Goal: Task Accomplishment & Management: Complete application form

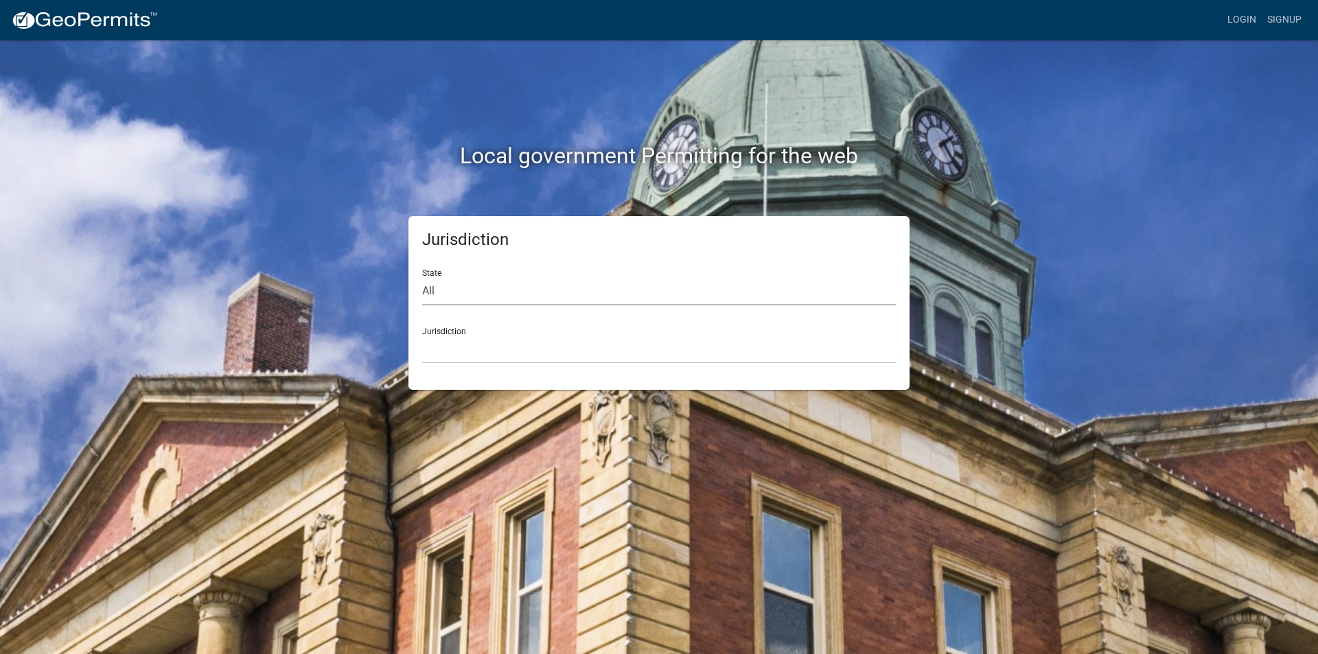
click at [427, 291] on select "All [US_STATE] [US_STATE] [US_STATE] [US_STATE] [US_STATE] [US_STATE] [US_STATE…" at bounding box center [659, 291] width 474 height 28
click at [571, 264] on div "State All [US_STATE] [US_STATE] [US_STATE] [US_STATE] [US_STATE] [US_STATE] [US…" at bounding box center [659, 281] width 474 height 47
click at [1249, 17] on link "Login" at bounding box center [1242, 20] width 40 height 26
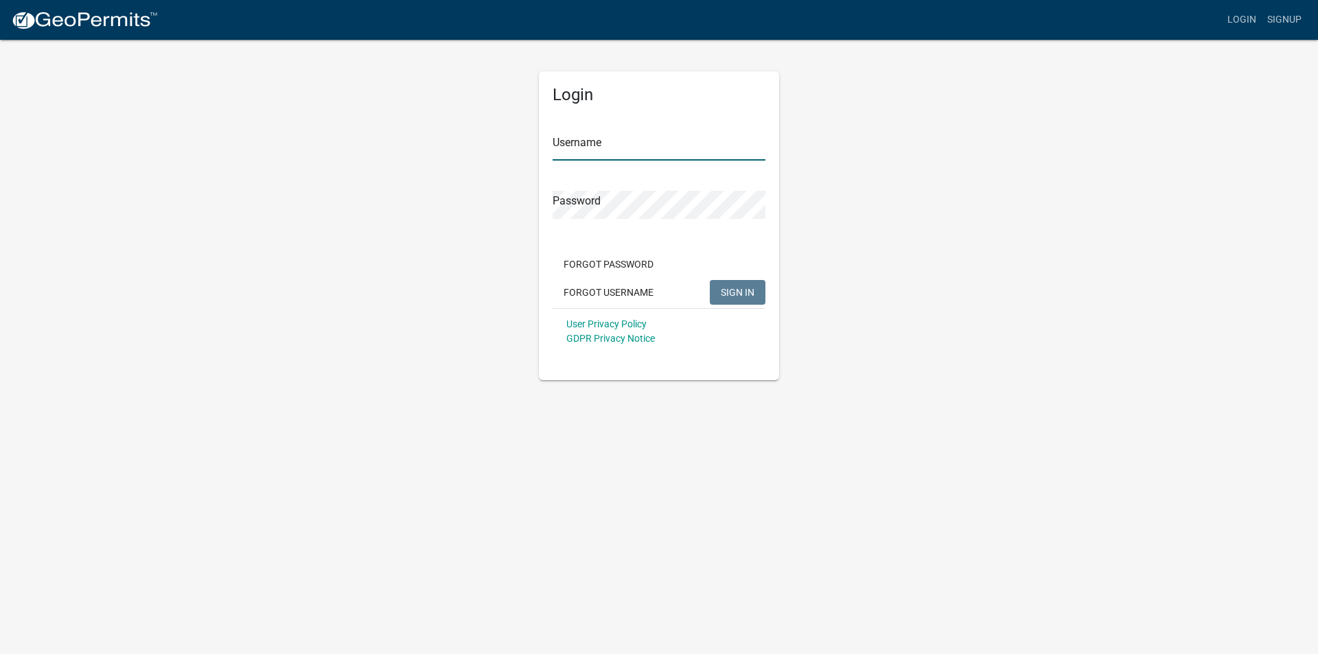
click at [571, 148] on input "Username" at bounding box center [659, 147] width 213 height 28
click at [577, 152] on input "Username" at bounding box center [659, 147] width 213 height 28
type input "[EMAIL_ADDRESS][DOMAIN_NAME]"
click at [710, 280] on button "SIGN IN" at bounding box center [738, 292] width 56 height 25
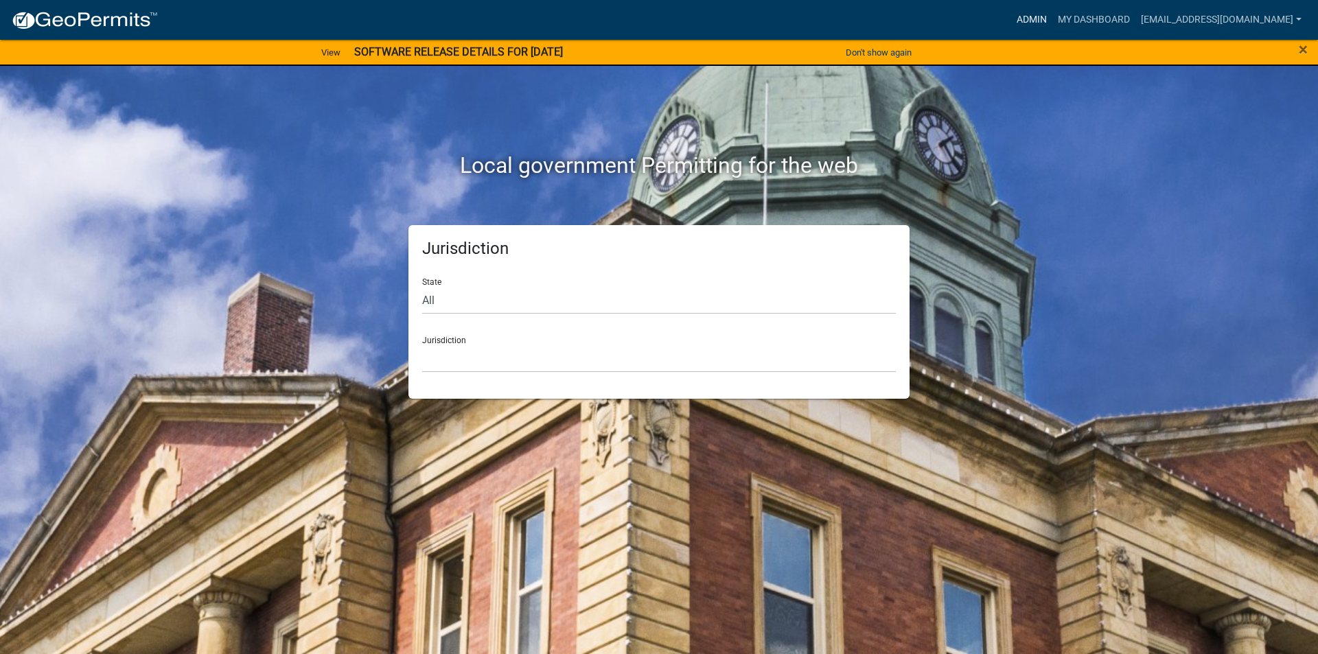
click at [1052, 20] on link "Admin" at bounding box center [1031, 20] width 41 height 26
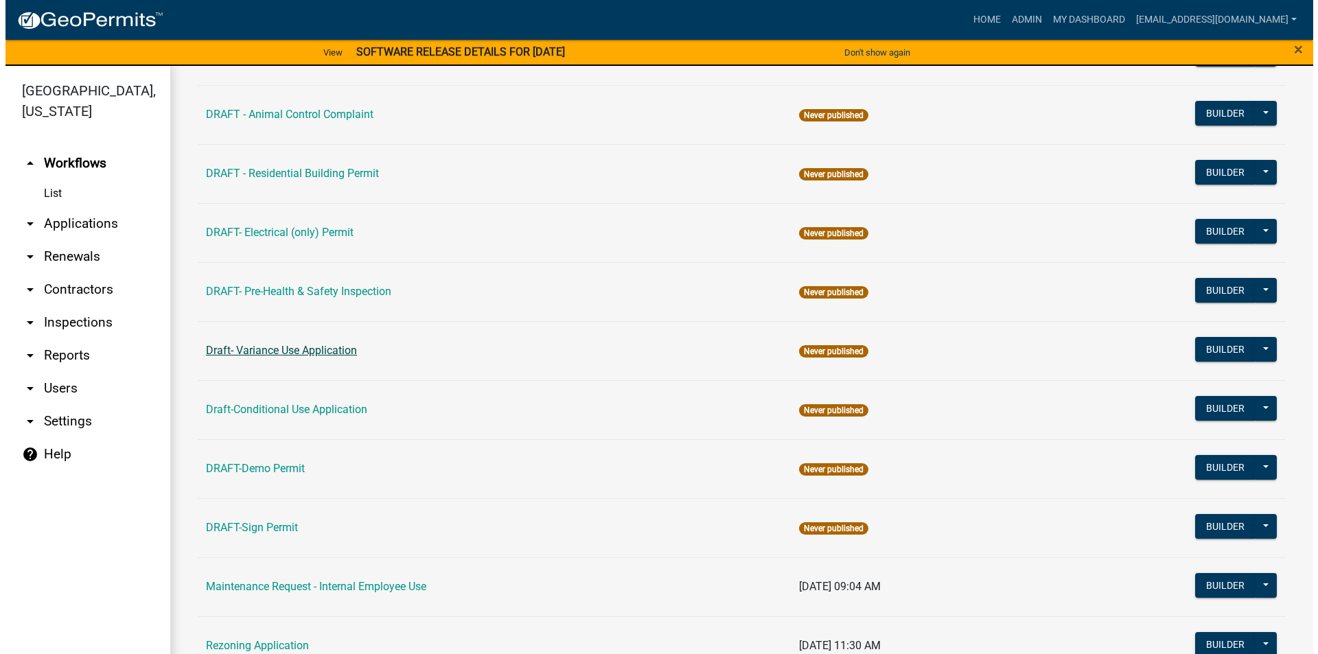
scroll to position [203, 0]
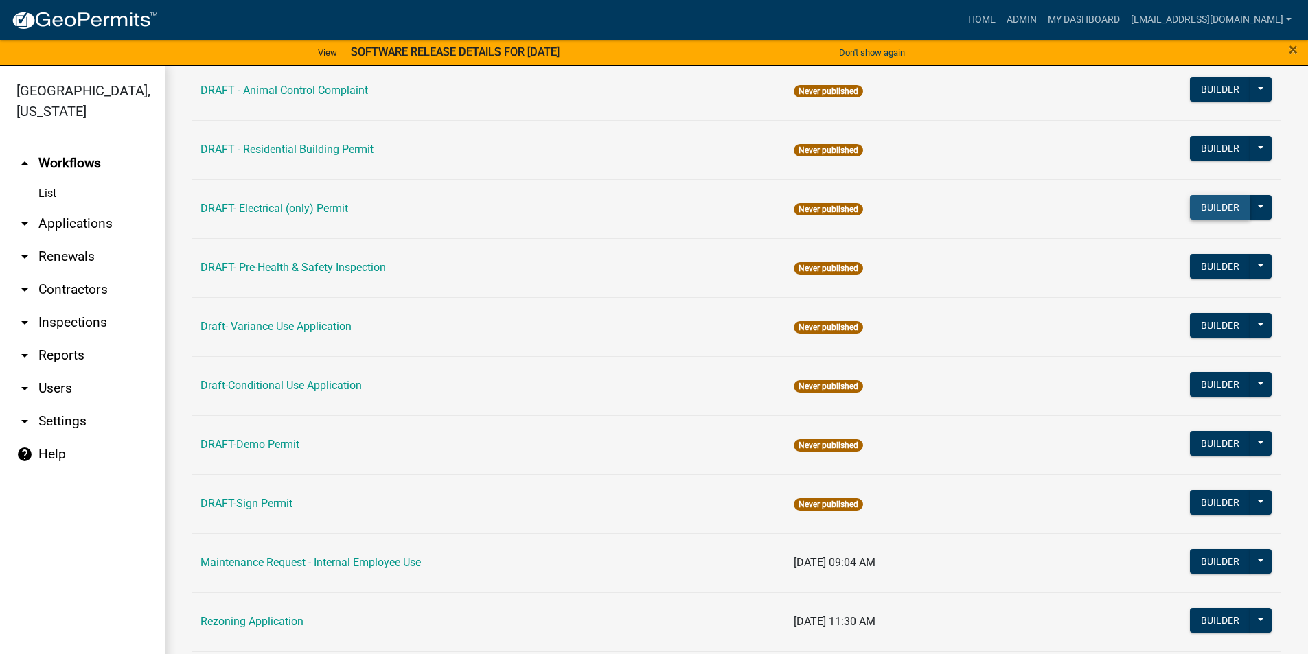
click at [1218, 210] on button "Builder" at bounding box center [1220, 207] width 60 height 25
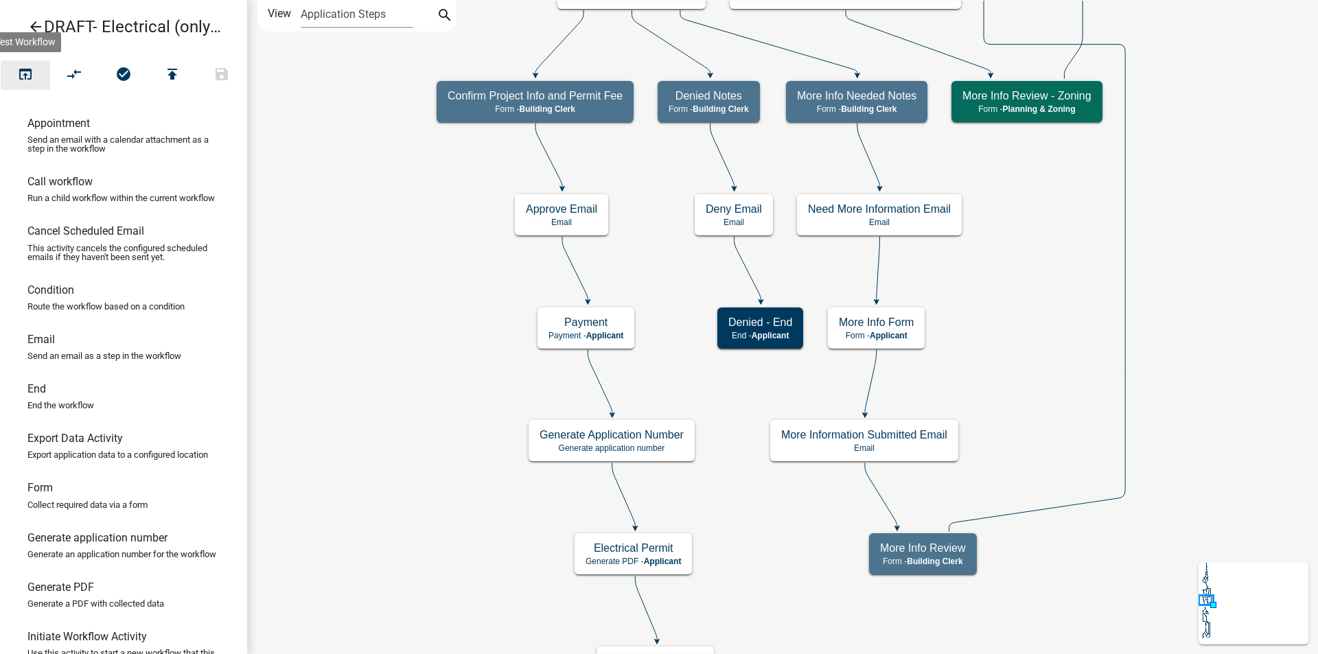
click at [21, 73] on icon "open_in_browser" at bounding box center [25, 75] width 16 height 19
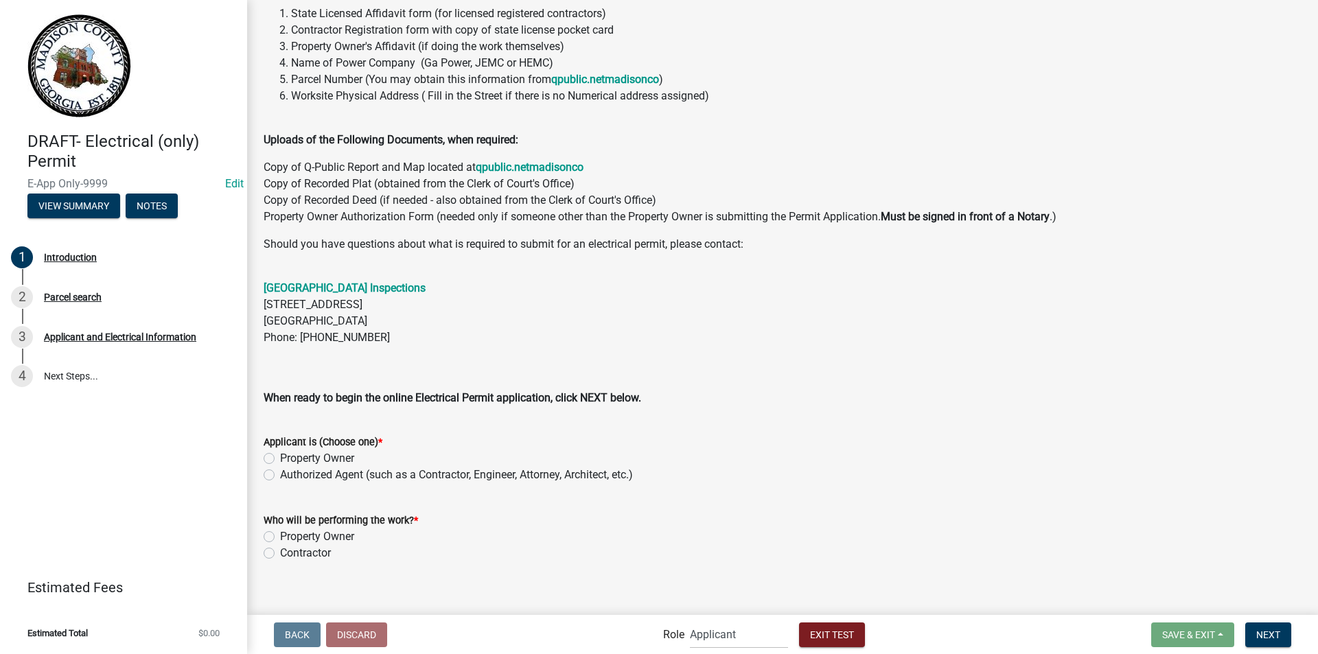
scroll to position [170, 0]
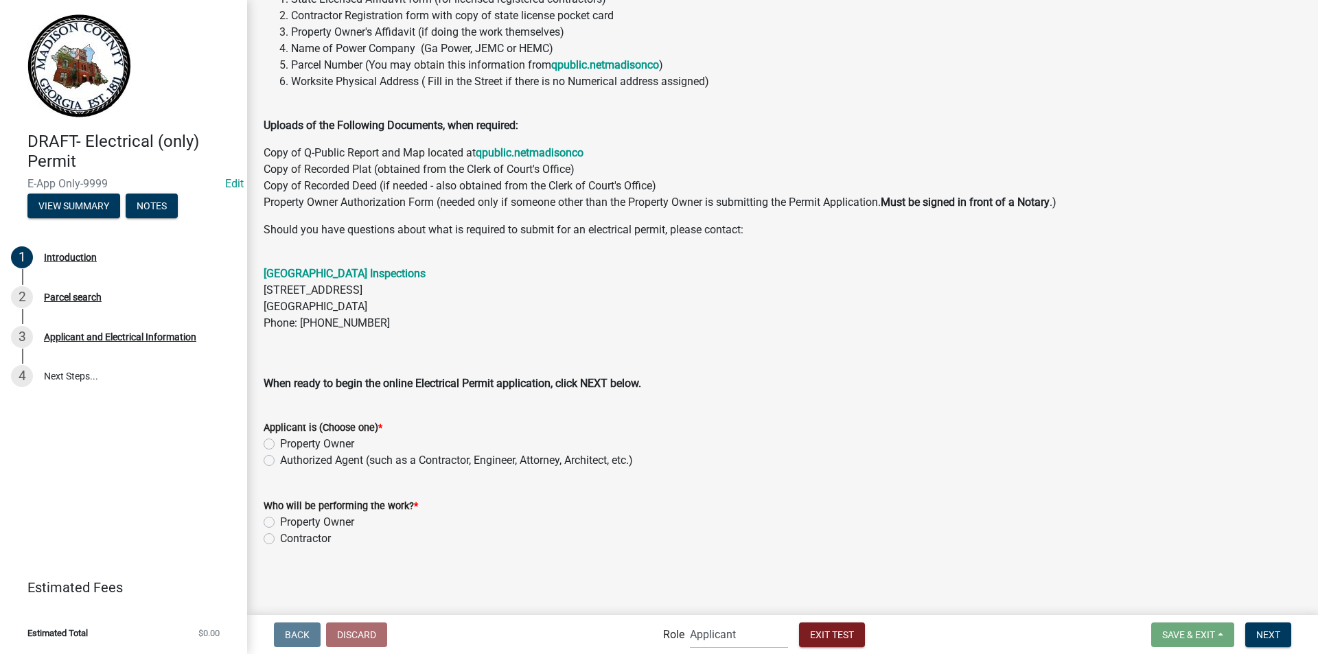
click at [280, 445] on label "Property Owner" at bounding box center [317, 444] width 74 height 16
click at [280, 445] on input "Property Owner" at bounding box center [284, 440] width 9 height 9
radio input "true"
click at [280, 523] on label "Property Owner" at bounding box center [317, 522] width 74 height 16
click at [280, 523] on input "Property Owner" at bounding box center [284, 518] width 9 height 9
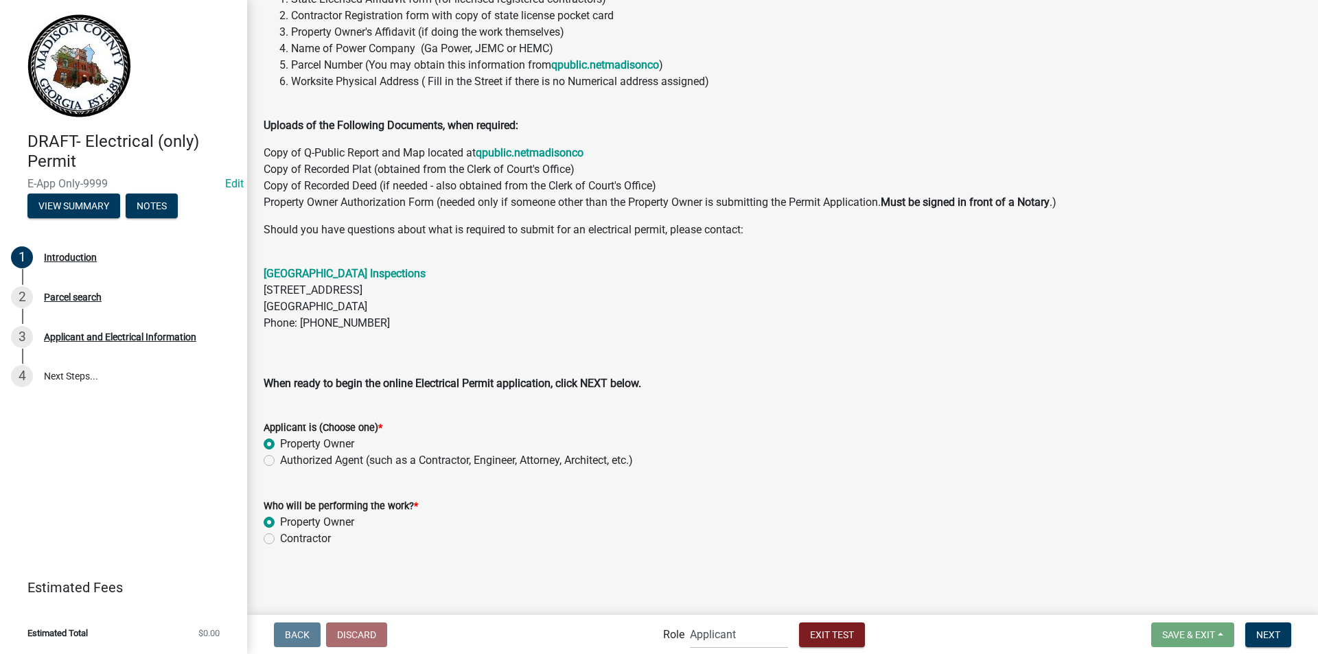
radio input "true"
click at [1272, 633] on span "Next" at bounding box center [1268, 634] width 24 height 11
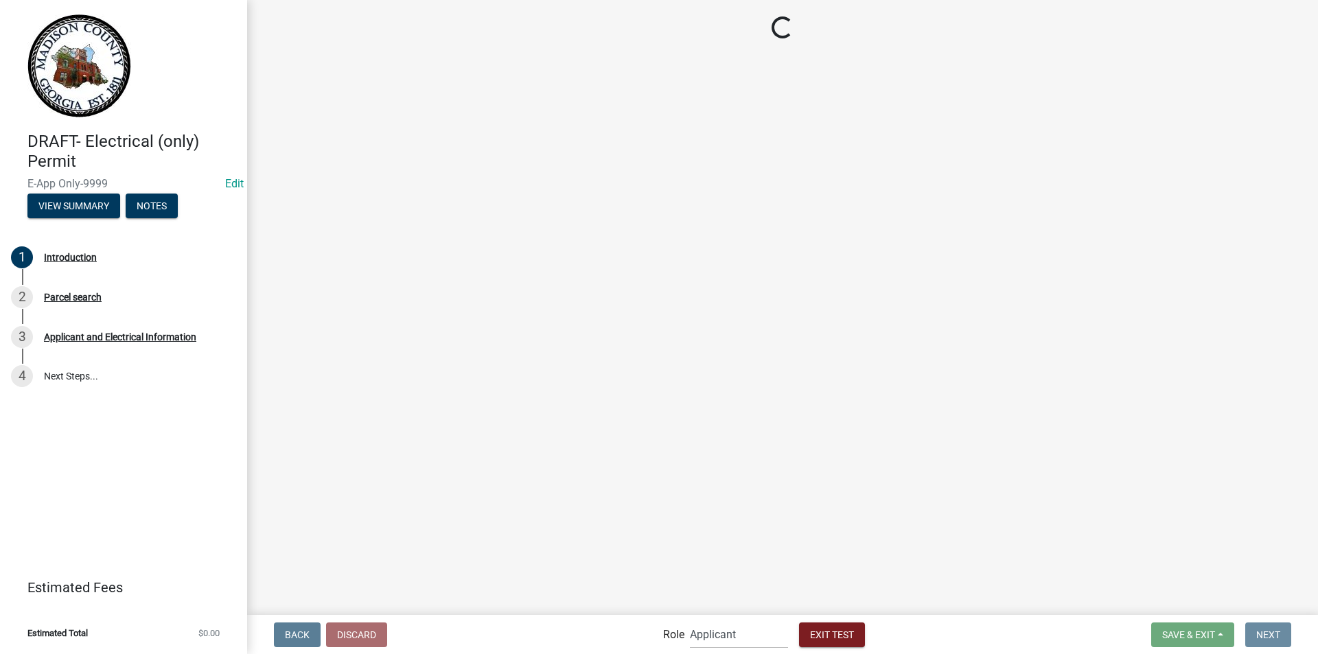
scroll to position [0, 0]
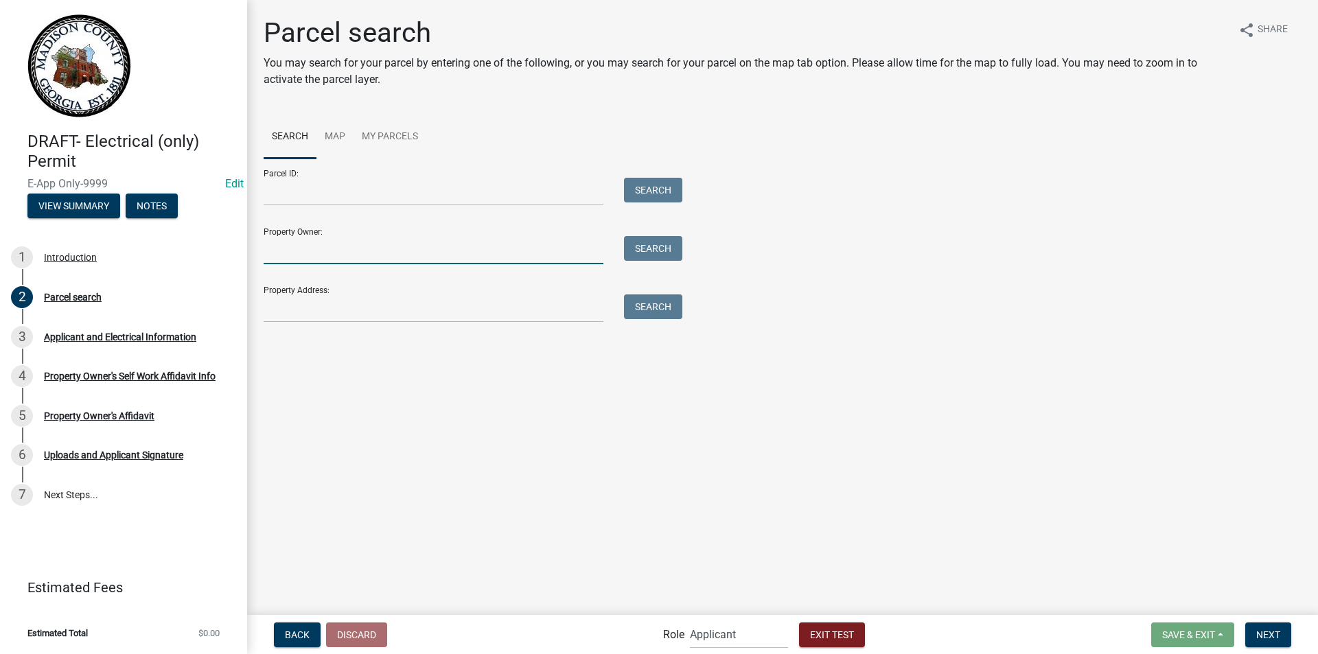
click at [387, 242] on input "Property Owner:" at bounding box center [434, 250] width 340 height 28
type input "[PERSON_NAME]"
click at [663, 253] on button "Search" at bounding box center [653, 248] width 58 height 25
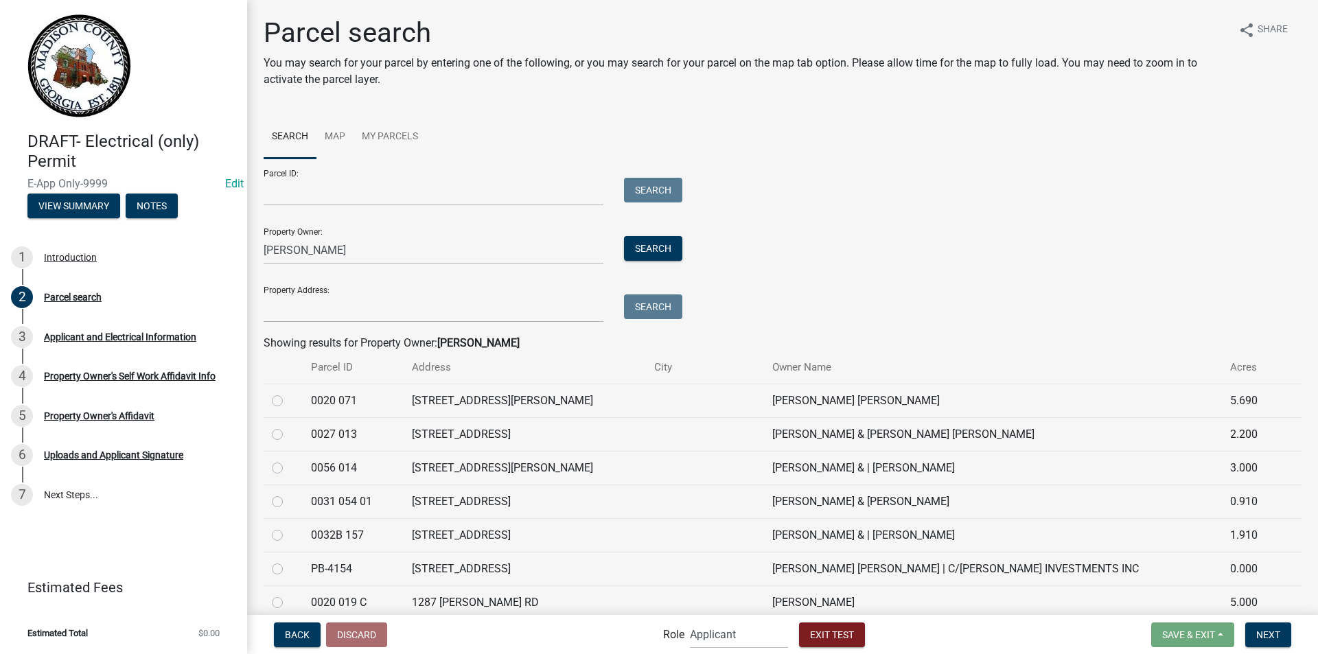
click at [288, 460] on label at bounding box center [288, 460] width 0 height 0
click at [288, 468] on 014 "radio" at bounding box center [292, 464] width 9 height 9
radio 014 "true"
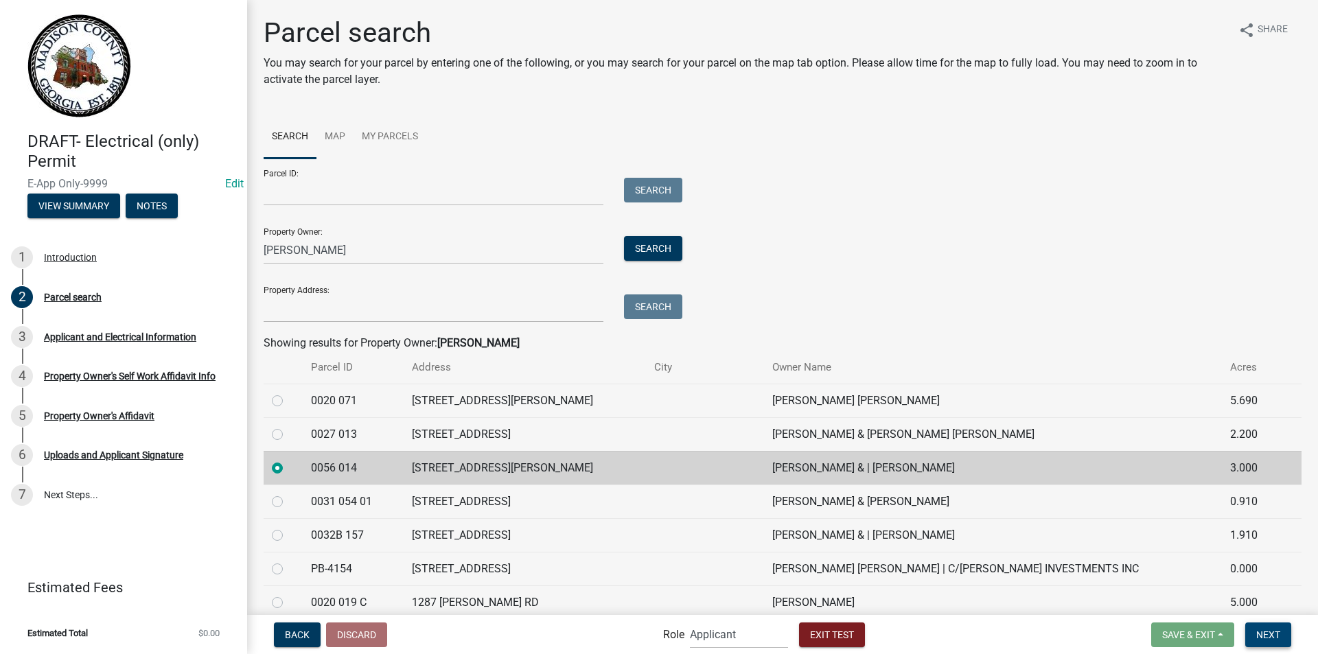
click at [1264, 628] on button "Next" at bounding box center [1268, 635] width 46 height 25
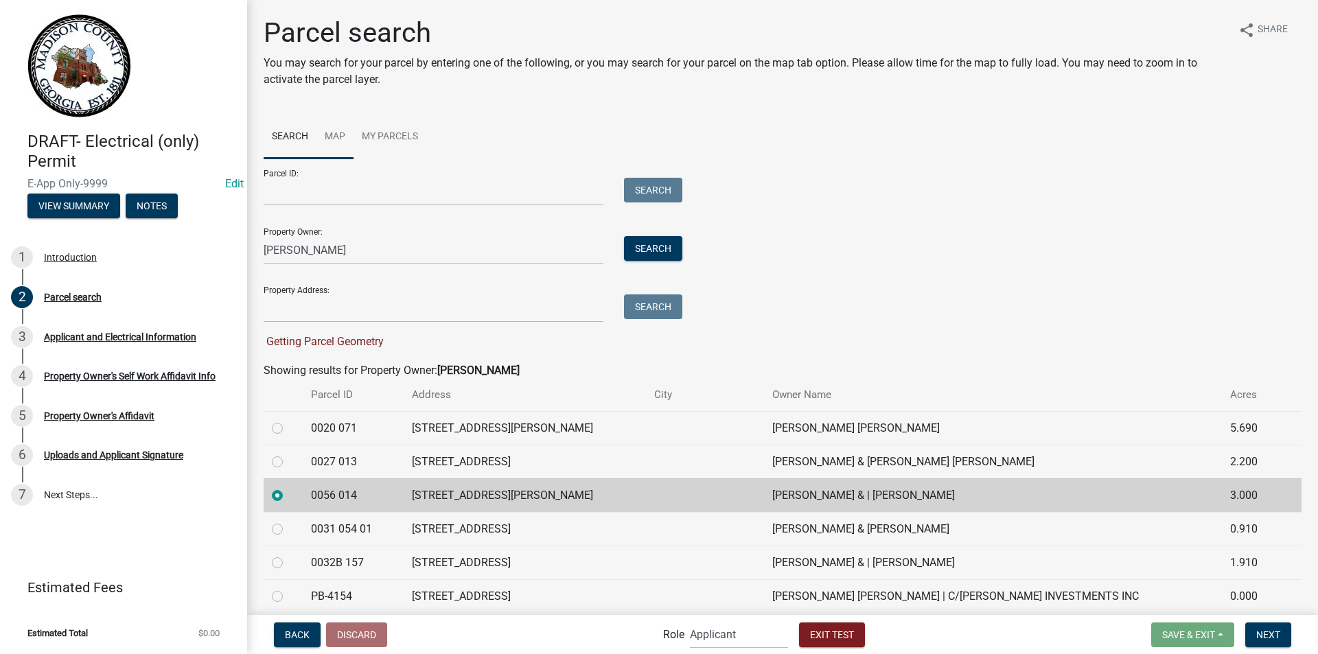
click at [341, 139] on link "Map" at bounding box center [334, 137] width 37 height 44
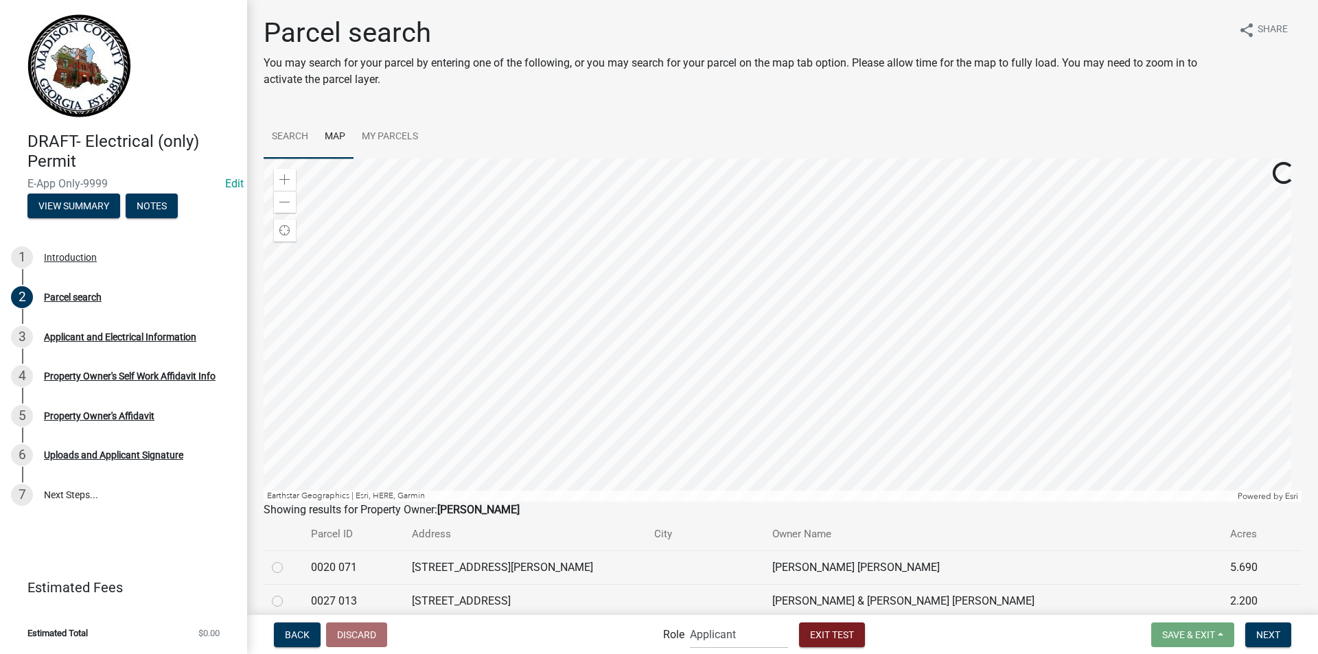
click at [284, 133] on link "Search" at bounding box center [290, 137] width 53 height 44
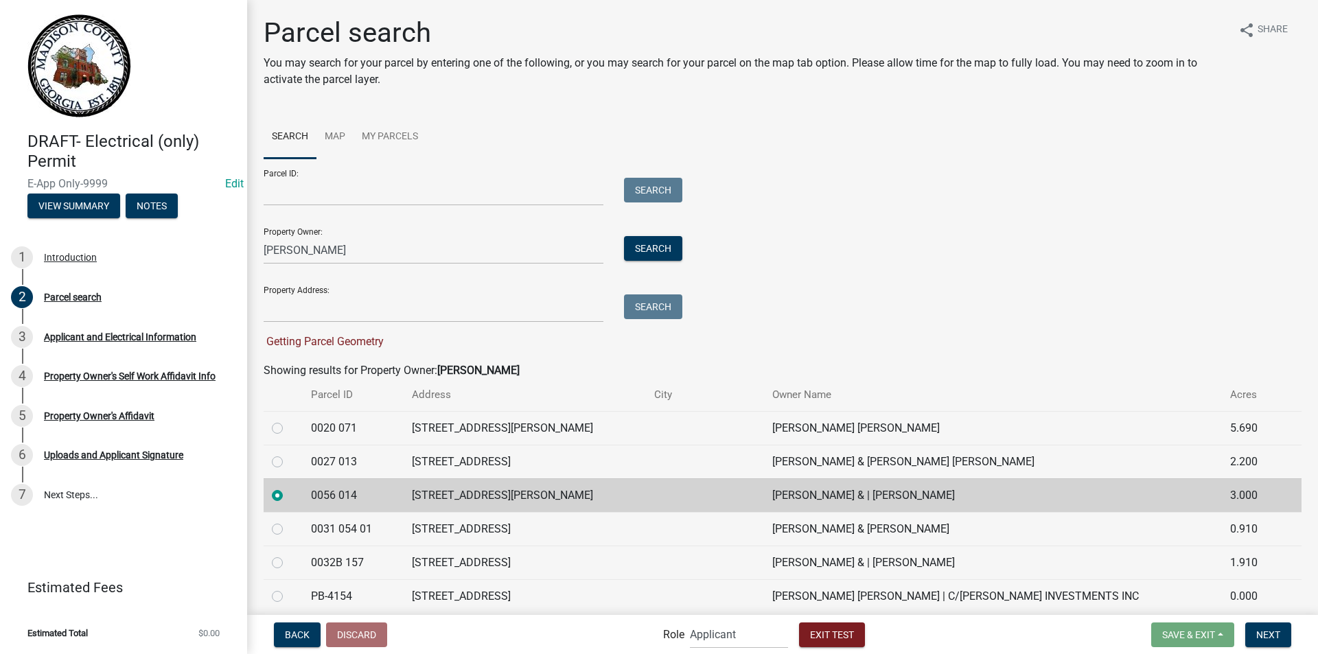
click at [288, 487] on label at bounding box center [288, 487] width 0 height 0
click at [288, 493] on 014 "radio" at bounding box center [292, 491] width 9 height 9
click at [651, 246] on button "Search" at bounding box center [653, 248] width 58 height 25
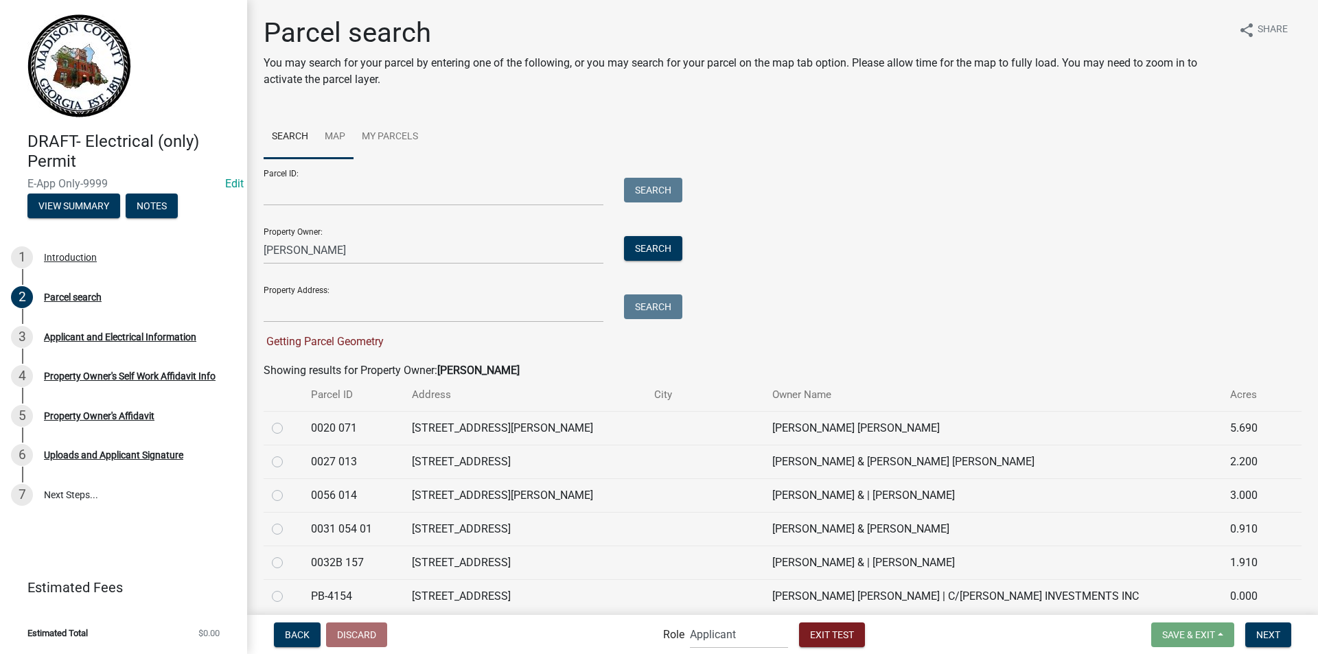
click at [338, 133] on link "Map" at bounding box center [334, 137] width 37 height 44
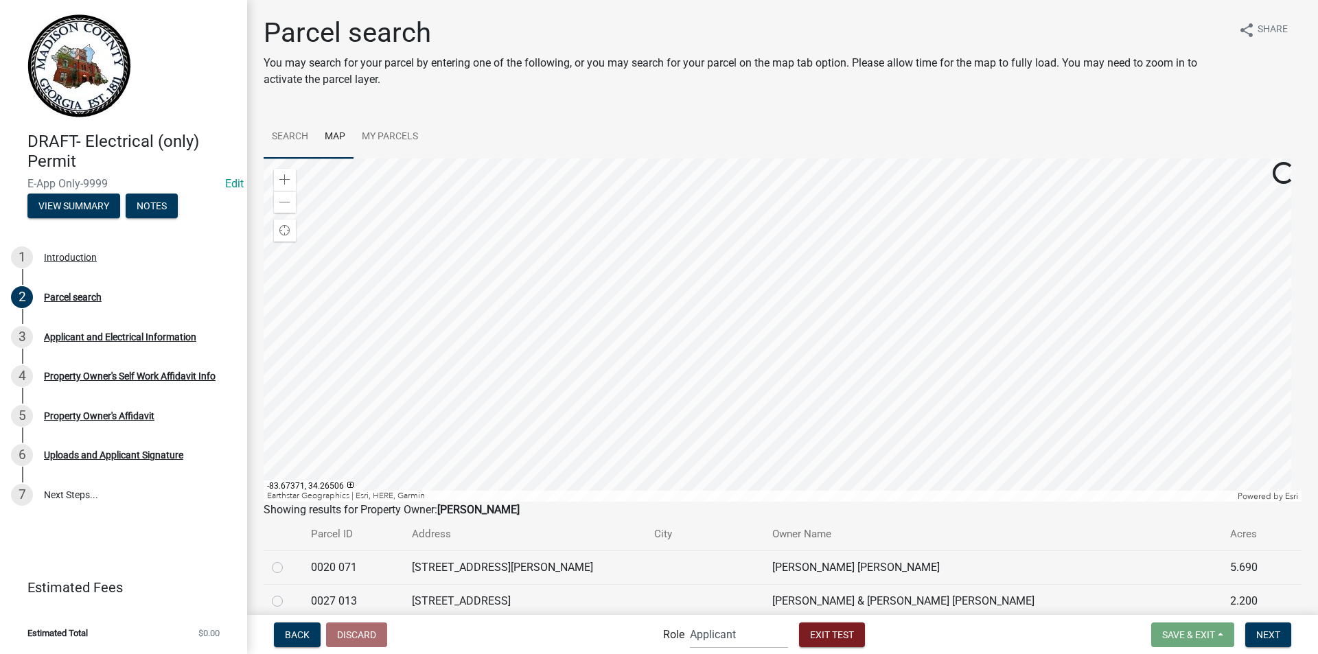
click at [300, 139] on link "Search" at bounding box center [290, 137] width 53 height 44
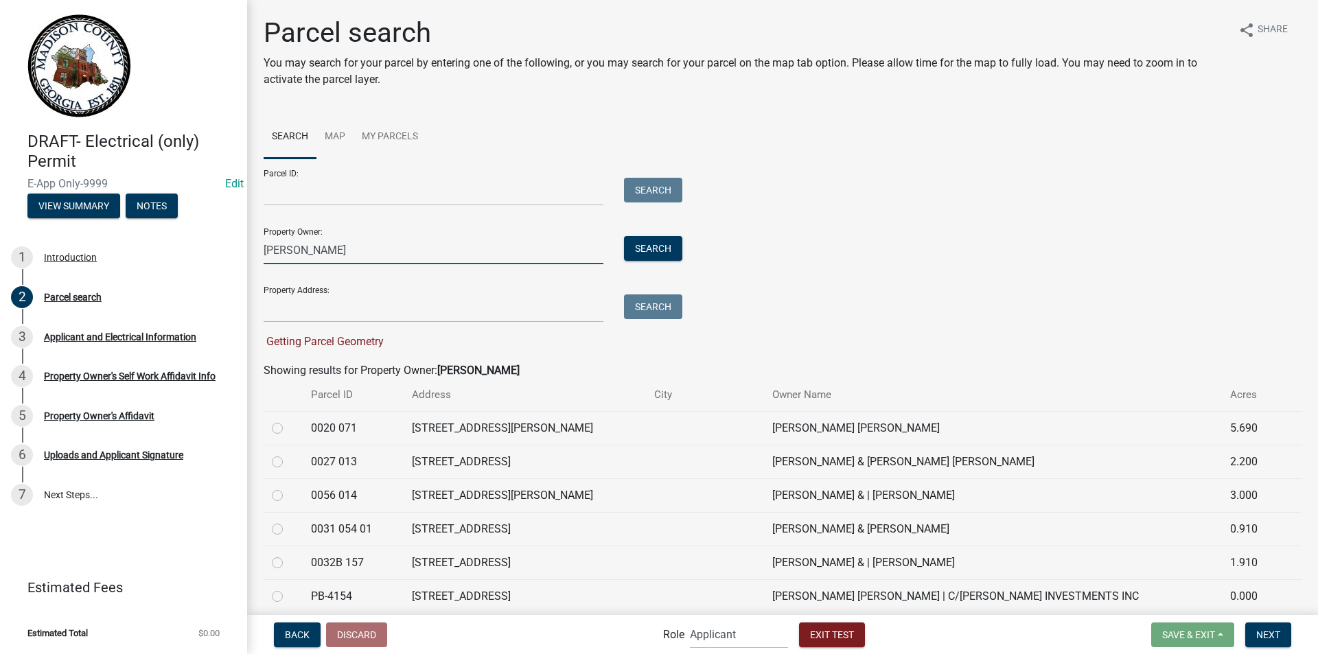
click at [318, 249] on input "[PERSON_NAME]" at bounding box center [434, 250] width 340 height 28
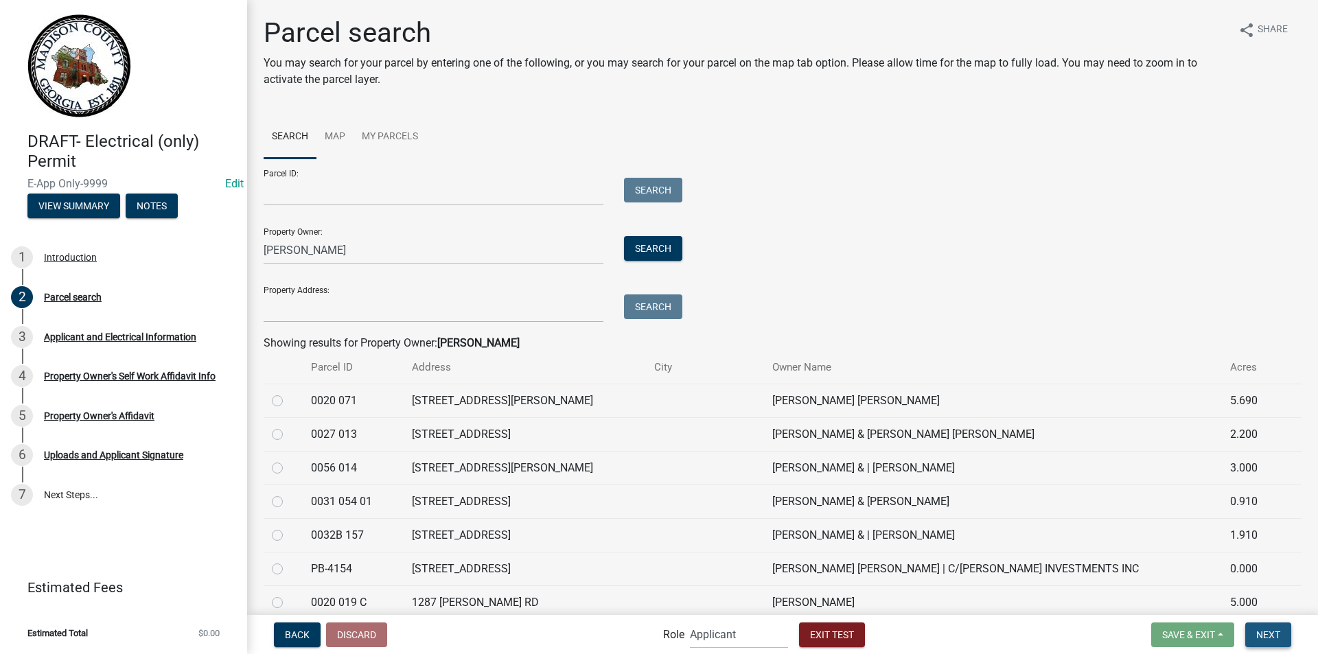
click at [1263, 638] on span "Next" at bounding box center [1268, 634] width 24 height 11
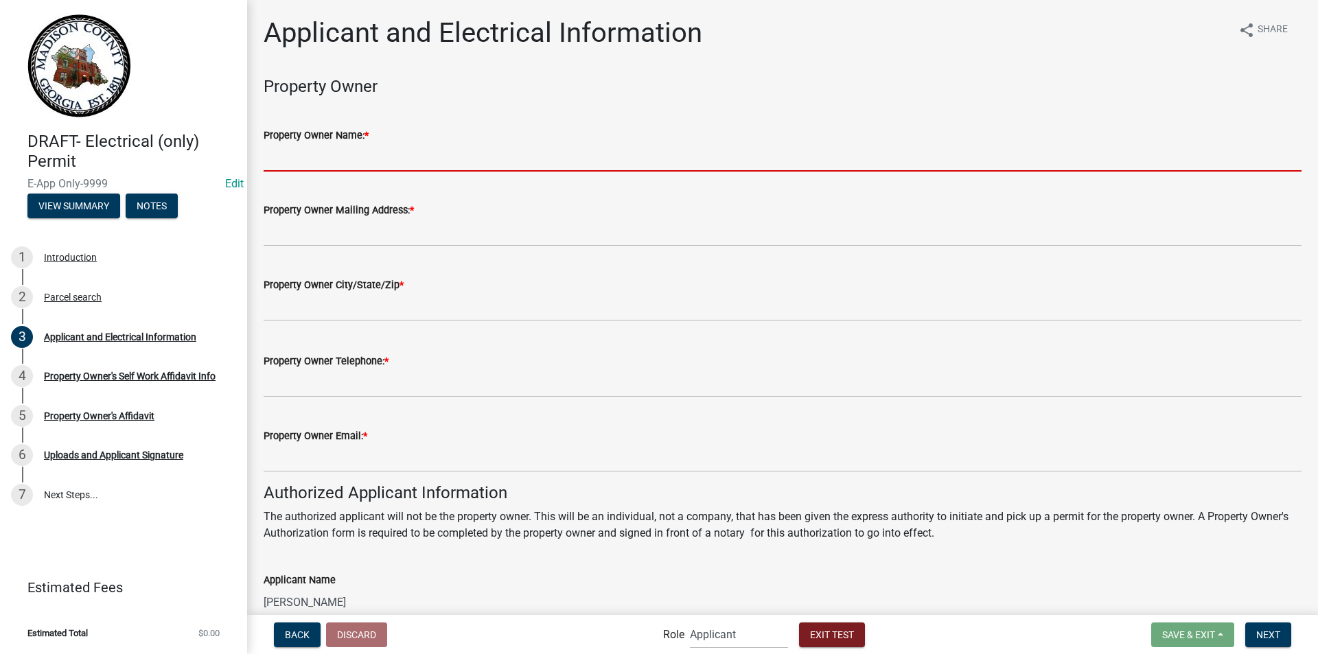
click at [313, 157] on input "Property Owner Name: *" at bounding box center [783, 157] width 1038 height 28
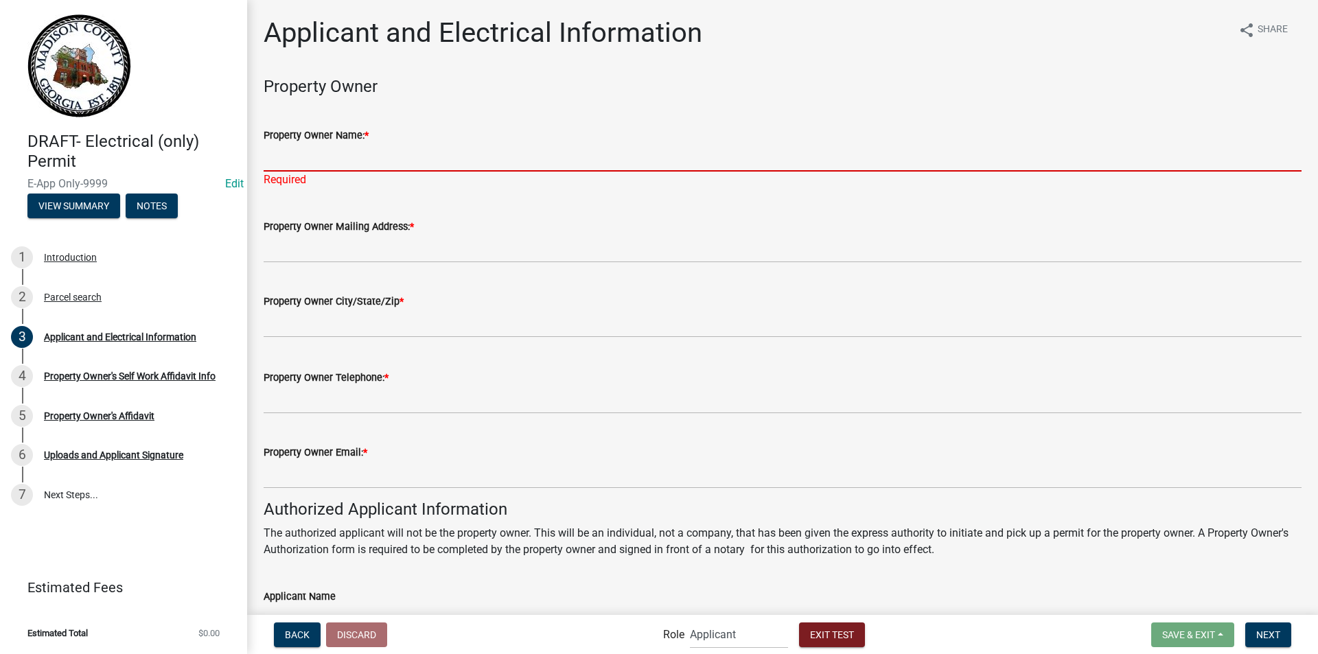
click at [495, 157] on input "Property Owner Name: *" at bounding box center [783, 157] width 1038 height 28
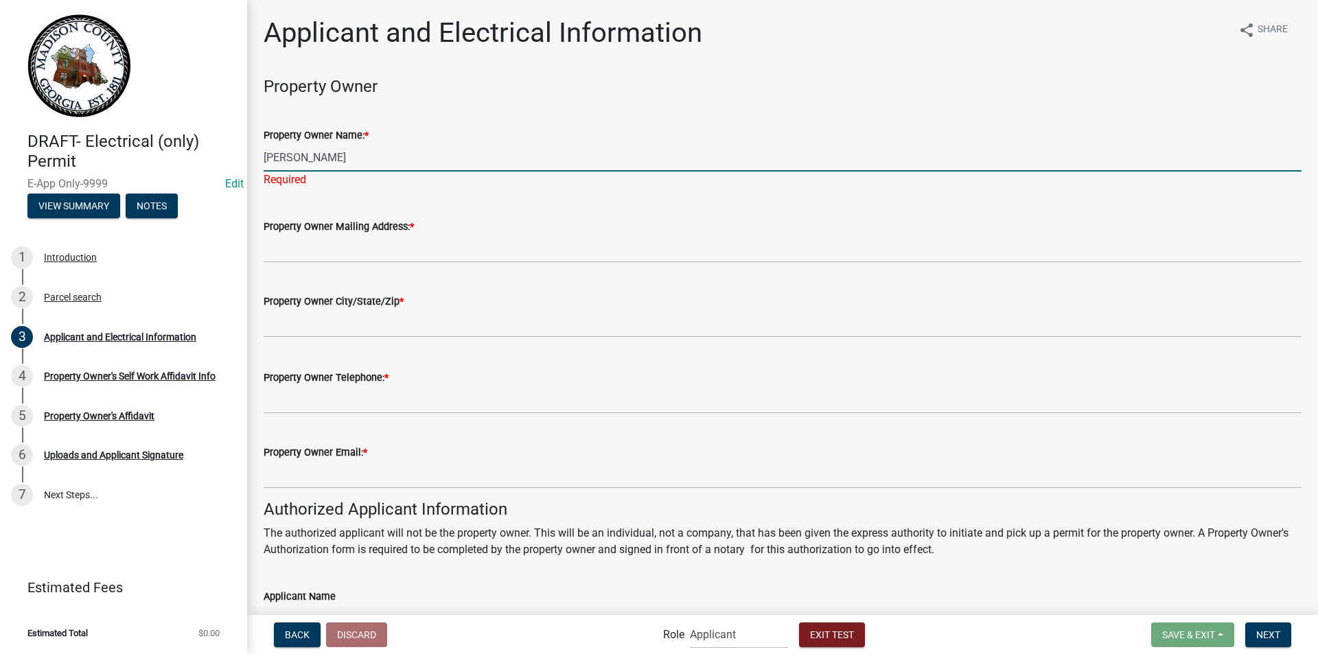
type input "[PERSON_NAME]"
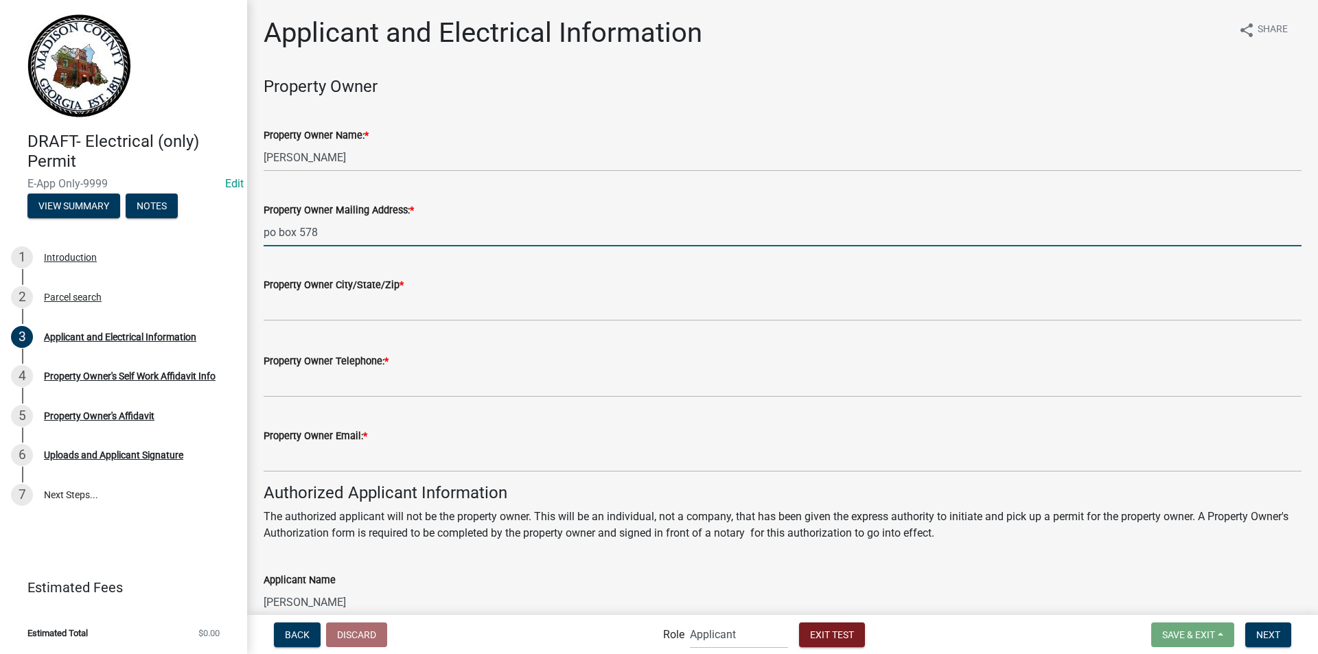
type input "po box 578"
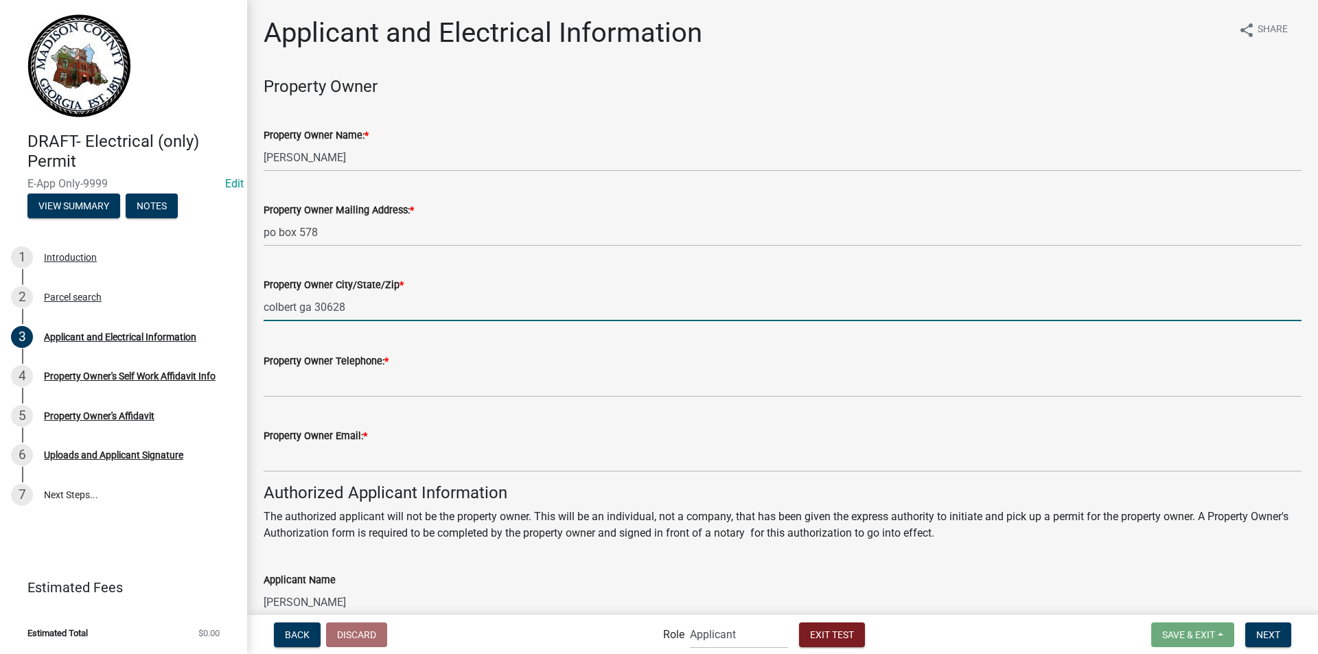
type input "colbert ga 30628"
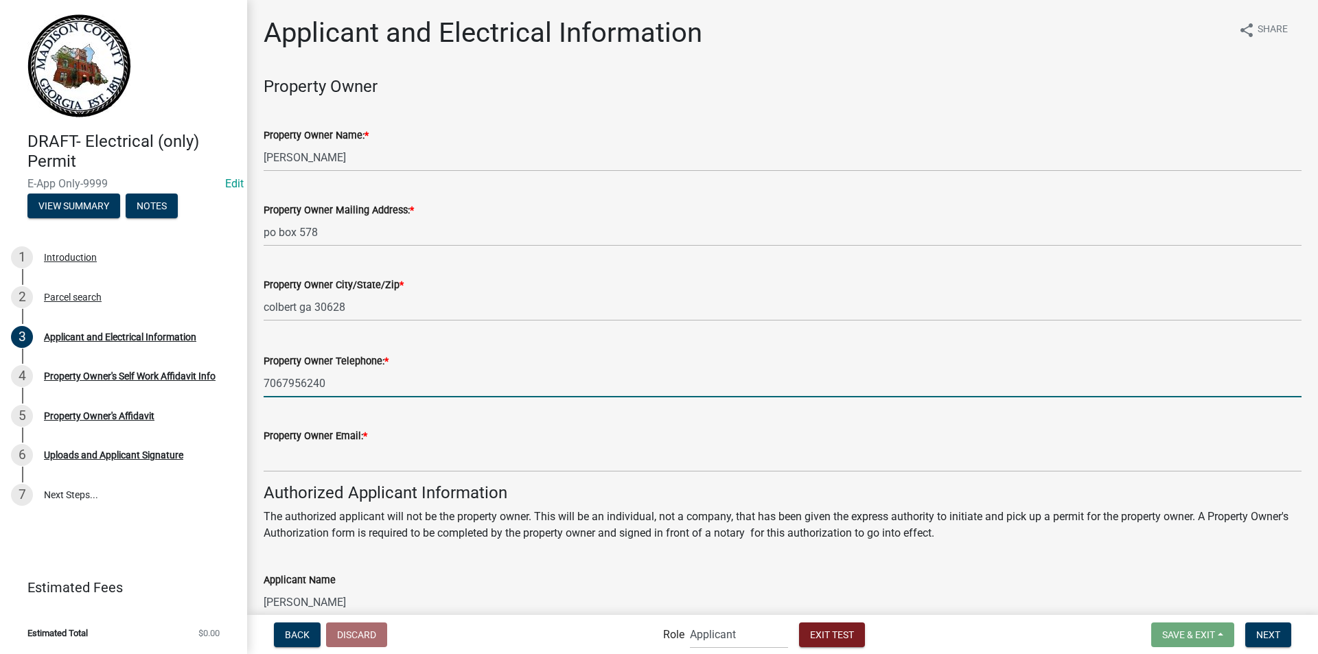
type input "7067956240"
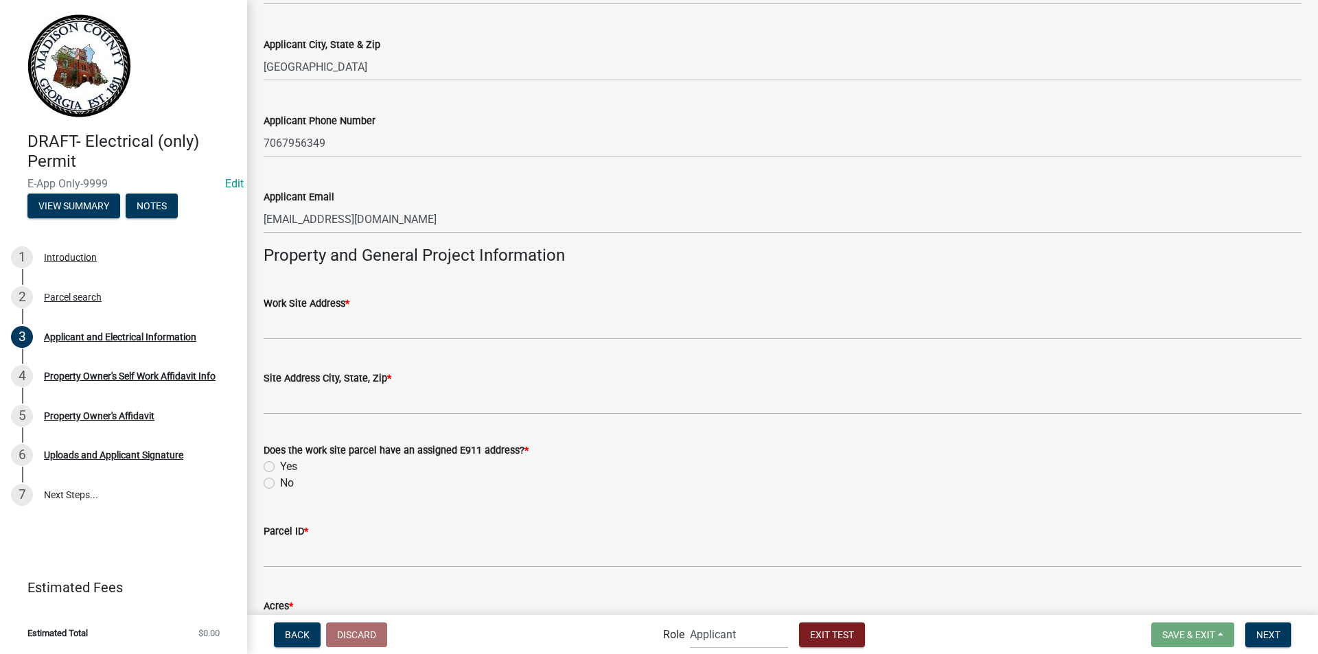
scroll to position [755, 0]
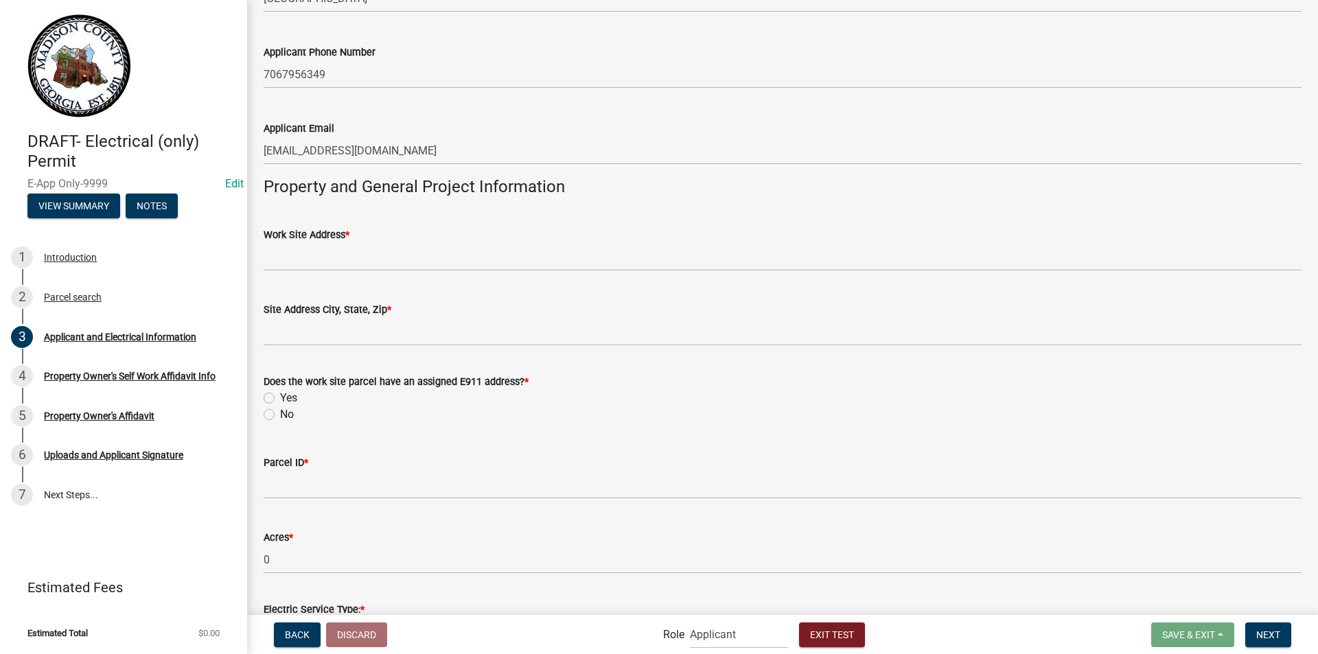
type input "[EMAIL_ADDRESS][DOMAIN_NAME]"
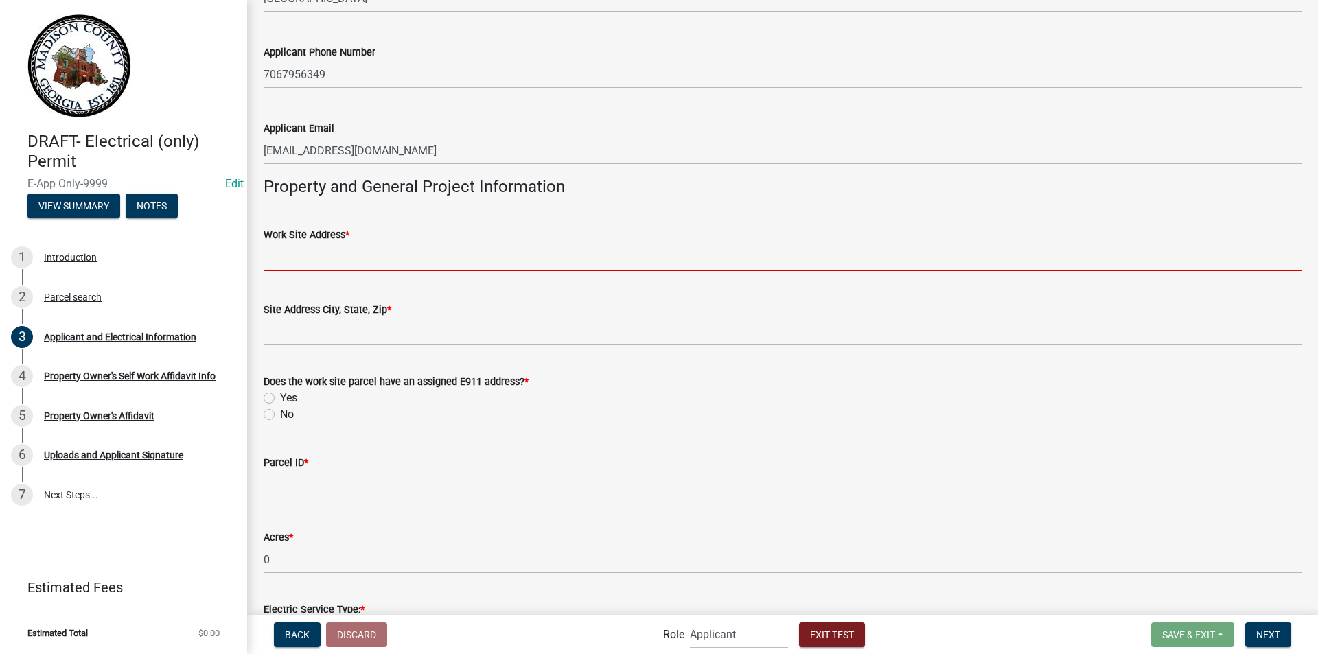
click at [318, 264] on wm-data-entity-input-list "Property Owner Property Owner Name: * [PERSON_NAME] Property Owner Mailing Addr…" at bounding box center [783, 377] width 1038 height 2111
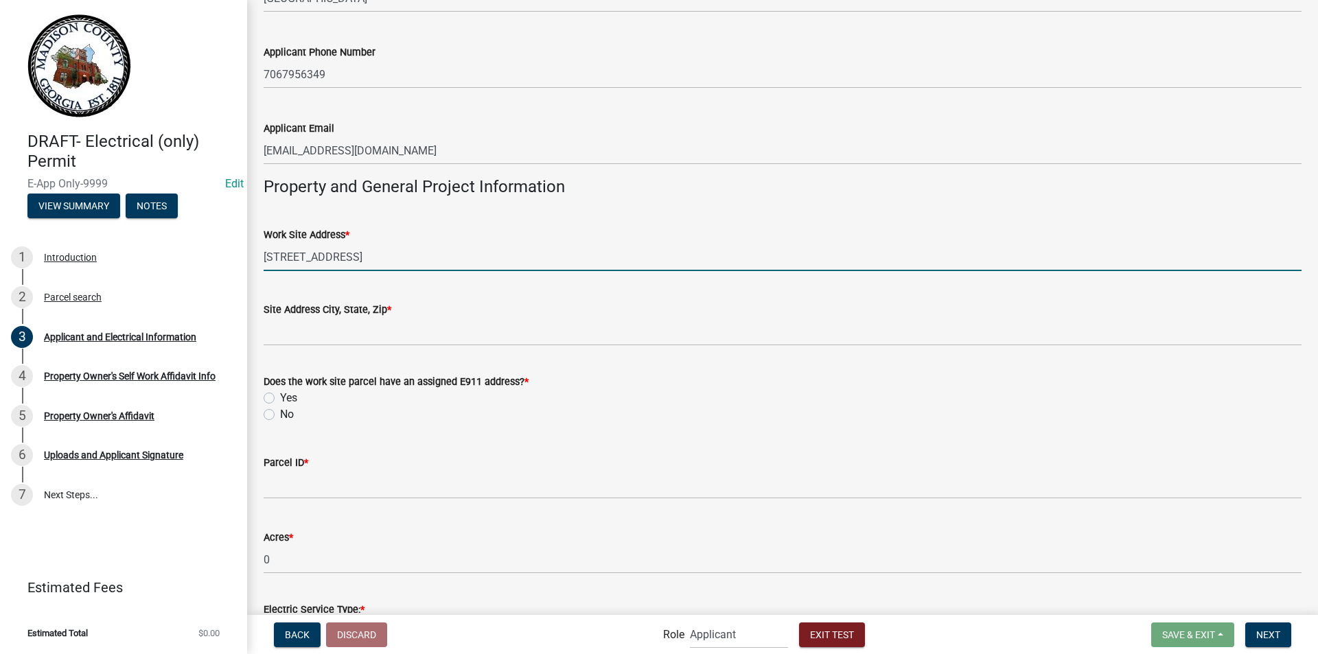
type input "[STREET_ADDRESS]"
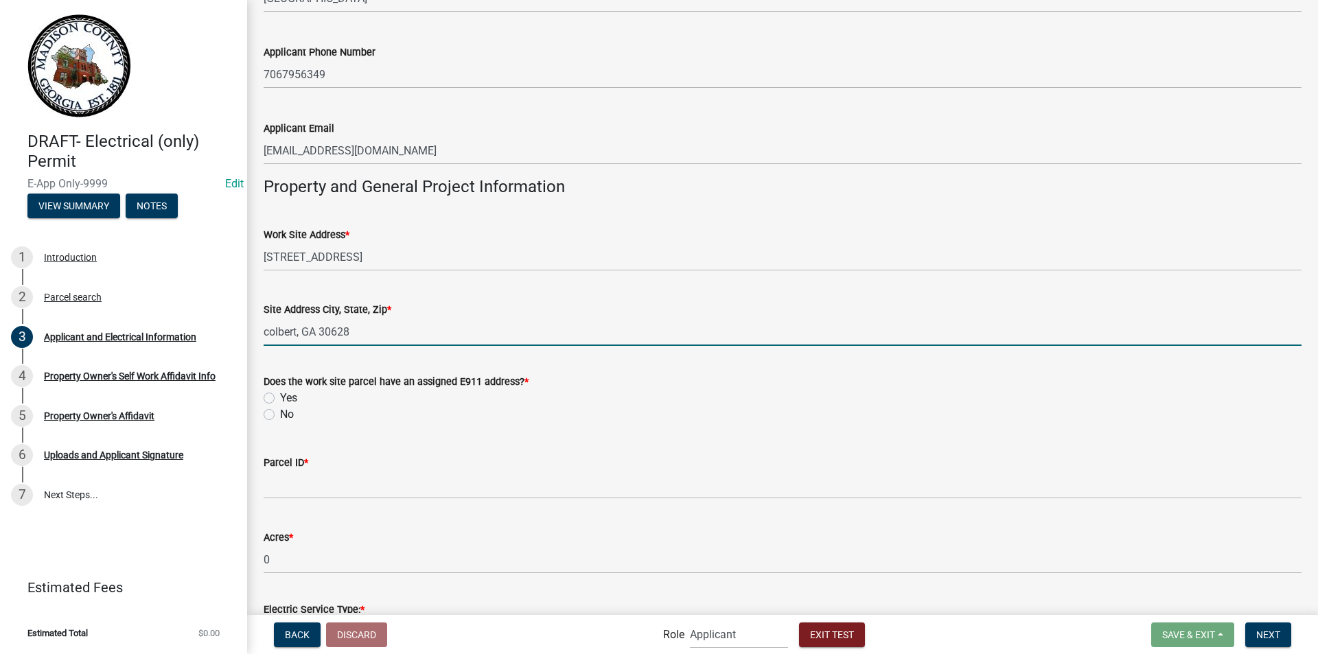
type input "colbert, GA 30628"
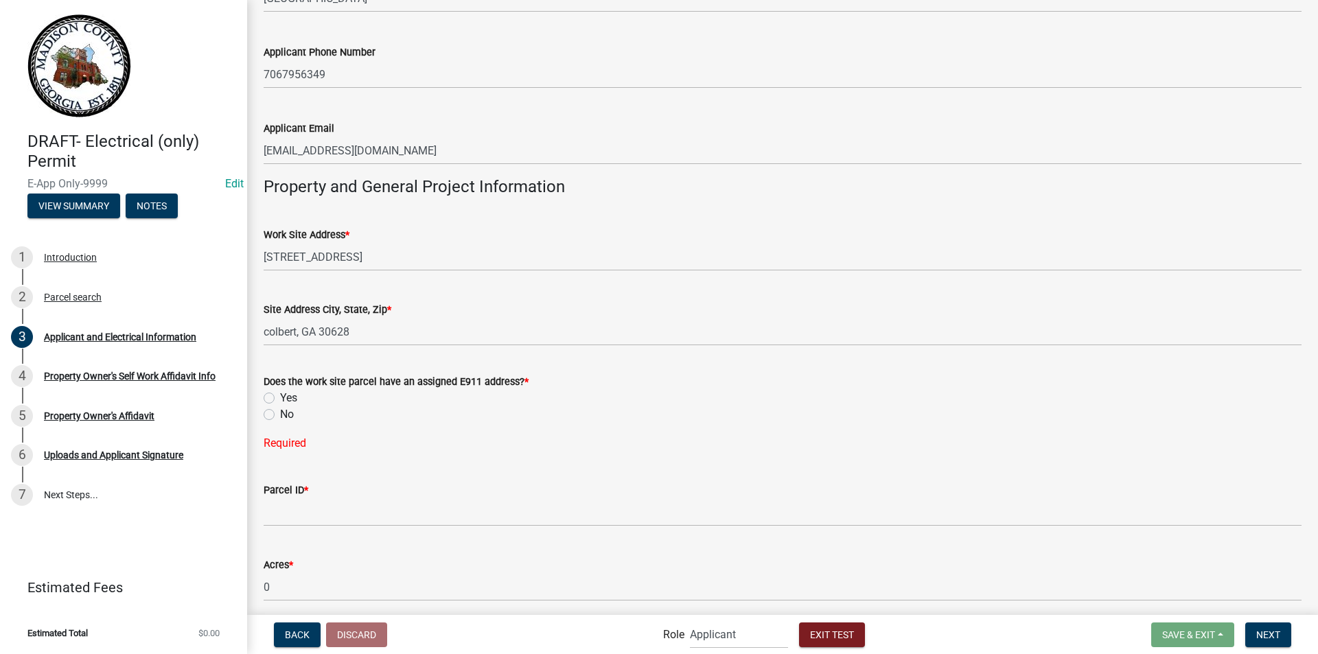
click at [280, 400] on label "Yes" at bounding box center [288, 398] width 17 height 16
click at [280, 399] on input "Yes" at bounding box center [284, 394] width 9 height 9
radio input "true"
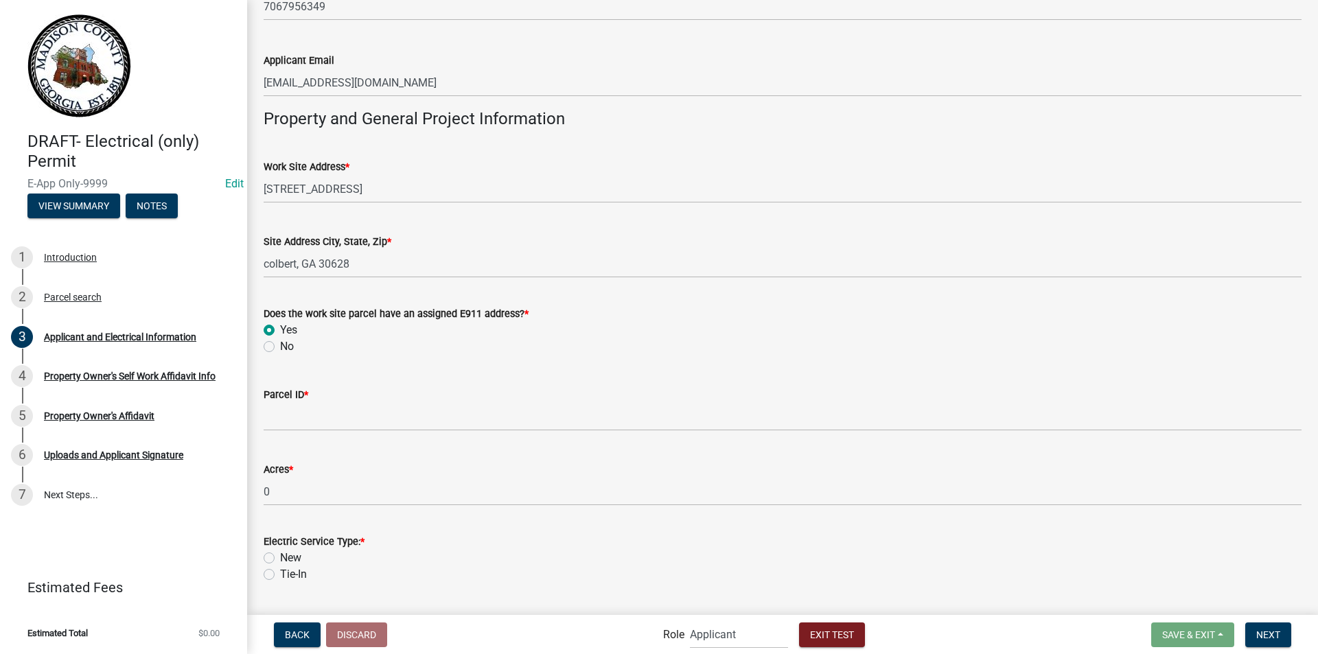
scroll to position [824, 0]
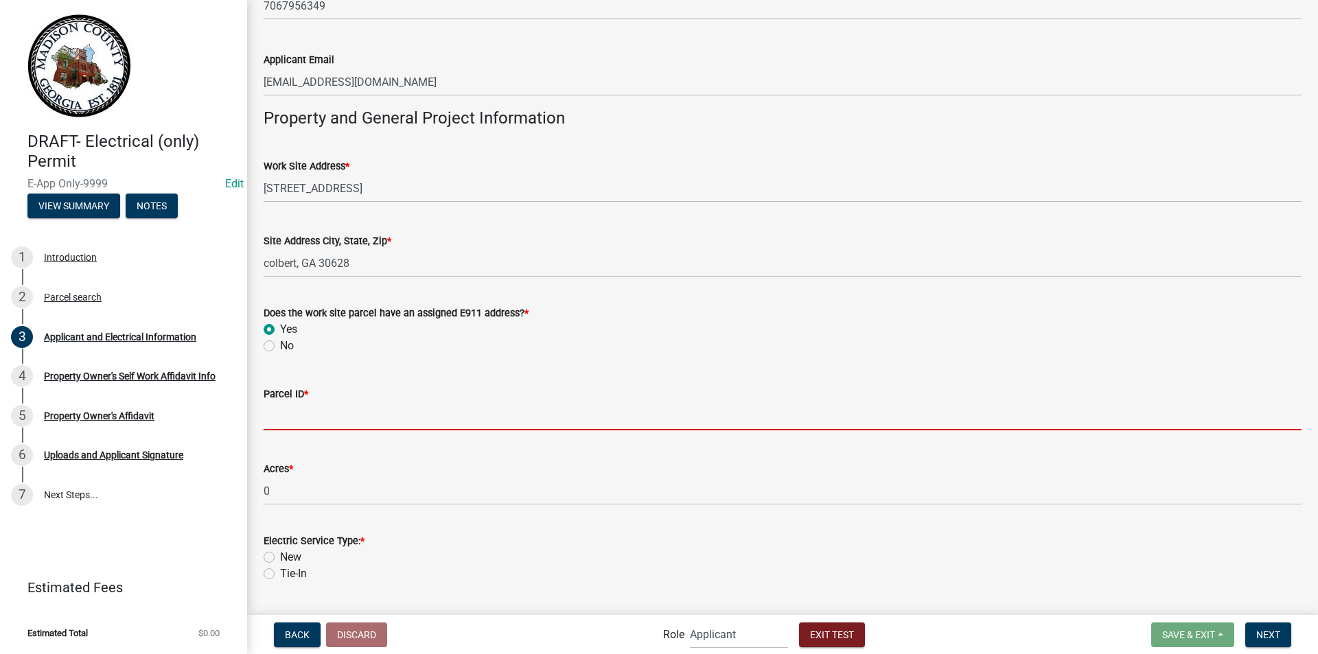
click at [310, 419] on input "Parcel ID *" at bounding box center [783, 416] width 1038 height 28
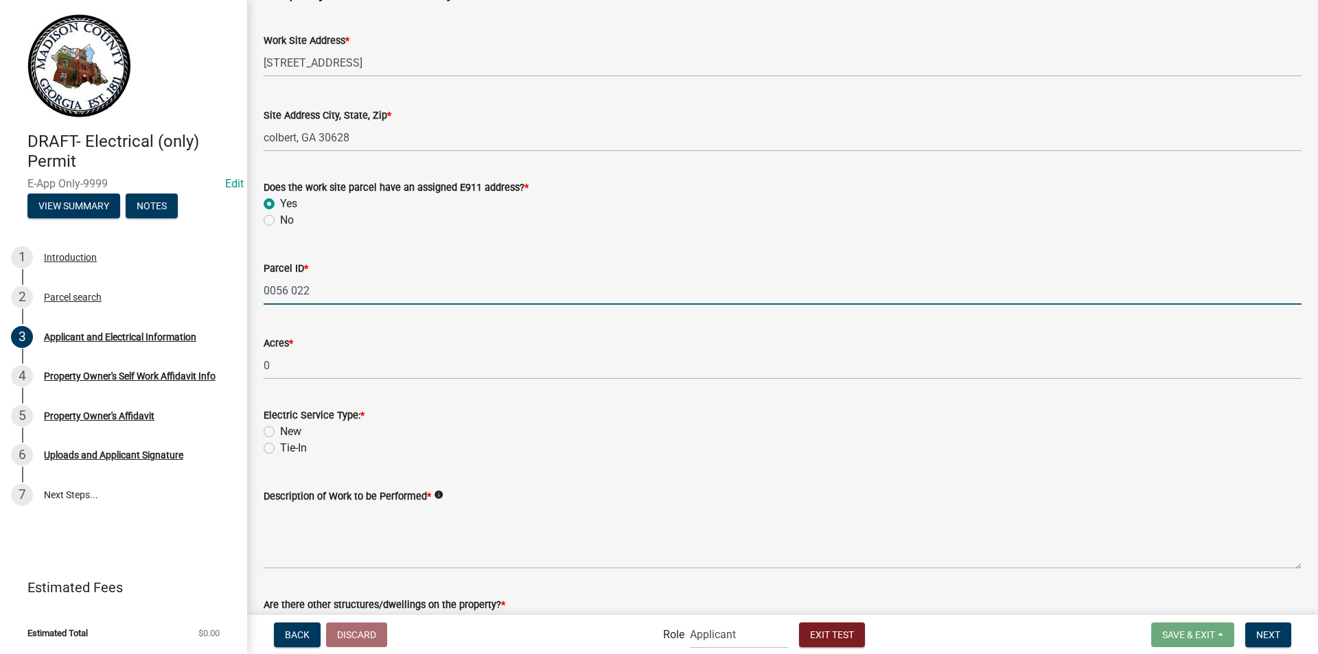
scroll to position [961, 0]
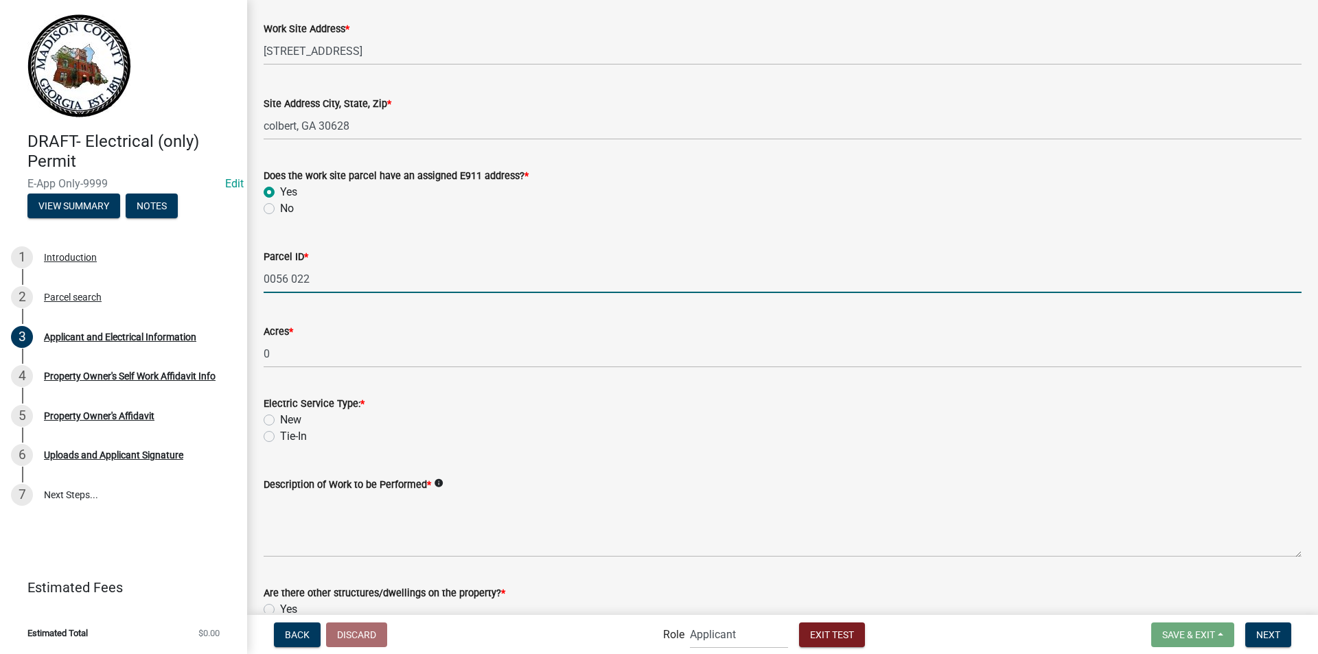
type input "0056 022"
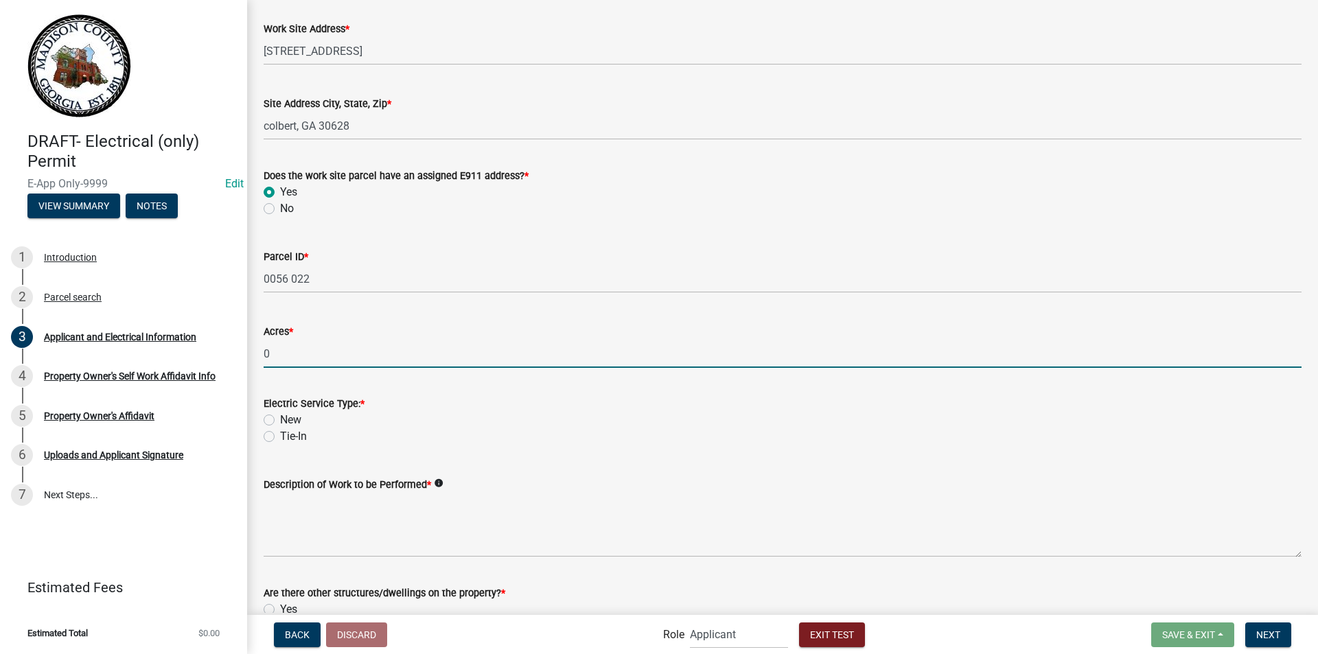
click at [285, 360] on input "0" at bounding box center [783, 354] width 1038 height 28
type input "3"
click at [280, 420] on label "New" at bounding box center [290, 420] width 21 height 16
click at [280, 420] on input "New" at bounding box center [284, 416] width 9 height 9
radio input "true"
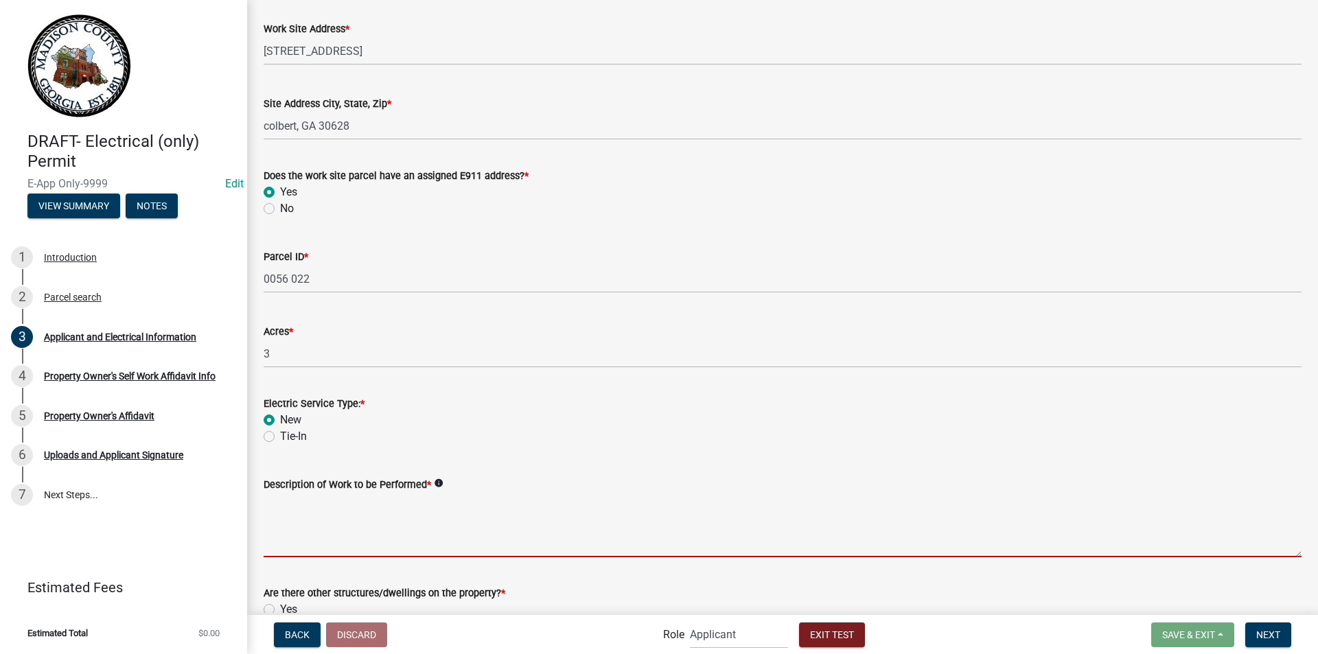
click at [288, 500] on textarea "Description of Work to be Performed *" at bounding box center [783, 525] width 1038 height 65
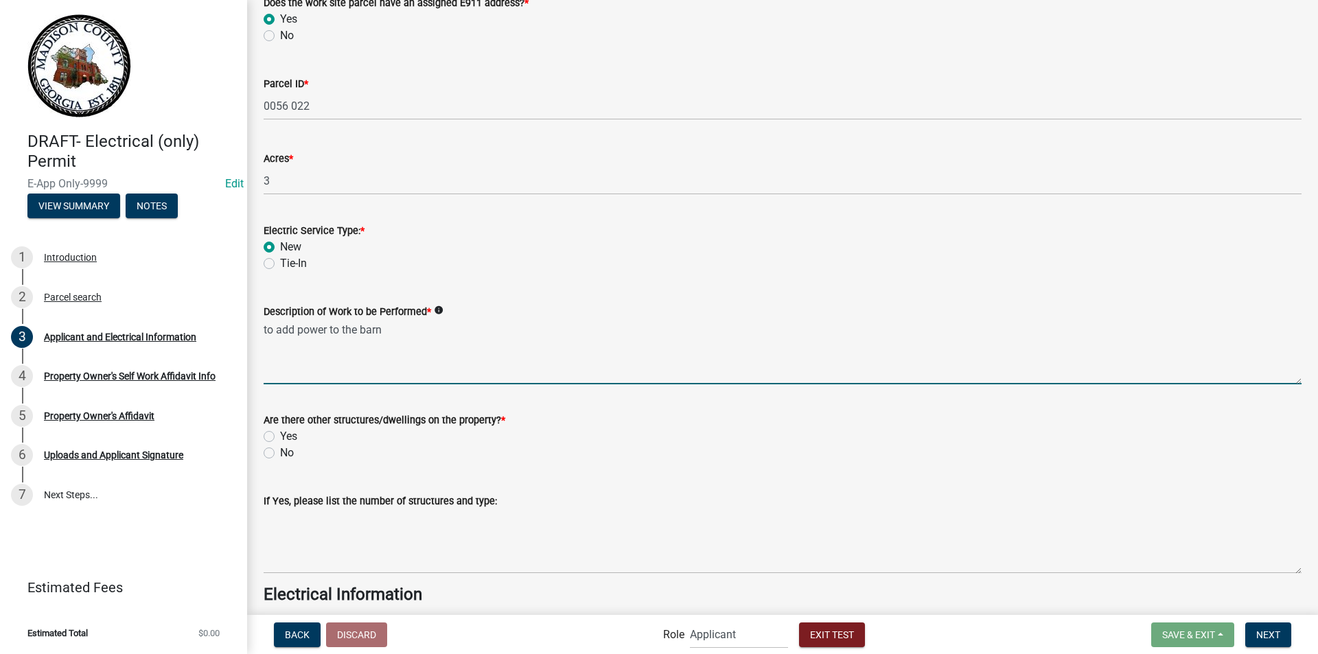
scroll to position [1167, 0]
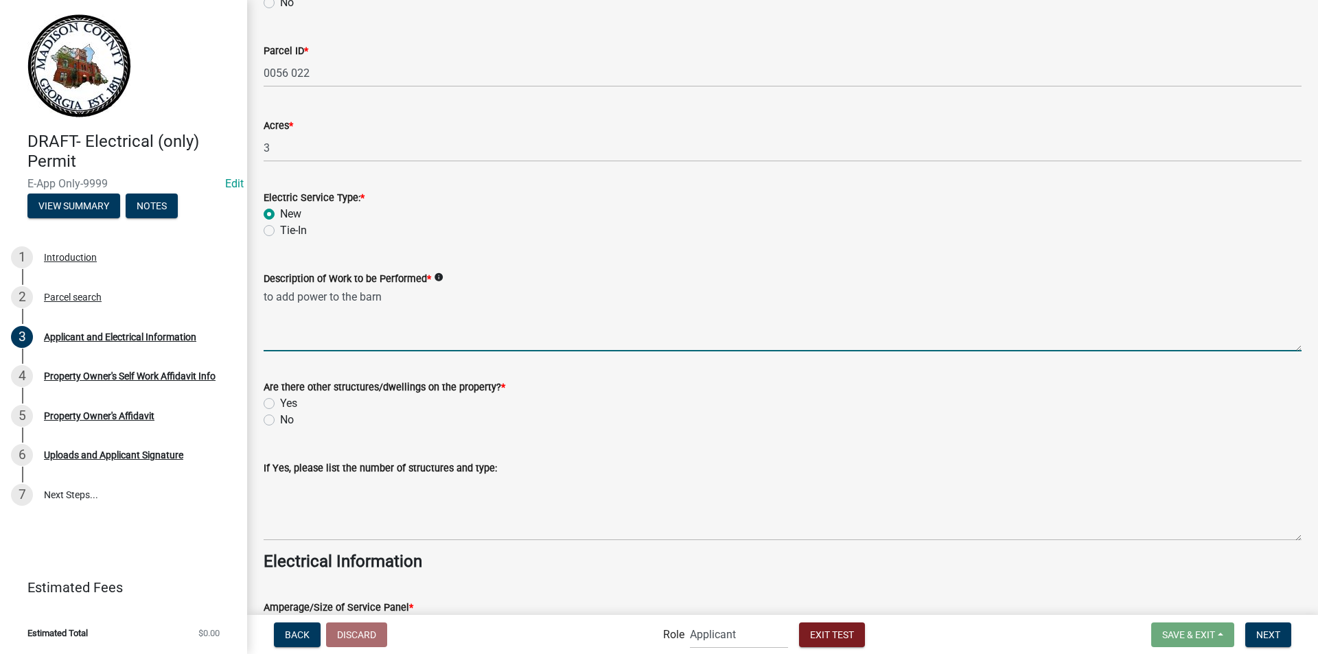
type textarea "to add power to the barn"
click at [280, 419] on label "No" at bounding box center [287, 420] width 14 height 16
click at [280, 419] on input "No" at bounding box center [284, 416] width 9 height 9
radio input "true"
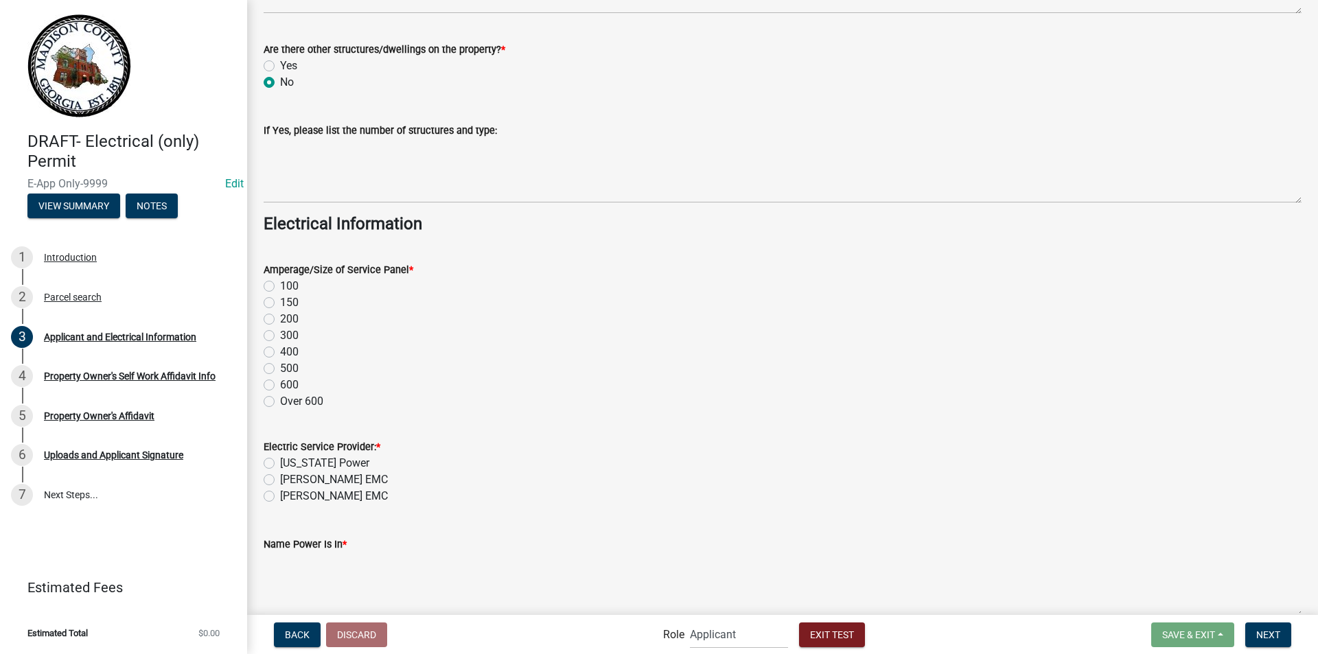
scroll to position [1510, 0]
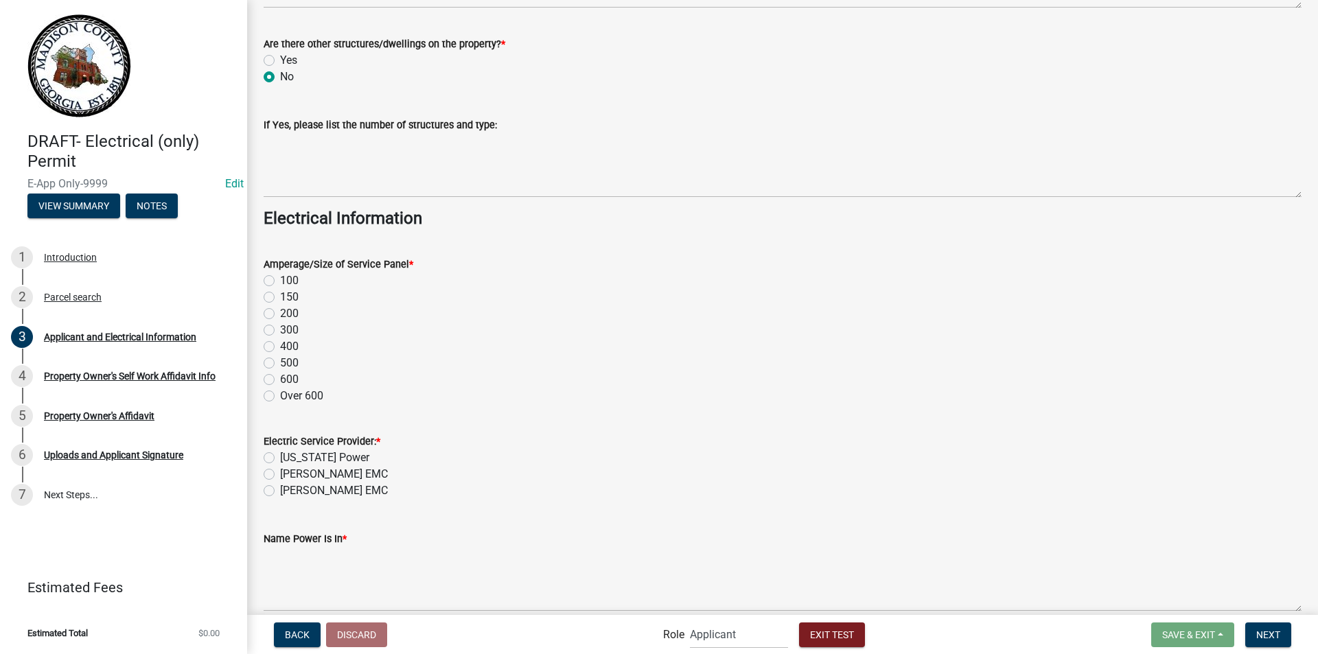
click at [280, 316] on label "200" at bounding box center [289, 314] width 19 height 16
click at [280, 314] on input "200" at bounding box center [284, 310] width 9 height 9
radio input "true"
click at [280, 457] on label "[US_STATE] Power" at bounding box center [324, 458] width 89 height 16
click at [280, 457] on input "[US_STATE] Power" at bounding box center [284, 454] width 9 height 9
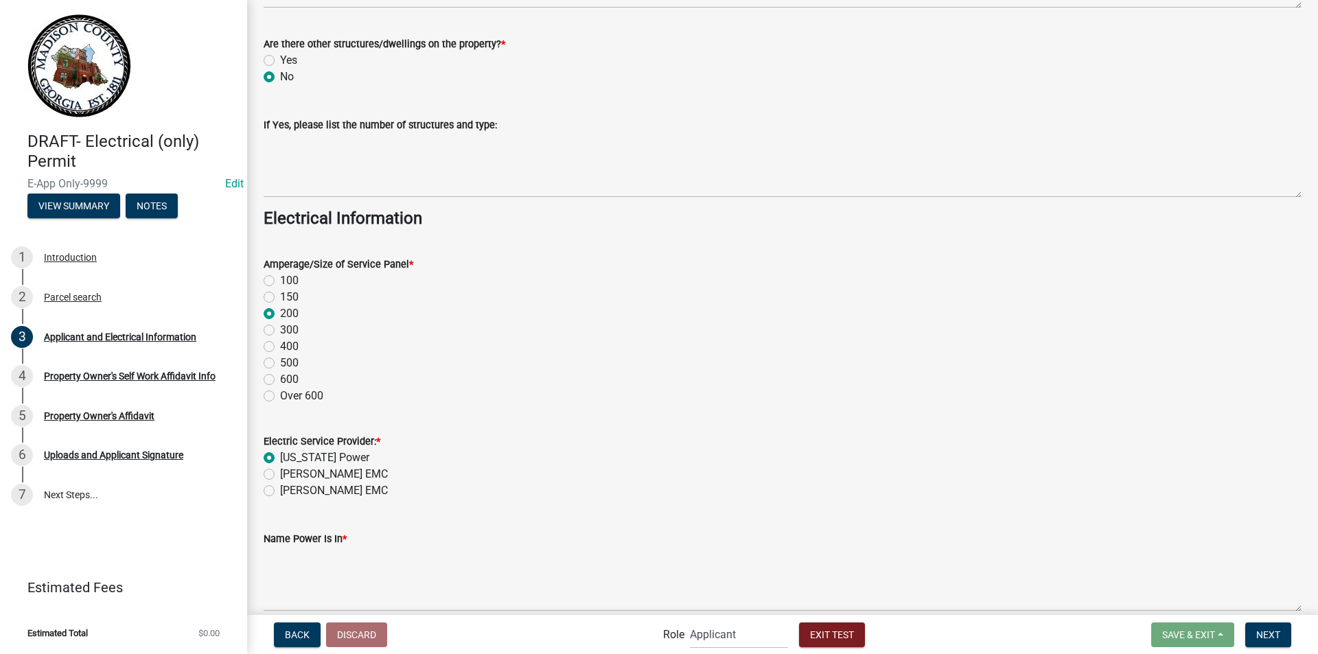
radio input "true"
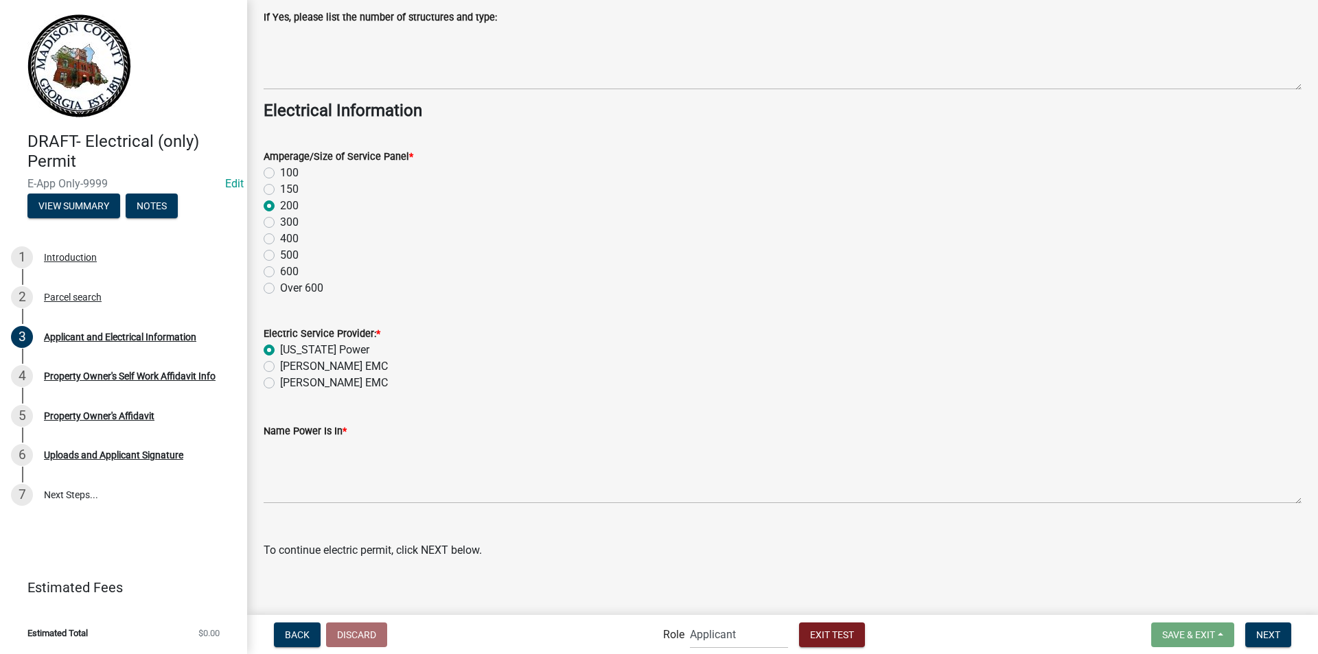
scroll to position [1628, 0]
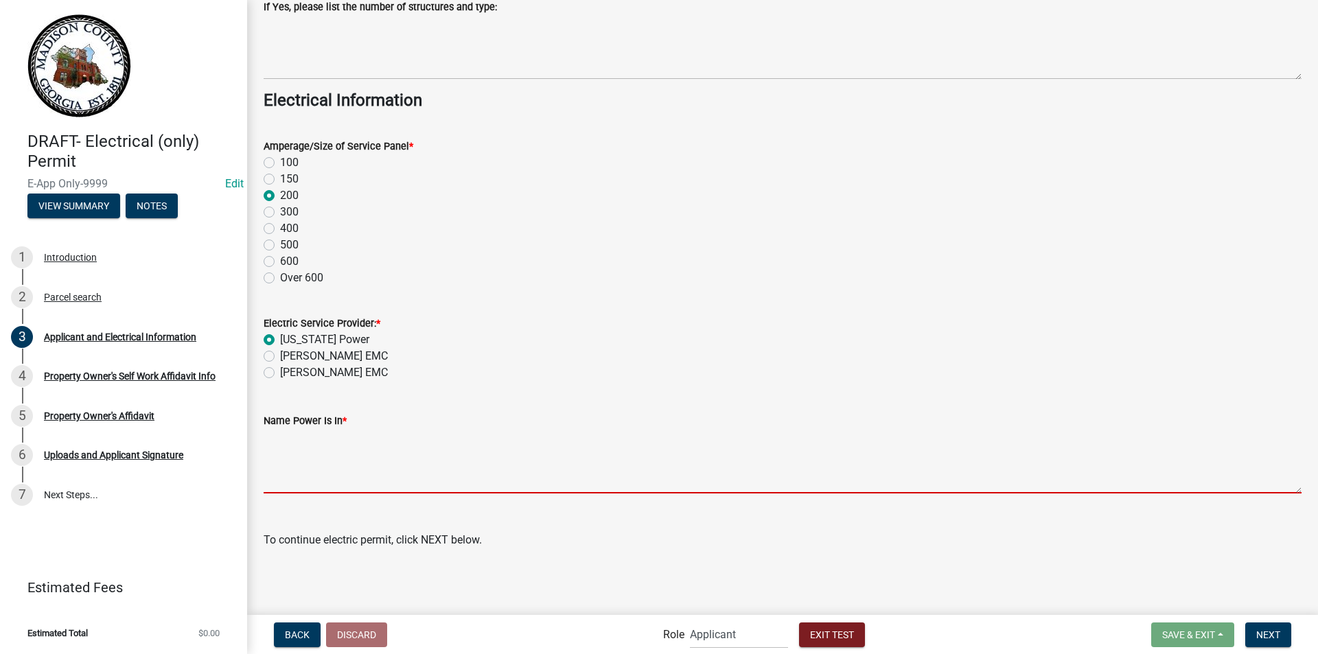
click at [350, 464] on textarea "Name Power Is In *" at bounding box center [783, 461] width 1038 height 65
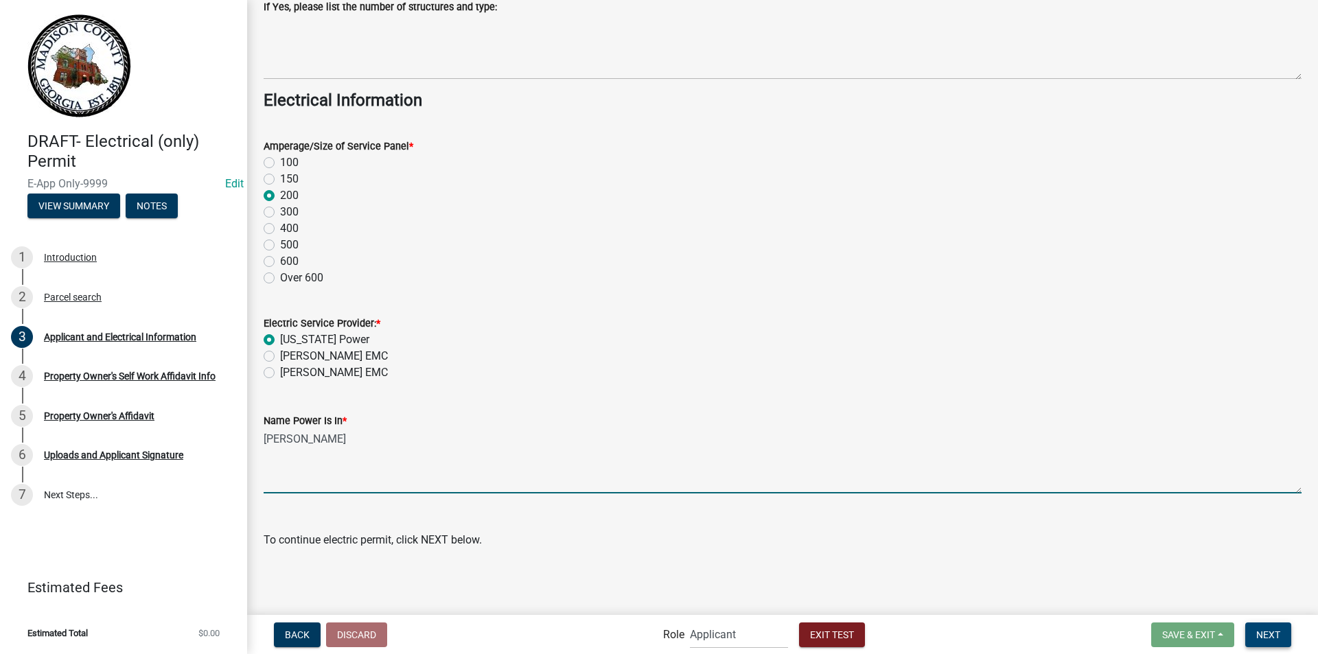
type textarea "[PERSON_NAME]"
click at [1269, 640] on span "Next" at bounding box center [1268, 634] width 24 height 11
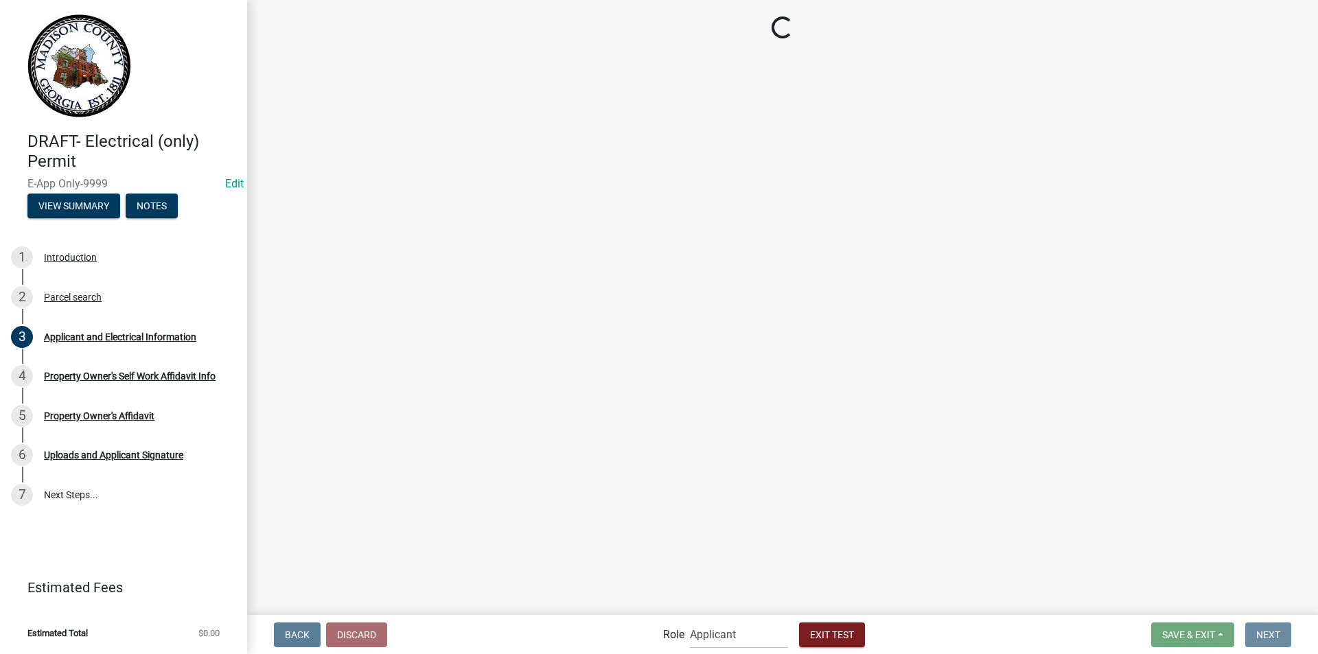
scroll to position [0, 0]
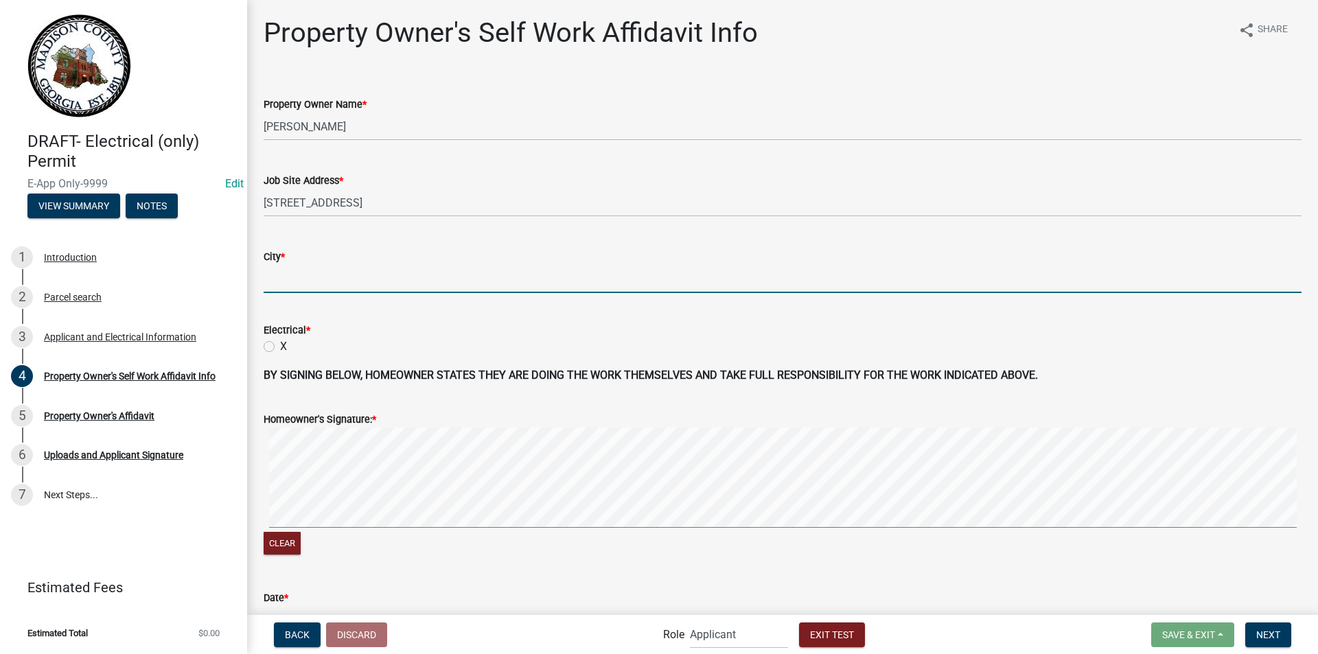
click at [303, 288] on input "City *" at bounding box center [783, 279] width 1038 height 28
type input "colbert"
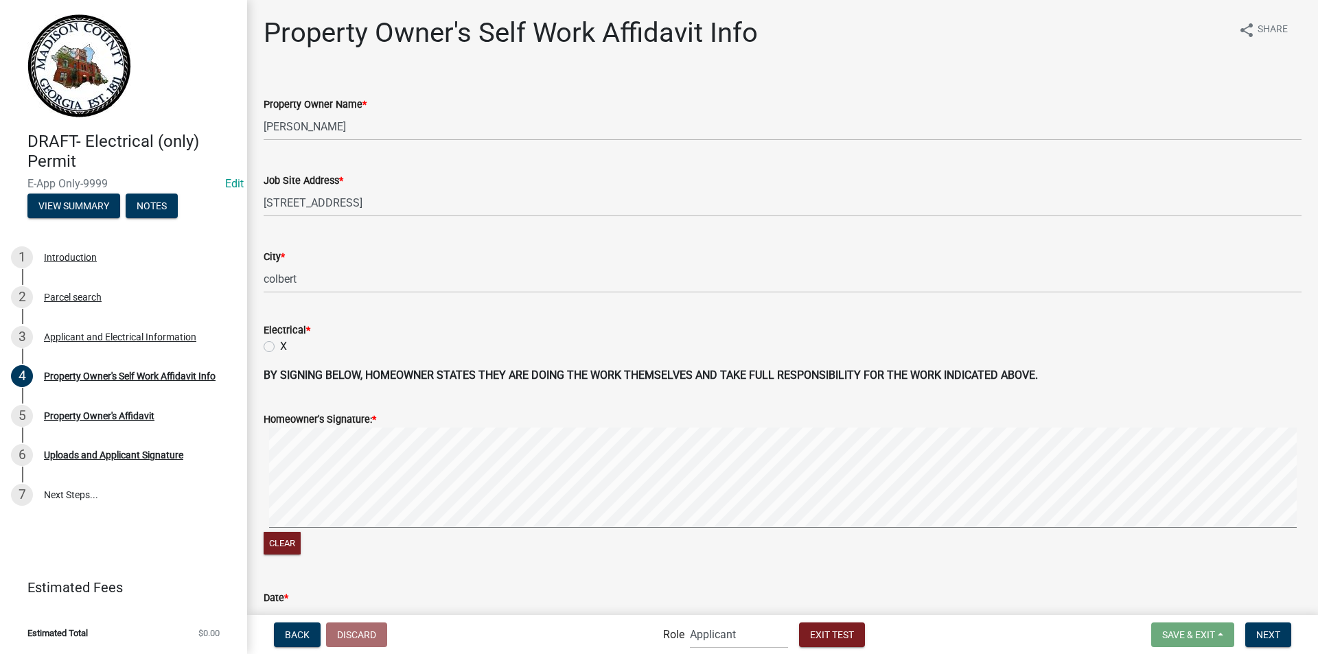
click at [280, 343] on label "X" at bounding box center [283, 346] width 7 height 16
click at [280, 343] on input "X" at bounding box center [284, 342] width 9 height 9
radio input "true"
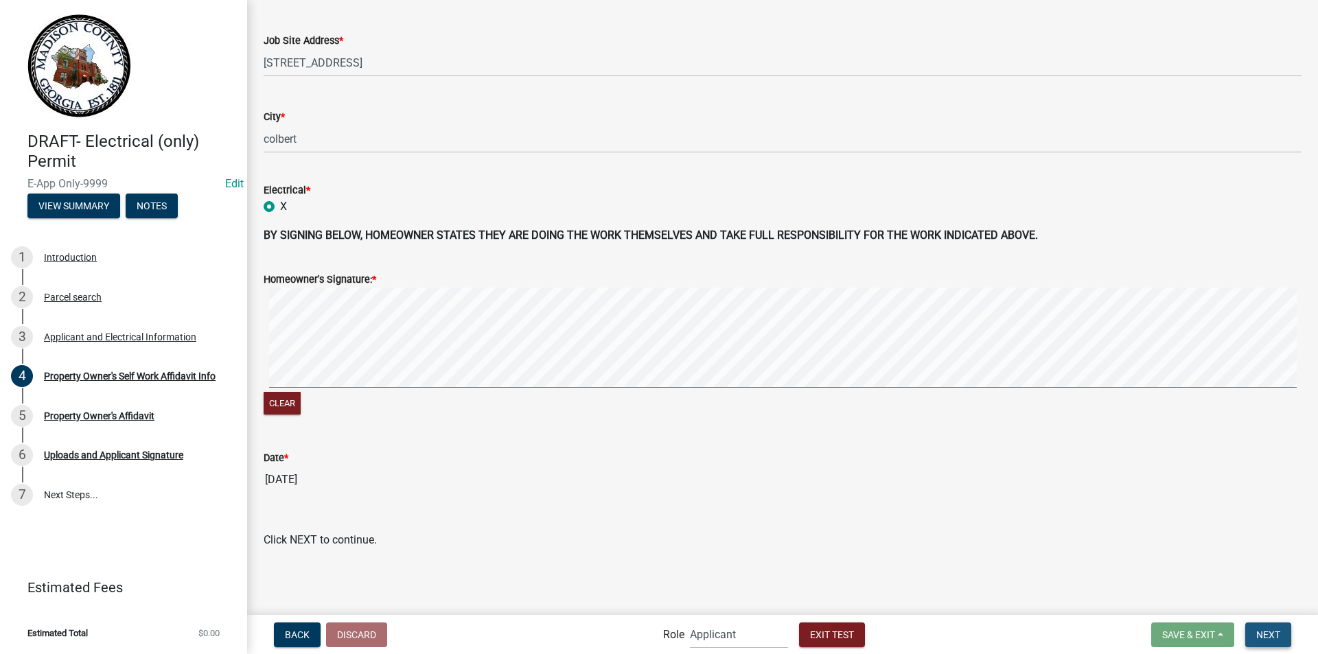
click at [1266, 634] on span "Next" at bounding box center [1268, 634] width 24 height 11
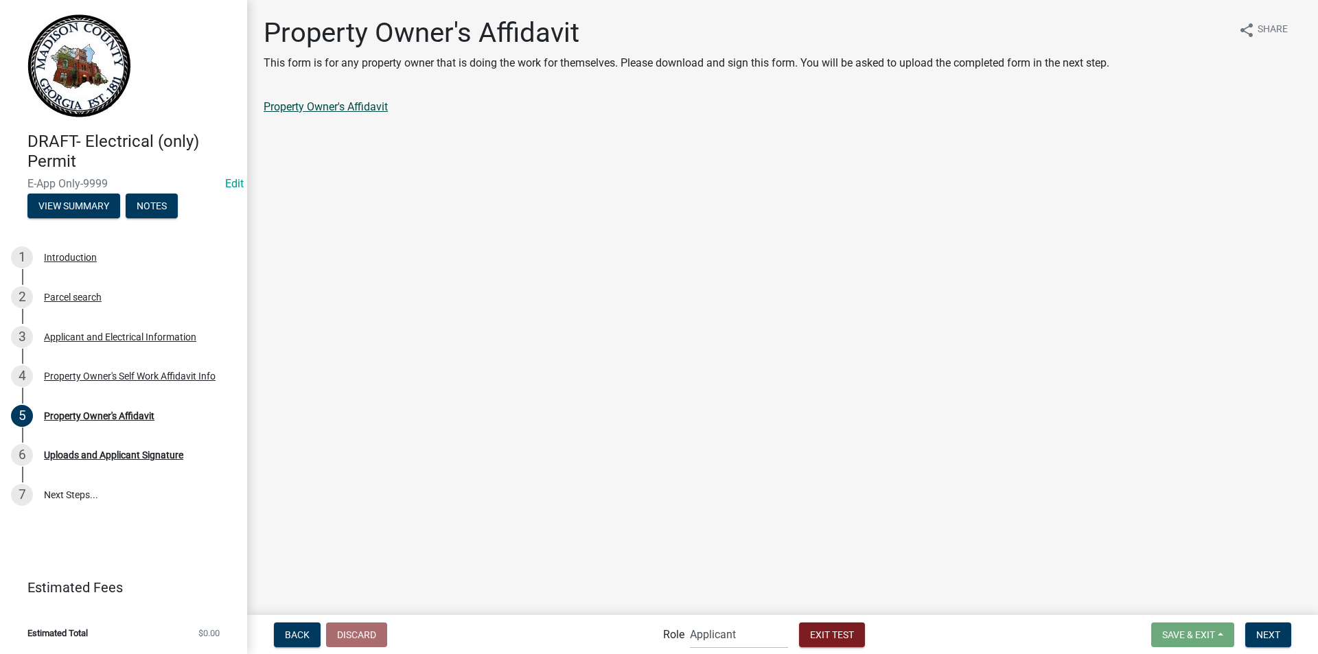
click at [316, 111] on link "Property Owner's Affidavit" at bounding box center [326, 106] width 124 height 13
click at [1275, 631] on span "Next" at bounding box center [1268, 634] width 24 height 11
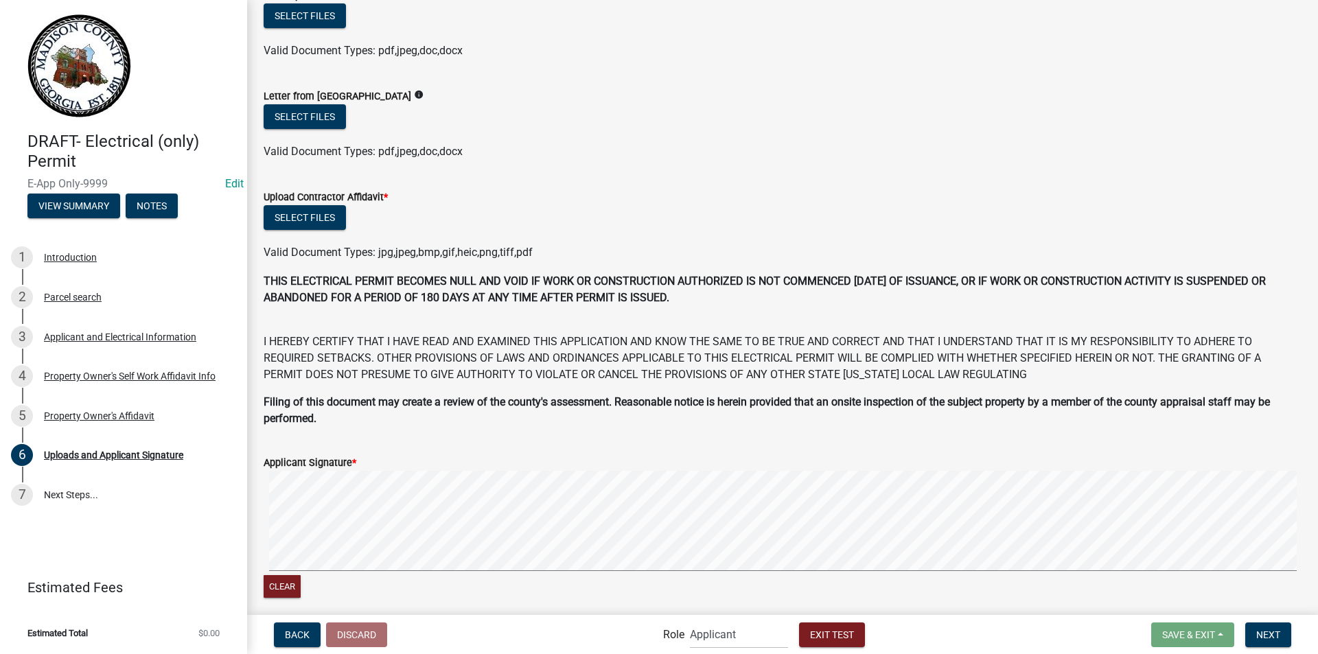
scroll to position [412, 0]
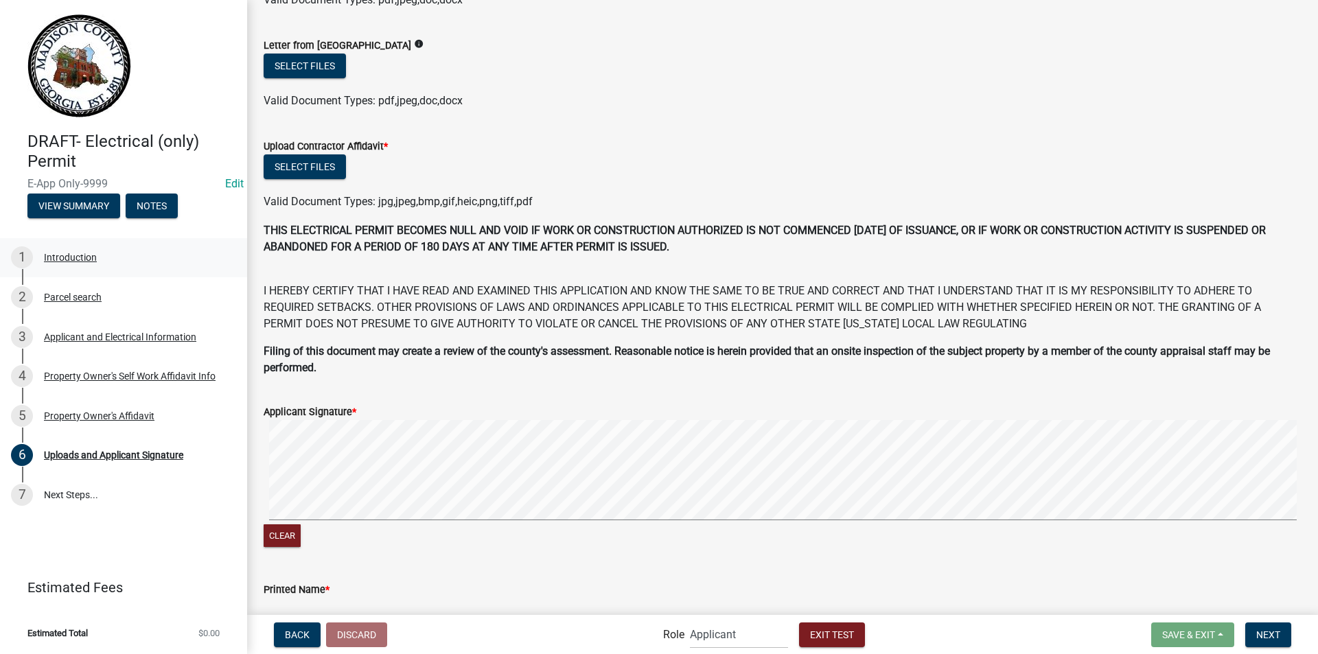
click at [85, 255] on div "Introduction" at bounding box center [70, 258] width 53 height 10
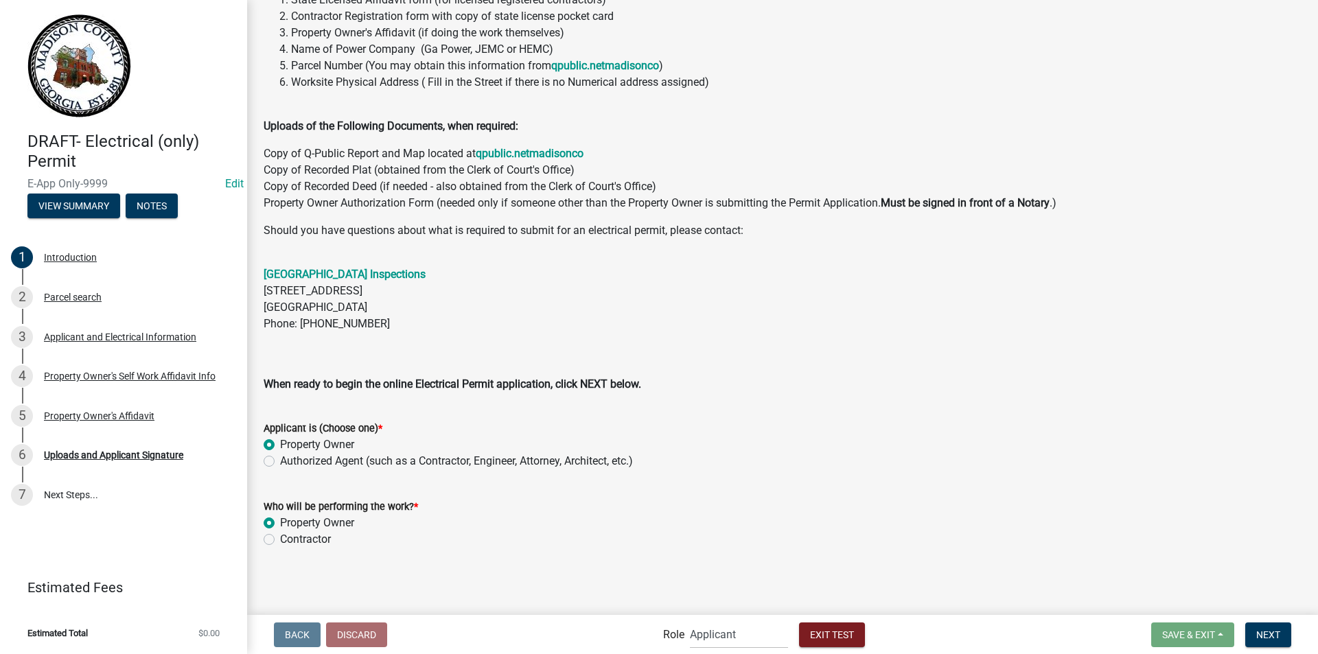
scroll to position [170, 0]
click at [280, 459] on label "Authorized Agent (such as a Contractor, Engineer, Attorney, Architect, etc.)" at bounding box center [456, 460] width 353 height 16
click at [280, 459] on input "Authorized Agent (such as a Contractor, Engineer, Attorney, Architect, etc.)" at bounding box center [284, 456] width 9 height 9
radio input "true"
drag, startPoint x: 270, startPoint y: 540, endPoint x: 293, endPoint y: 536, distance: 23.7
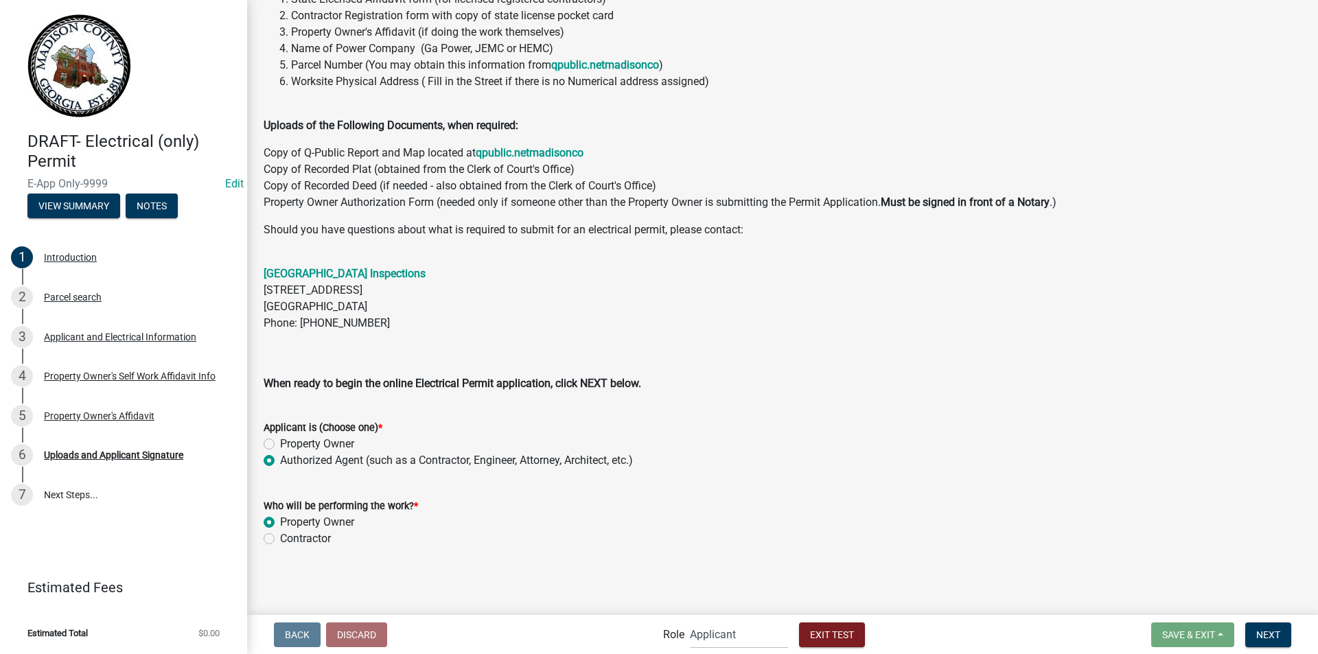
click at [280, 540] on label "Contractor" at bounding box center [305, 539] width 51 height 16
click at [280, 540] on input "Contractor" at bounding box center [284, 535] width 9 height 9
radio input "true"
click at [1281, 638] on button "Next" at bounding box center [1268, 635] width 46 height 25
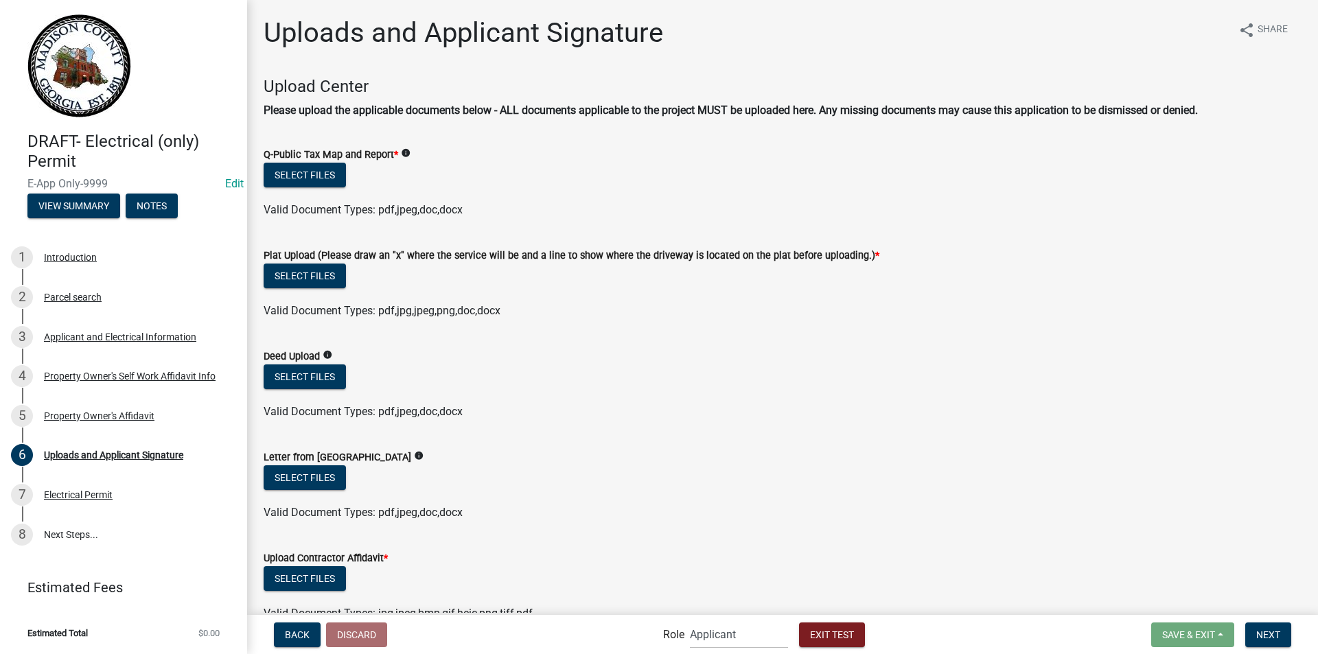
click at [404, 152] on icon "info" at bounding box center [406, 153] width 10 height 10
drag, startPoint x: 445, startPoint y: 154, endPoint x: 545, endPoint y: 155, distance: 100.2
click at [545, 155] on div "Can be found at www.qpublic.netmadison co Please include a copy of the Map and …" at bounding box center [511, 153] width 188 height 54
click at [312, 182] on button "Select files" at bounding box center [305, 175] width 82 height 25
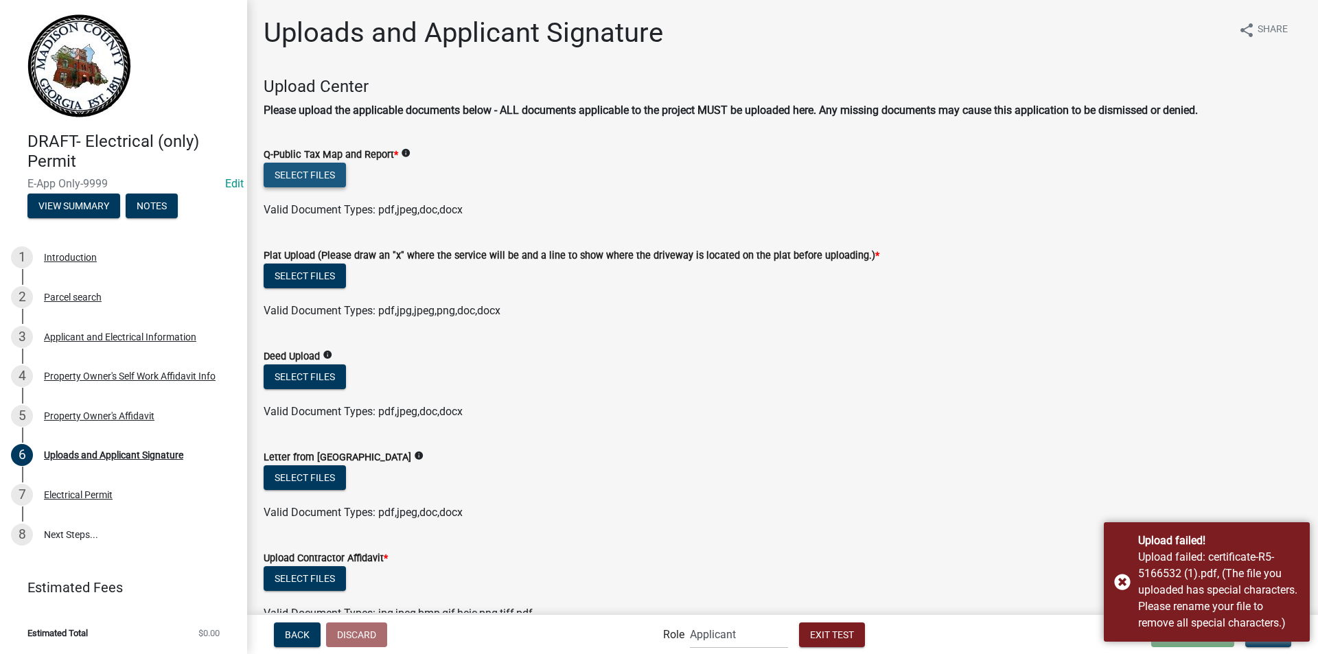
click at [296, 178] on button "Select files" at bounding box center [305, 175] width 82 height 25
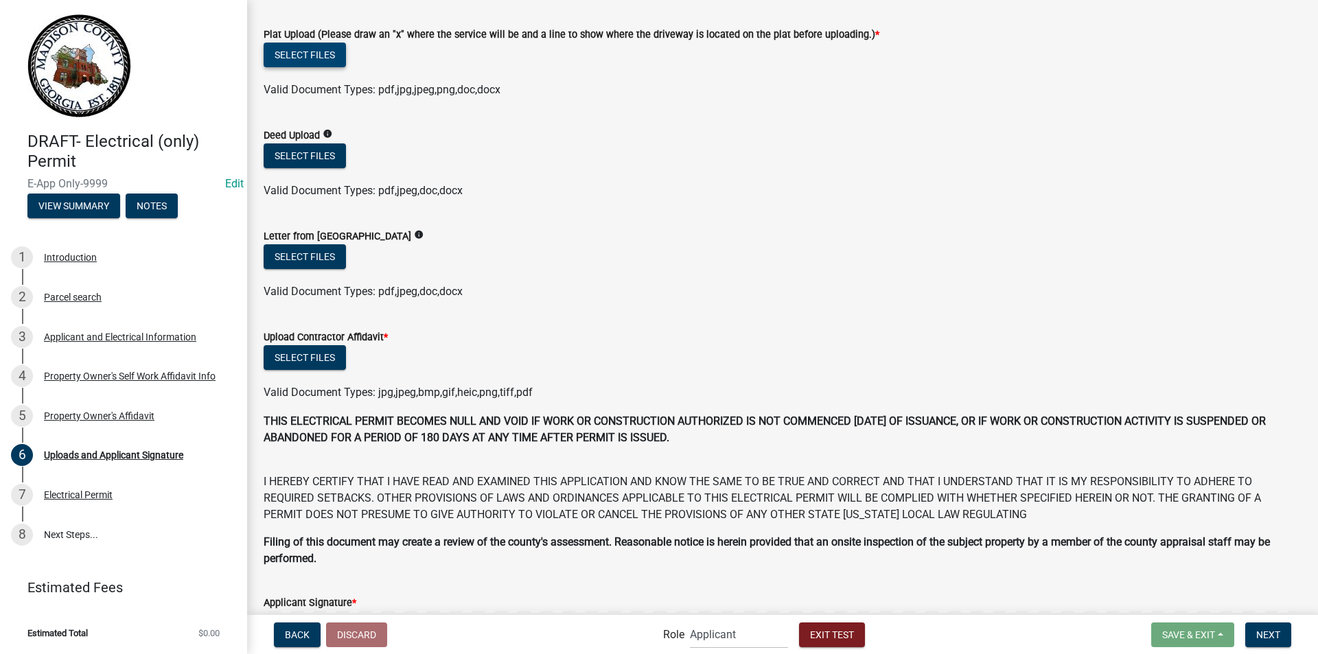
scroll to position [275, 0]
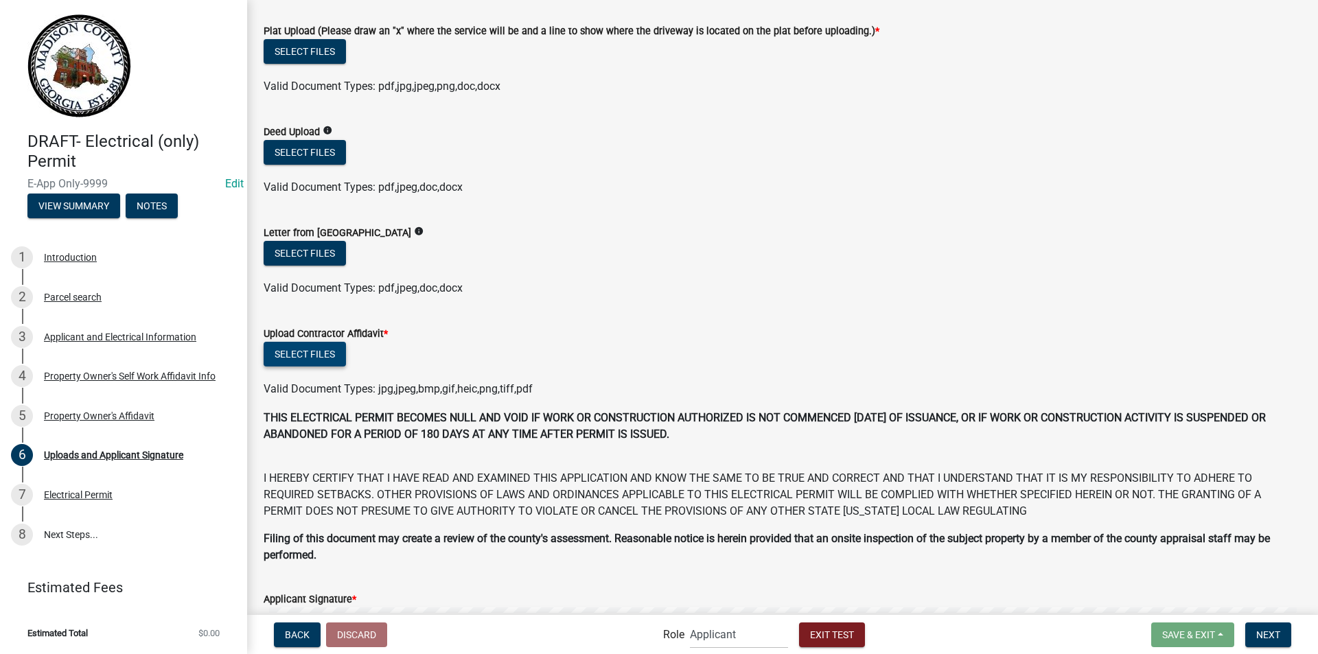
click at [313, 351] on button "Select files" at bounding box center [305, 354] width 82 height 25
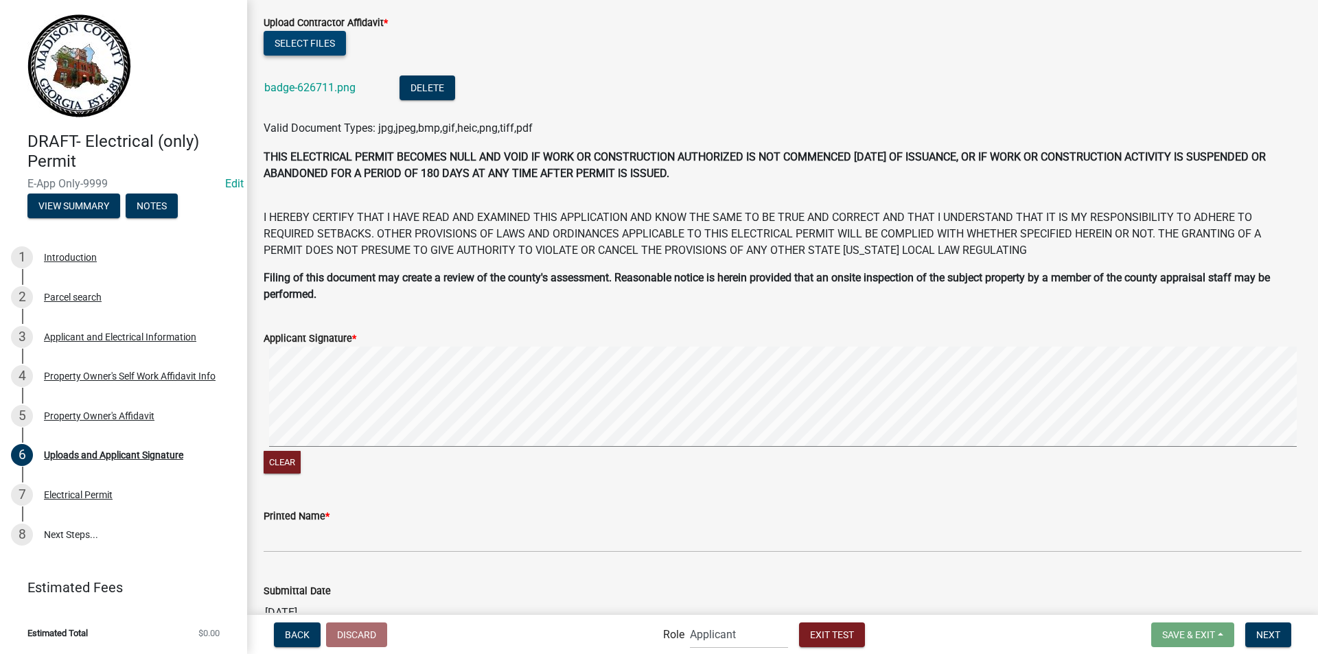
scroll to position [720, 0]
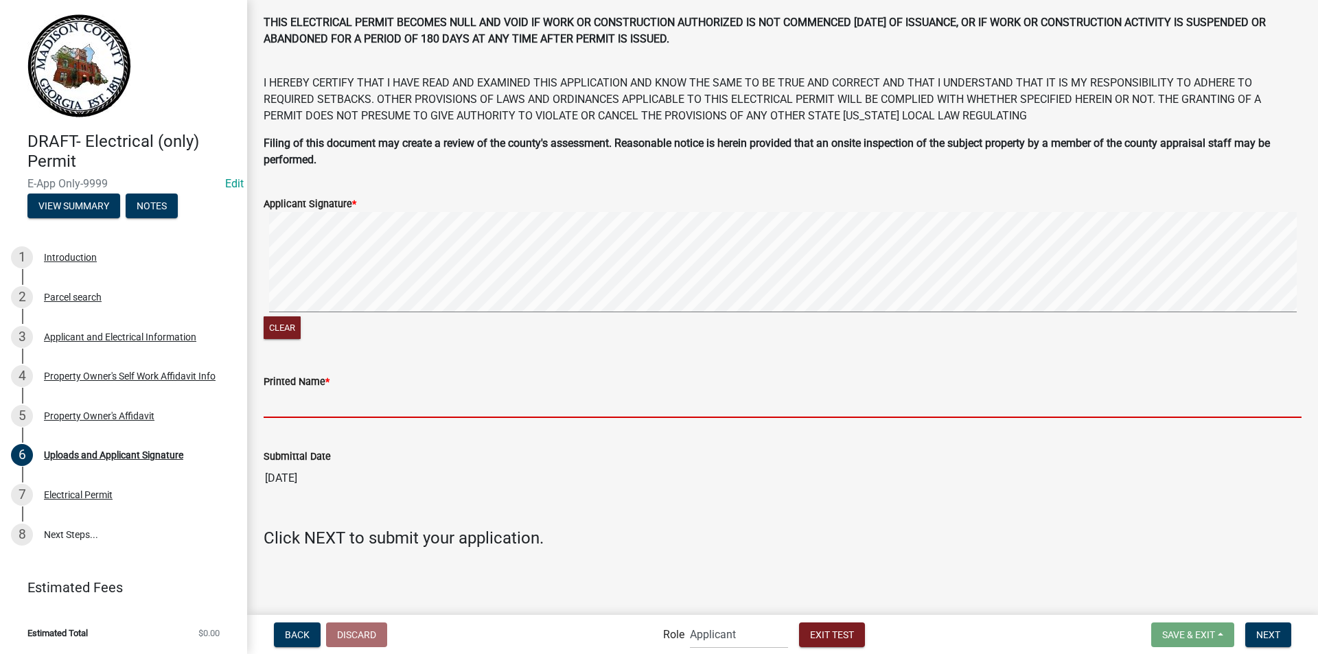
click at [538, 391] on input "Printed Name *" at bounding box center [783, 404] width 1038 height 28
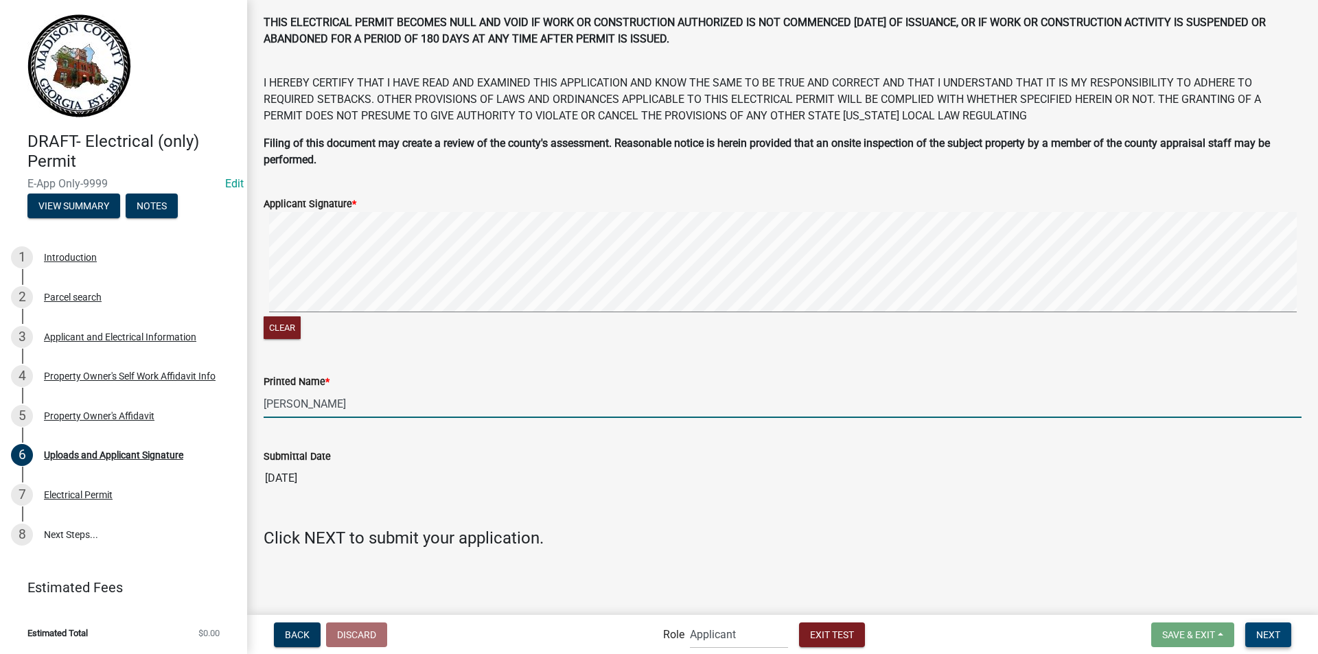
type input "[PERSON_NAME]"
click at [1258, 632] on span "Next" at bounding box center [1268, 634] width 24 height 11
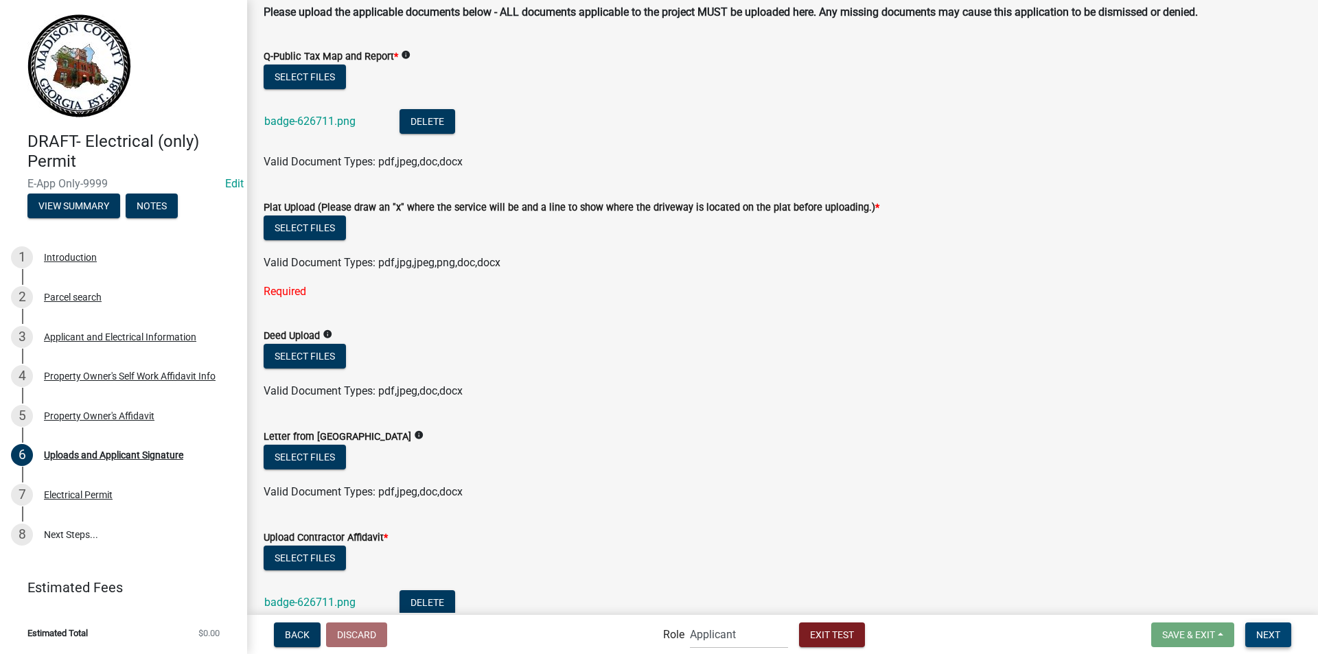
scroll to position [61, 0]
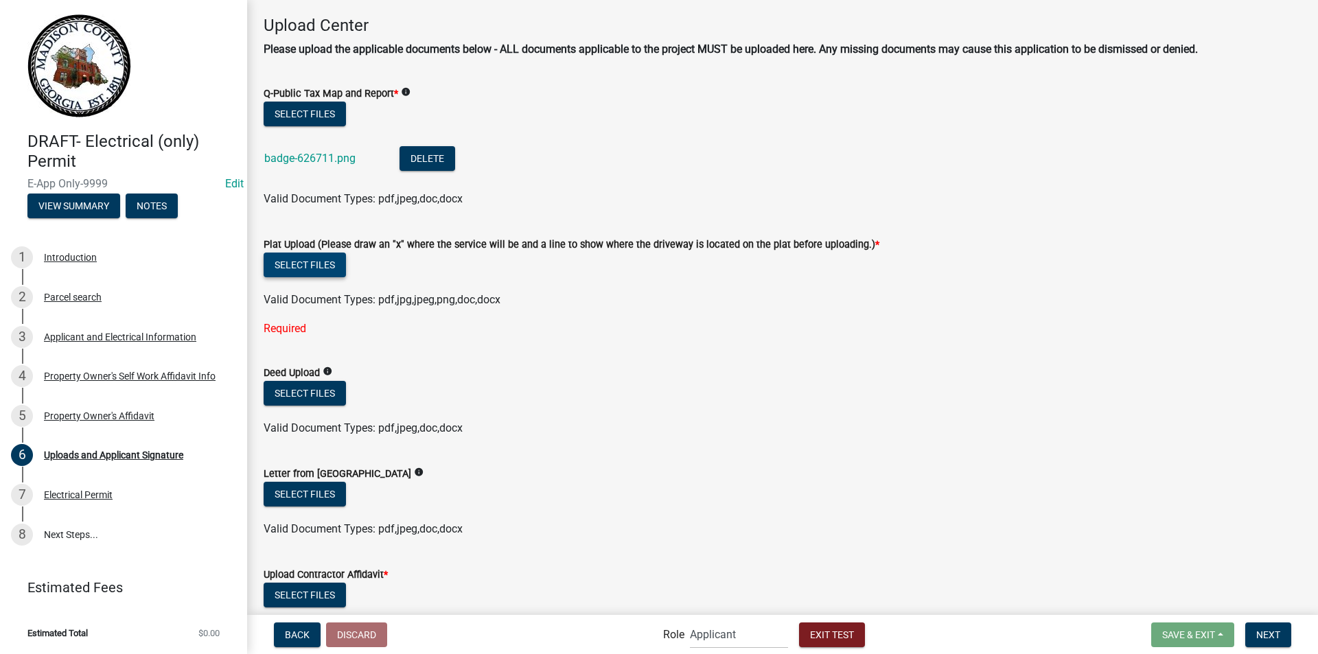
click at [318, 272] on button "Select files" at bounding box center [305, 265] width 82 height 25
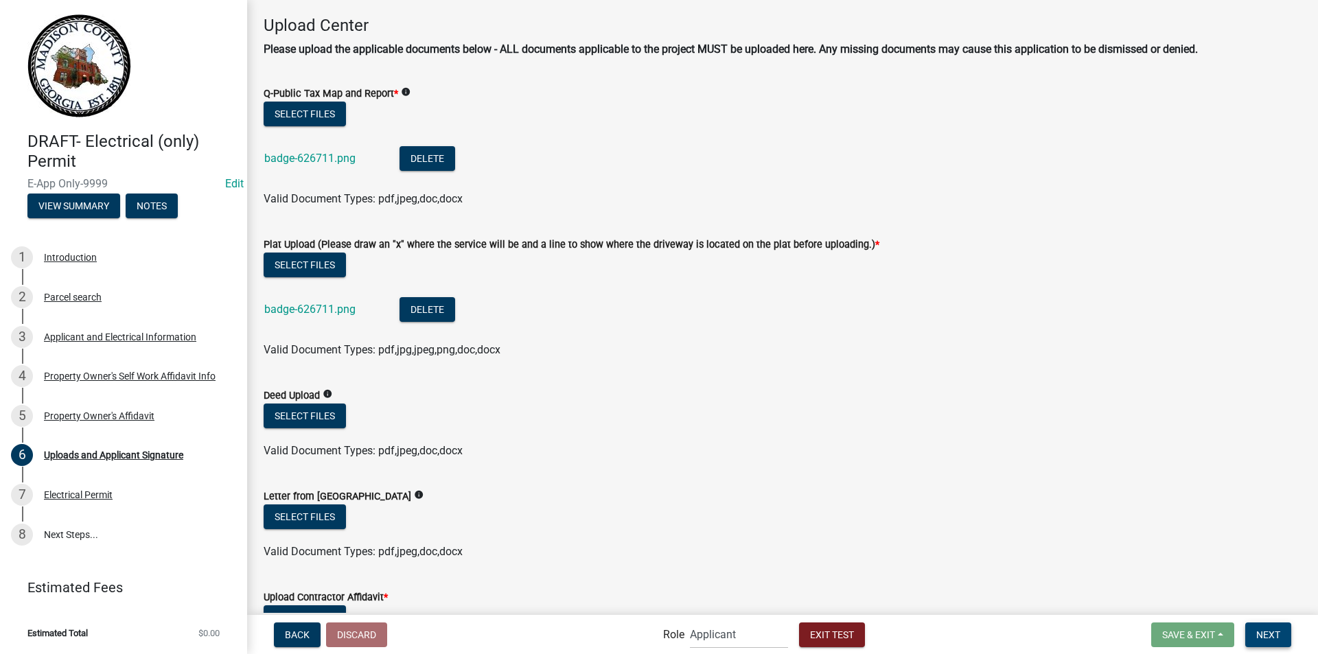
click at [1275, 640] on span "Next" at bounding box center [1268, 634] width 24 height 11
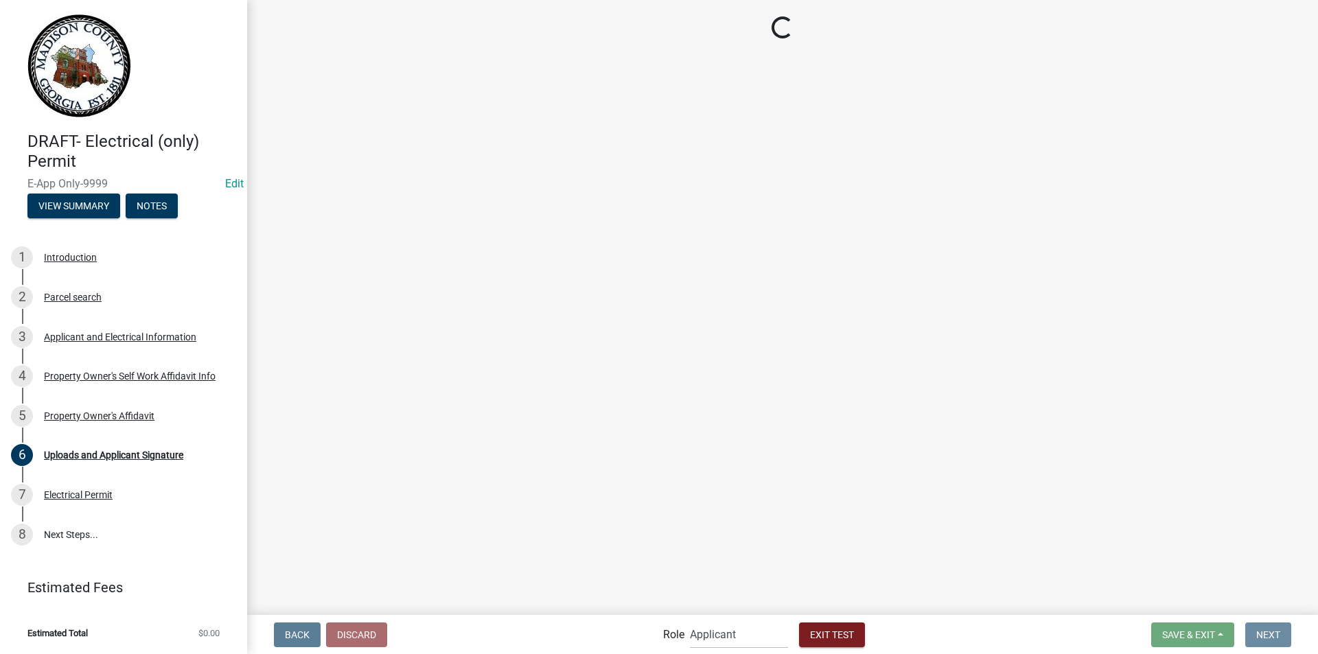
scroll to position [0, 0]
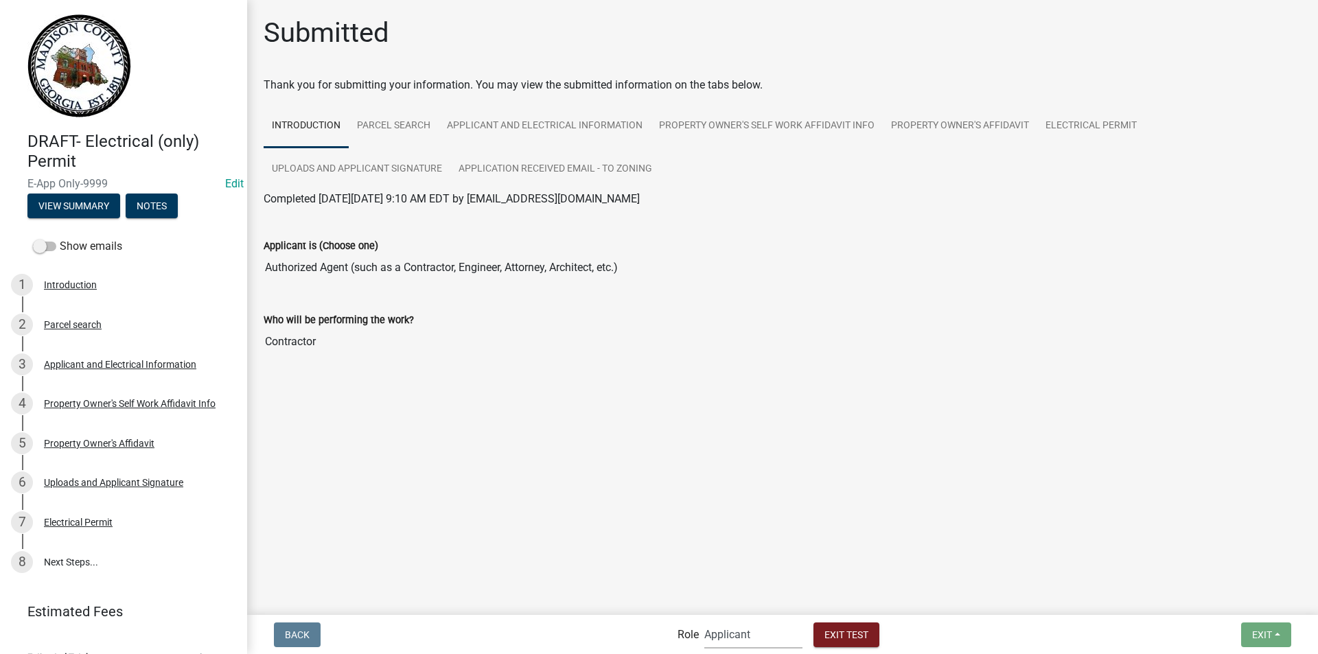
click at [735, 638] on select "Applicant Building Clerk Building Inspections Planning & Zoning Admin" at bounding box center [753, 635] width 98 height 28
select select "21e23b7c-0ae9-4ce5-bf16-76c7a100c343"
click at [704, 621] on select "Applicant Building Clerk Building Inspections Planning & Zoning Admin" at bounding box center [753, 635] width 98 height 28
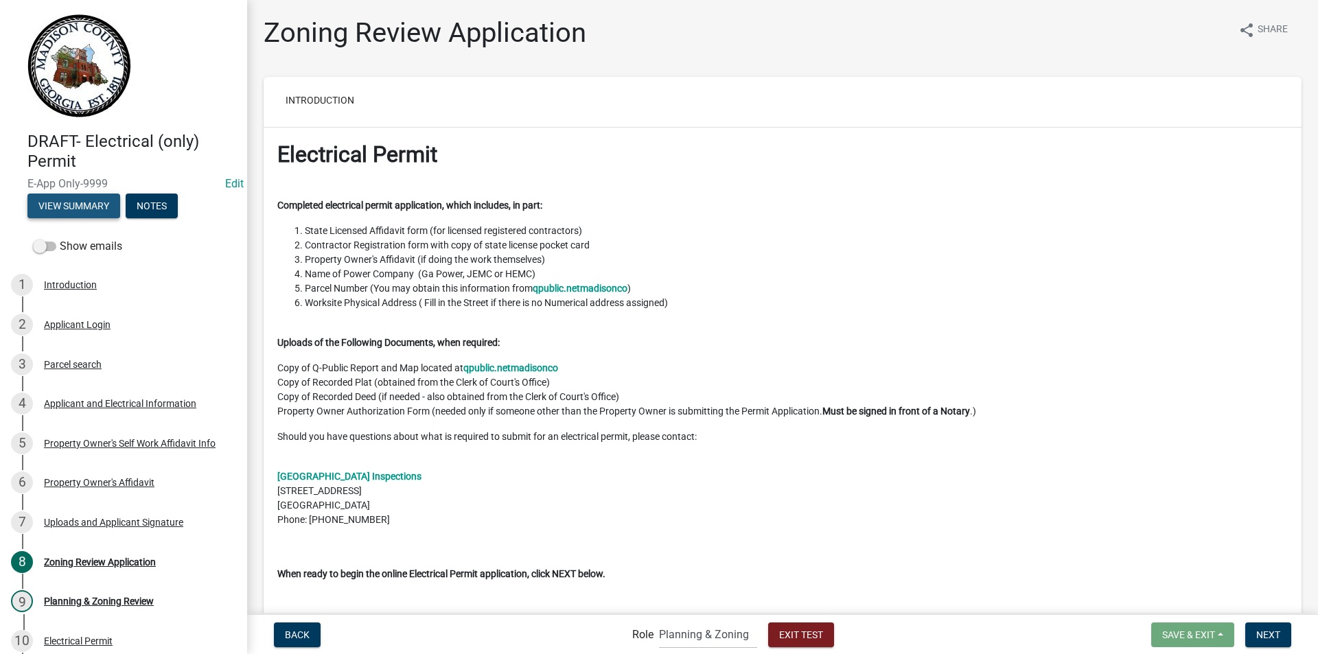
click at [54, 207] on button "View Summary" at bounding box center [73, 206] width 93 height 25
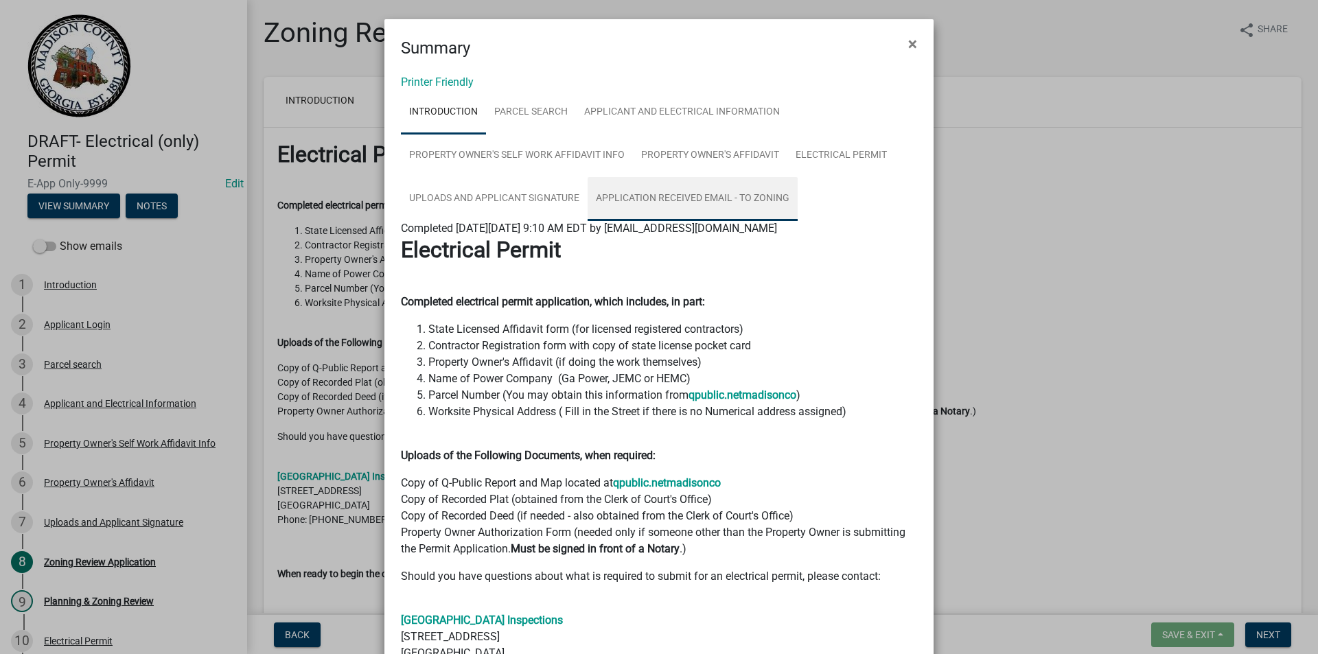
click at [723, 198] on link "Application Received Email - to Zoning" at bounding box center [693, 199] width 210 height 44
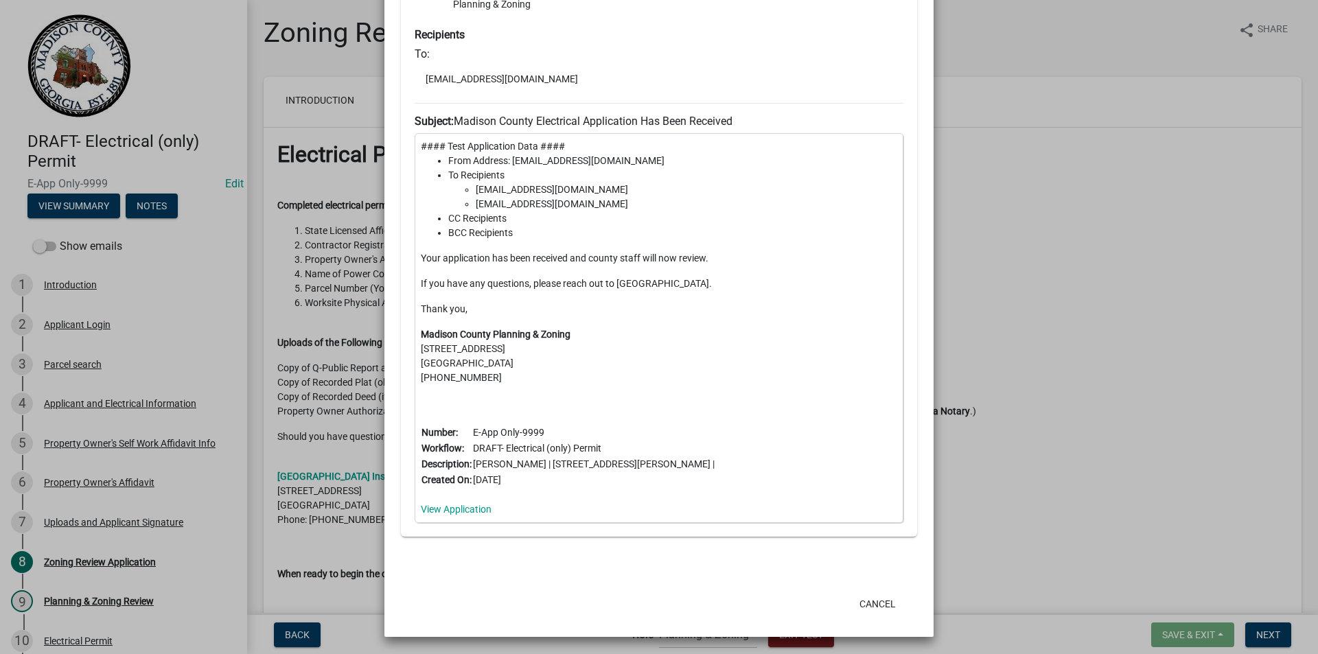
scroll to position [380, 0]
click at [874, 605] on button "Cancel" at bounding box center [878, 602] width 58 height 25
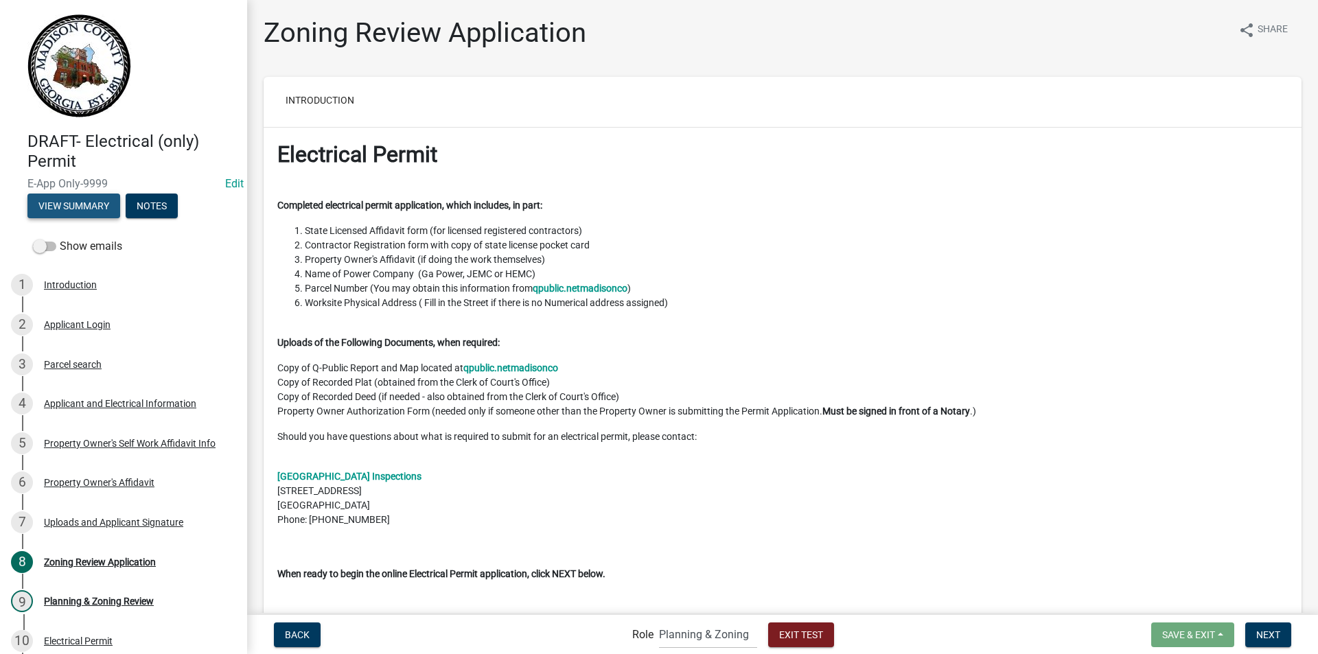
click at [43, 207] on button "View Summary" at bounding box center [73, 206] width 93 height 25
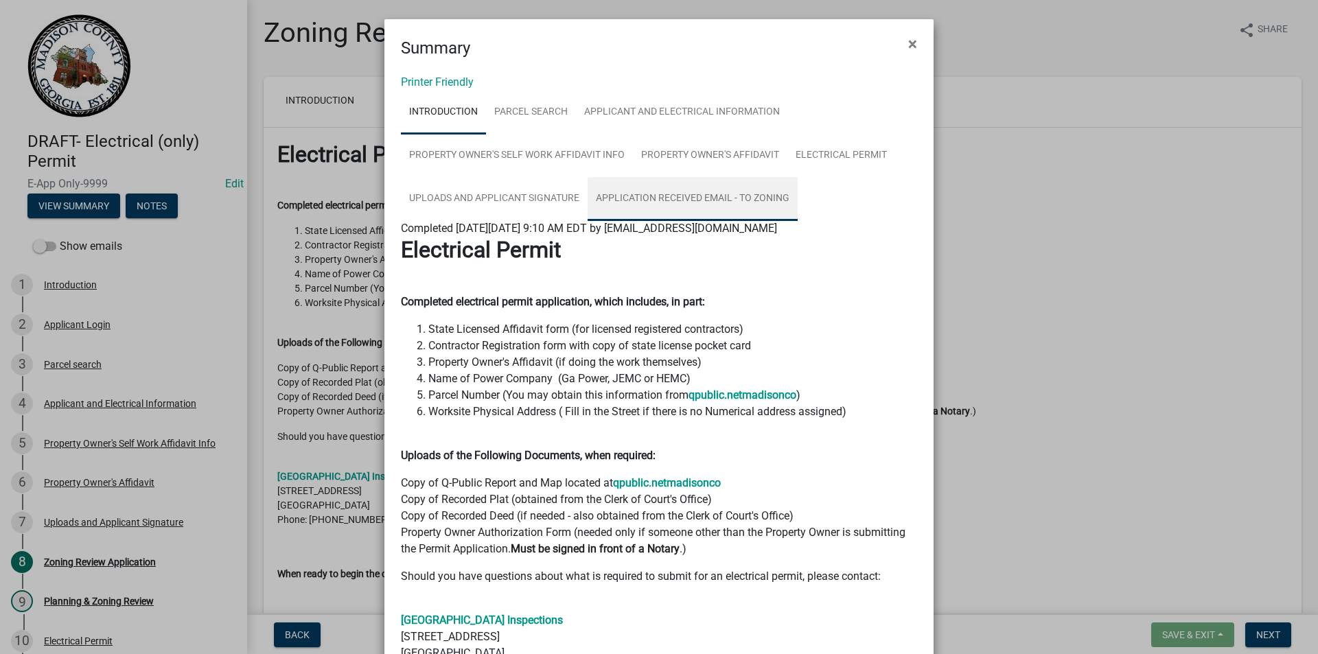
click at [683, 200] on link "Application Received Email - to Zoning" at bounding box center [693, 199] width 210 height 44
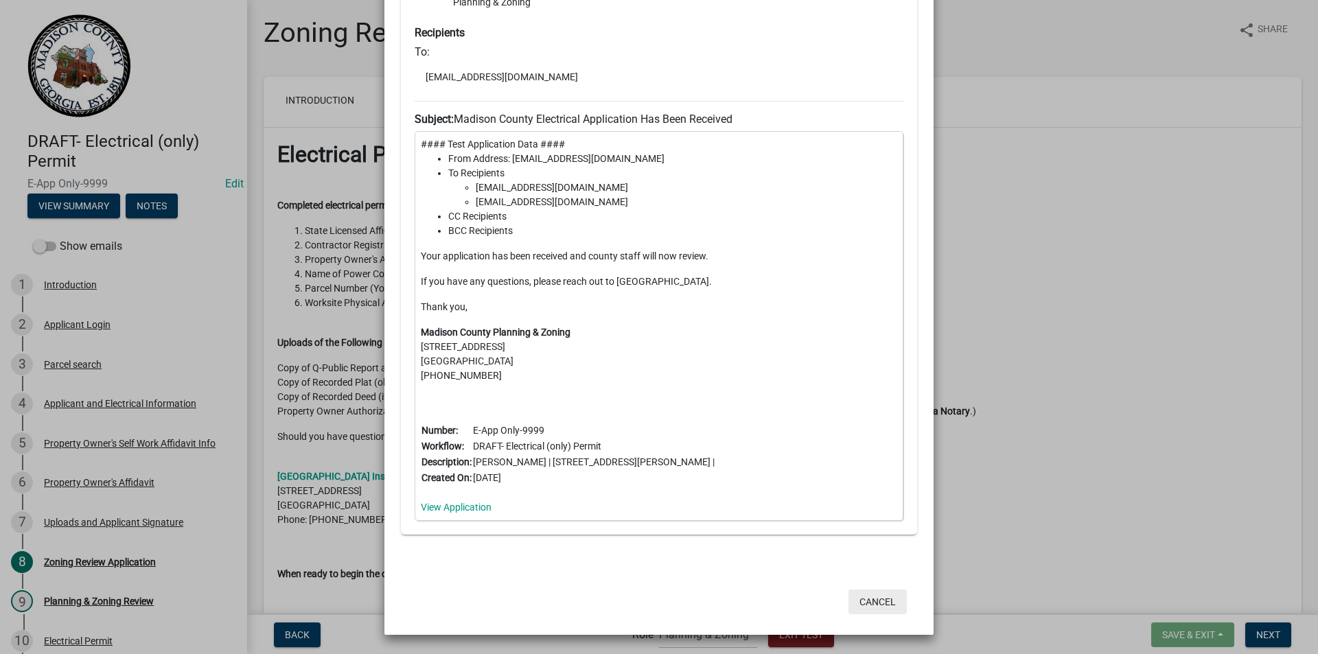
click at [873, 600] on button "Cancel" at bounding box center [878, 602] width 58 height 25
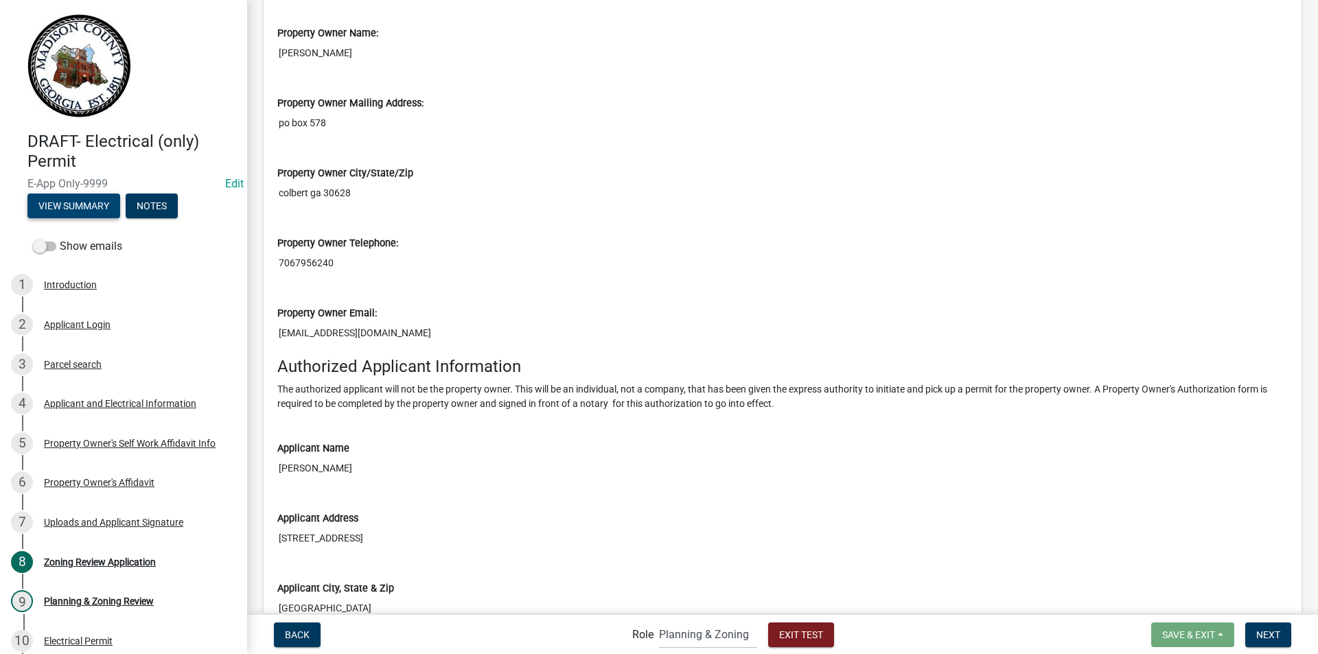
scroll to position [961, 0]
click at [73, 203] on button "View Summary" at bounding box center [73, 206] width 93 height 25
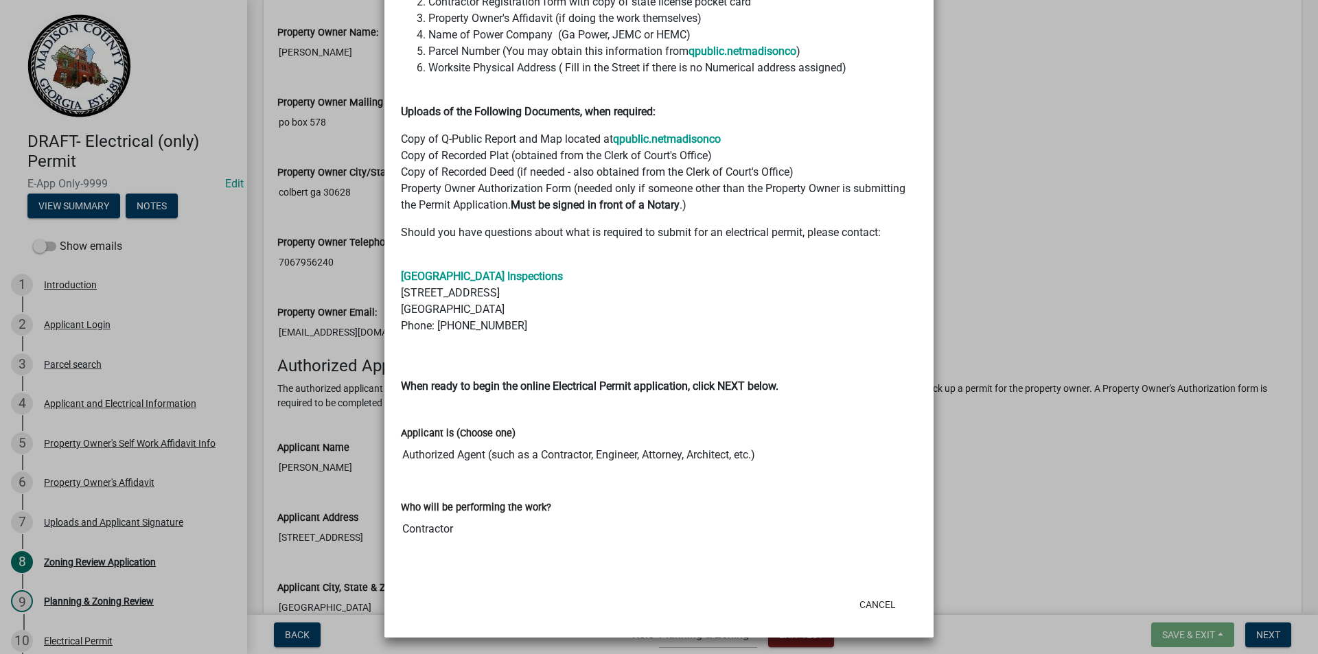
scroll to position [347, 0]
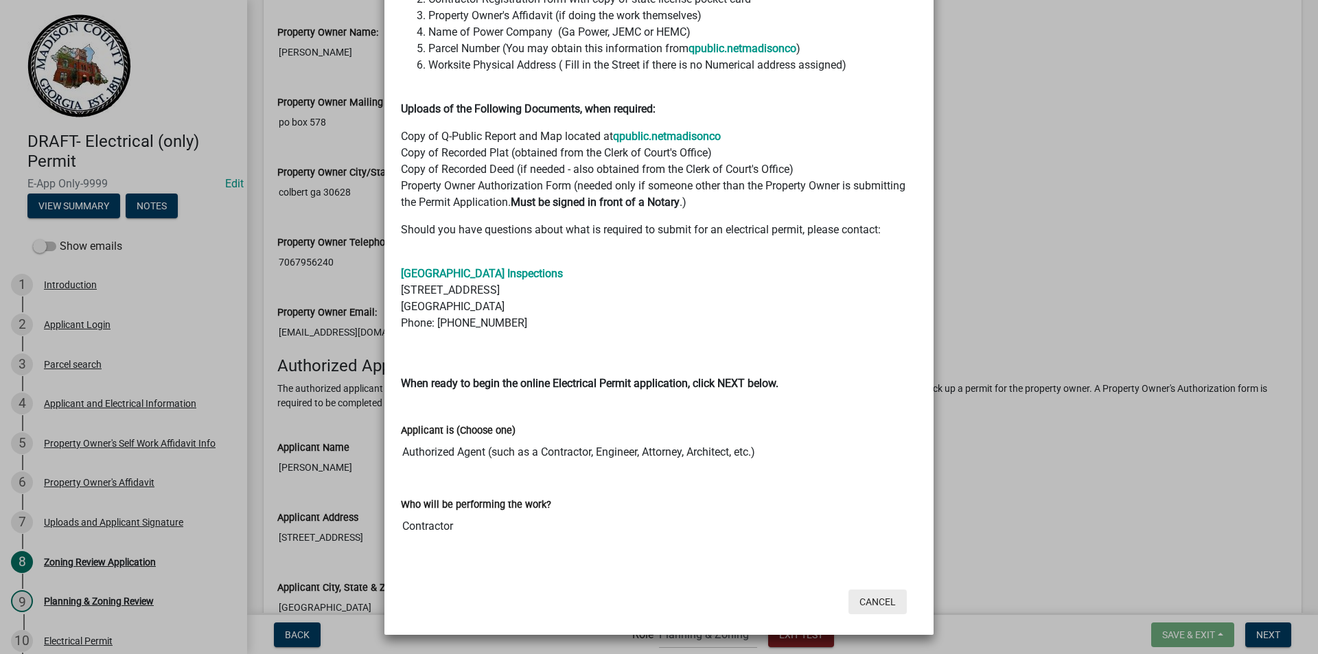
click at [864, 604] on button "Cancel" at bounding box center [878, 602] width 58 height 25
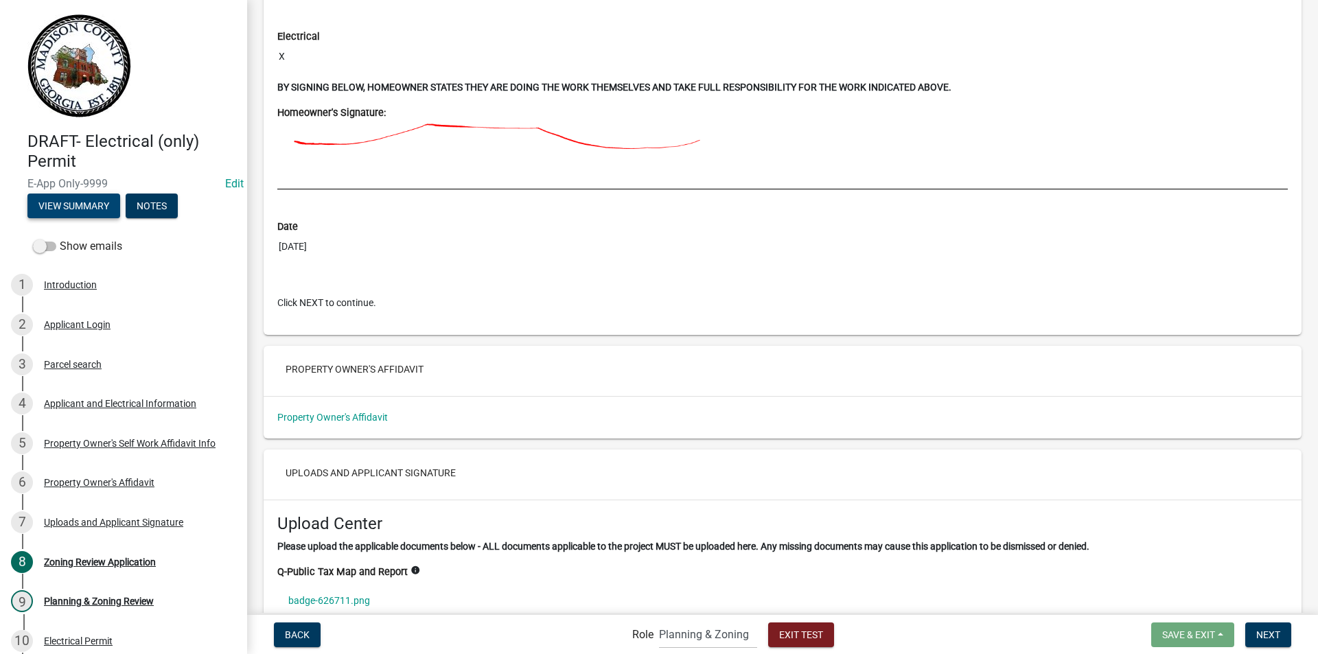
scroll to position [3433, 0]
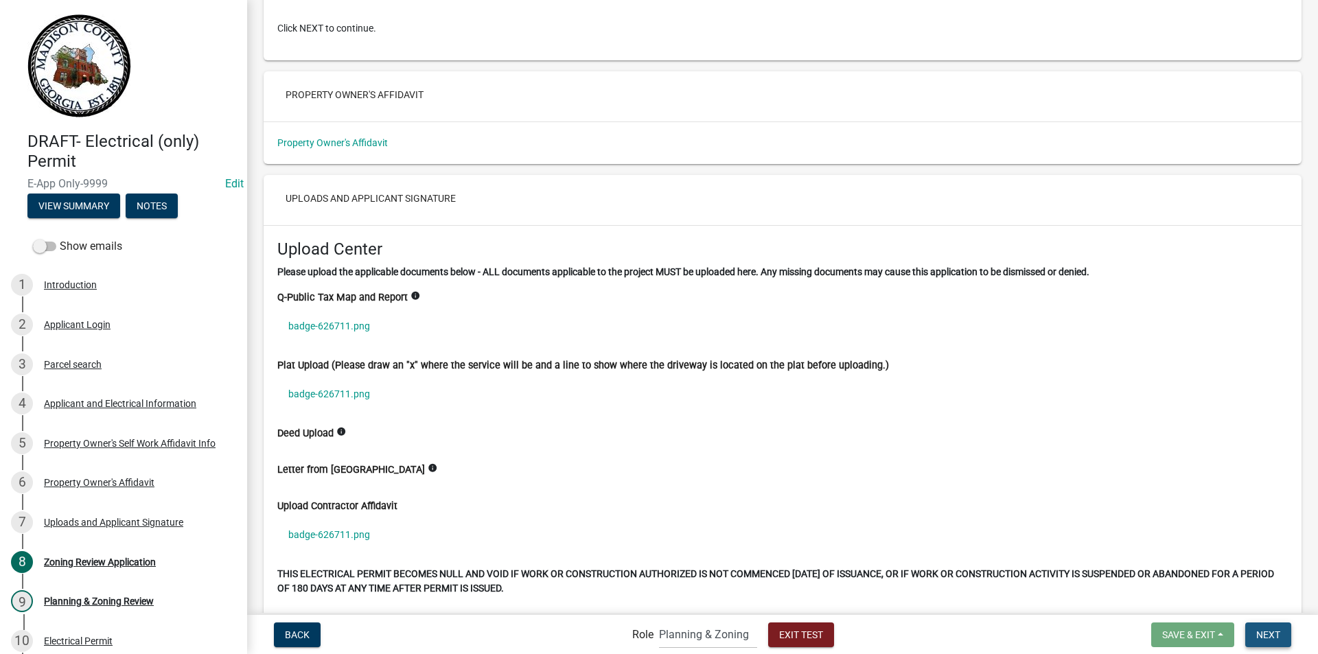
drag, startPoint x: 1265, startPoint y: 634, endPoint x: 1111, endPoint y: 552, distance: 174.1
click at [1264, 632] on span "Next" at bounding box center [1268, 634] width 24 height 11
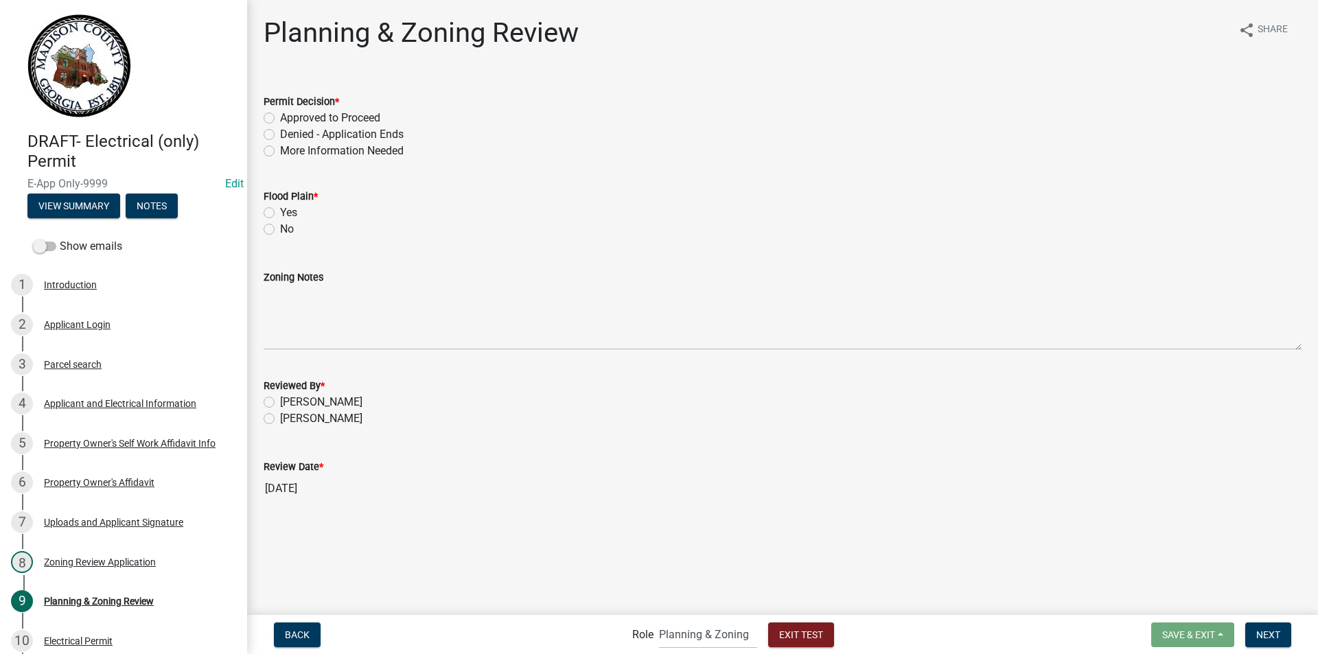
click at [280, 118] on label "Approved to Proceed" at bounding box center [330, 118] width 100 height 16
click at [280, 118] on input "Approved to Proceed" at bounding box center [284, 114] width 9 height 9
radio input "true"
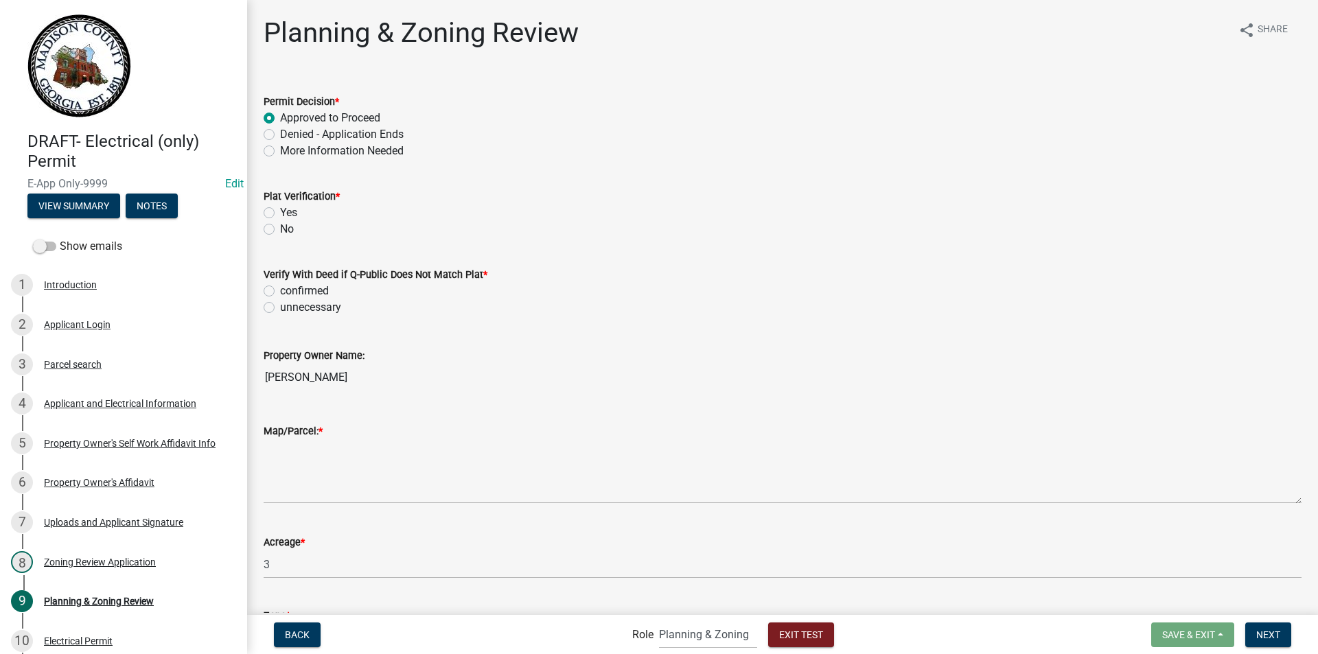
click at [280, 152] on label "More Information Needed" at bounding box center [342, 151] width 124 height 16
click at [280, 152] on input "More Information Needed" at bounding box center [284, 147] width 9 height 9
radio input "true"
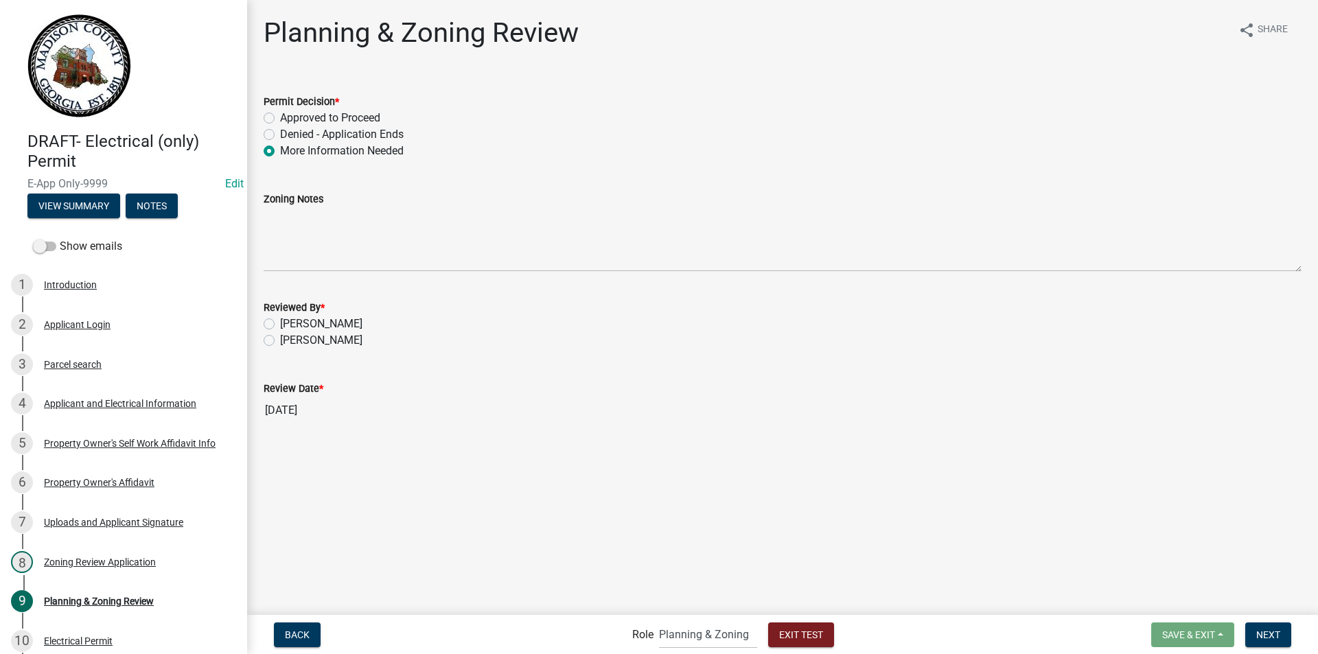
click at [280, 130] on label "Denied - Application Ends" at bounding box center [342, 134] width 124 height 16
click at [280, 130] on input "Denied - Application Ends" at bounding box center [284, 130] width 9 height 9
radio input "true"
click at [280, 151] on label "More Information Needed" at bounding box center [342, 151] width 124 height 16
click at [280, 151] on input "More Information Needed" at bounding box center [284, 147] width 9 height 9
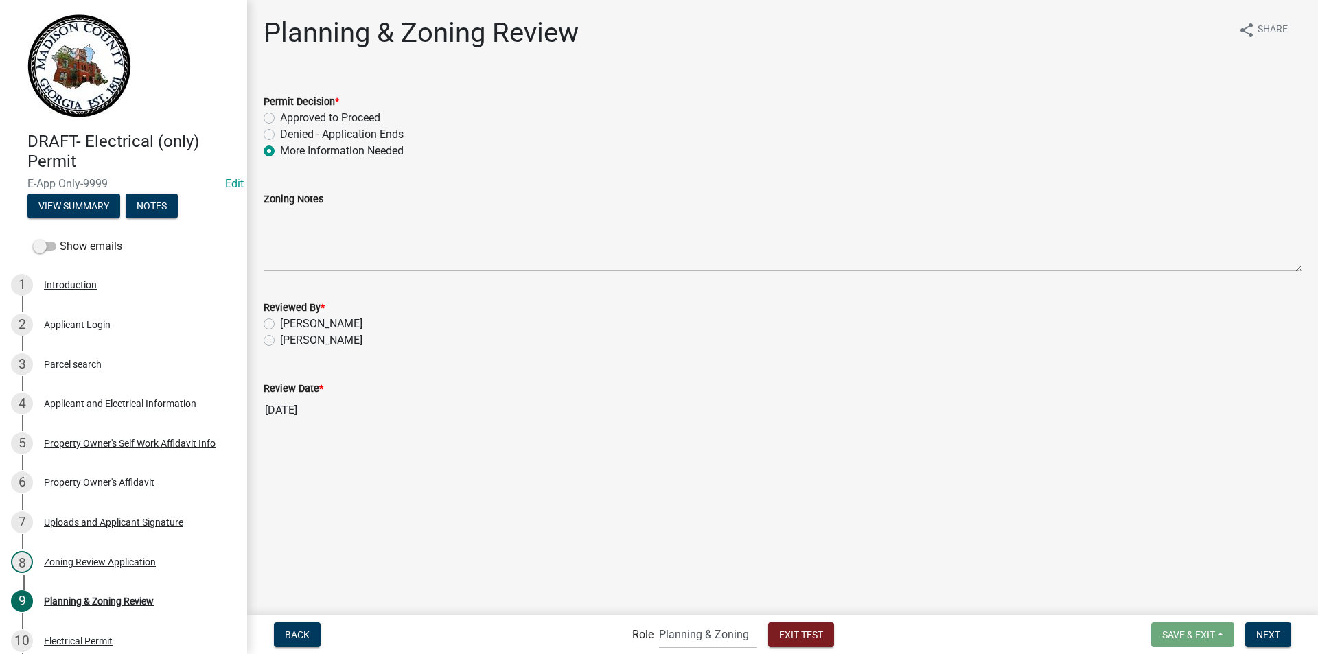
radio input "true"
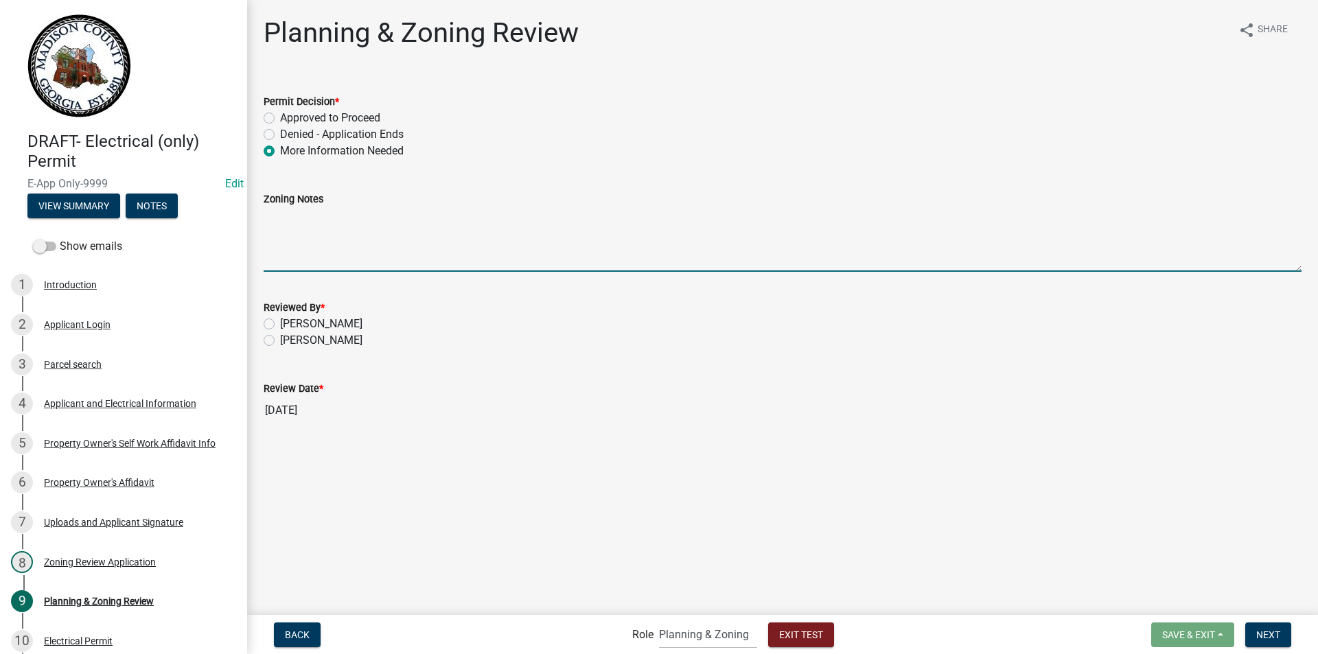
click at [305, 238] on textarea "Zoning Notes" at bounding box center [783, 239] width 1038 height 65
type textarea "what is the power going to"
click at [1271, 638] on span "Next" at bounding box center [1268, 634] width 24 height 11
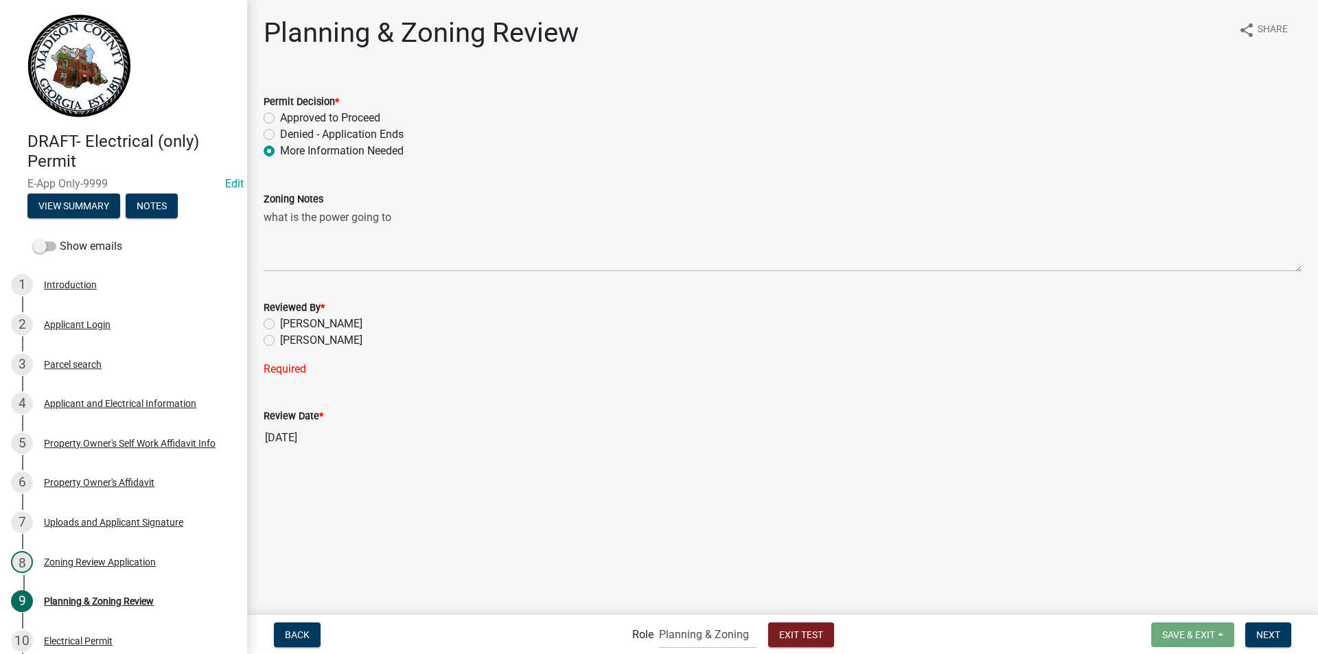
click at [280, 325] on label "[PERSON_NAME]" at bounding box center [321, 324] width 82 height 16
click at [280, 325] on input "[PERSON_NAME]" at bounding box center [284, 320] width 9 height 9
radio input "true"
click at [1269, 638] on span "Next" at bounding box center [1268, 634] width 24 height 11
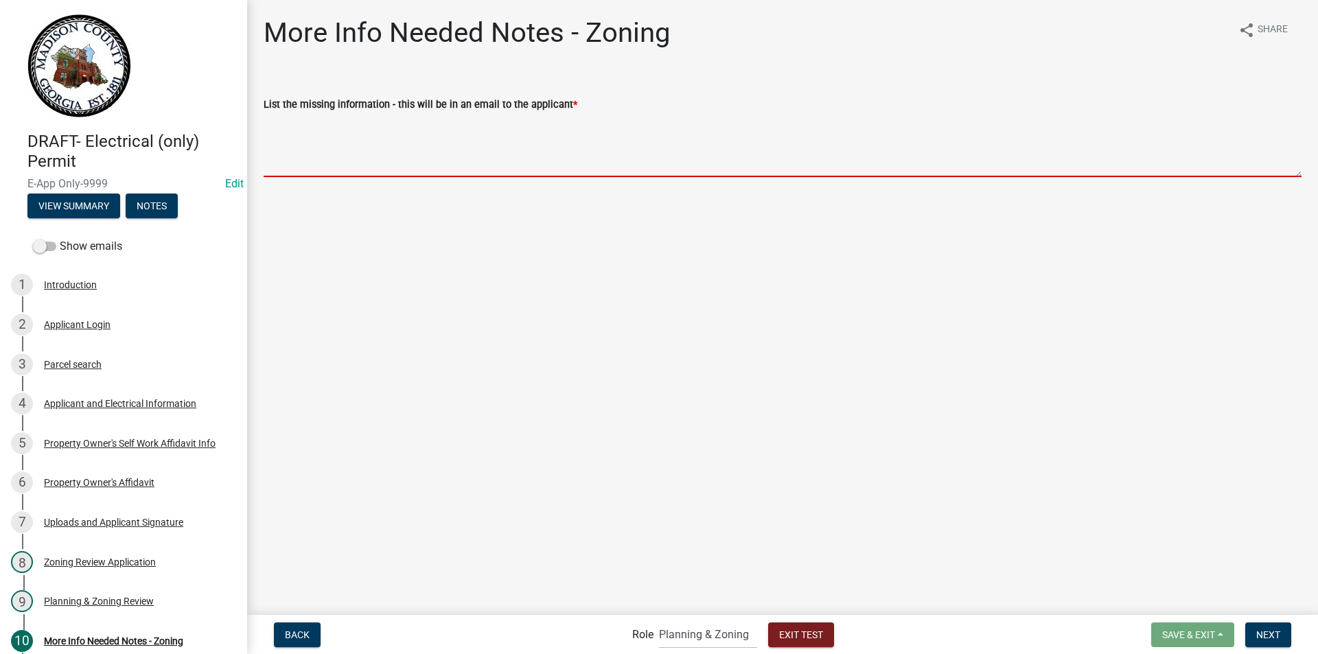
click at [314, 143] on textarea "List the missing information - this will be in an email to the applicant *" at bounding box center [783, 145] width 1038 height 65
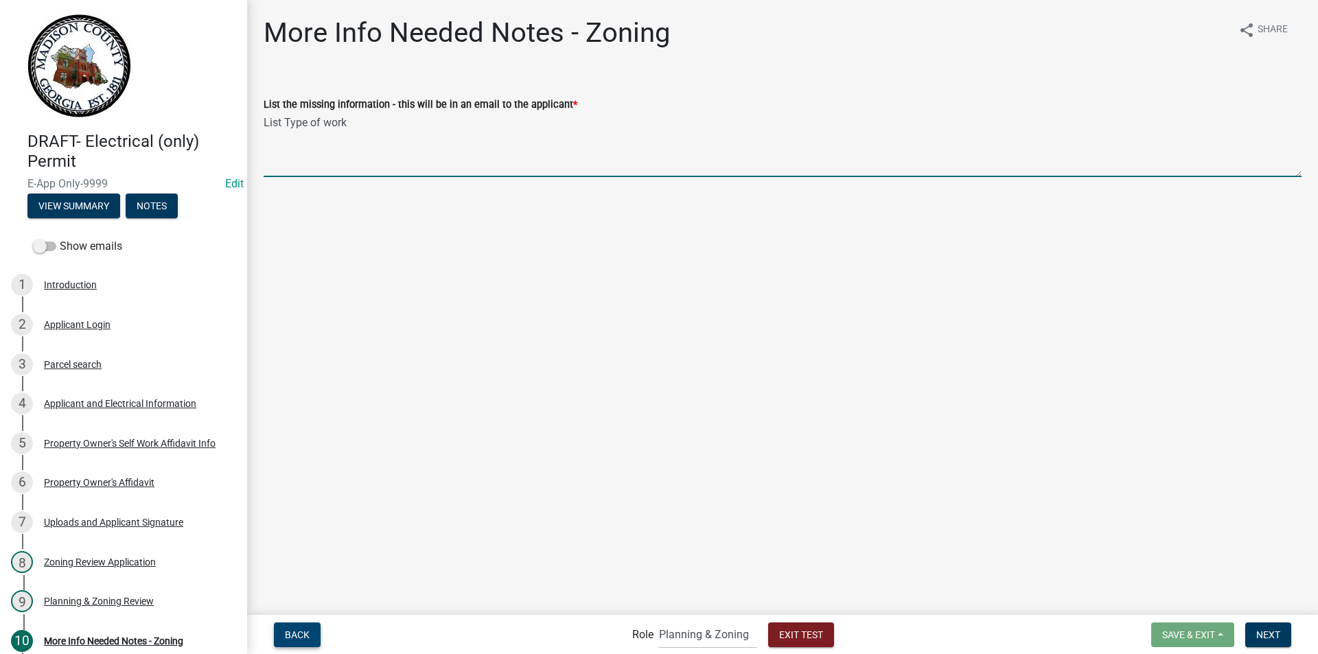
type textarea "List Type of work"
click at [299, 635] on span "Back" at bounding box center [297, 634] width 25 height 11
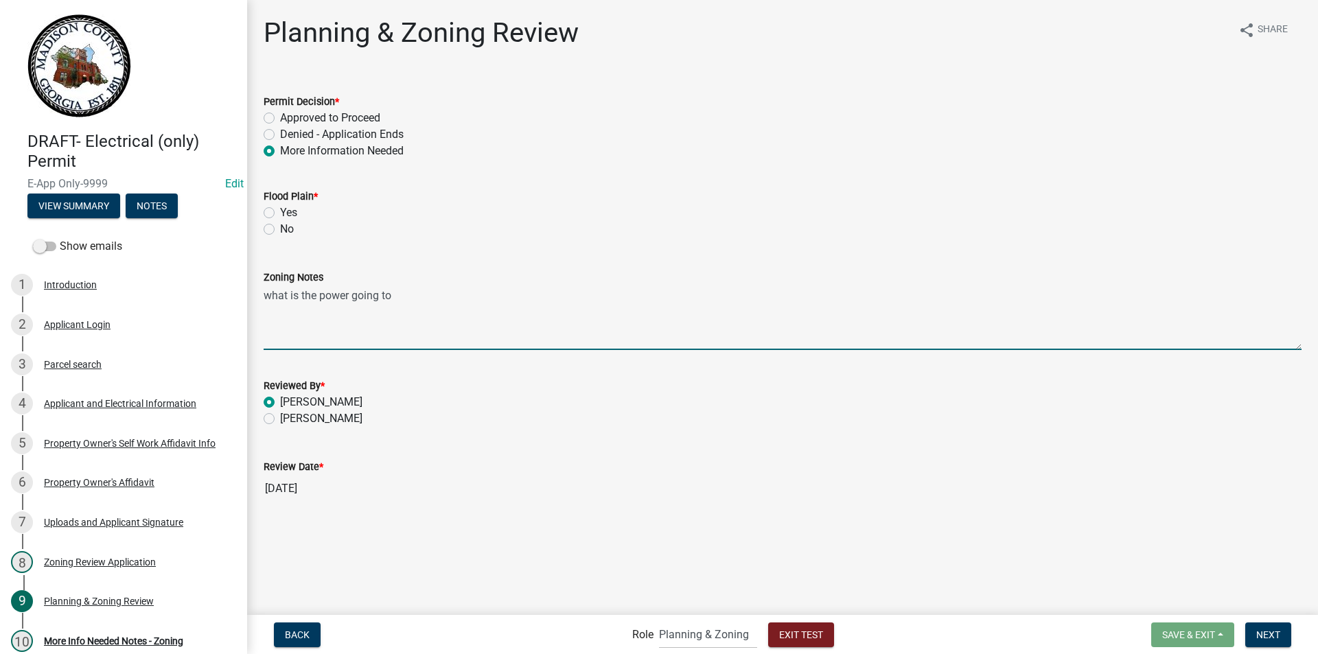
drag, startPoint x: 391, startPoint y: 297, endPoint x: 245, endPoint y: 299, distance: 145.6
click at [245, 299] on div "DRAFT- Electrical (only) Permit E-App Only-9999 Edit View Summary Notes Show em…" at bounding box center [659, 327] width 1318 height 654
click at [1271, 639] on span "Next" at bounding box center [1268, 634] width 24 height 11
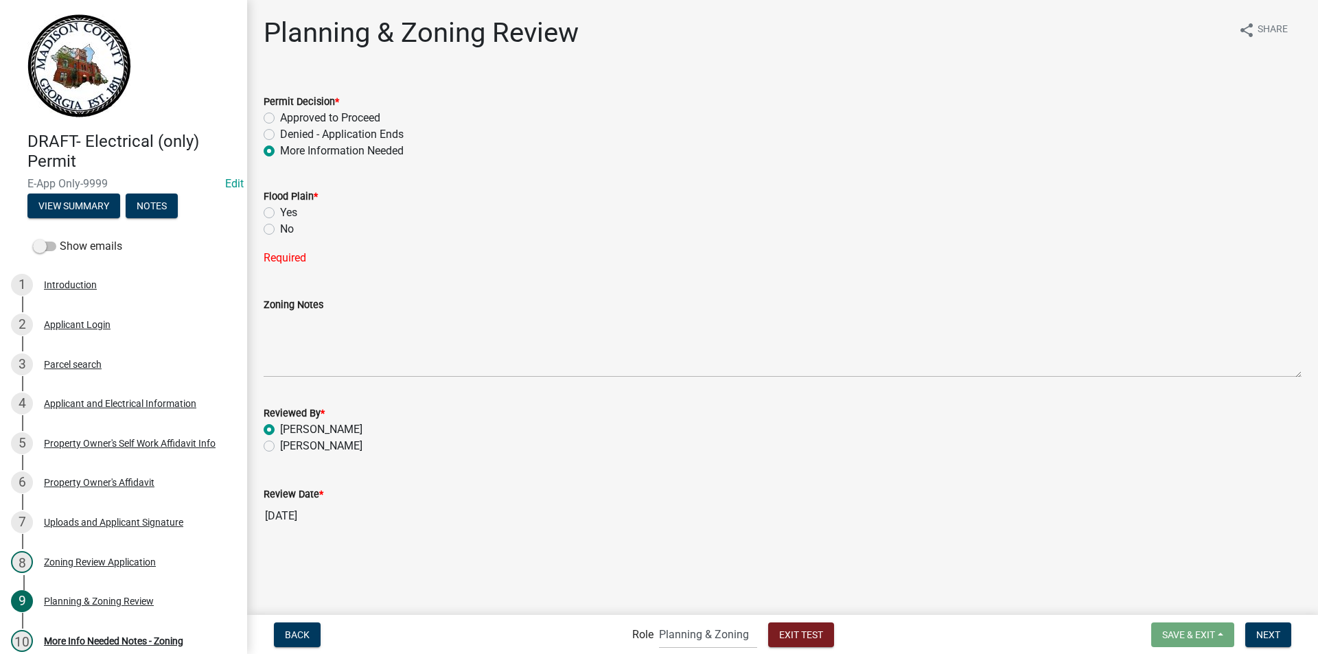
click at [280, 231] on label "No" at bounding box center [287, 229] width 14 height 16
click at [280, 230] on input "No" at bounding box center [284, 225] width 9 height 9
radio input "true"
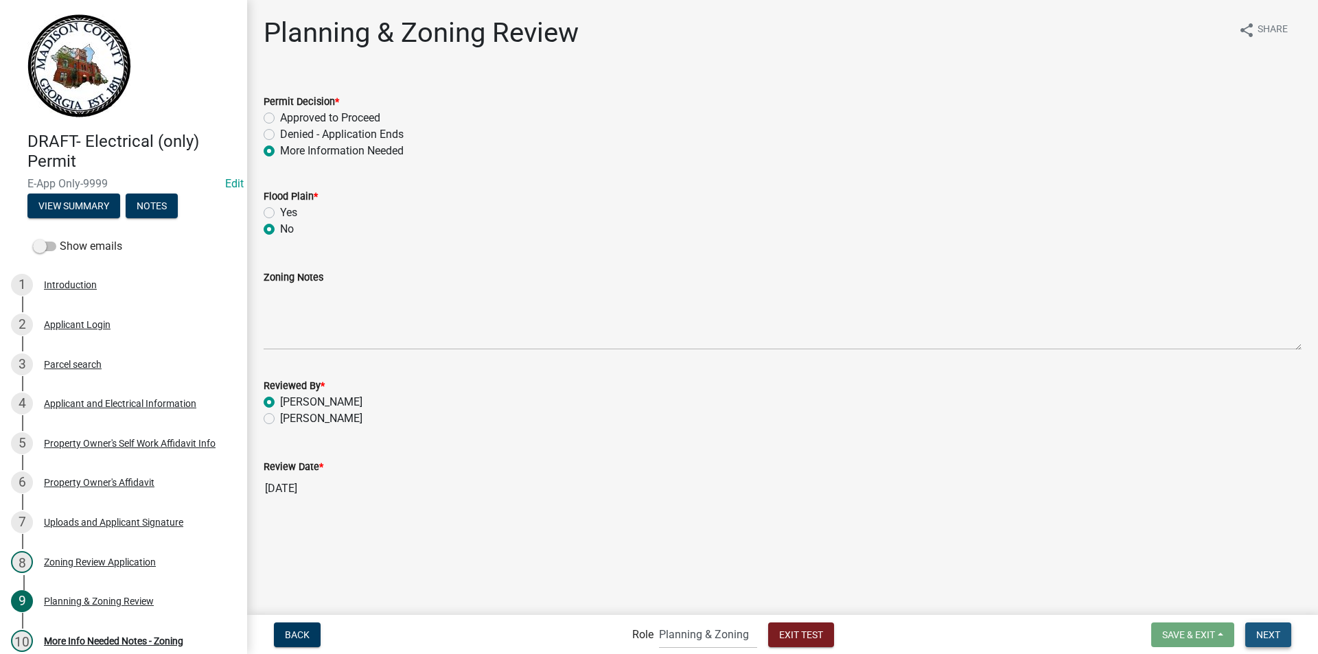
click at [1267, 635] on span "Next" at bounding box center [1268, 634] width 24 height 11
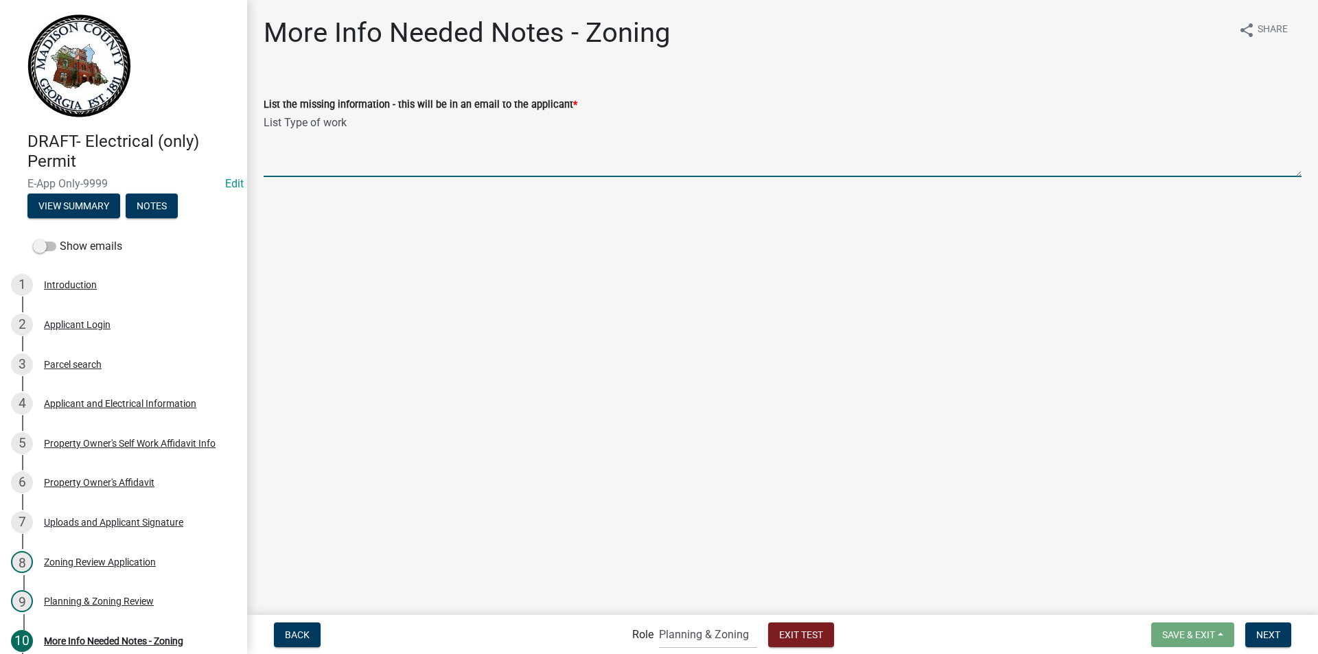
click at [332, 163] on textarea "List Type of work" at bounding box center [783, 145] width 1038 height 65
click at [358, 115] on textarea "List Type of work" at bounding box center [783, 145] width 1038 height 65
type textarea "List Type of work to be completed and what the power will go to"
click at [1271, 631] on span "Next" at bounding box center [1268, 634] width 24 height 11
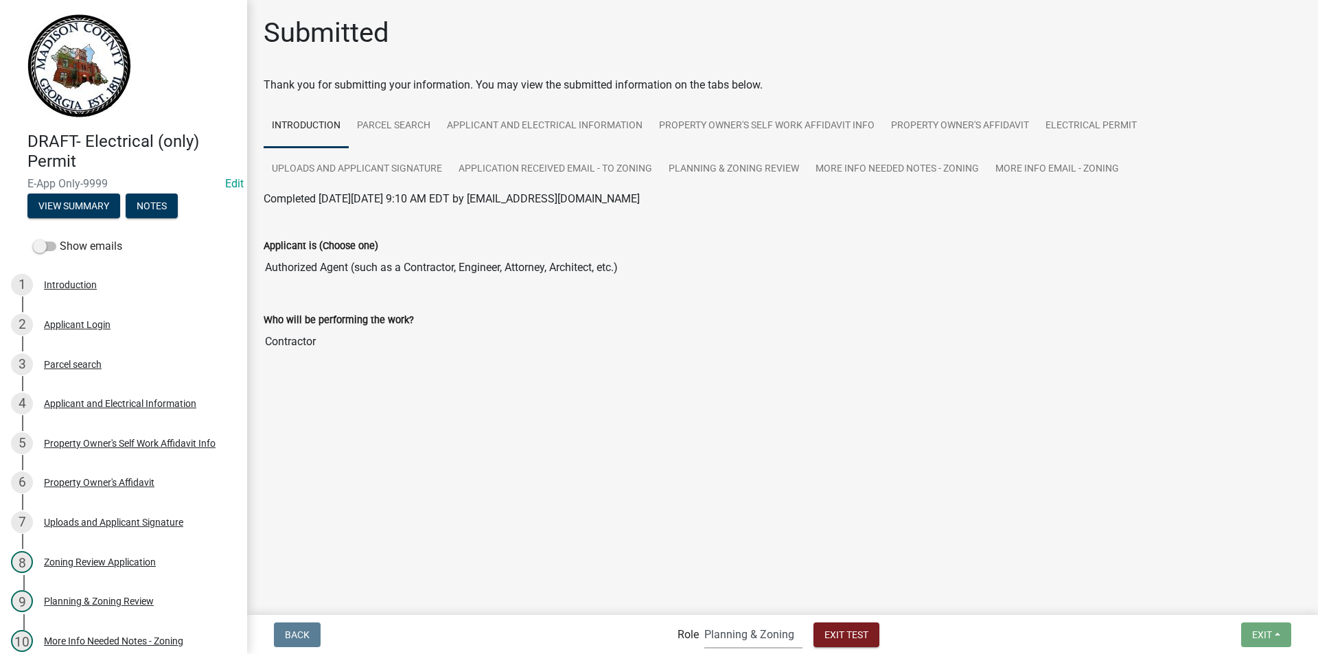
click at [761, 635] on select "Applicant Building Clerk Building Inspections Planning & Zoning Admin" at bounding box center [753, 635] width 98 height 28
select select "46f061d0-ca05-4526-87ad-bae6256f3e47"
click at [704, 621] on select "Applicant Building Clerk Building Inspections Planning & Zoning Admin" at bounding box center [753, 635] width 98 height 28
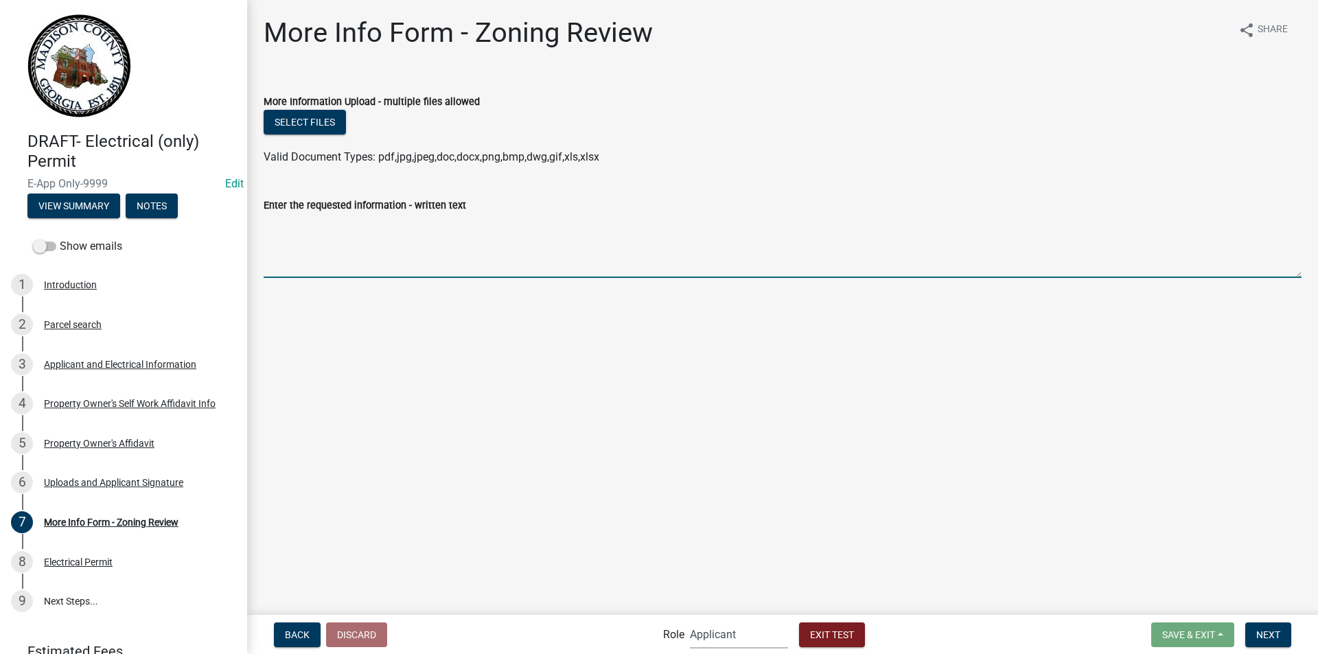
click at [297, 238] on textarea "Enter the requested information - written text" at bounding box center [783, 246] width 1038 height 65
type textarea "ower will go to the existing horse barn"
click at [1281, 639] on button "Next" at bounding box center [1268, 635] width 46 height 25
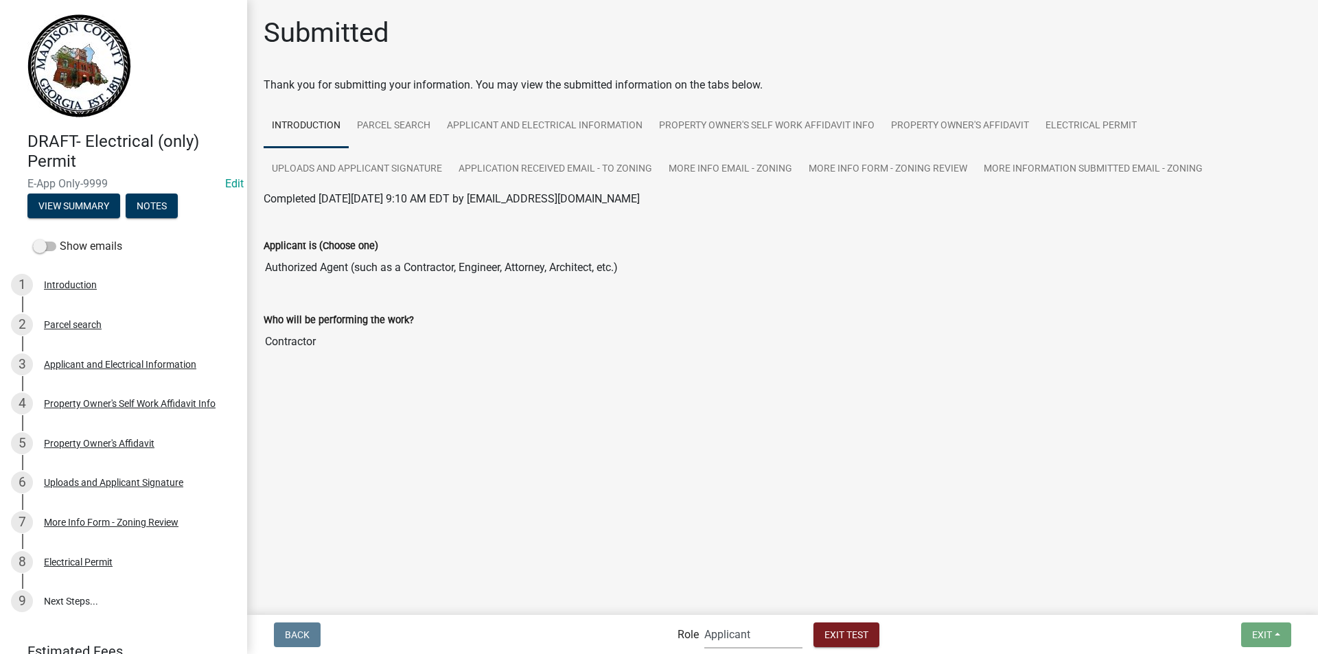
click at [730, 638] on select "Applicant Building Clerk Building Inspections Planning & Zoning Admin" at bounding box center [753, 635] width 98 height 28
select select "21e23b7c-0ae9-4ce5-bf16-76c7a100c343"
click at [704, 621] on select "Applicant Building Clerk Building Inspections Planning & Zoning Admin" at bounding box center [753, 635] width 98 height 28
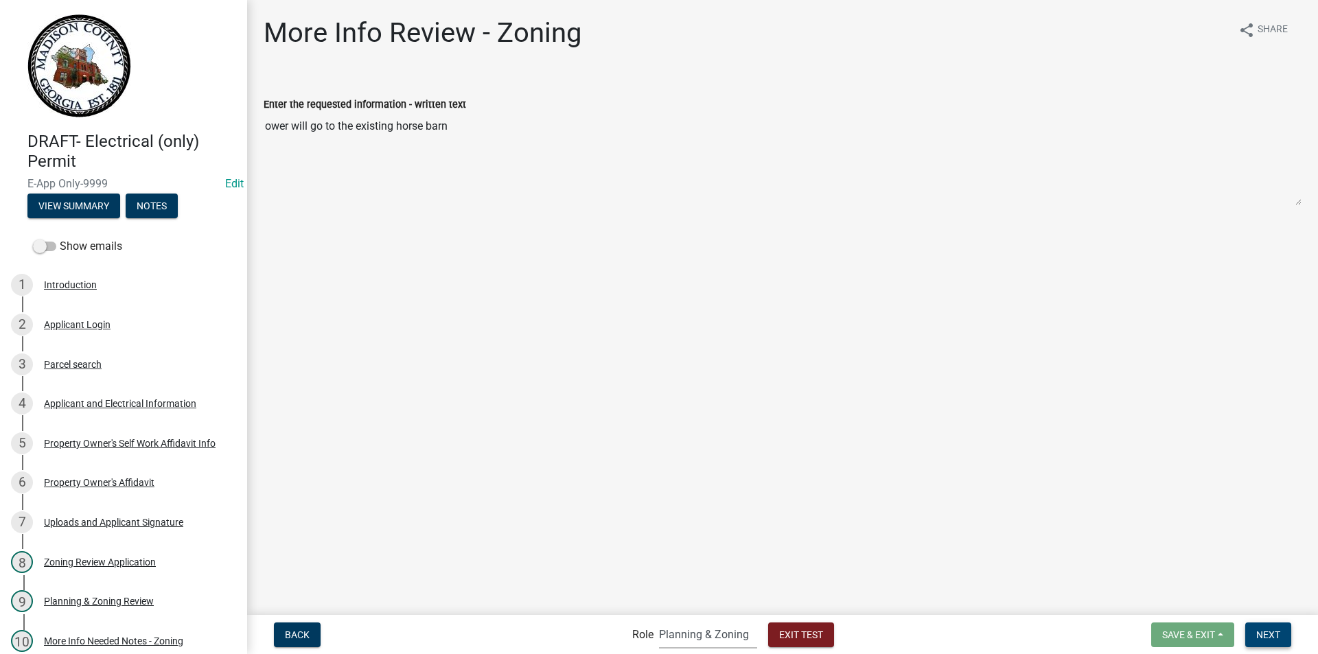
click at [1257, 631] on span "Next" at bounding box center [1268, 634] width 24 height 11
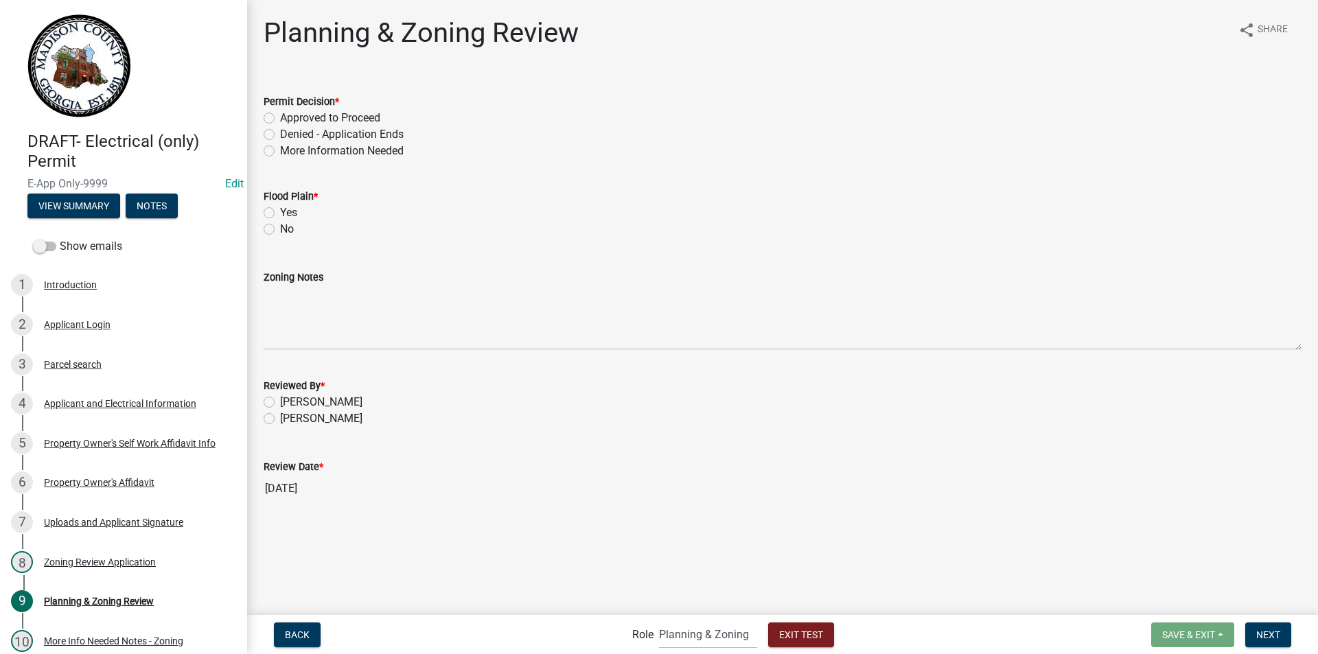
click at [280, 117] on label "Approved to Proceed" at bounding box center [330, 118] width 100 height 16
click at [280, 117] on input "Approved to Proceed" at bounding box center [284, 114] width 9 height 9
radio input "true"
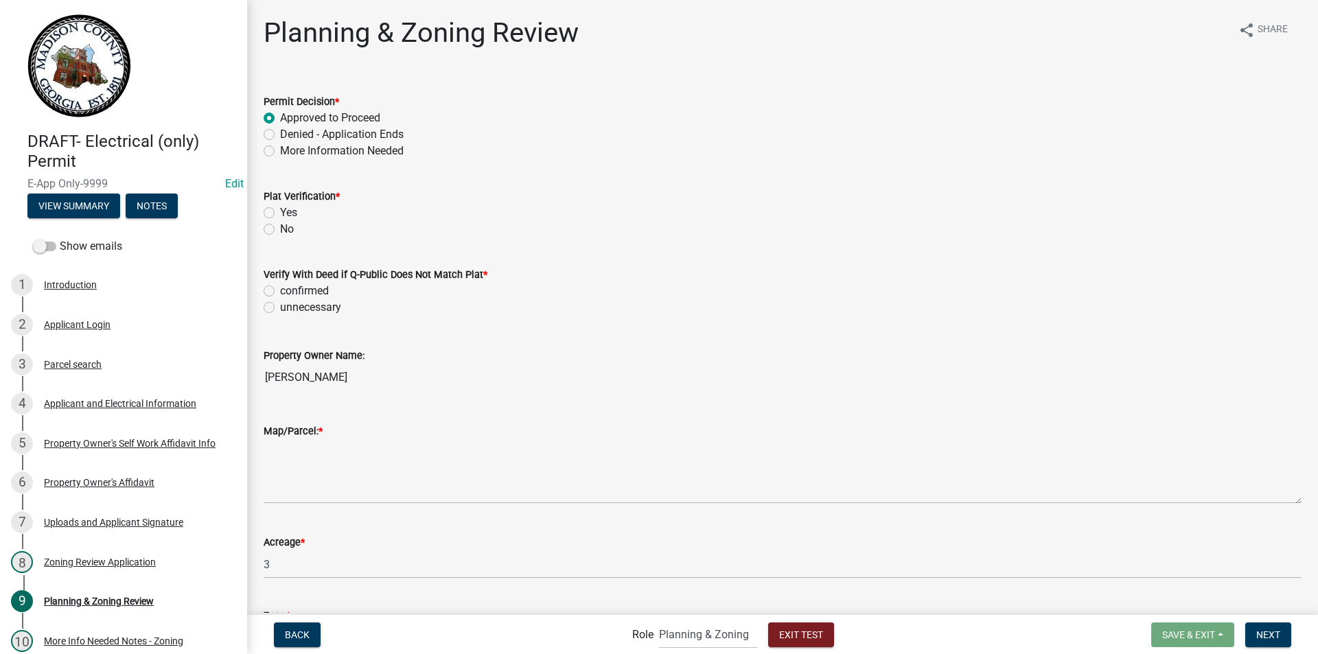
click at [280, 211] on label "Yes" at bounding box center [288, 213] width 17 height 16
click at [280, 211] on input "Yes" at bounding box center [284, 209] width 9 height 9
radio input "true"
click at [280, 307] on label "unnecessary" at bounding box center [310, 307] width 61 height 16
click at [280, 307] on input "unnecessary" at bounding box center [284, 303] width 9 height 9
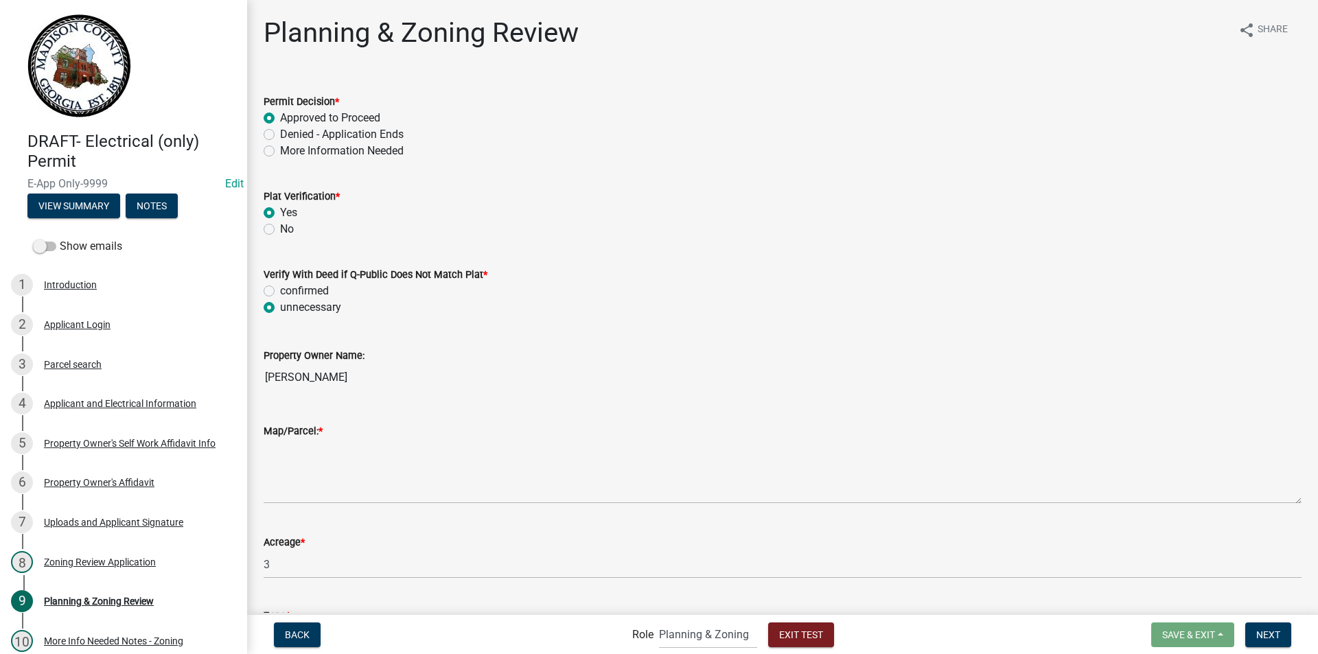
radio input "true"
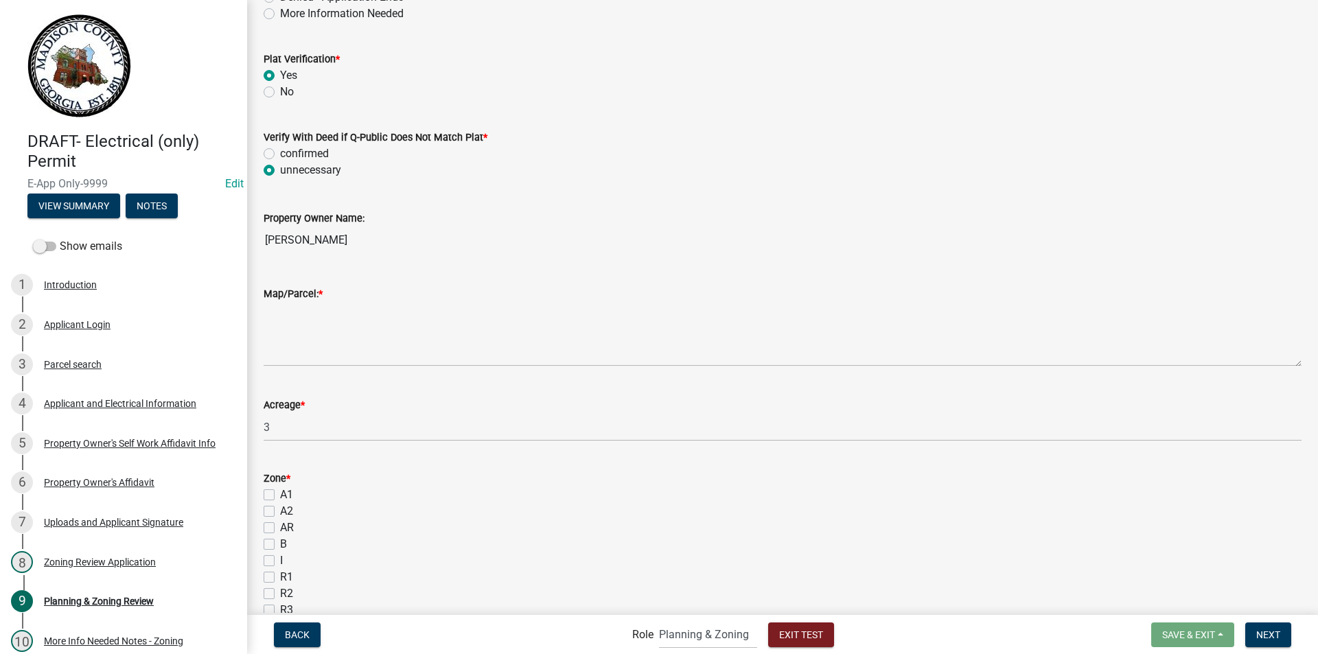
scroll to position [206, 0]
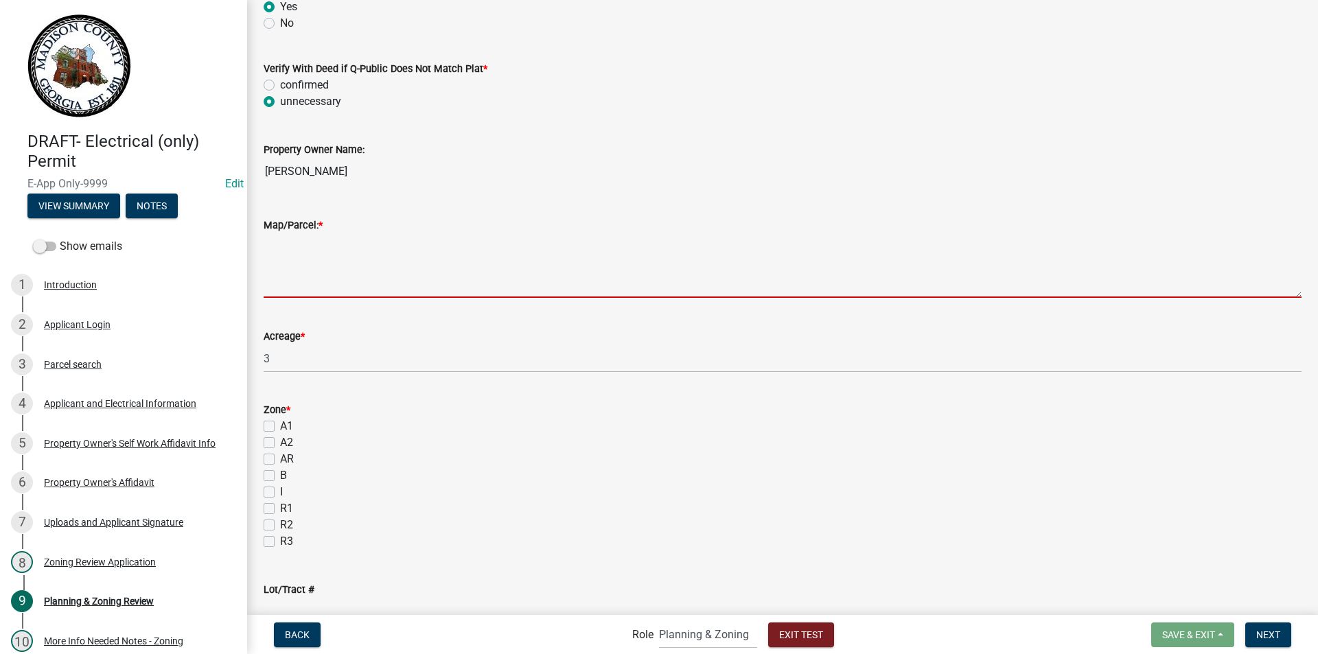
click at [323, 282] on textarea "Map/Parcel: *" at bounding box center [783, 265] width 1038 height 65
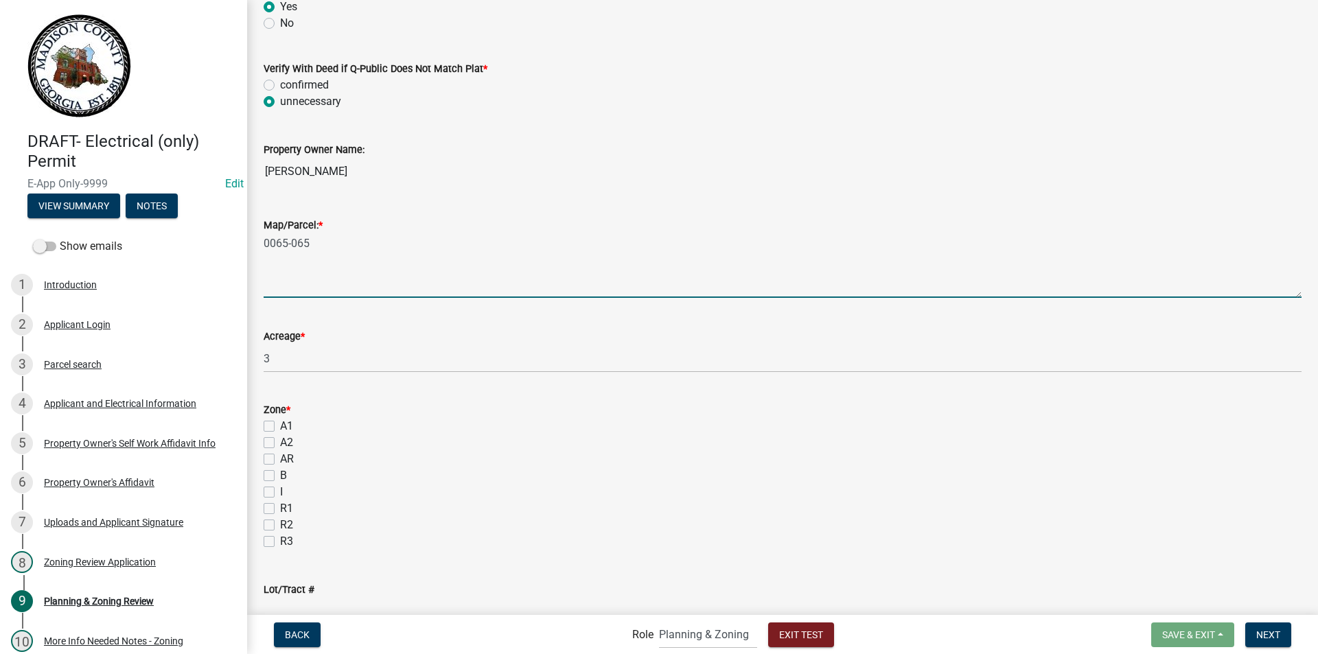
type textarea "0065-065"
click at [280, 424] on label "A1" at bounding box center [286, 426] width 13 height 16
click at [280, 424] on input "A1" at bounding box center [284, 422] width 9 height 9
checkbox input "true"
checkbox input "false"
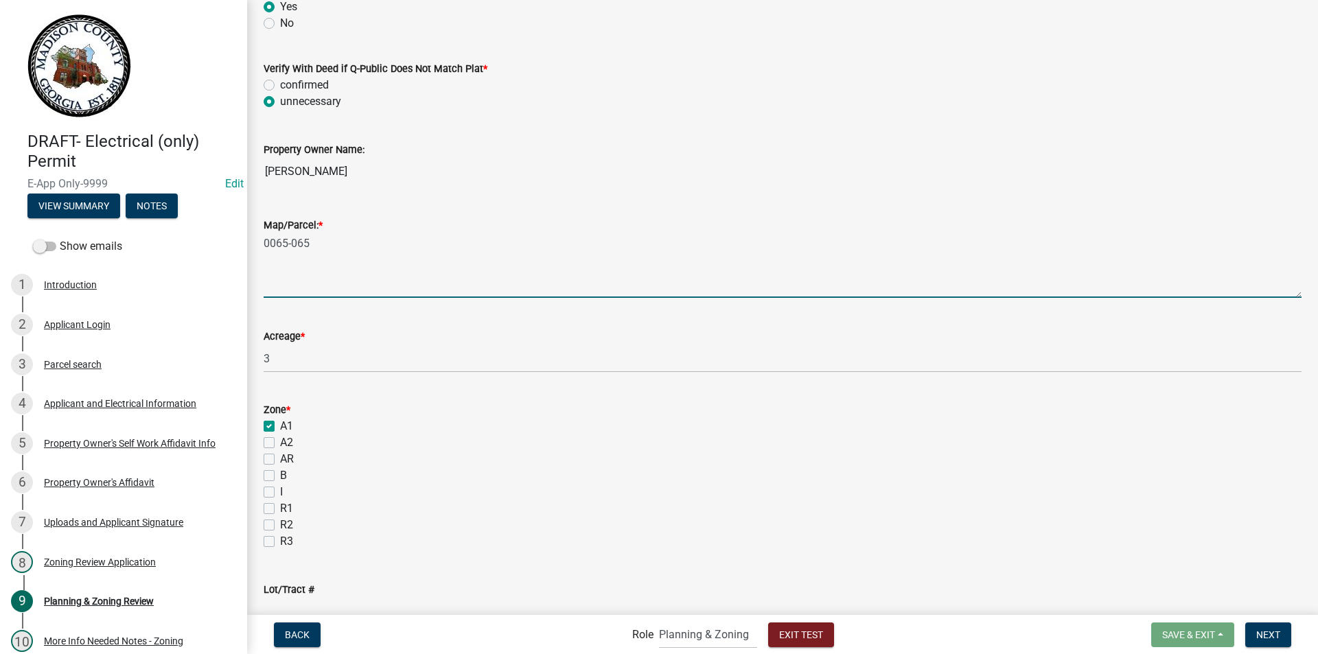
checkbox input "false"
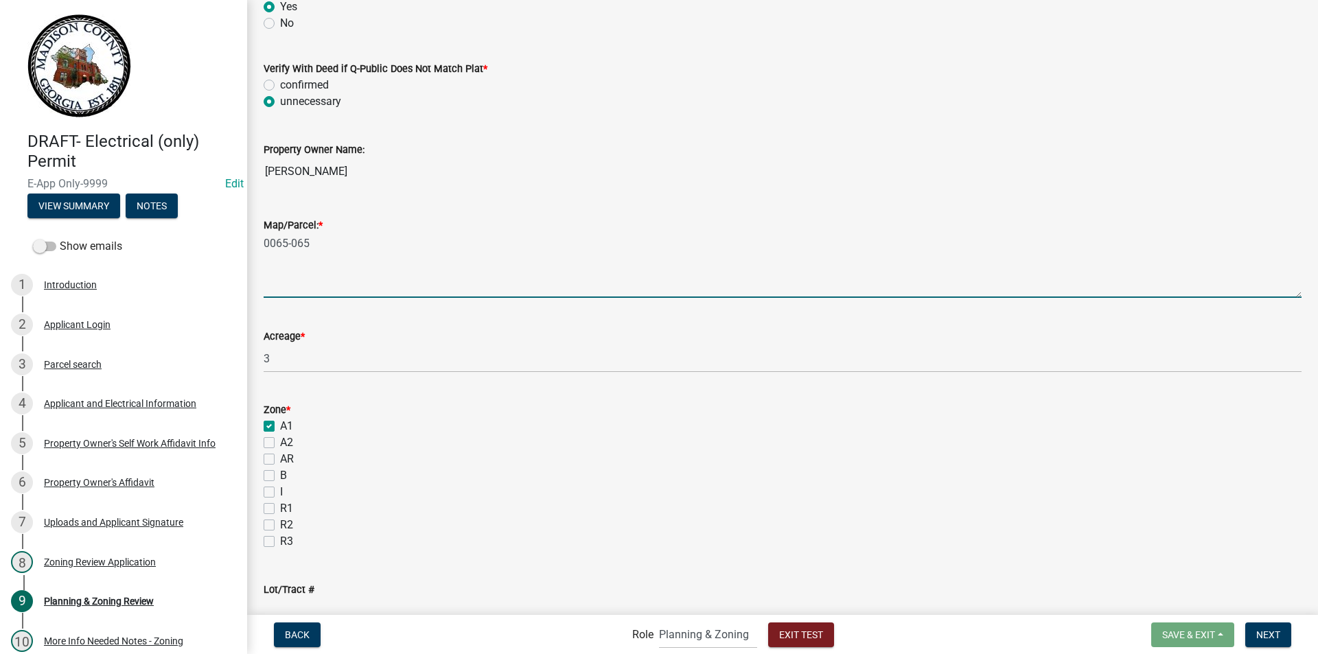
checkbox input "false"
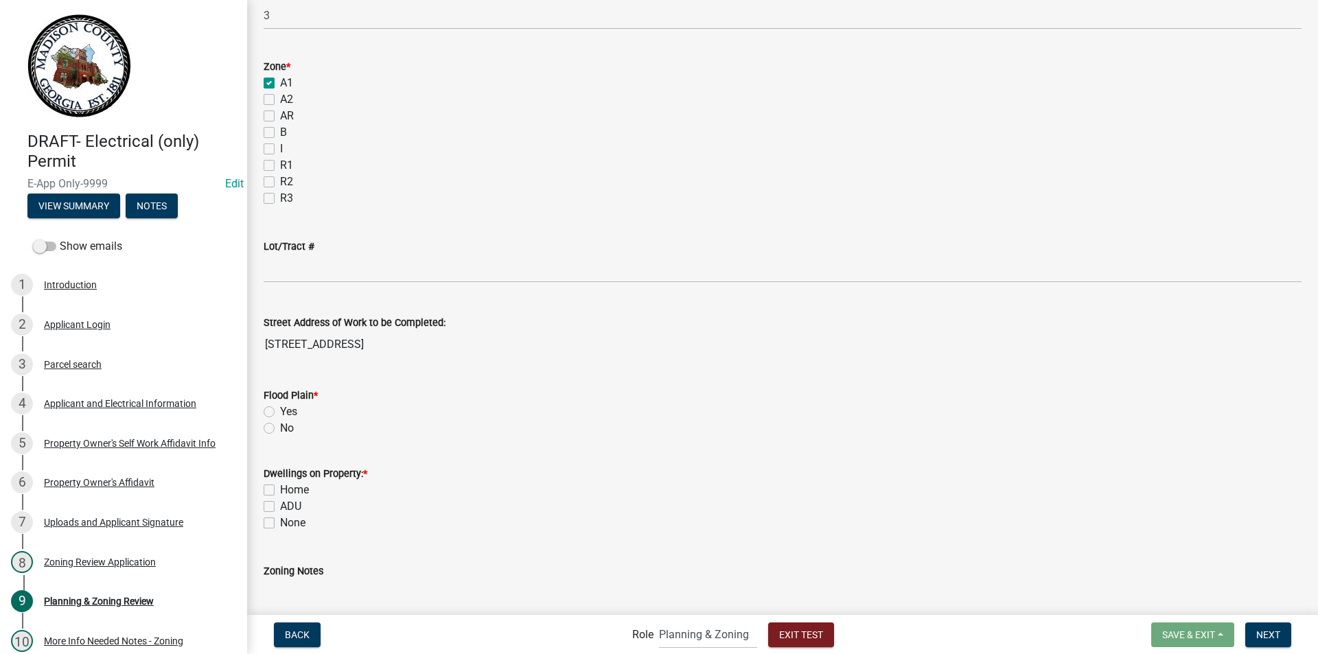
scroll to position [618, 0]
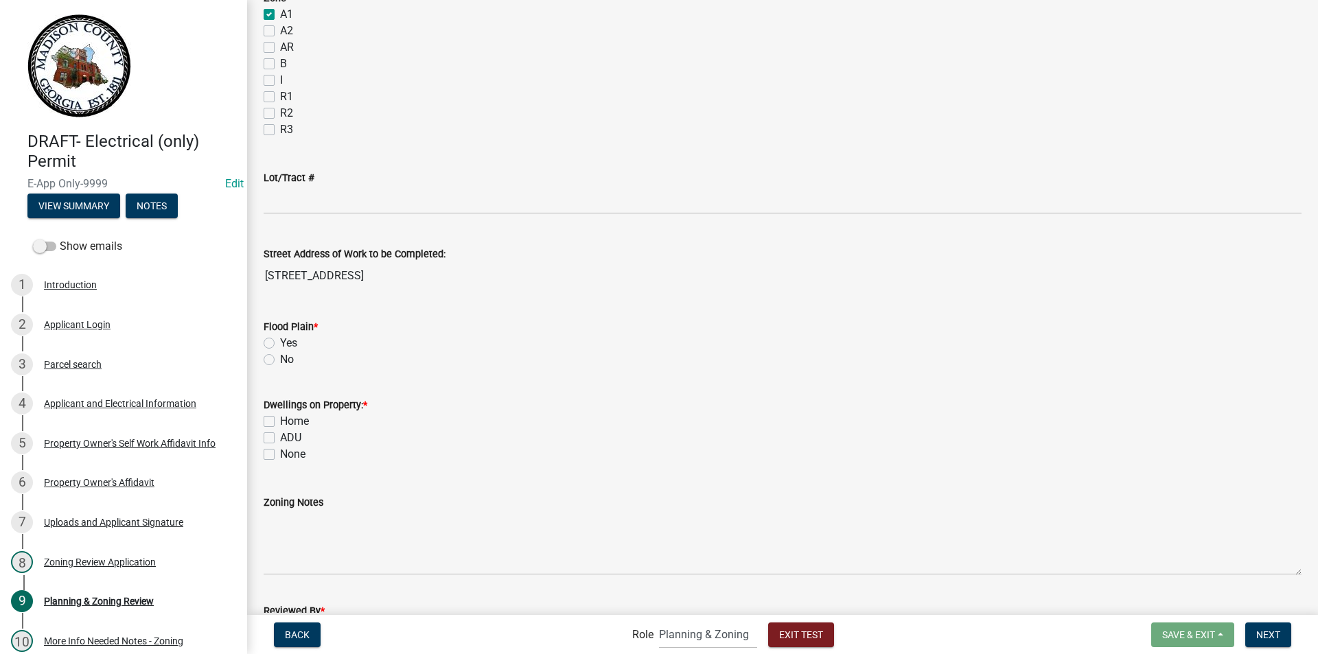
click at [280, 344] on label "Yes" at bounding box center [288, 343] width 17 height 16
click at [280, 344] on input "Yes" at bounding box center [284, 339] width 9 height 9
radio input "true"
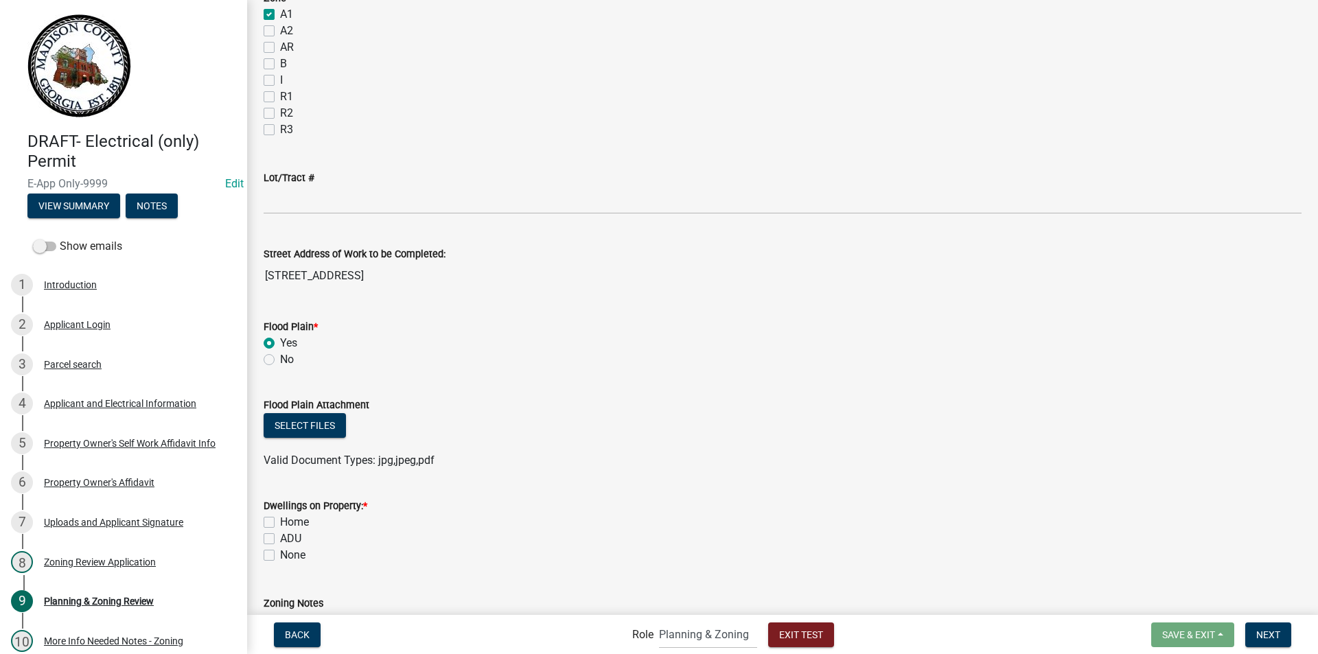
click at [280, 360] on label "No" at bounding box center [287, 360] width 14 height 16
click at [280, 360] on input "No" at bounding box center [284, 356] width 9 height 9
radio input "true"
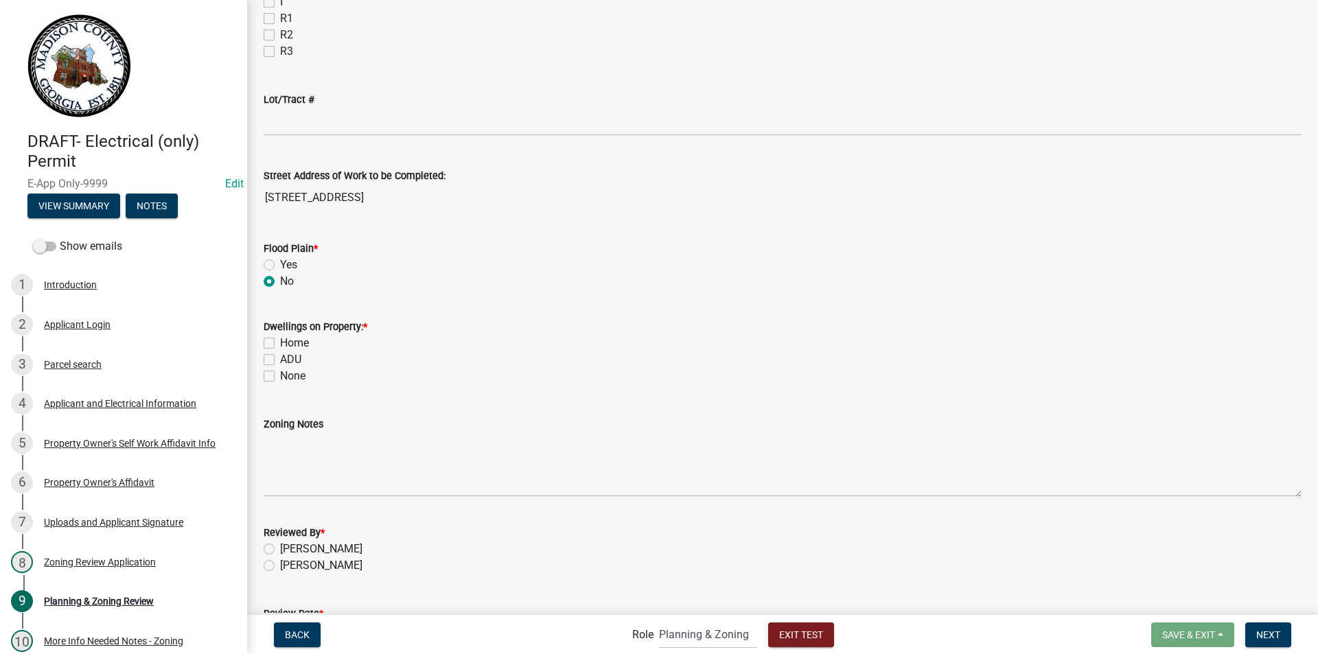
scroll to position [797, 0]
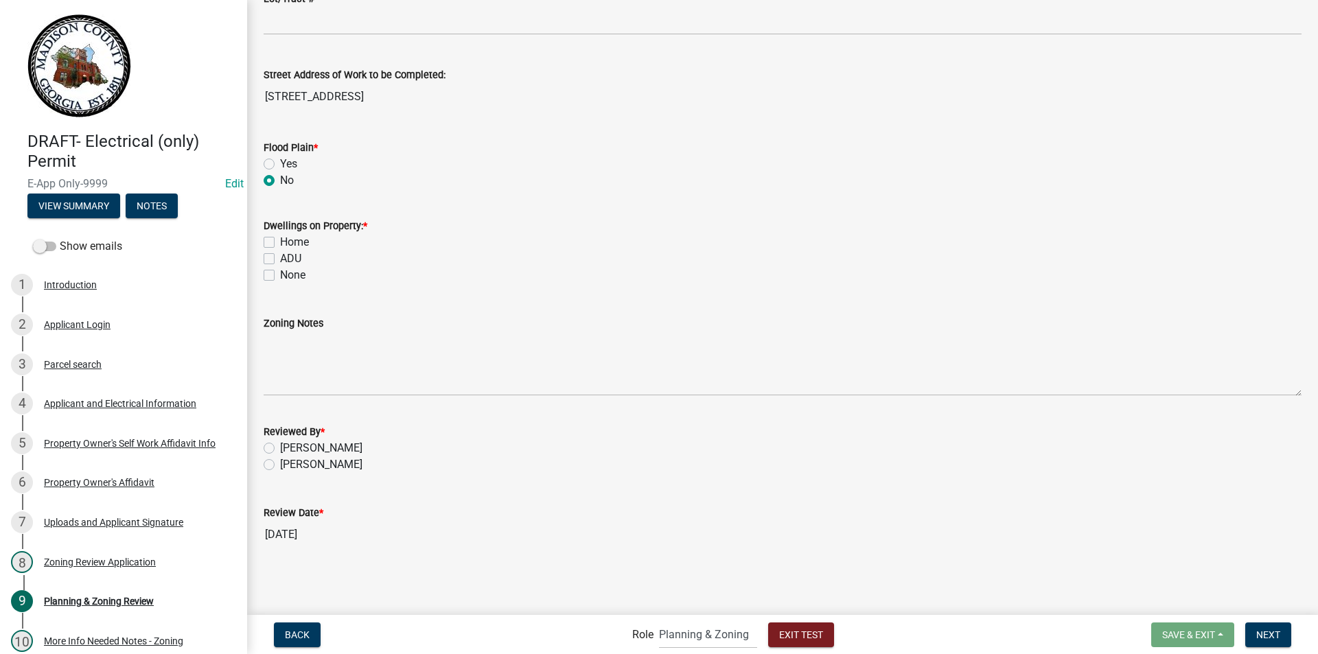
click at [280, 274] on label "None" at bounding box center [292, 275] width 25 height 16
click at [280, 274] on input "None" at bounding box center [284, 271] width 9 height 9
checkbox input "true"
checkbox input "false"
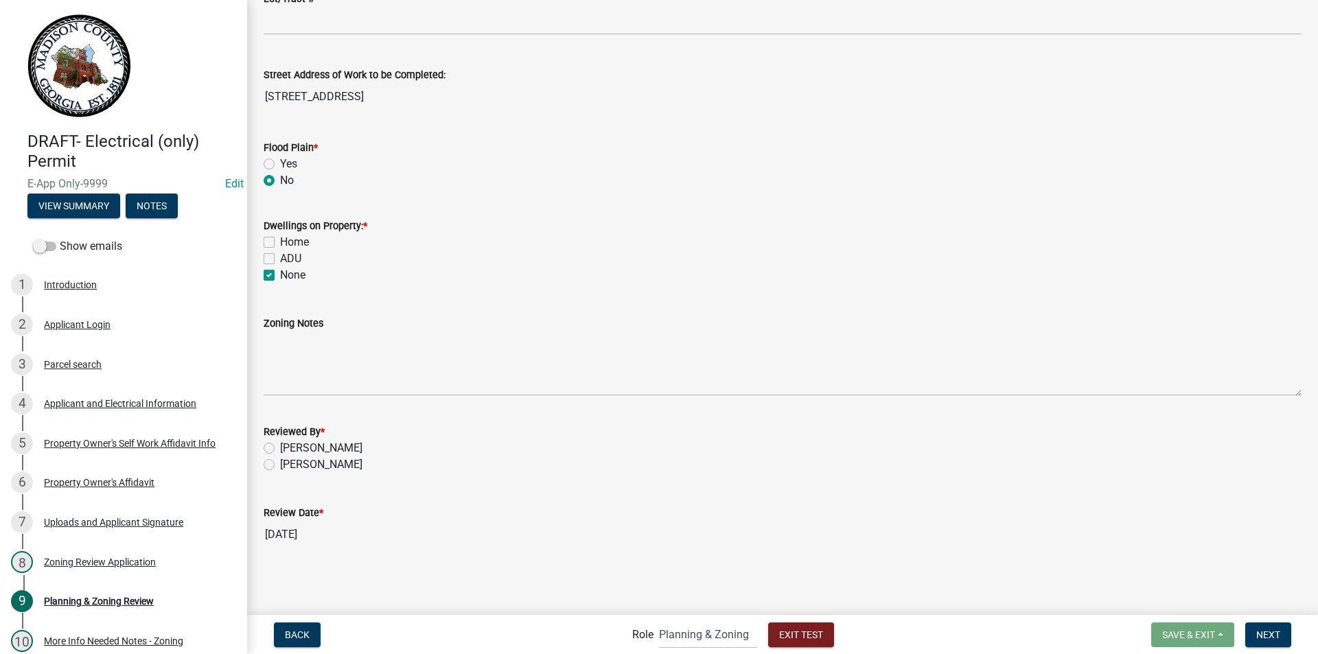
checkbox input "true"
click at [280, 445] on label "[PERSON_NAME]" at bounding box center [321, 448] width 82 height 16
click at [280, 445] on input "[PERSON_NAME]" at bounding box center [284, 444] width 9 height 9
radio input "true"
click at [1267, 632] on span "Next" at bounding box center [1268, 634] width 24 height 11
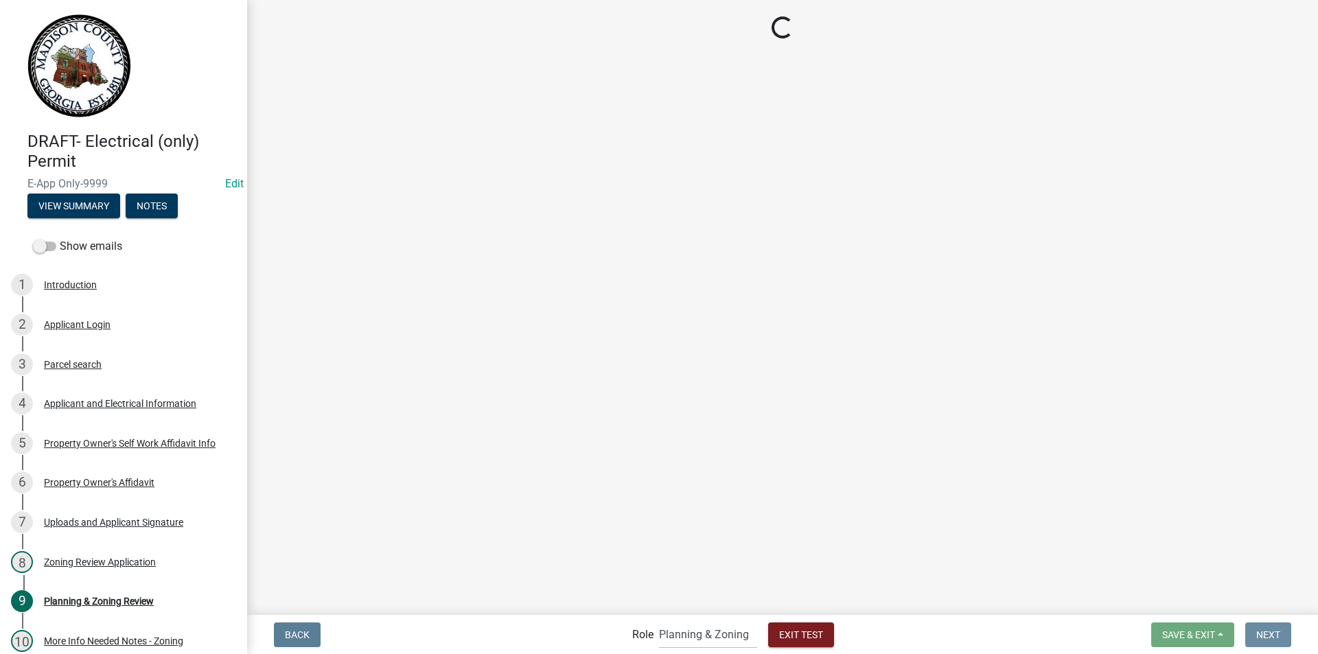
scroll to position [0, 0]
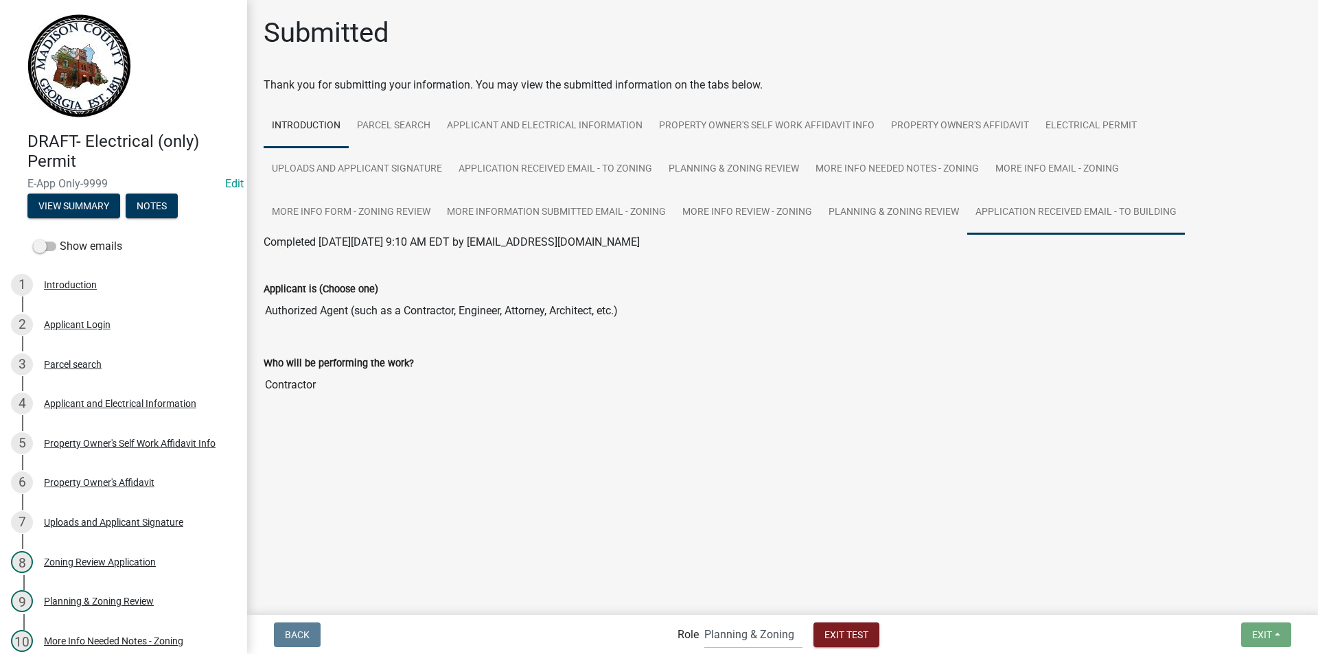
click at [967, 209] on link "Application Received Email - to Building" at bounding box center [1076, 213] width 218 height 44
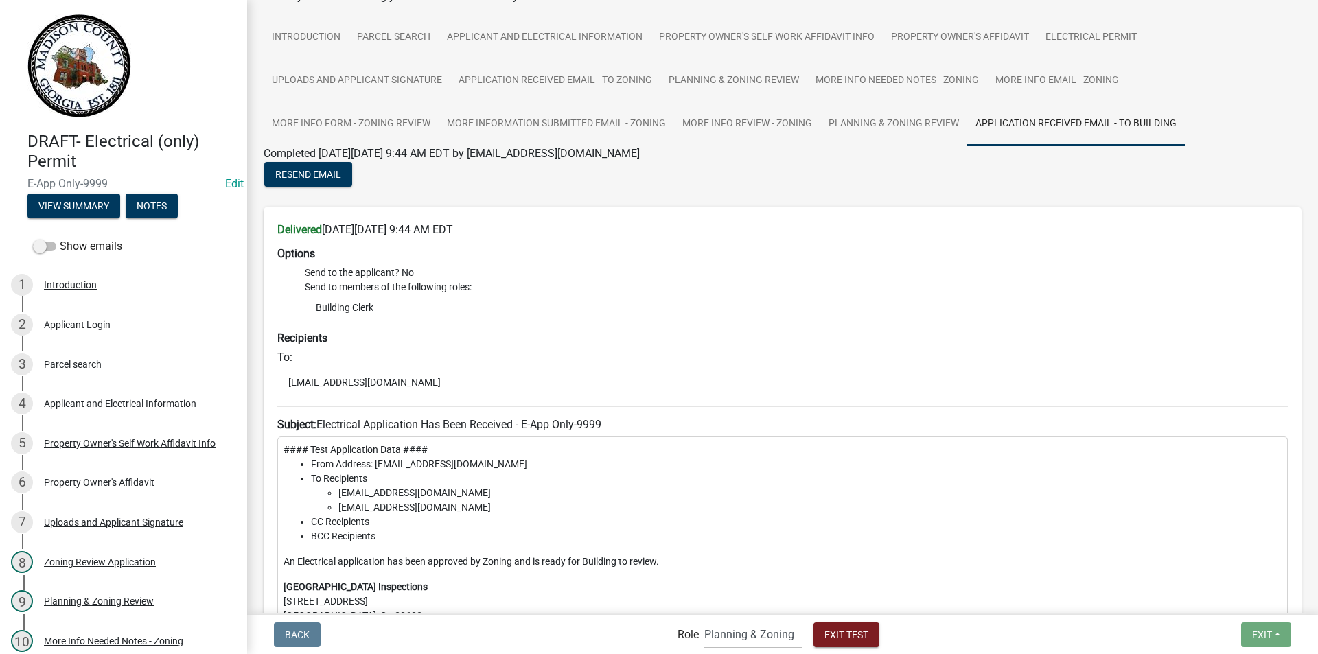
scroll to position [206, 0]
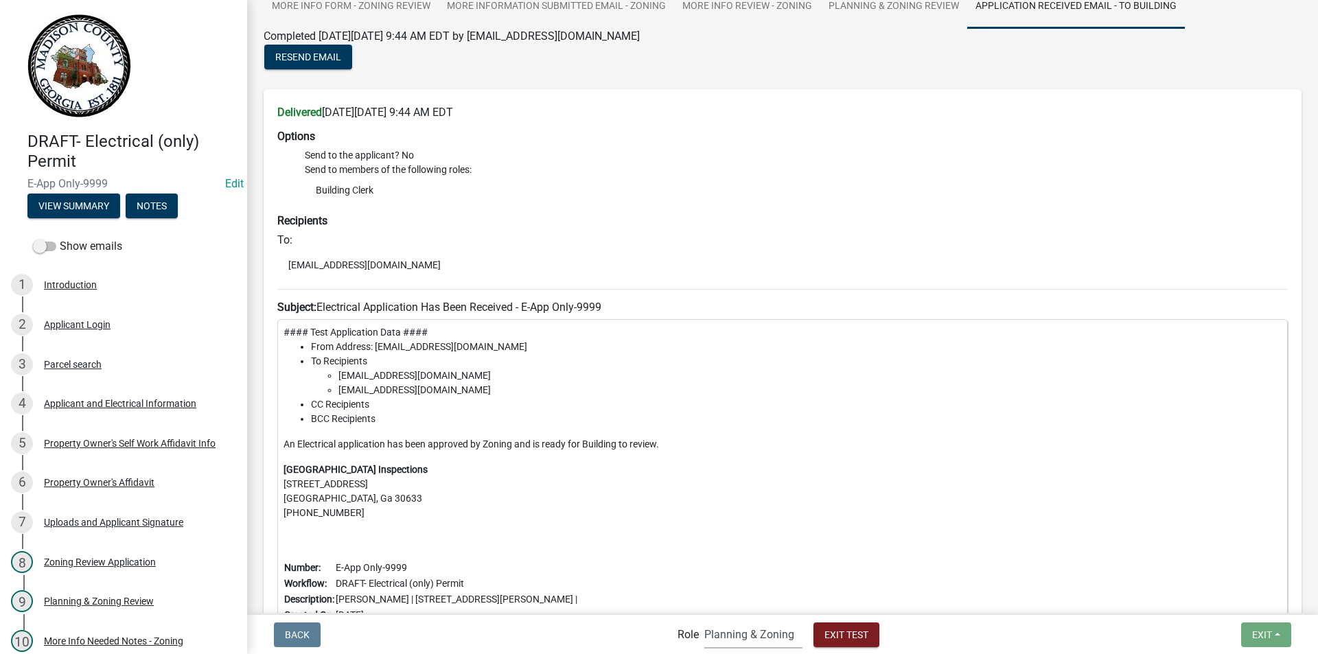
click at [760, 638] on select "Applicant Building Clerk Building Inspections Planning & Zoning Admin" at bounding box center [753, 635] width 98 height 28
select select "a1034ff1-6d4f-4586-aa83-45d6433eee28"
click at [704, 621] on select "Applicant Building Clerk Building Inspections Planning & Zoning Admin" at bounding box center [753, 635] width 98 height 28
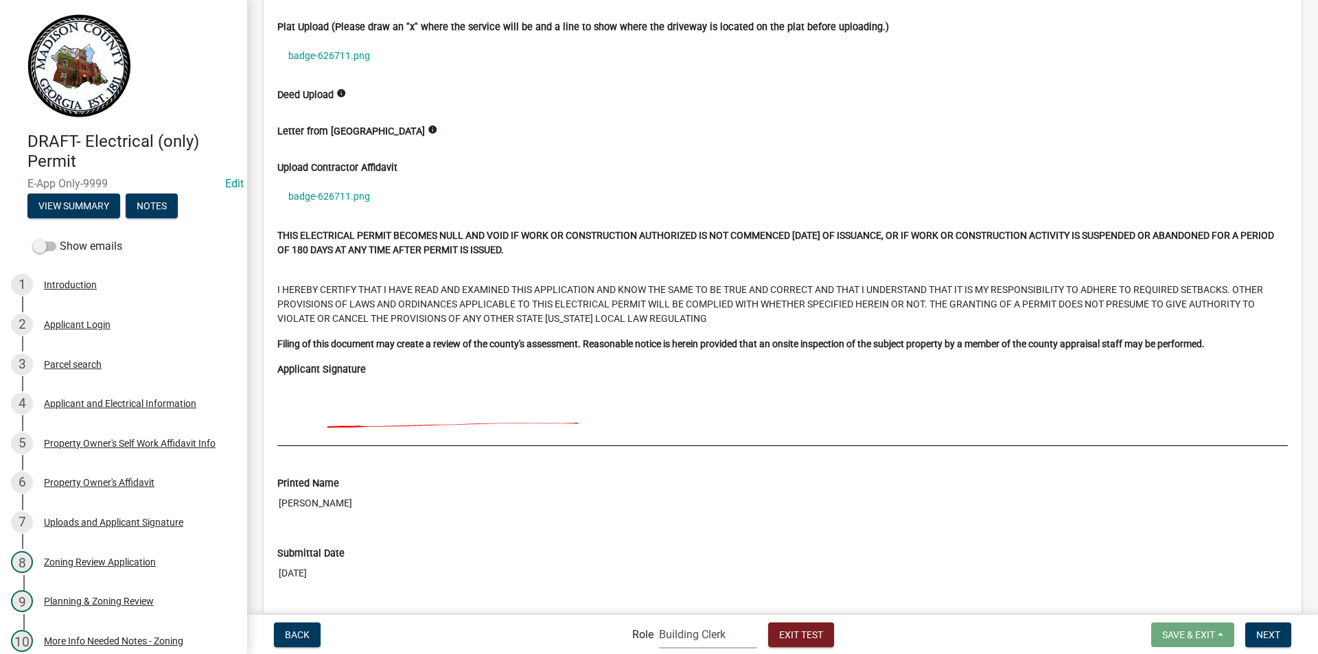
scroll to position [3776, 0]
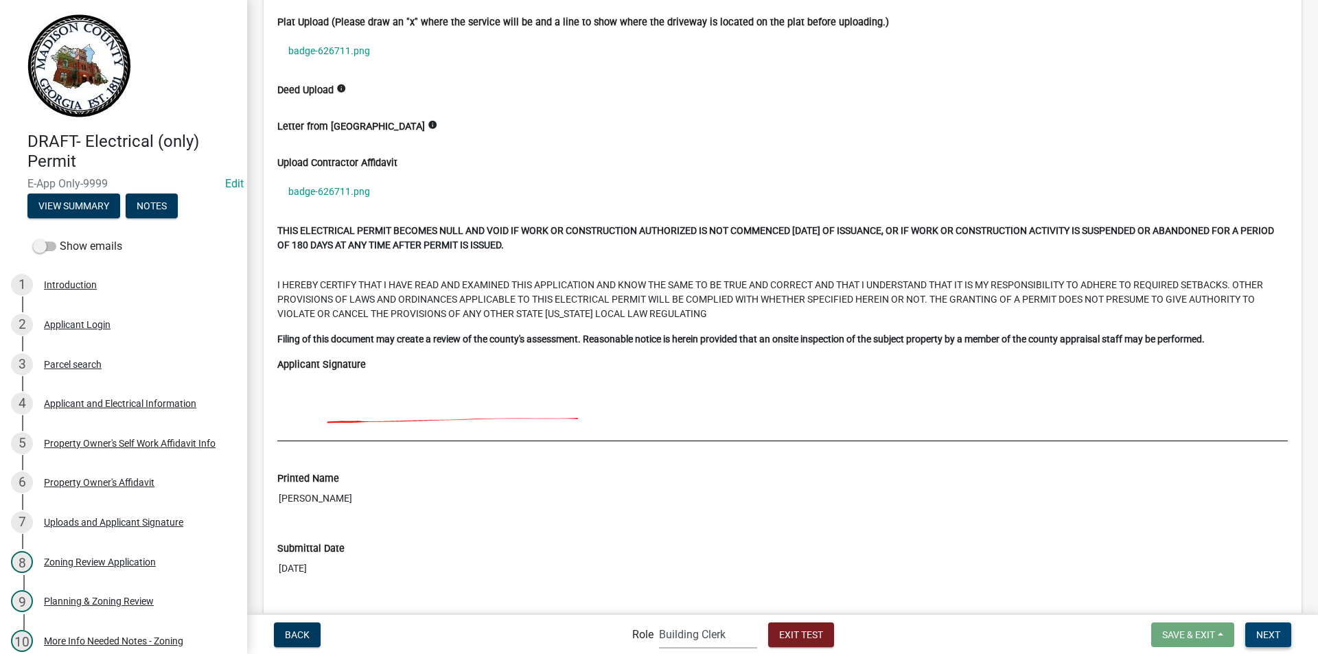
click at [1257, 634] on span "Next" at bounding box center [1268, 634] width 24 height 11
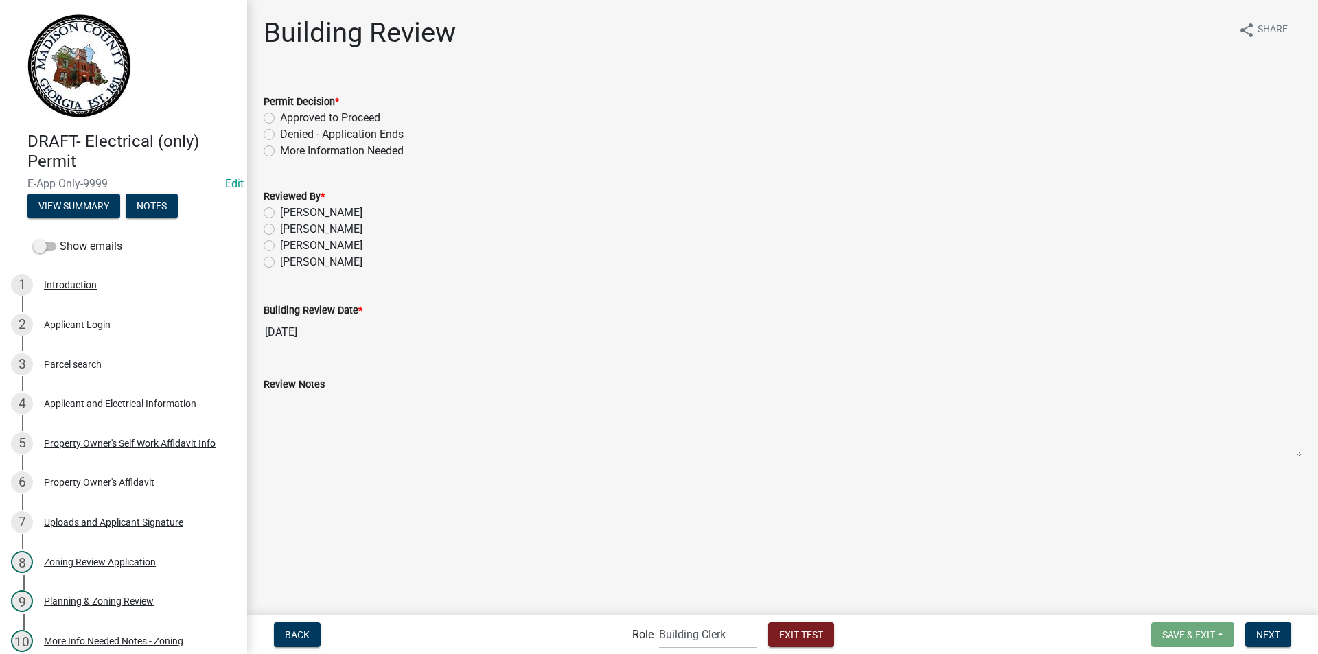
click at [280, 117] on label "Approved to Proceed" at bounding box center [330, 118] width 100 height 16
click at [280, 117] on input "Approved to Proceed" at bounding box center [284, 114] width 9 height 9
radio input "true"
click at [280, 214] on label "[PERSON_NAME]" at bounding box center [321, 213] width 82 height 16
click at [280, 214] on input "[PERSON_NAME]" at bounding box center [284, 209] width 9 height 9
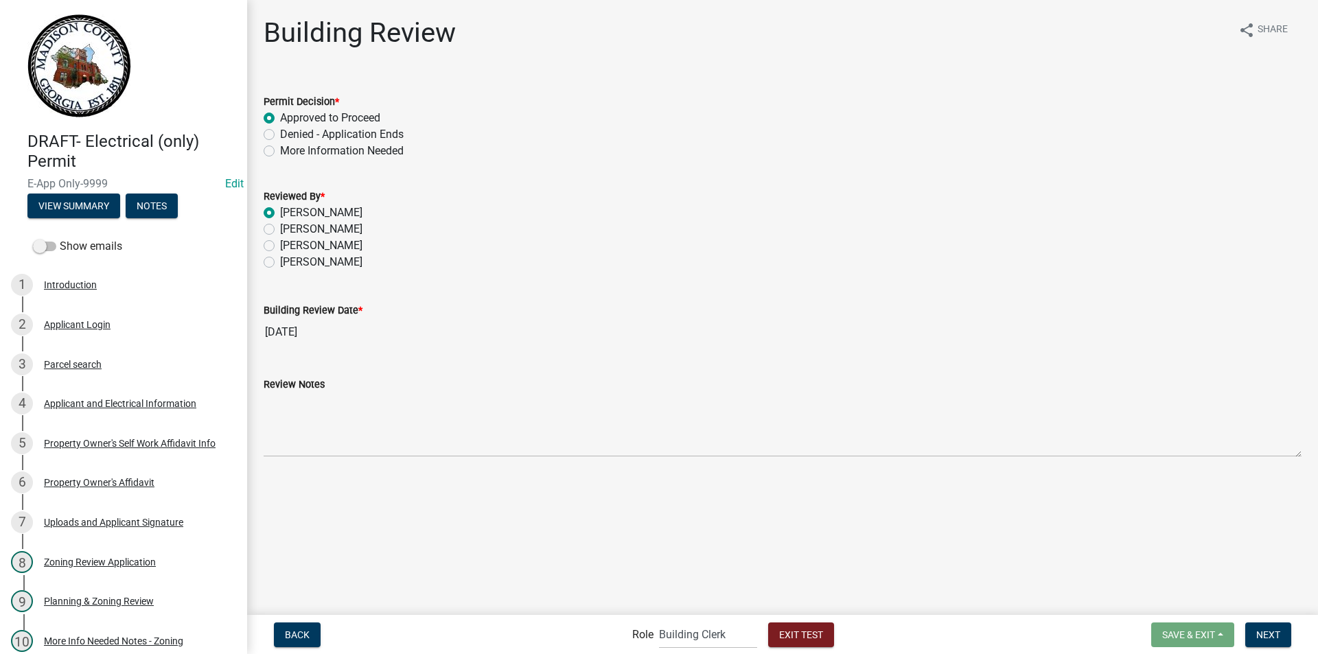
radio input "true"
click at [1263, 630] on span "Next" at bounding box center [1268, 634] width 24 height 11
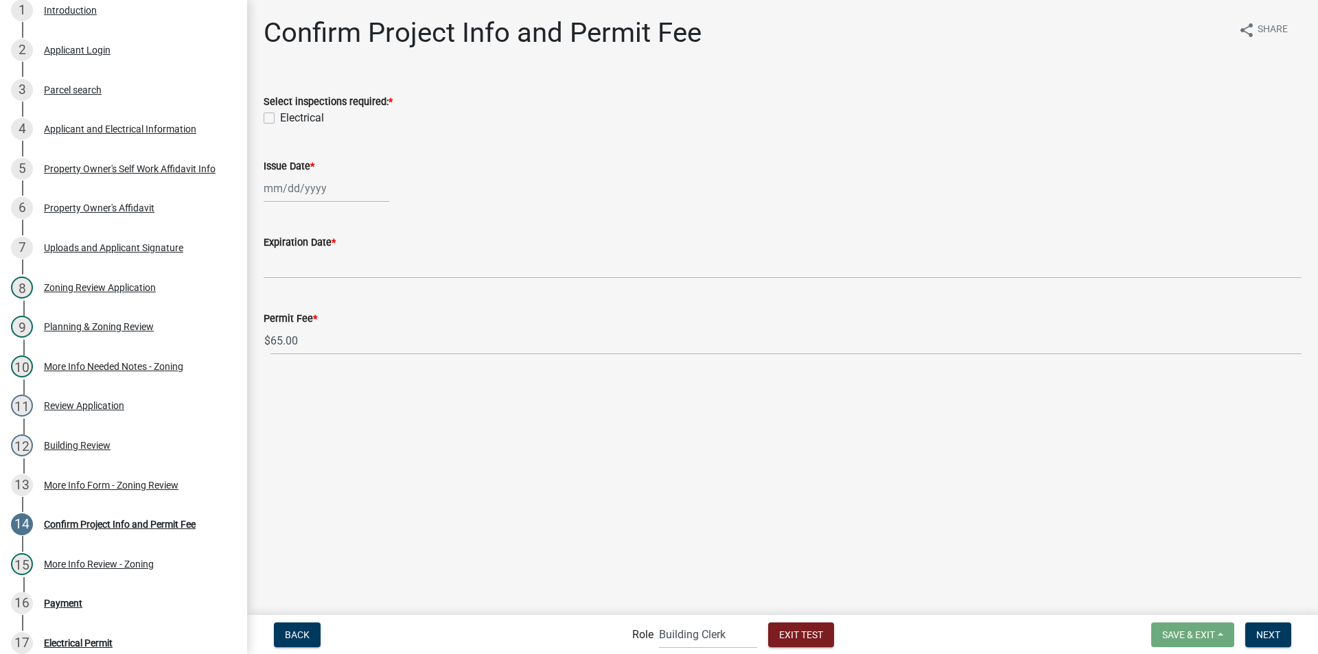
scroll to position [433, 0]
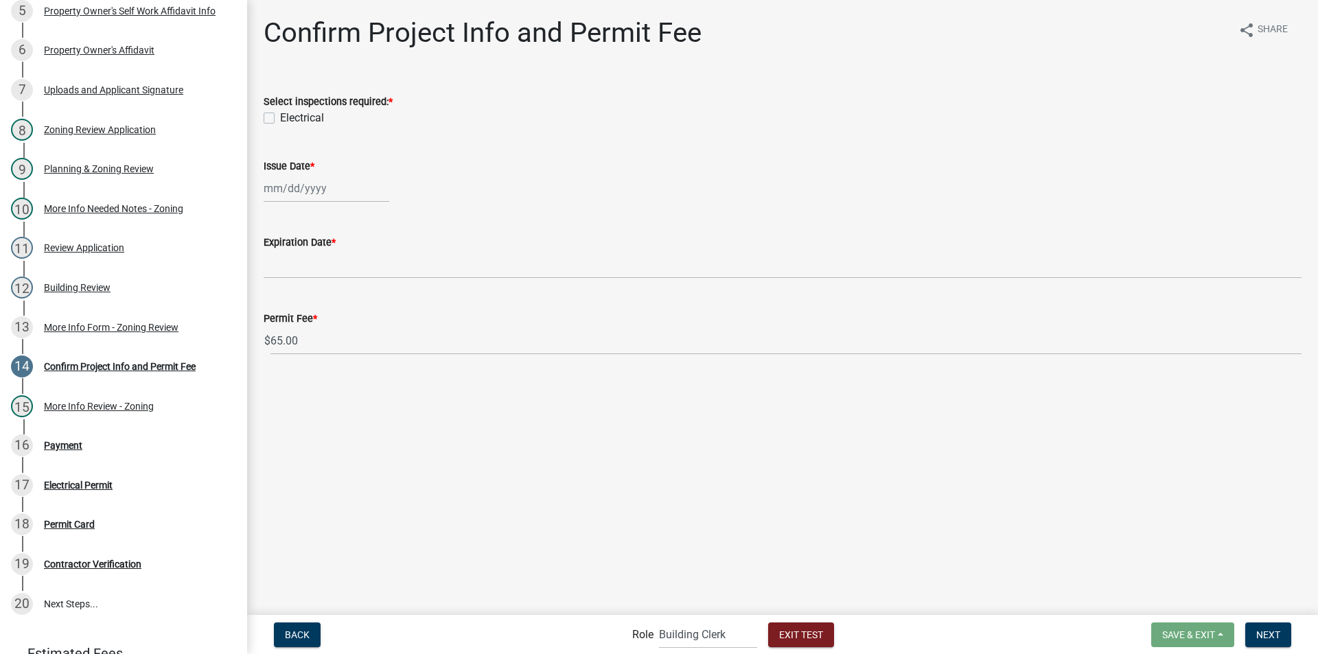
click at [280, 117] on label "Electrical" at bounding box center [302, 118] width 44 height 16
click at [280, 117] on input "Electrical" at bounding box center [284, 114] width 9 height 9
checkbox input "true"
click at [295, 187] on div at bounding box center [327, 188] width 126 height 28
select select "10"
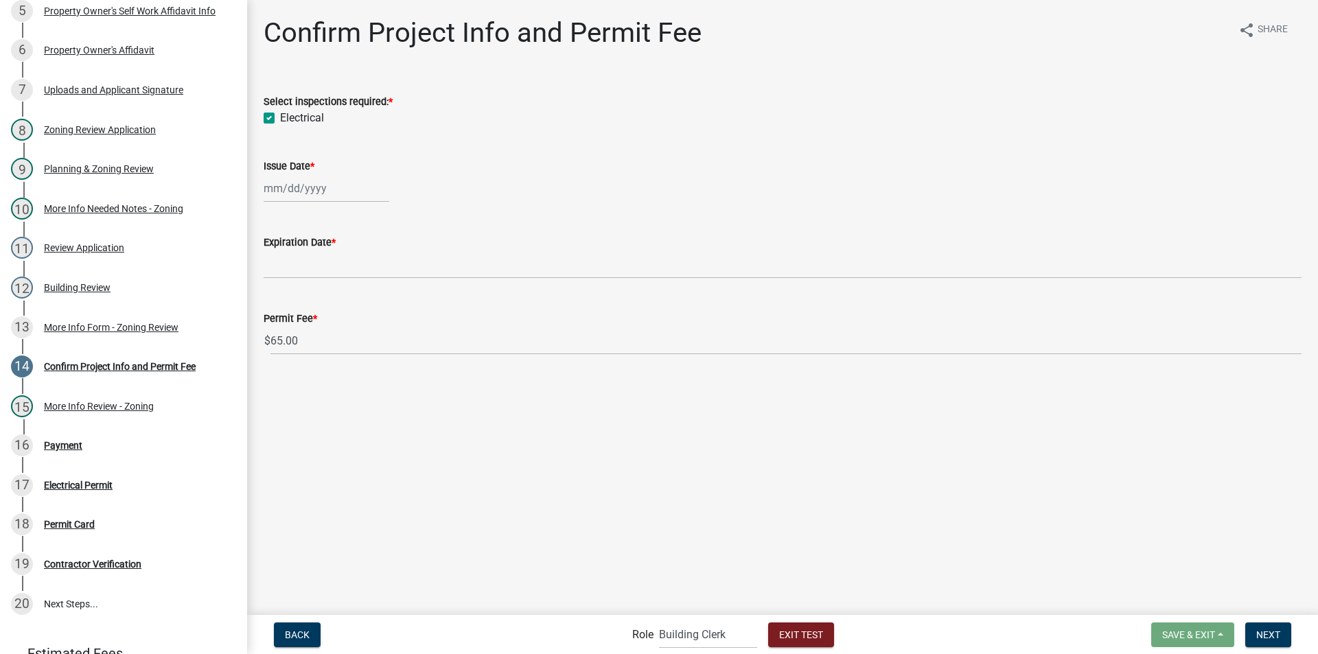
select select "2025"
click at [323, 280] on div "8" at bounding box center [321, 284] width 22 height 22
type input "[DATE]"
click at [1272, 630] on span "Next" at bounding box center [1268, 634] width 24 height 11
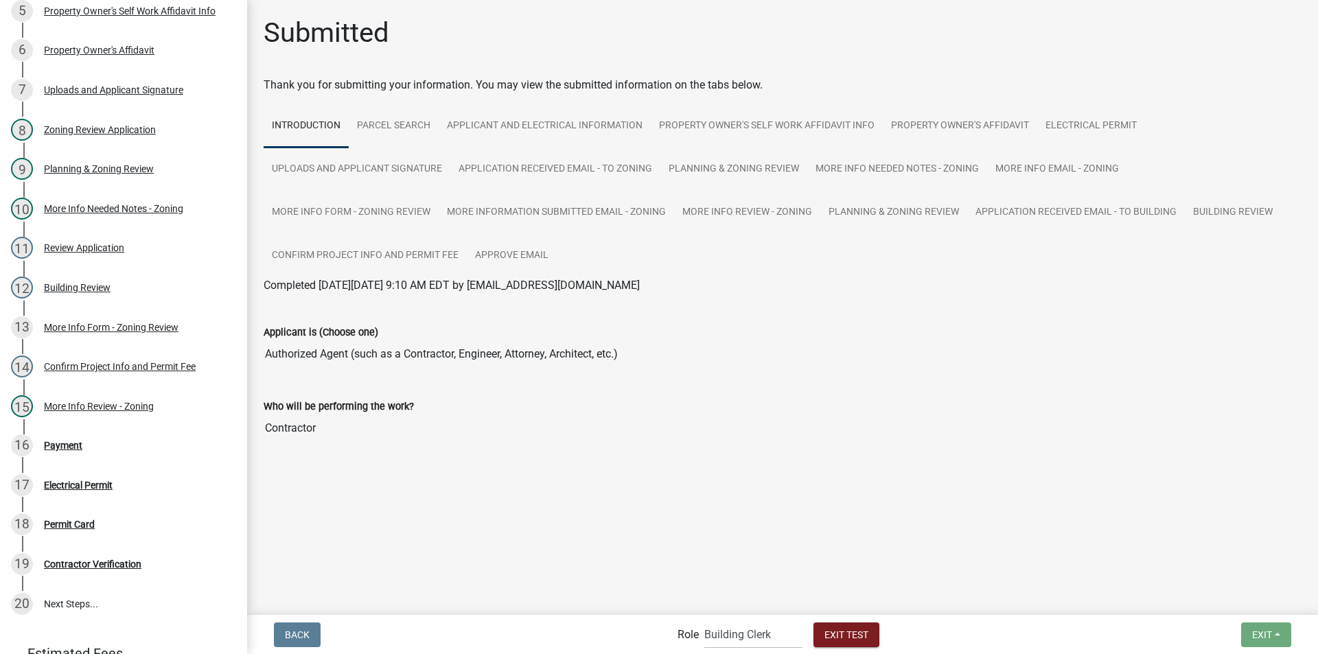
click at [688, 634] on label "Role" at bounding box center [688, 635] width 21 height 11
drag, startPoint x: 728, startPoint y: 630, endPoint x: 737, endPoint y: 624, distance: 10.9
click at [731, 630] on select "Applicant Building Clerk Building Inspections Planning & Zoning Admin" at bounding box center [753, 635] width 98 height 28
select select "7670adba-a95f-4cb1-9c24-effdf5e7eb9d"
click at [704, 621] on select "Applicant Building Clerk Building Inspections Planning & Zoning Admin" at bounding box center [753, 635] width 98 height 28
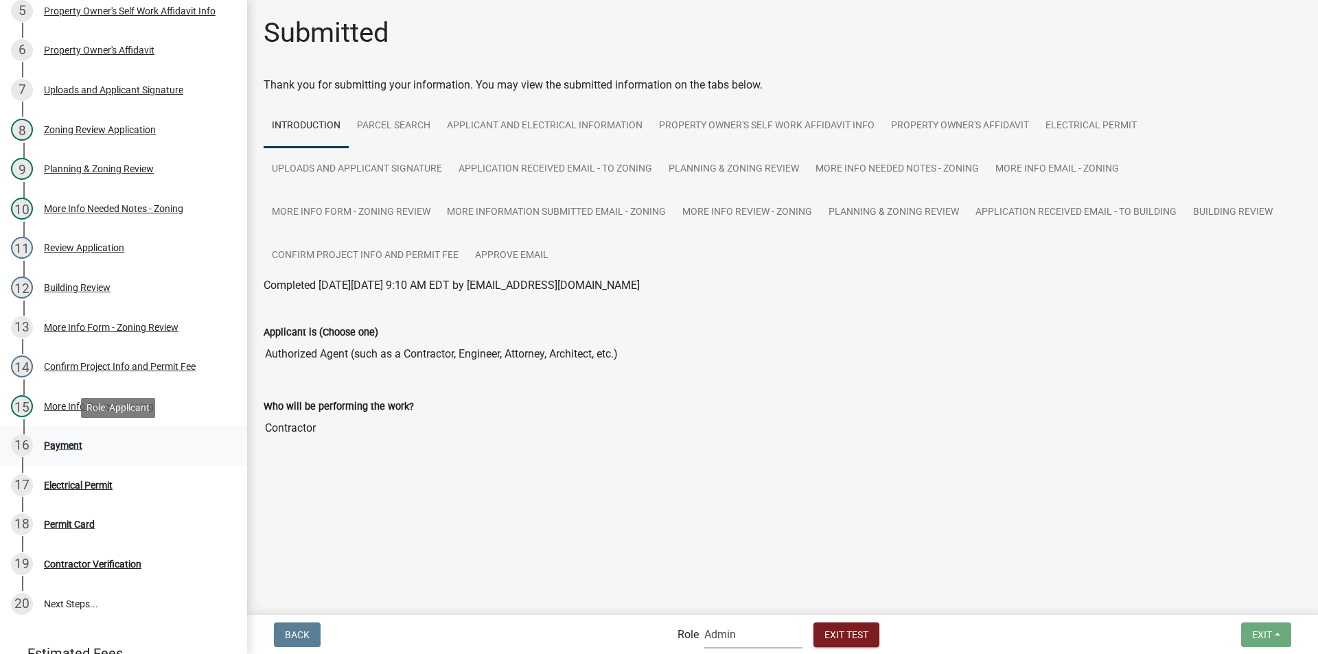
click at [75, 441] on div "Payment" at bounding box center [63, 446] width 38 height 10
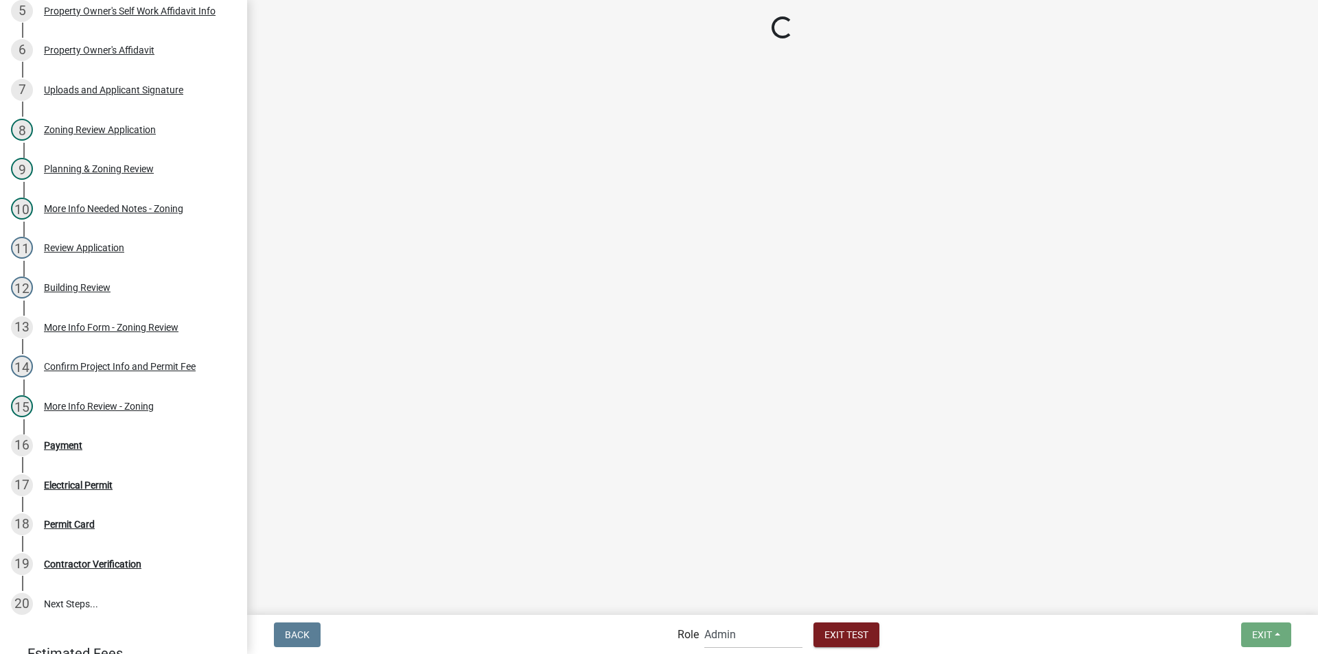
select select "2: 1"
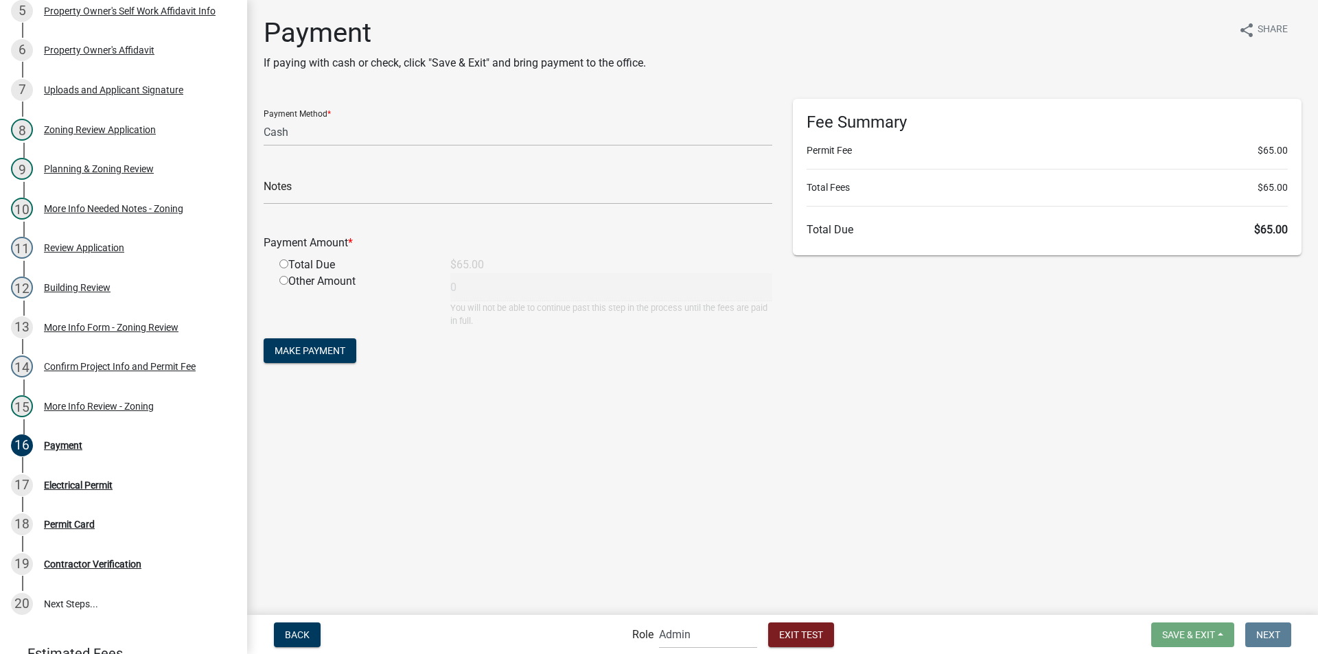
click at [284, 263] on input "radio" at bounding box center [283, 264] width 9 height 9
radio input "true"
type input "65"
click at [345, 344] on button "Make Payment" at bounding box center [310, 350] width 93 height 25
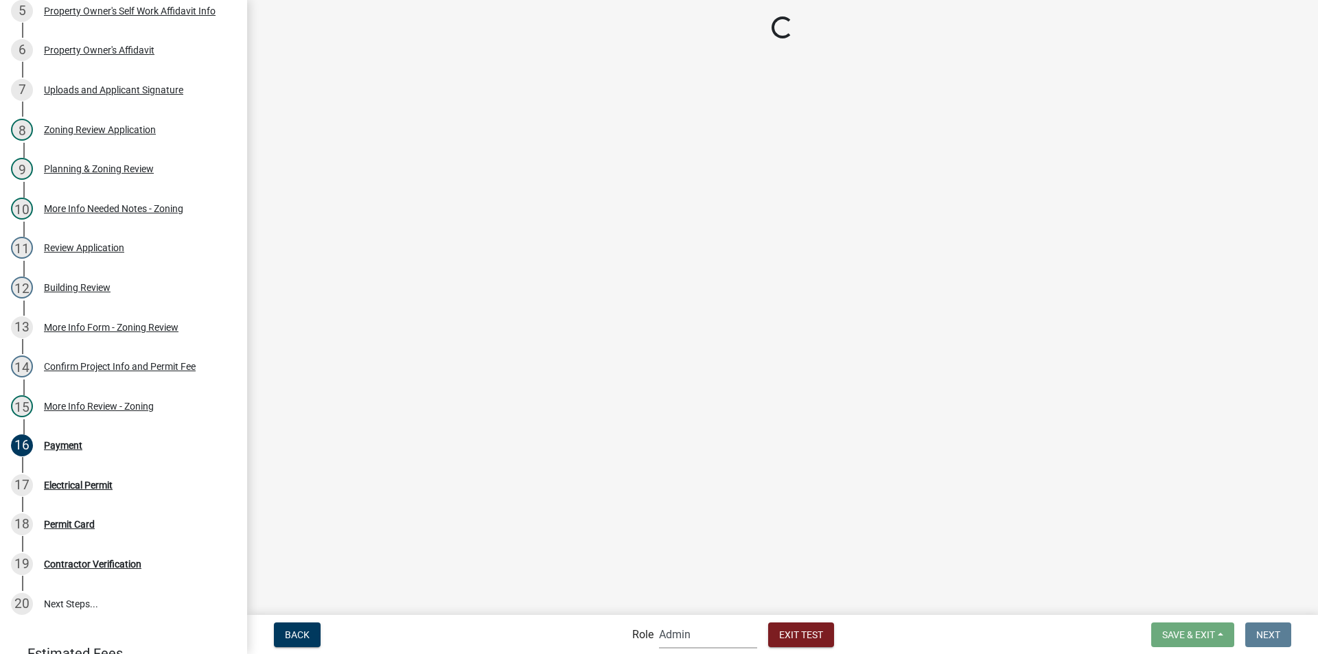
click at [691, 635] on select "Applicant Building Clerk Building Inspections Planning & Zoning Admin" at bounding box center [708, 635] width 98 height 28
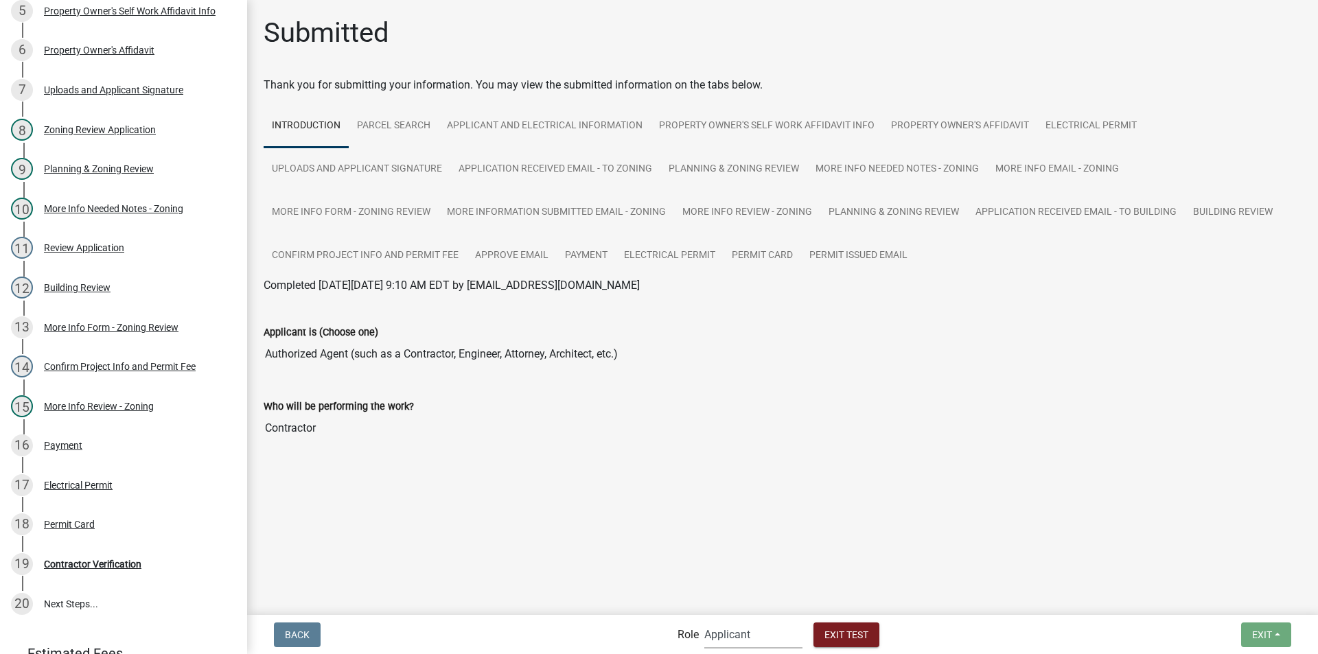
click at [704, 621] on select "Applicant Building Clerk Building Inspections Planning & Zoning Admin" at bounding box center [753, 635] width 98 height 28
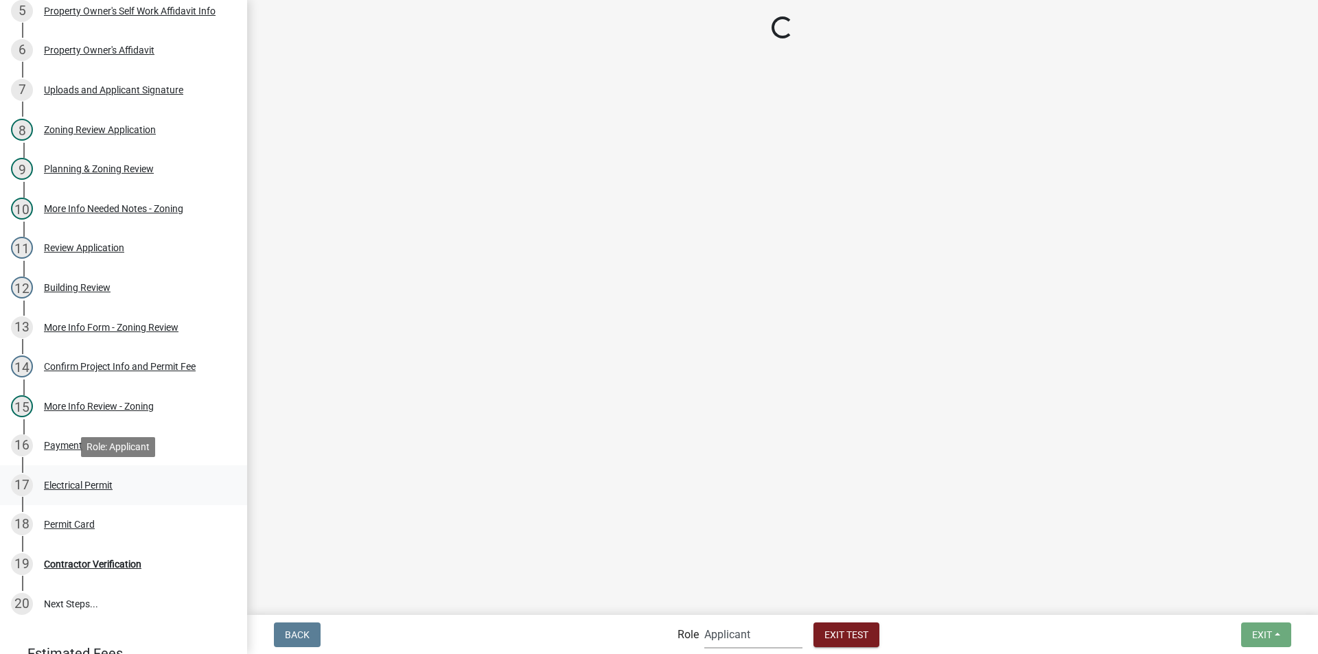
click at [78, 485] on div "Electrical Permit" at bounding box center [78, 486] width 69 height 10
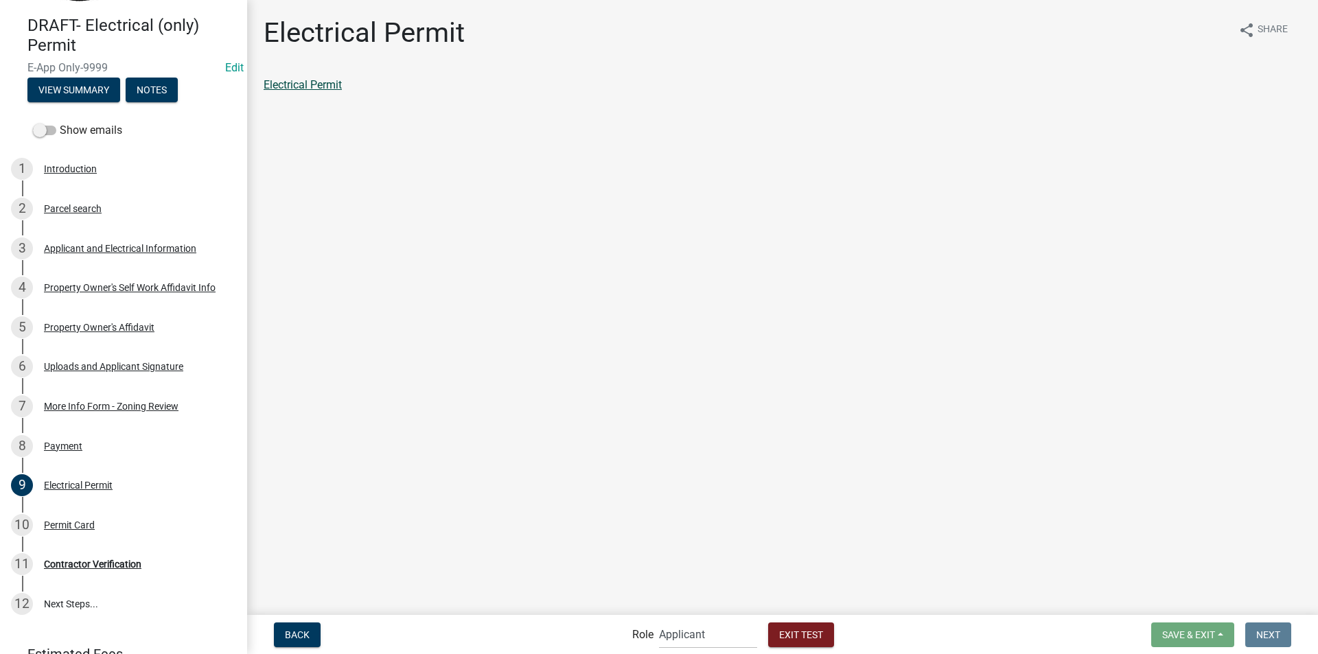
click at [303, 86] on link "Electrical Permit" at bounding box center [303, 84] width 78 height 13
click at [73, 485] on div "Electrical Permit" at bounding box center [78, 486] width 69 height 10
click at [321, 87] on link "Electrical Permit" at bounding box center [303, 84] width 78 height 13
click at [106, 364] on div "Uploads and Applicant Signature" at bounding box center [113, 367] width 139 height 10
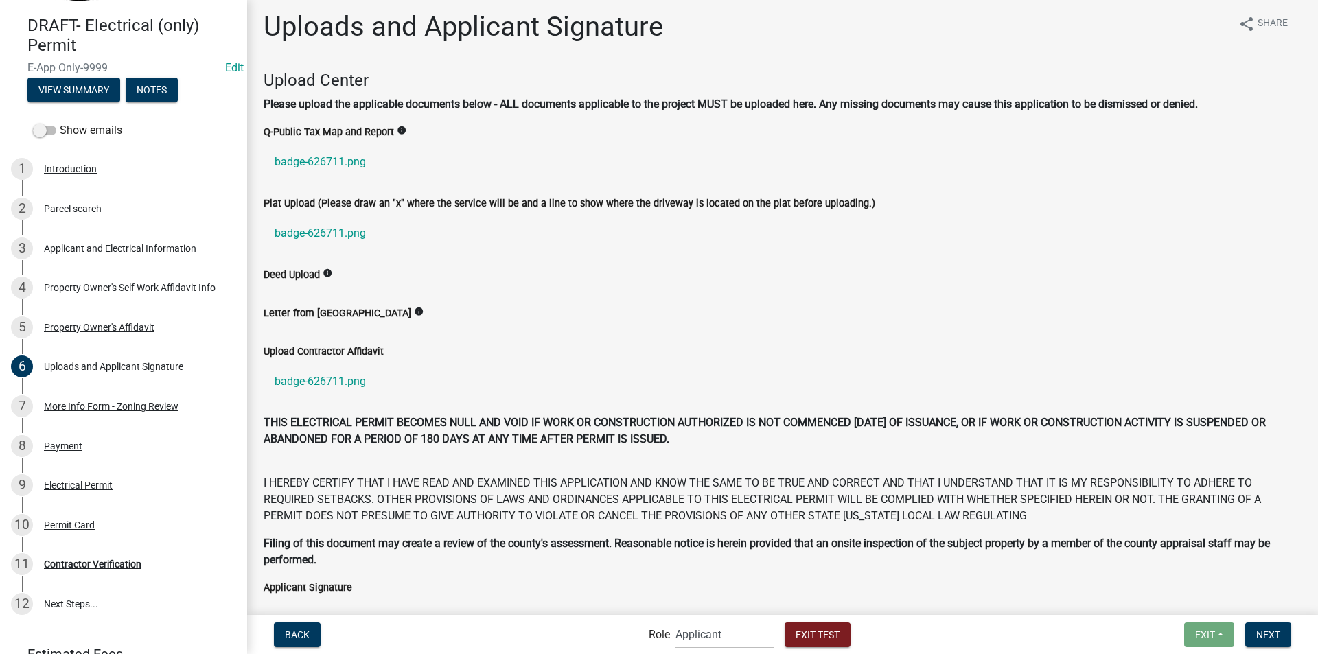
scroll to position [0, 0]
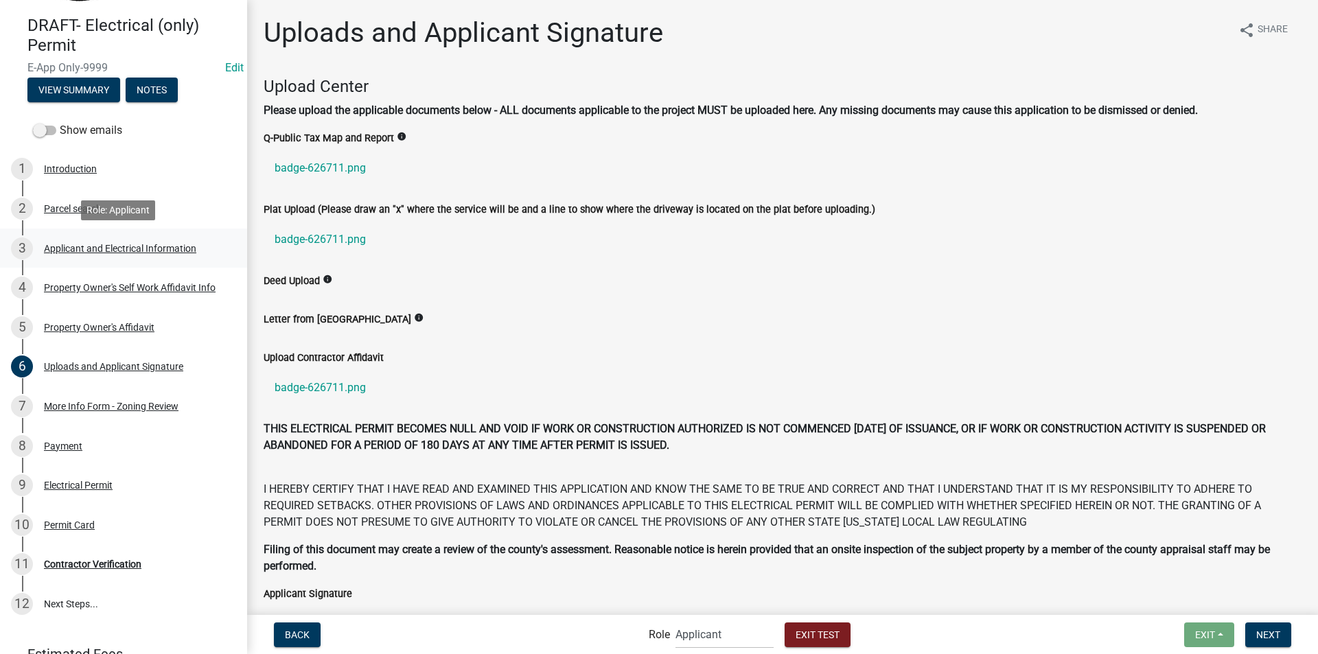
click at [82, 249] on div "Applicant and Electrical Information" at bounding box center [120, 249] width 152 height 10
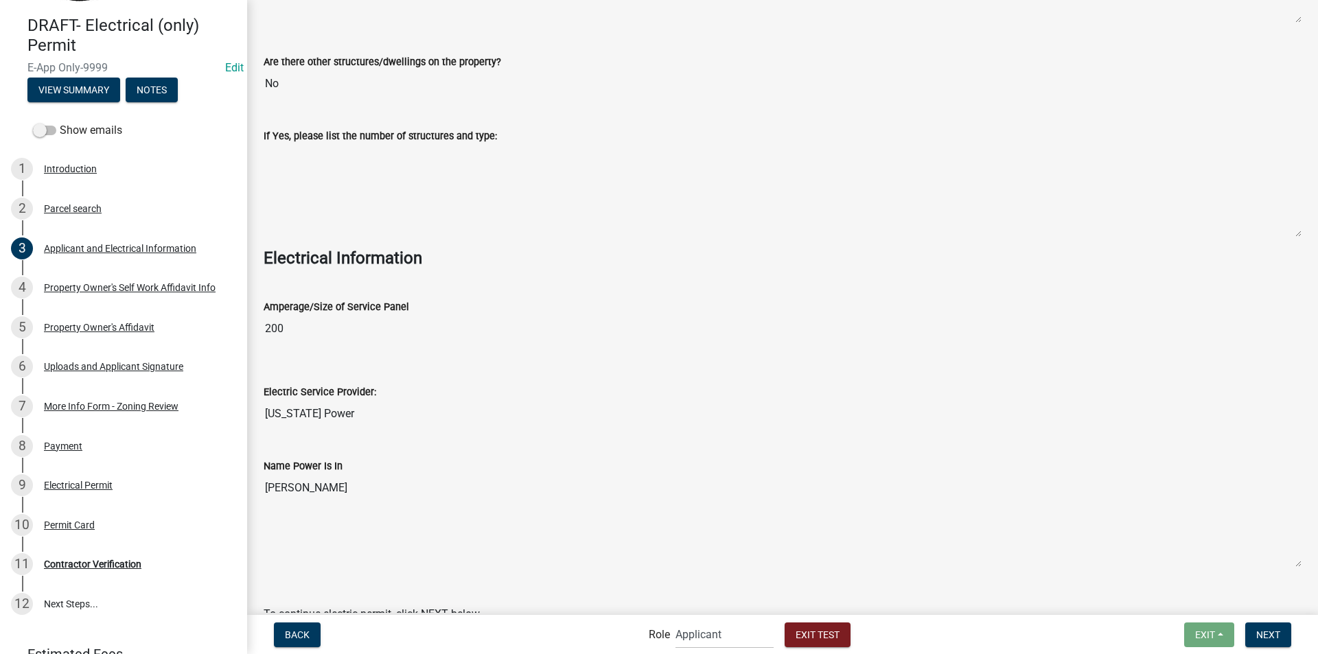
scroll to position [1574, 0]
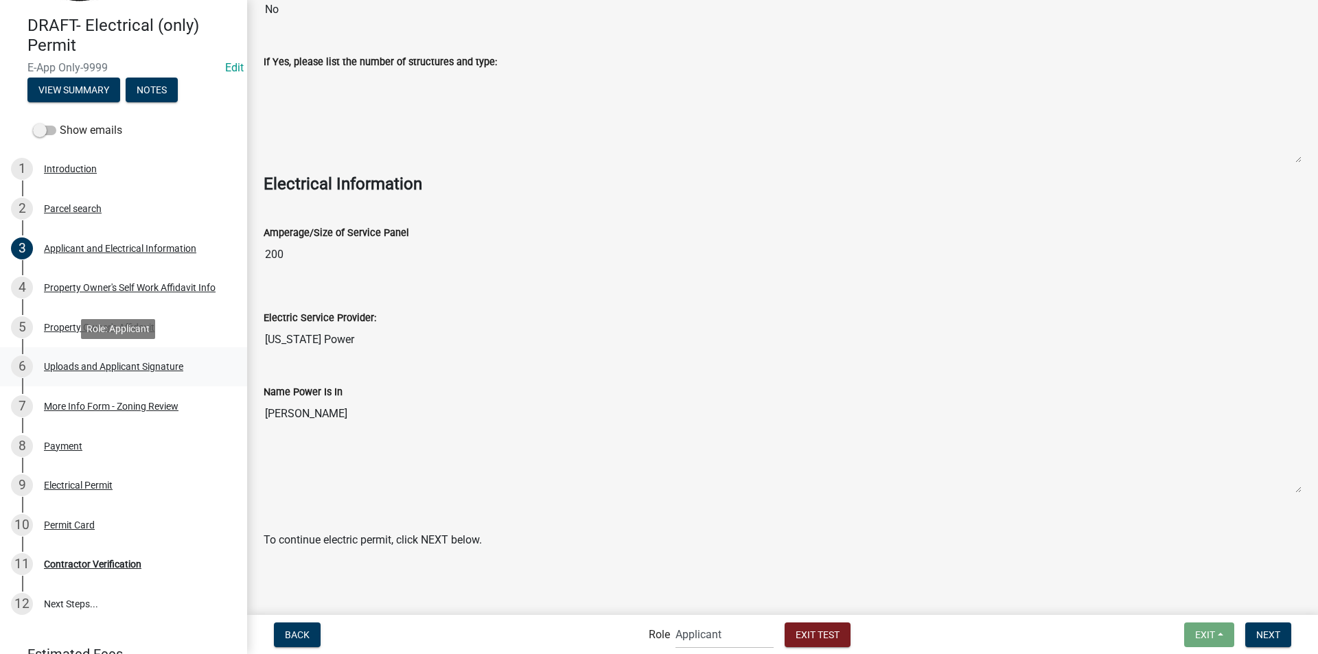
click at [119, 369] on div "Uploads and Applicant Signature" at bounding box center [113, 367] width 139 height 10
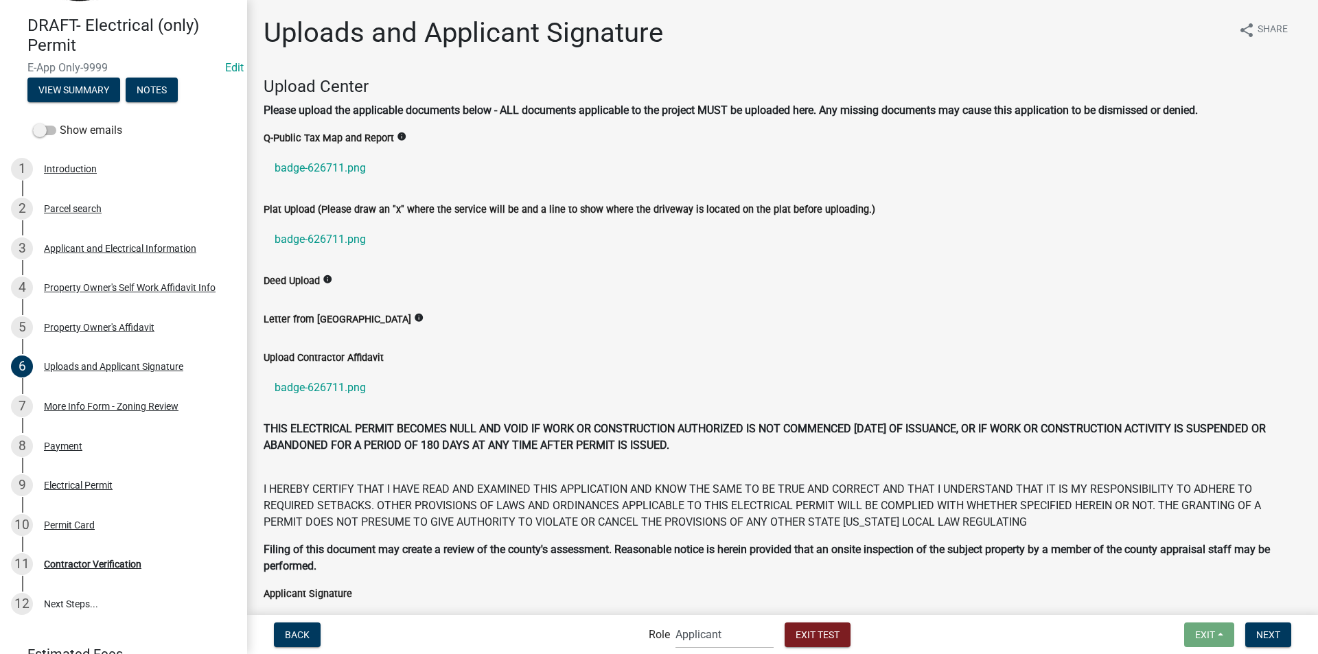
scroll to position [69, 0]
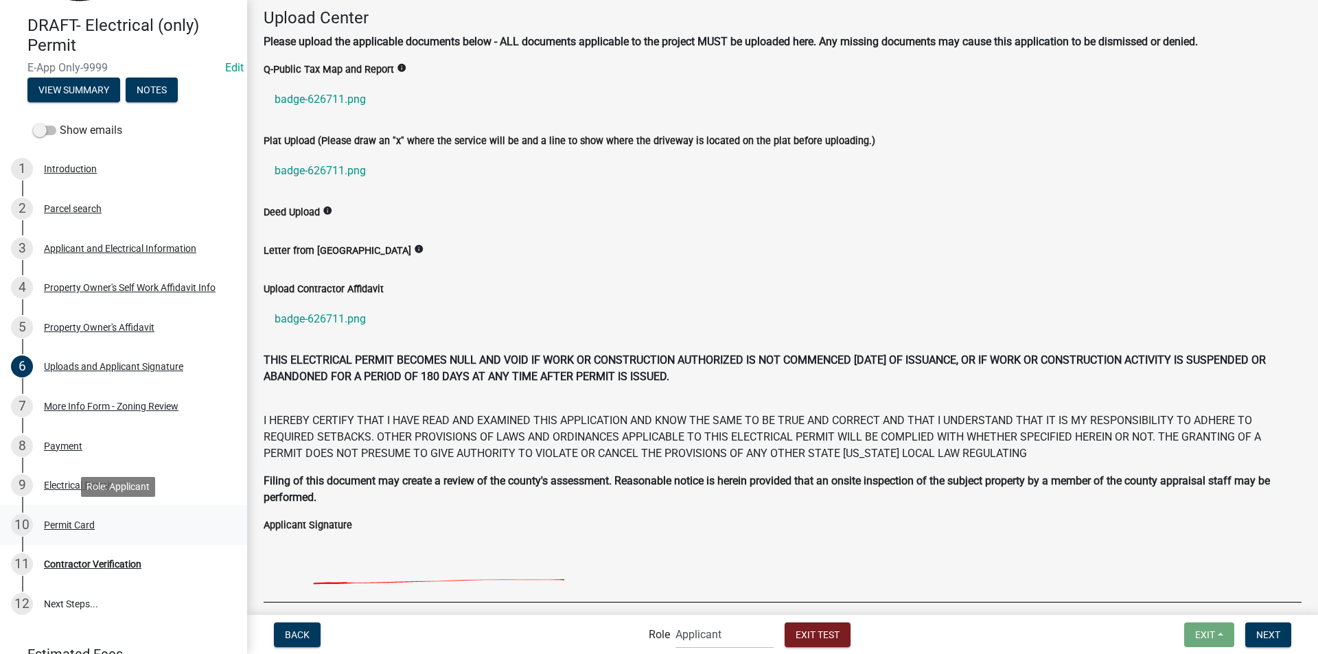
click at [71, 520] on div "Permit Card" at bounding box center [69, 525] width 51 height 10
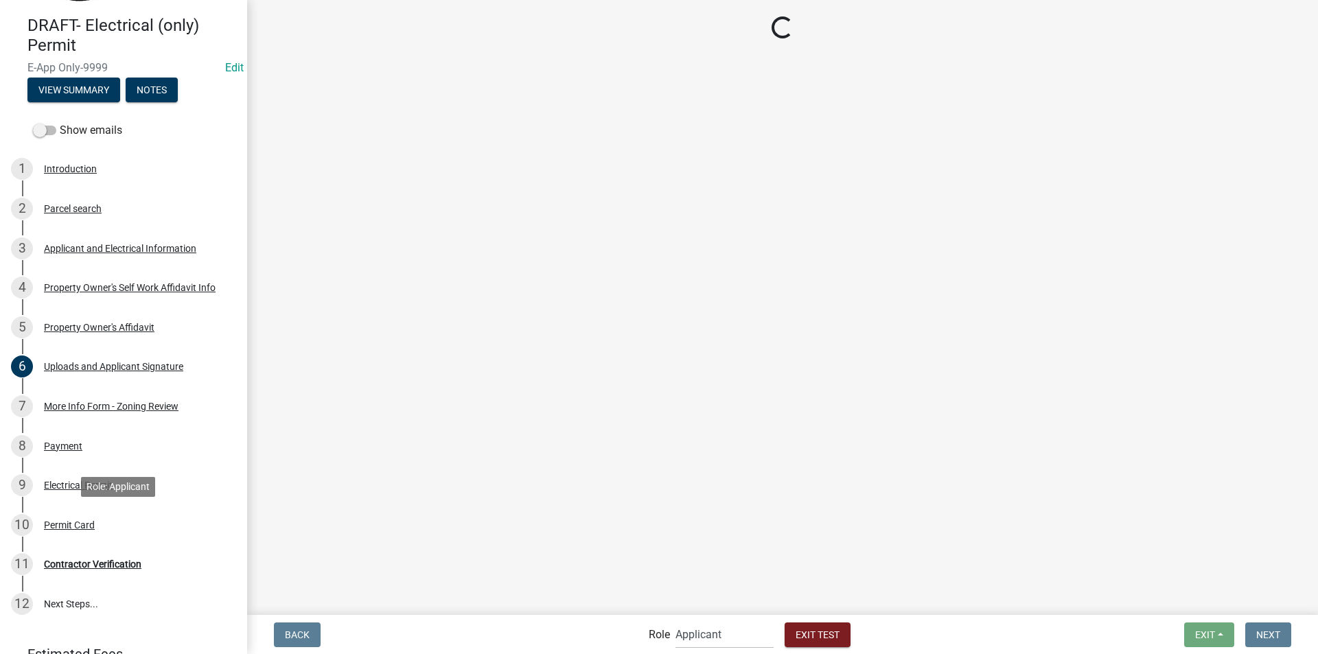
scroll to position [0, 0]
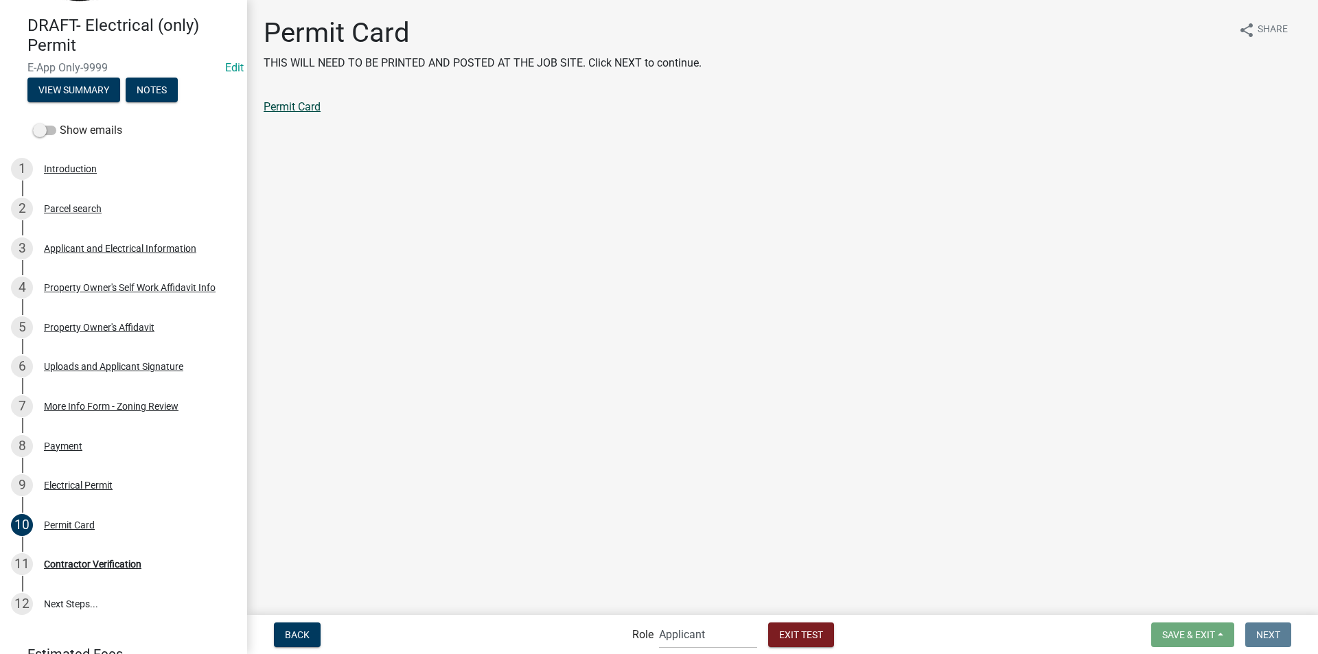
click at [310, 106] on link "Permit Card" at bounding box center [292, 106] width 57 height 13
click at [87, 481] on div "Electrical Permit" at bounding box center [78, 486] width 69 height 10
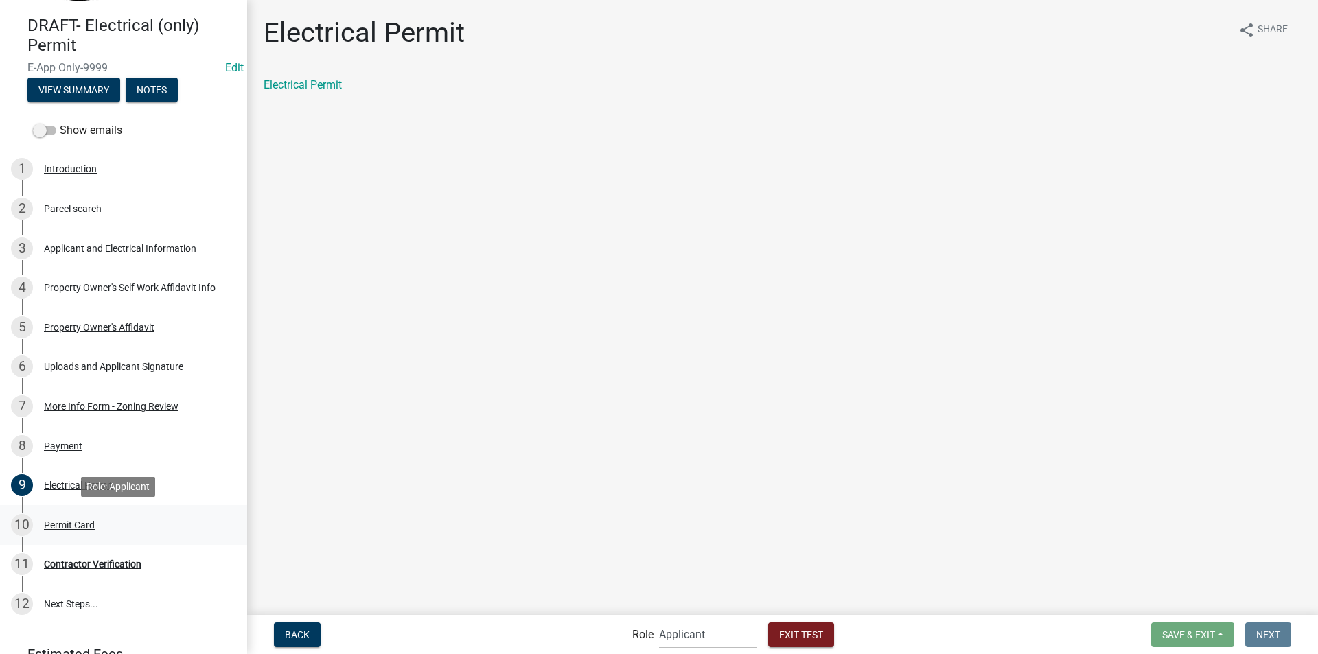
click at [72, 527] on div "Permit Card" at bounding box center [69, 525] width 51 height 10
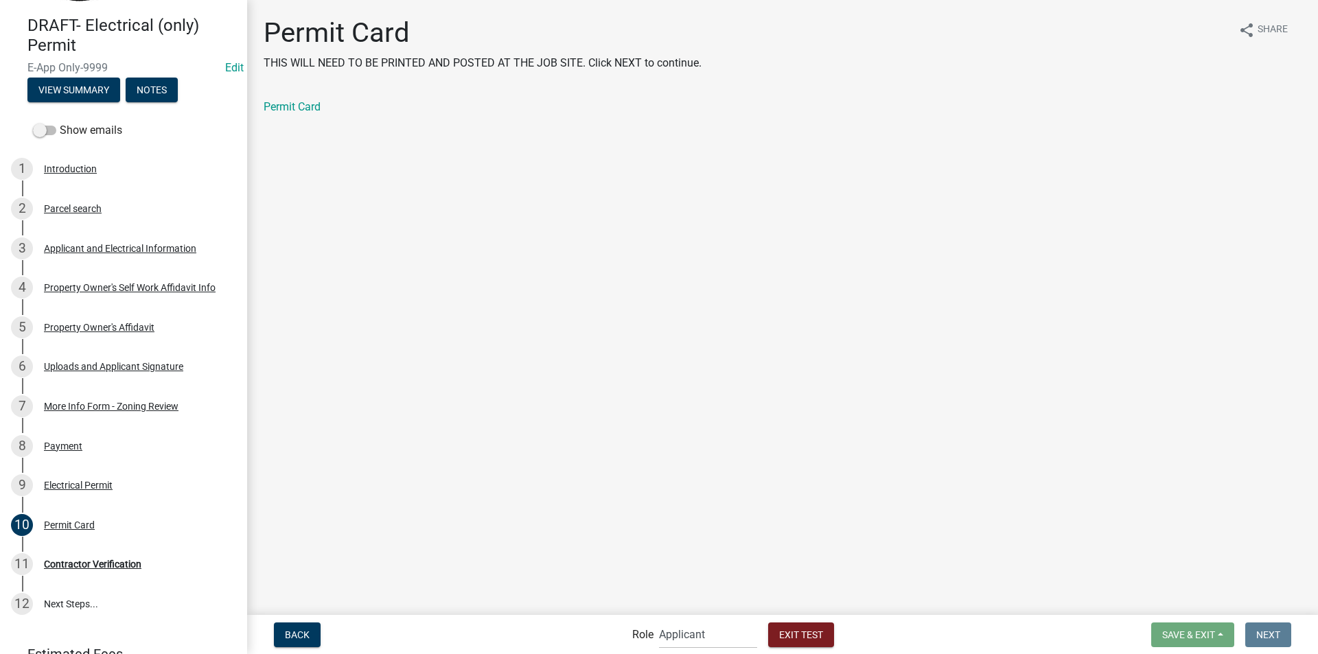
click at [581, 62] on p "THIS WILL NEED TO BE PRINTED AND POSTED AT THE JOB SITE. Click NEXT to continue." at bounding box center [483, 63] width 438 height 16
click at [667, 635] on select "Applicant Building Clerk Building Inspections Planning & Zoning Admin" at bounding box center [708, 635] width 98 height 28
click at [659, 621] on select "Applicant Building Clerk Building Inspections Planning & Zoning Admin" at bounding box center [708, 635] width 98 height 28
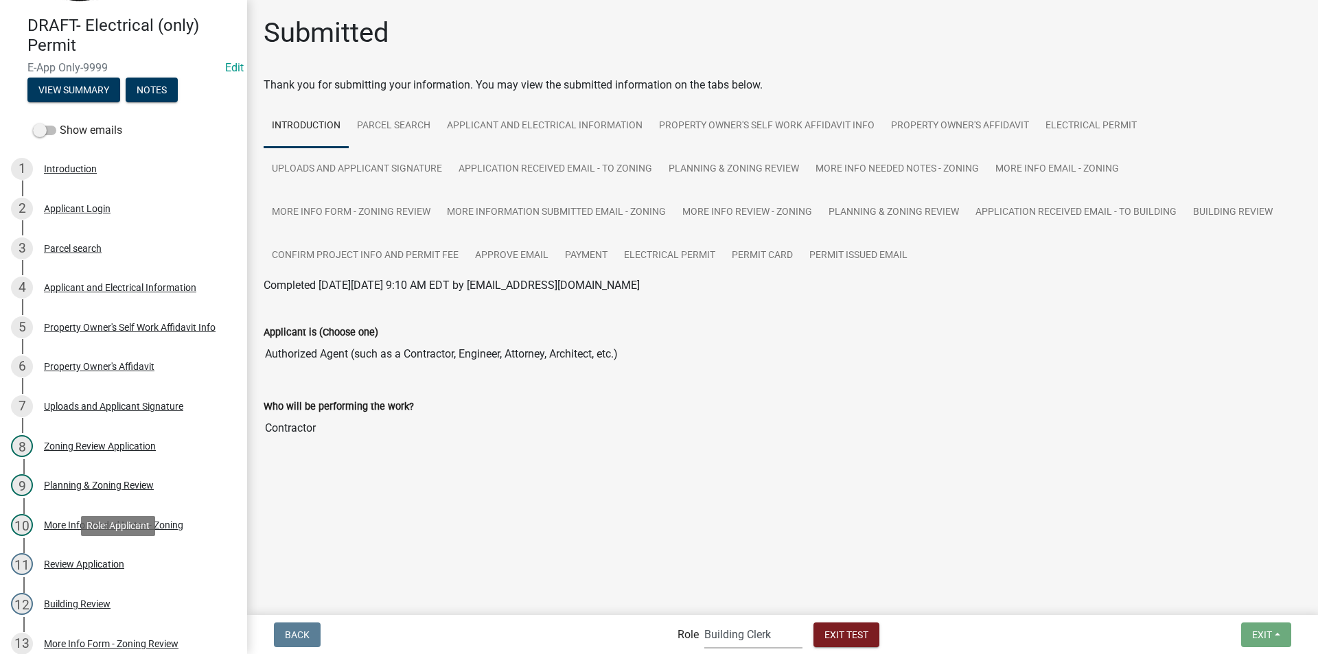
scroll to position [433, 0]
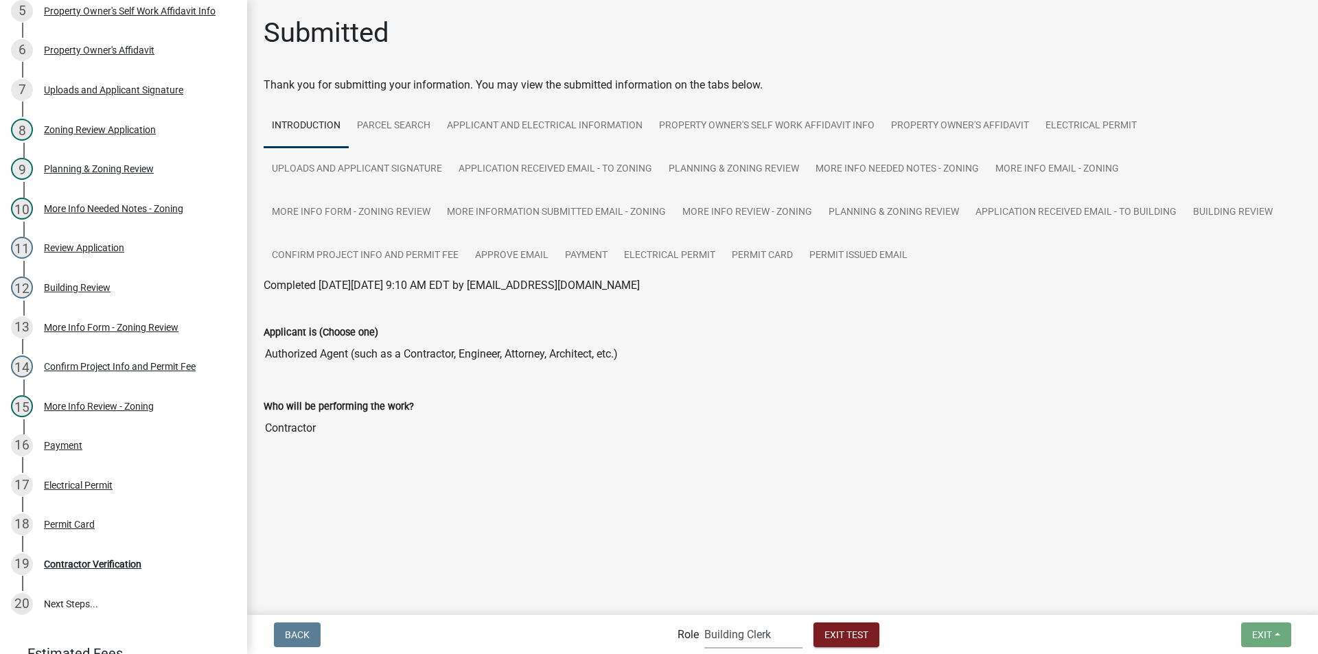
click at [728, 633] on select "Applicant Building Clerk Building Inspections Planning & Zoning Admin" at bounding box center [753, 635] width 98 height 28
select select "46f061d0-ca05-4526-87ad-bae6256f3e47"
click at [704, 621] on select "Applicant Building Clerk Building Inspections Planning & Zoning Admin" at bounding box center [753, 635] width 98 height 28
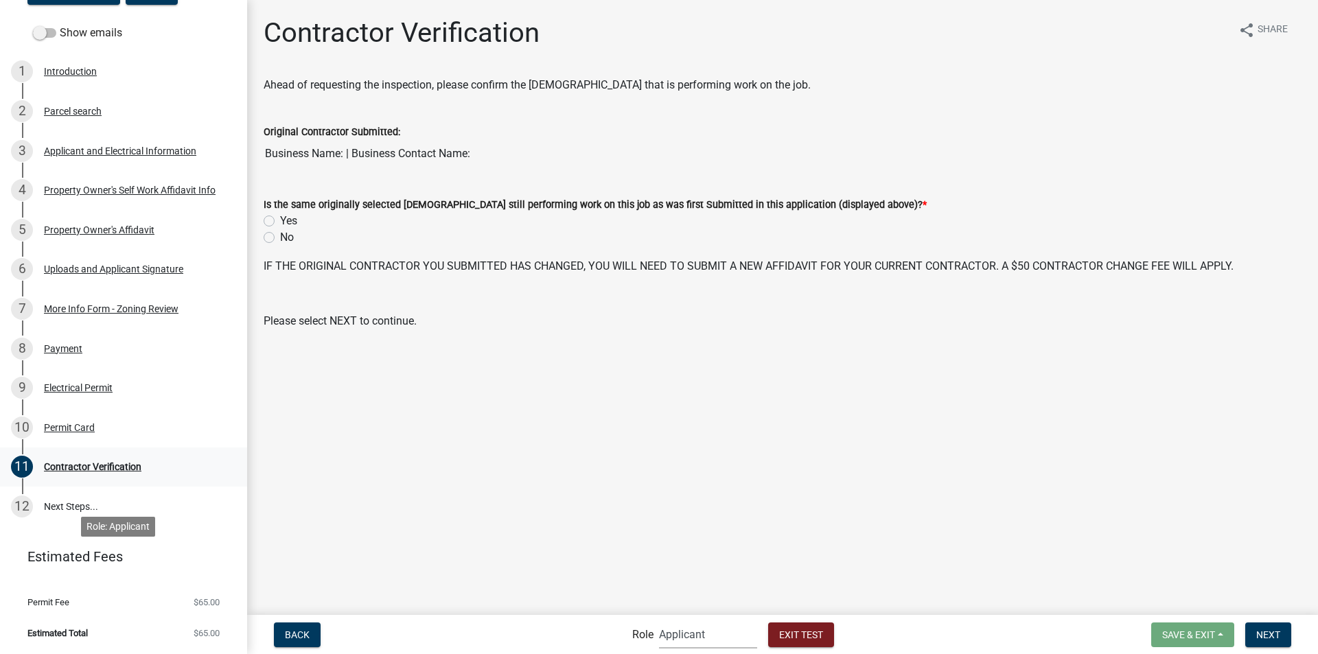
scroll to position [116, 0]
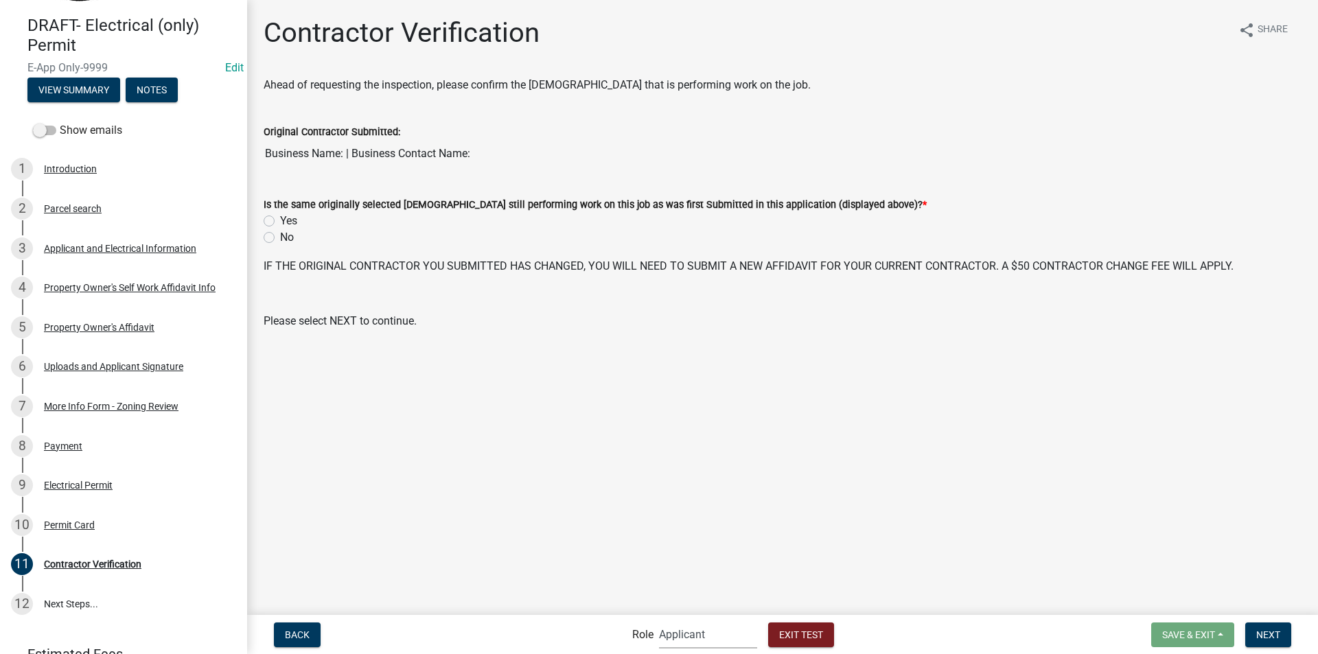
click at [280, 238] on label "No" at bounding box center [287, 237] width 14 height 16
click at [280, 238] on input "No" at bounding box center [284, 233] width 9 height 9
radio input "true"
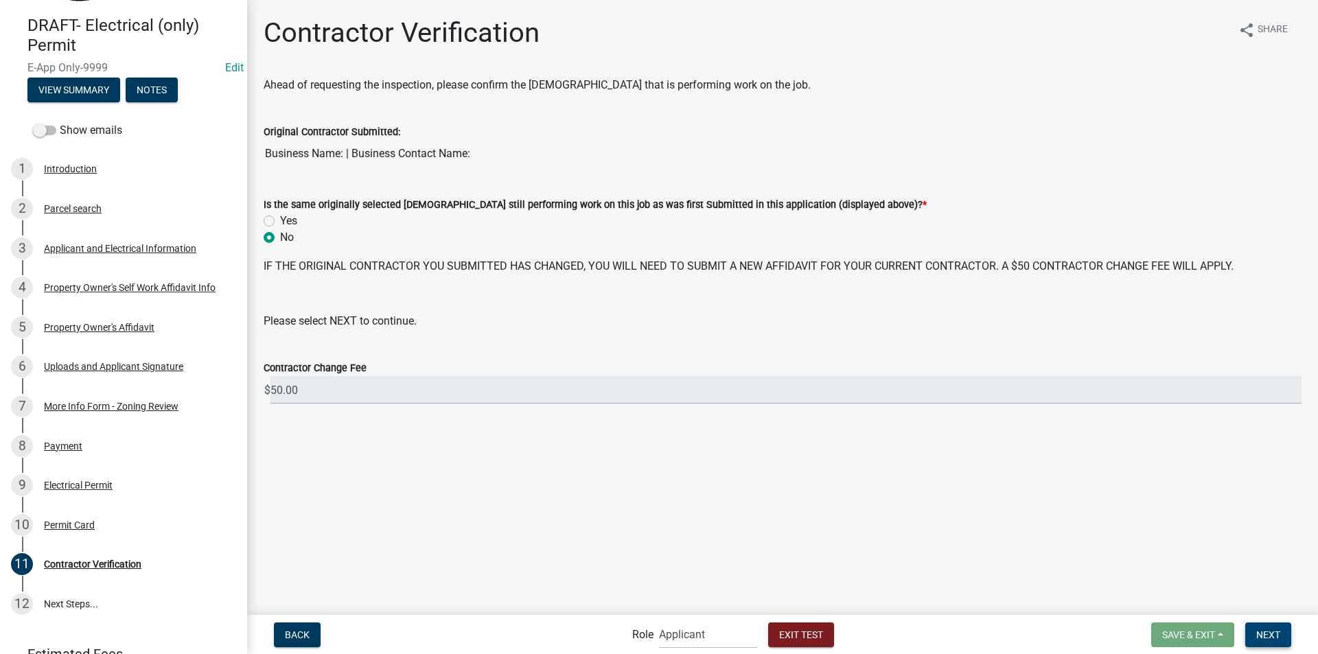
click at [1267, 633] on span "Next" at bounding box center [1268, 634] width 24 height 11
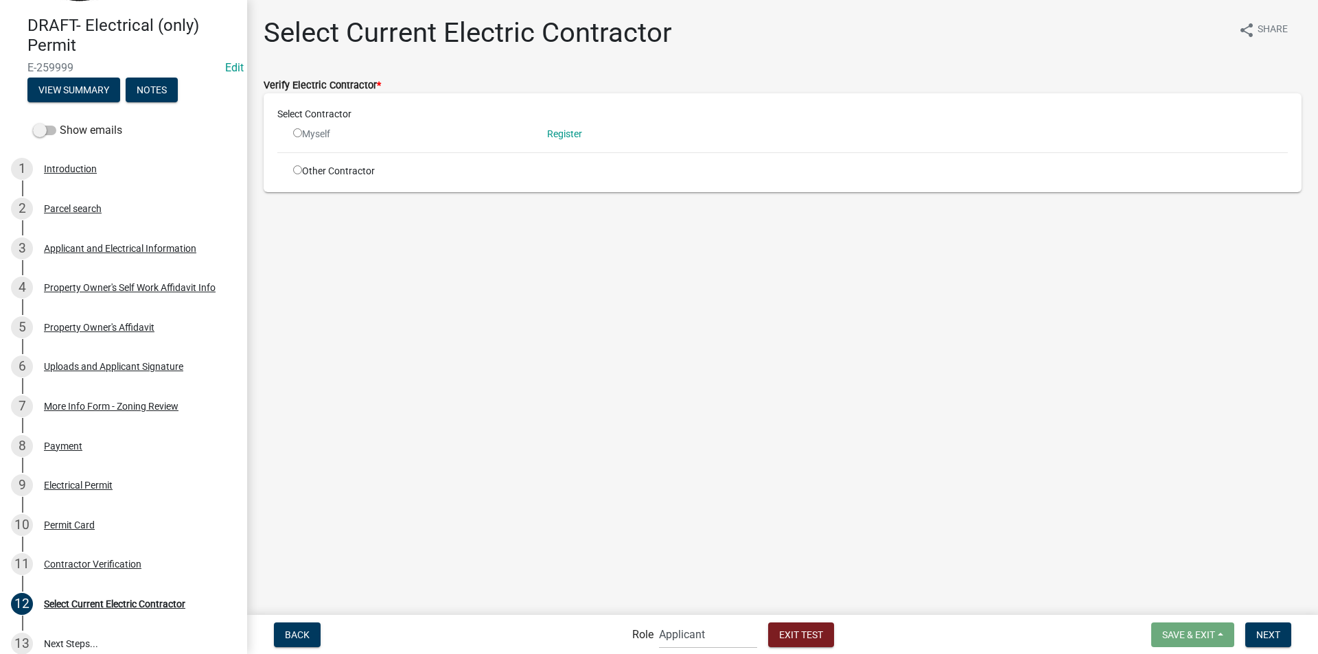
scroll to position [156, 0]
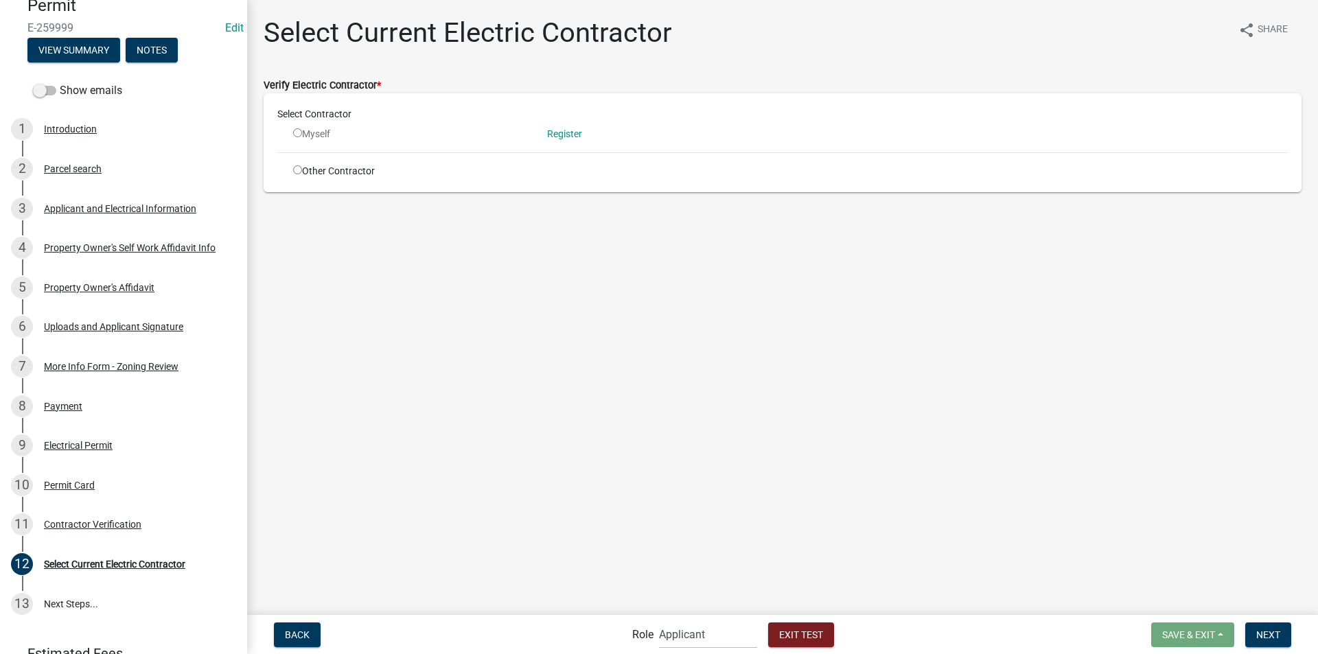
click at [297, 170] on input "radio" at bounding box center [297, 169] width 9 height 9
radio input "true"
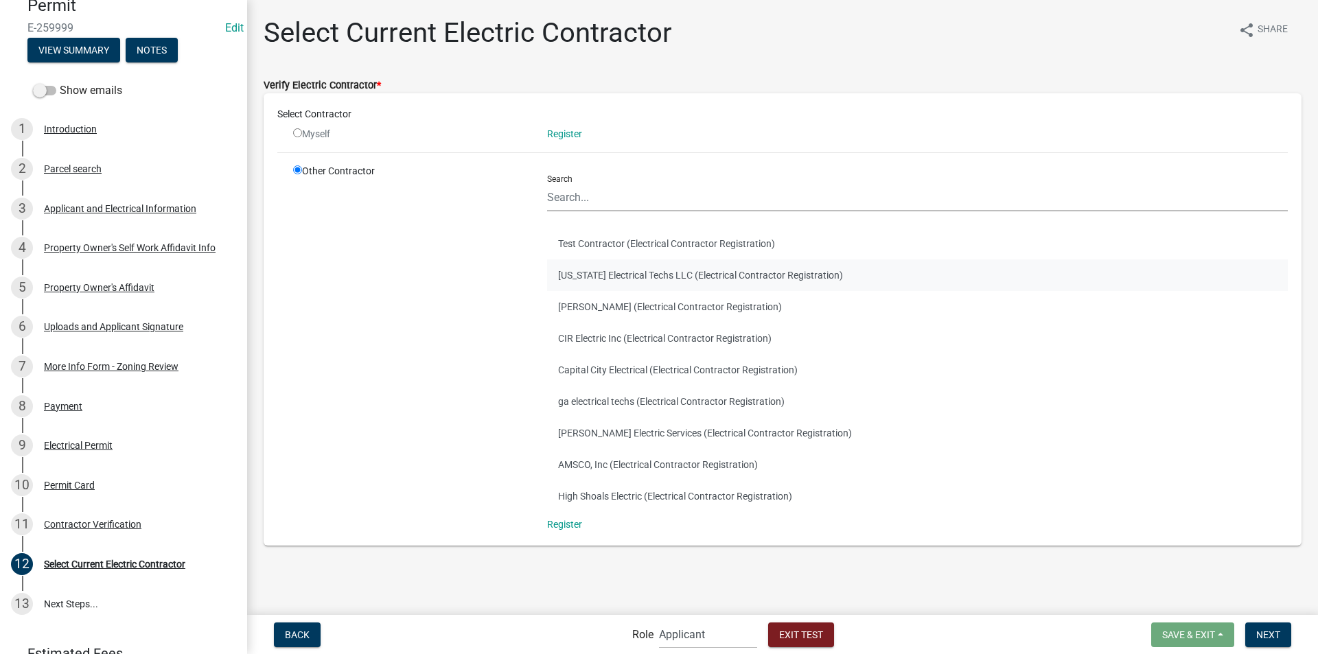
click at [597, 279] on button "[US_STATE] Electrical Techs LLC (Electrical Contractor Registration)" at bounding box center [917, 276] width 741 height 32
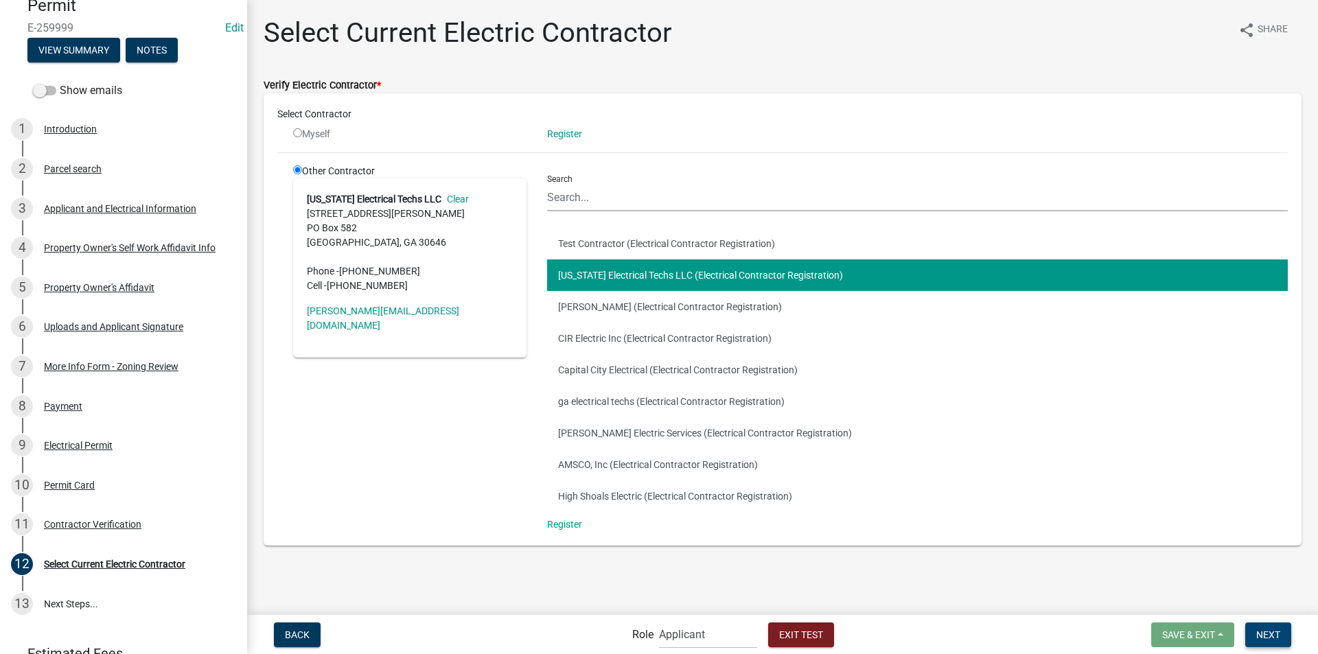
click at [1263, 634] on span "Next" at bounding box center [1268, 634] width 24 height 11
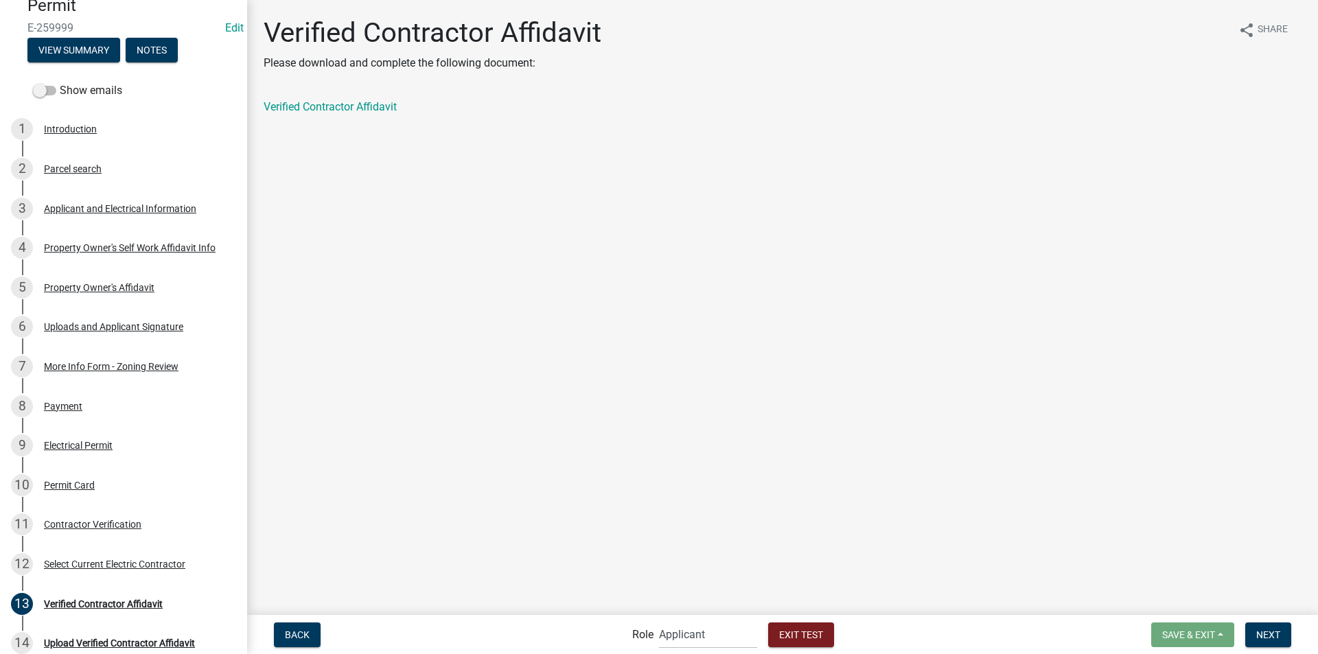
scroll to position [314, 0]
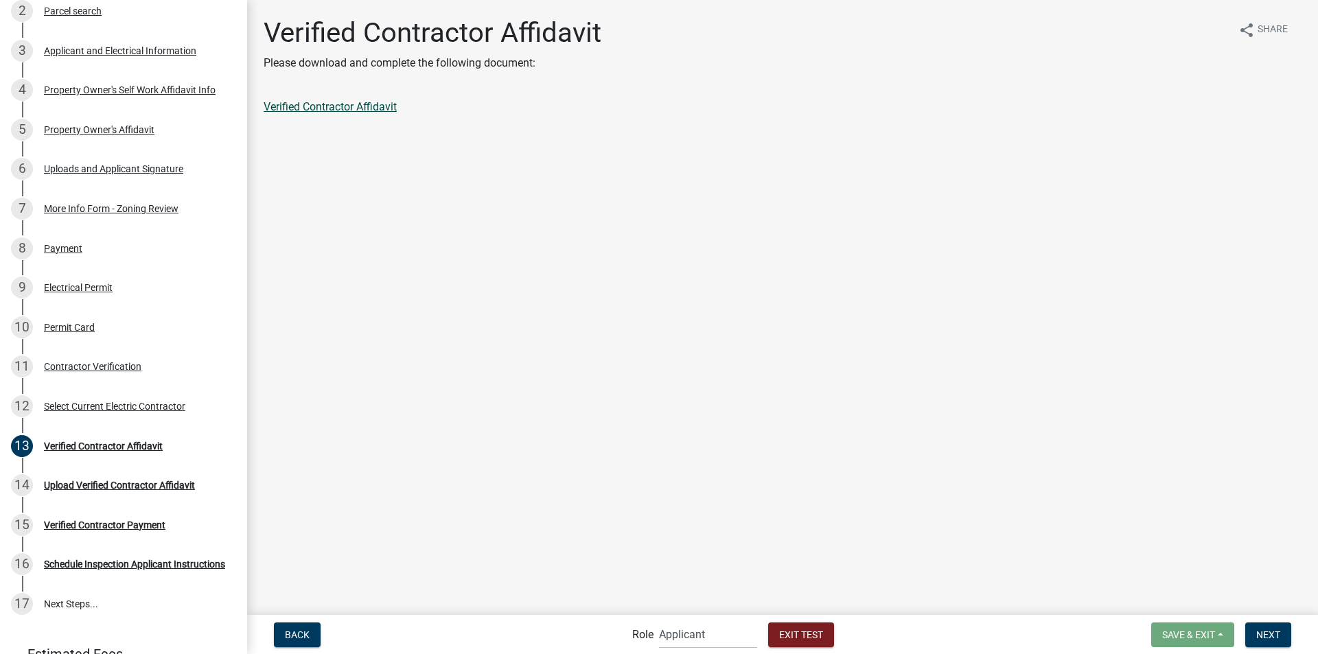
click at [330, 108] on link "Verified Contractor Affidavit" at bounding box center [330, 106] width 133 height 13
click at [348, 104] on link "Verified Contractor Affidavit" at bounding box center [330, 106] width 133 height 13
click at [1265, 633] on span "Next" at bounding box center [1268, 634] width 24 height 11
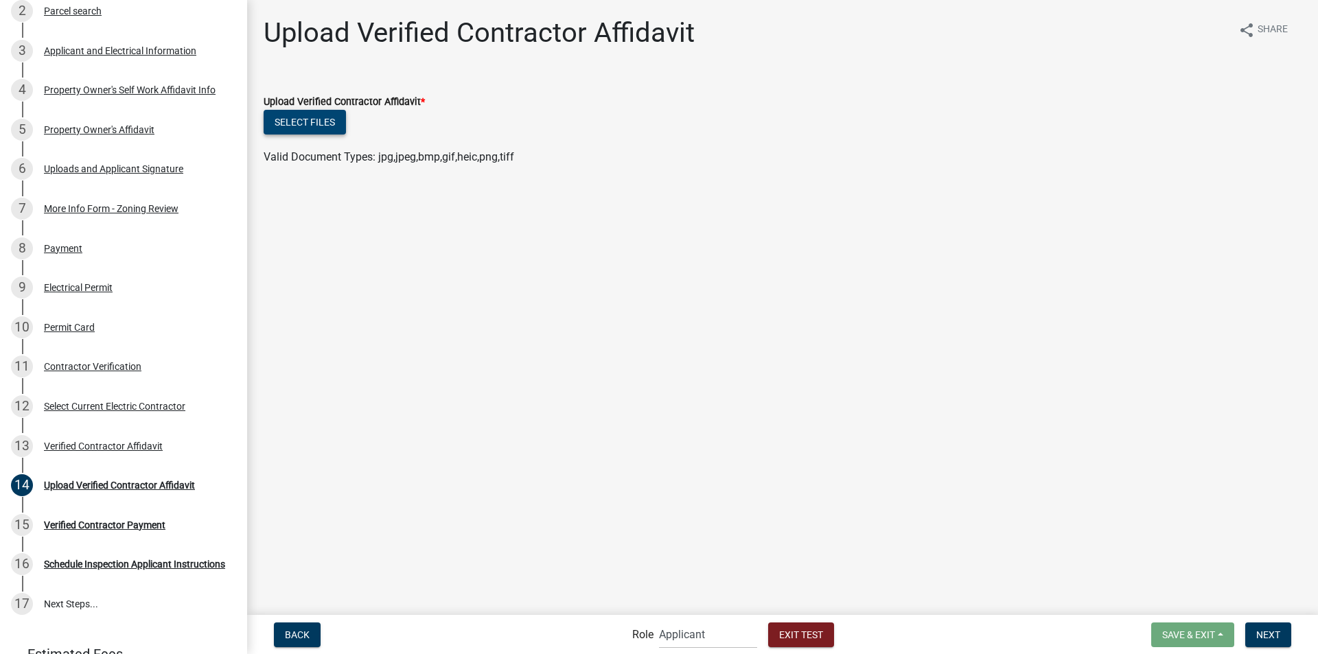
click at [332, 120] on button "Select files" at bounding box center [305, 122] width 82 height 25
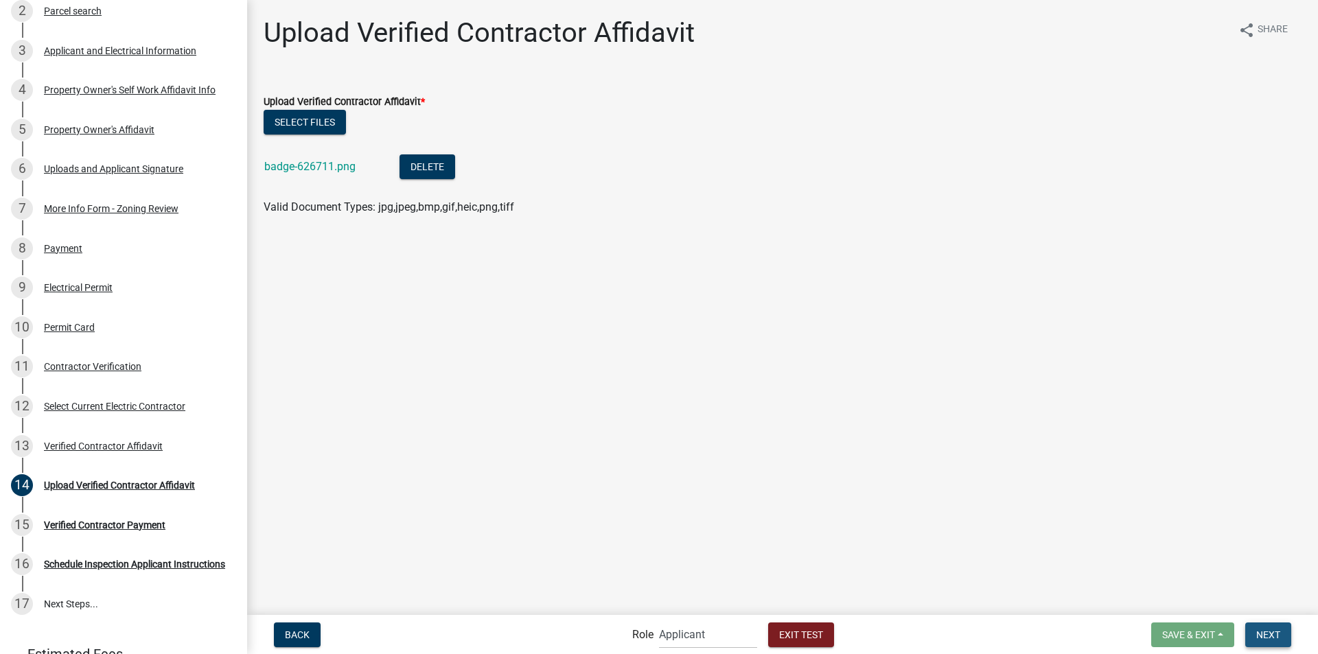
click at [1277, 634] on span "Next" at bounding box center [1268, 634] width 24 height 11
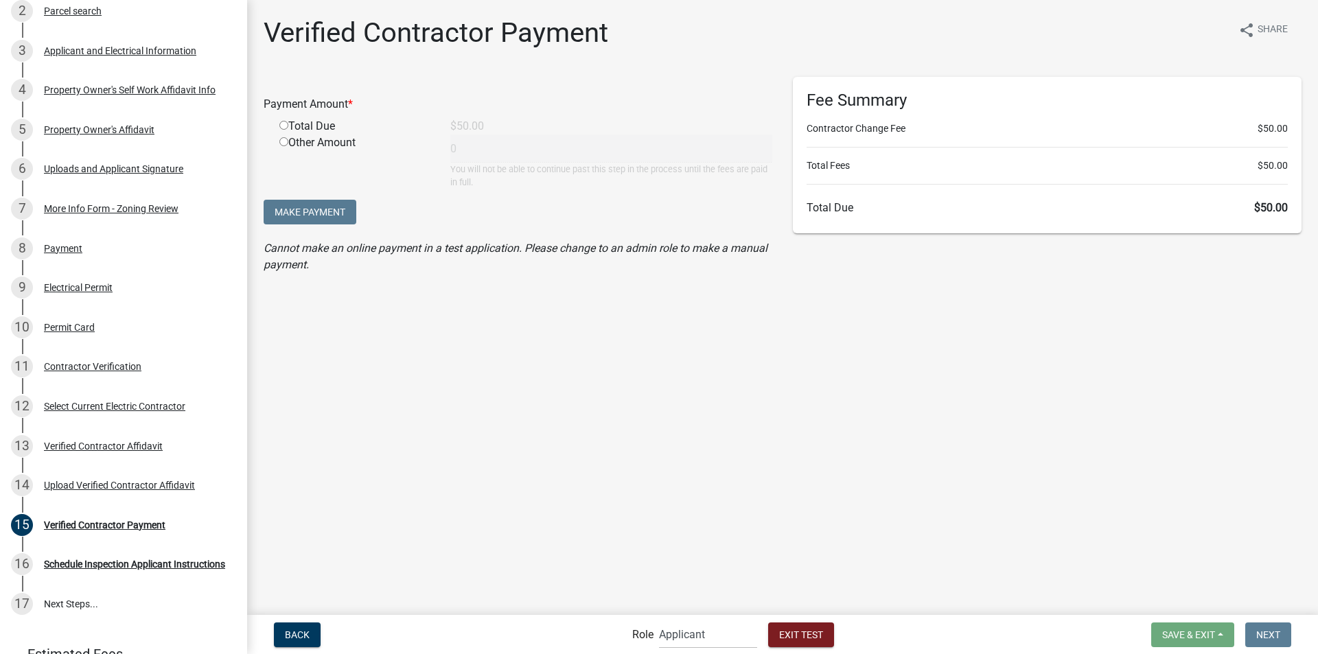
click at [283, 127] on input "radio" at bounding box center [283, 125] width 9 height 9
radio input "true"
type input "50"
click at [696, 639] on select "Applicant Building Clerk Building Inspections Planning & Zoning Admin" at bounding box center [708, 635] width 98 height 28
select select "7670adba-a95f-4cb1-9c24-effdf5e7eb9d"
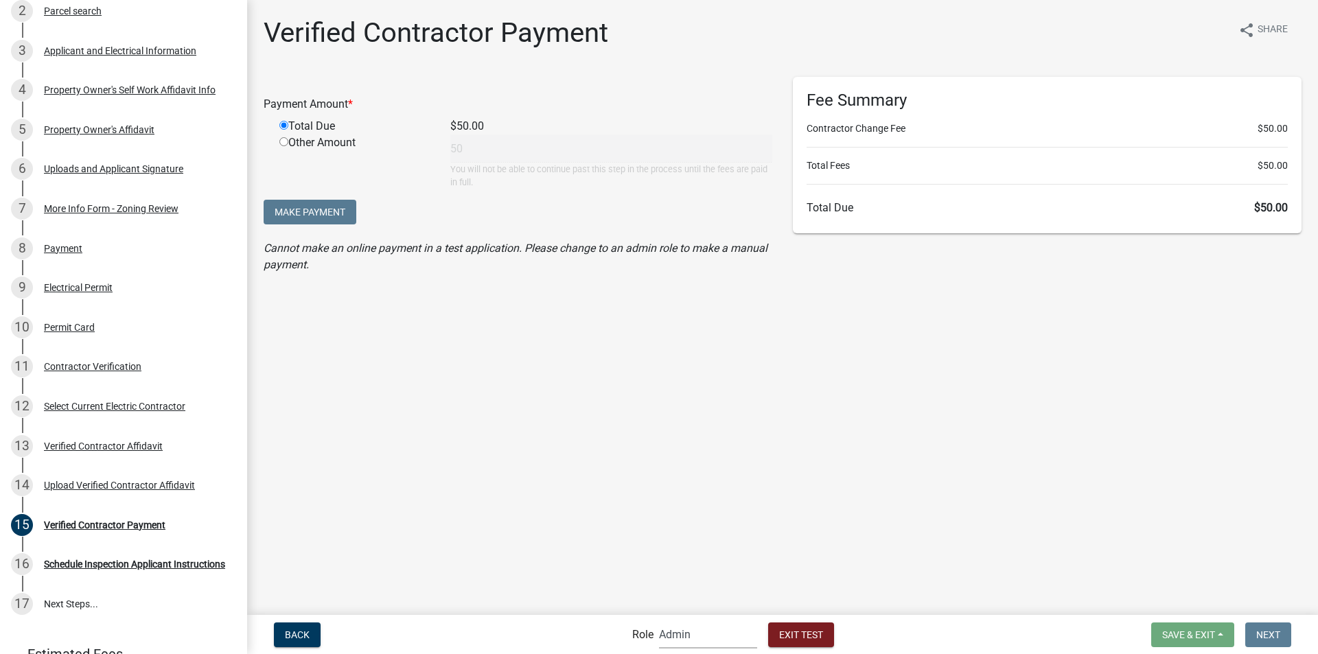
click at [659, 621] on select "Applicant Building Clerk Building Inspections Planning & Zoning Admin" at bounding box center [708, 635] width 98 height 28
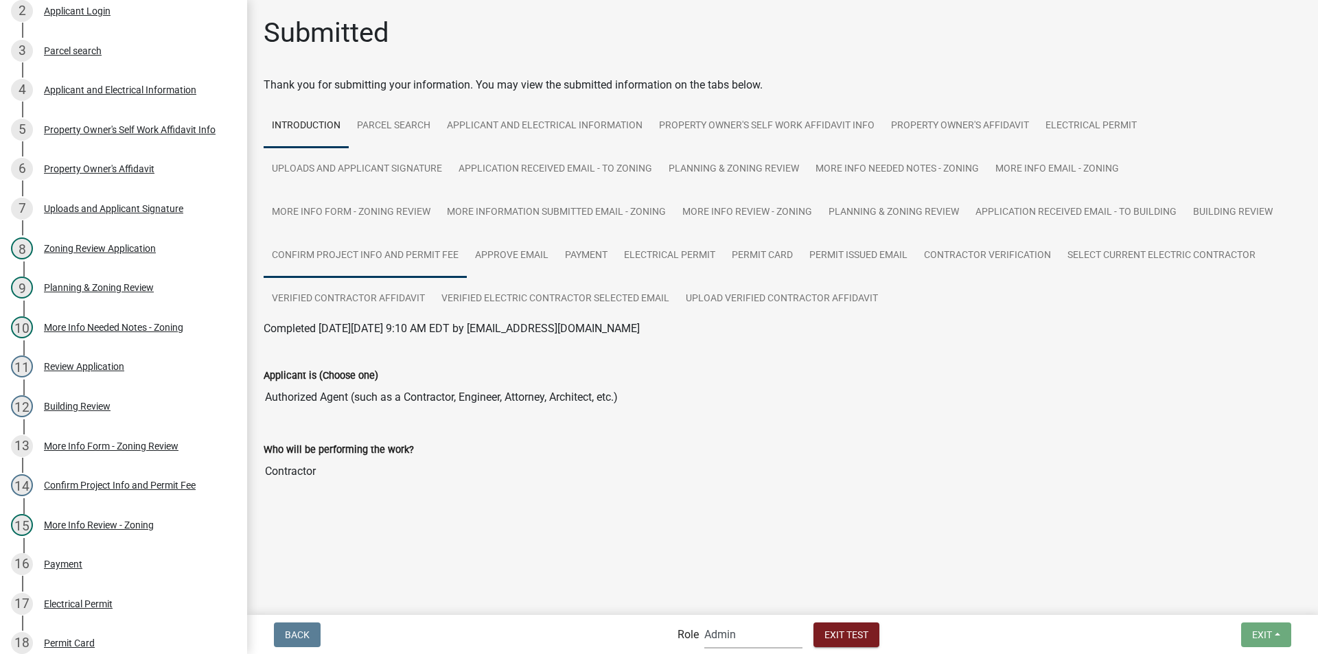
scroll to position [828, 0]
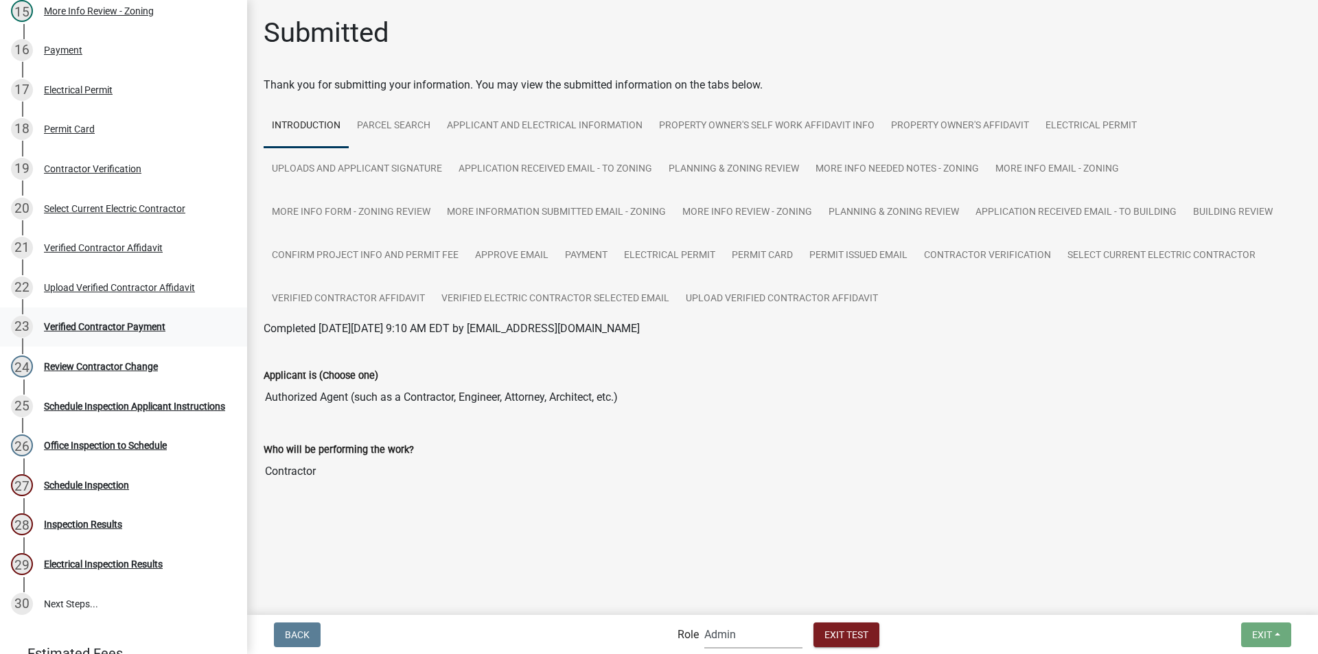
click at [85, 328] on div "Verified Contractor Payment" at bounding box center [105, 327] width 122 height 10
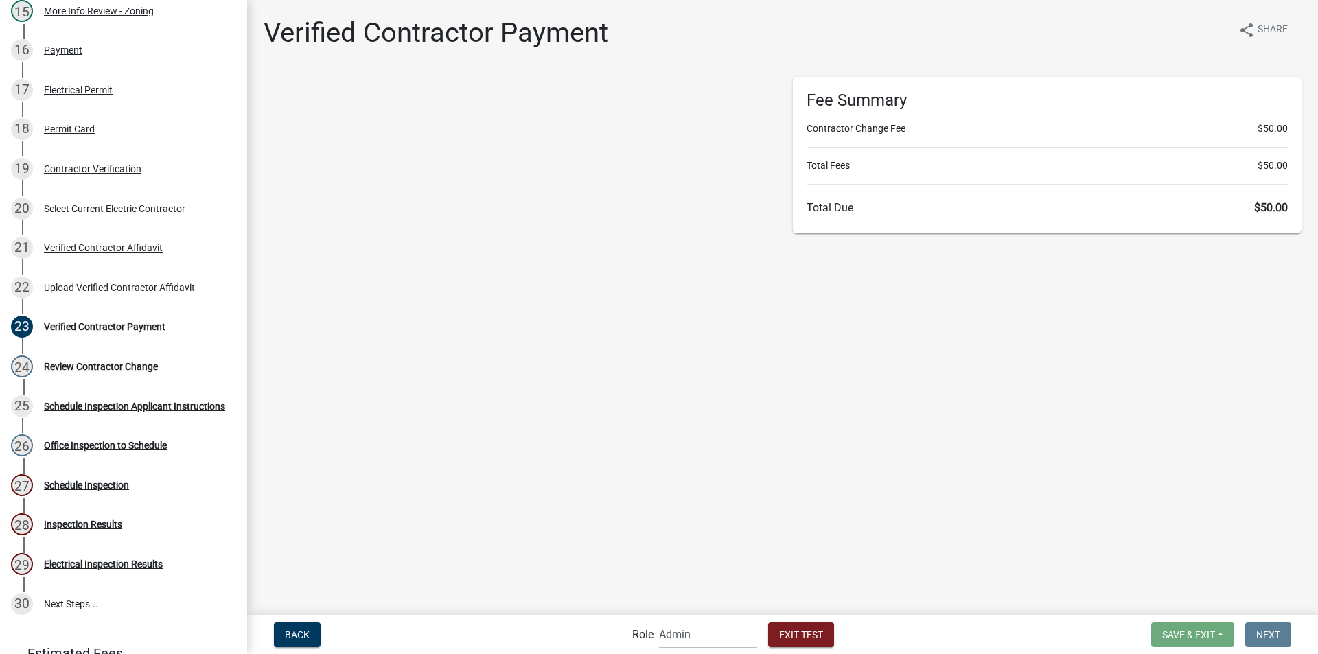
select select "2: 1"
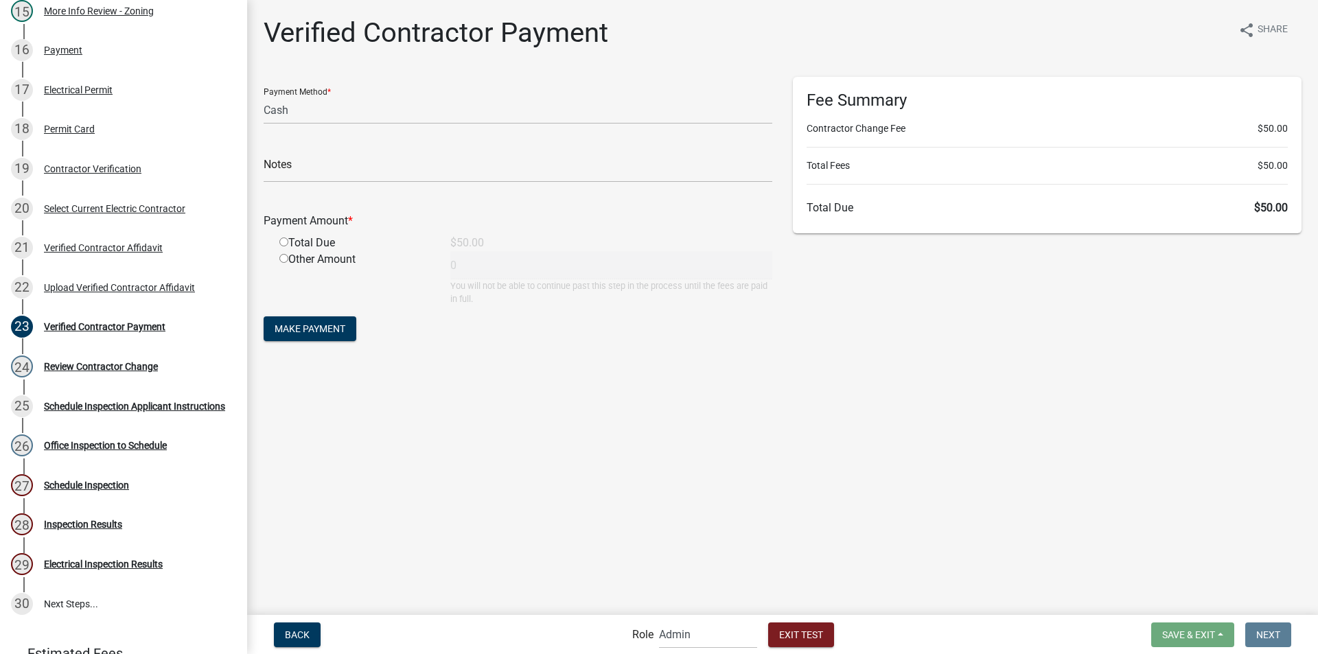
click at [284, 240] on input "radio" at bounding box center [283, 242] width 9 height 9
radio input "true"
type input "50"
click at [319, 327] on span "Make Payment" at bounding box center [310, 328] width 71 height 11
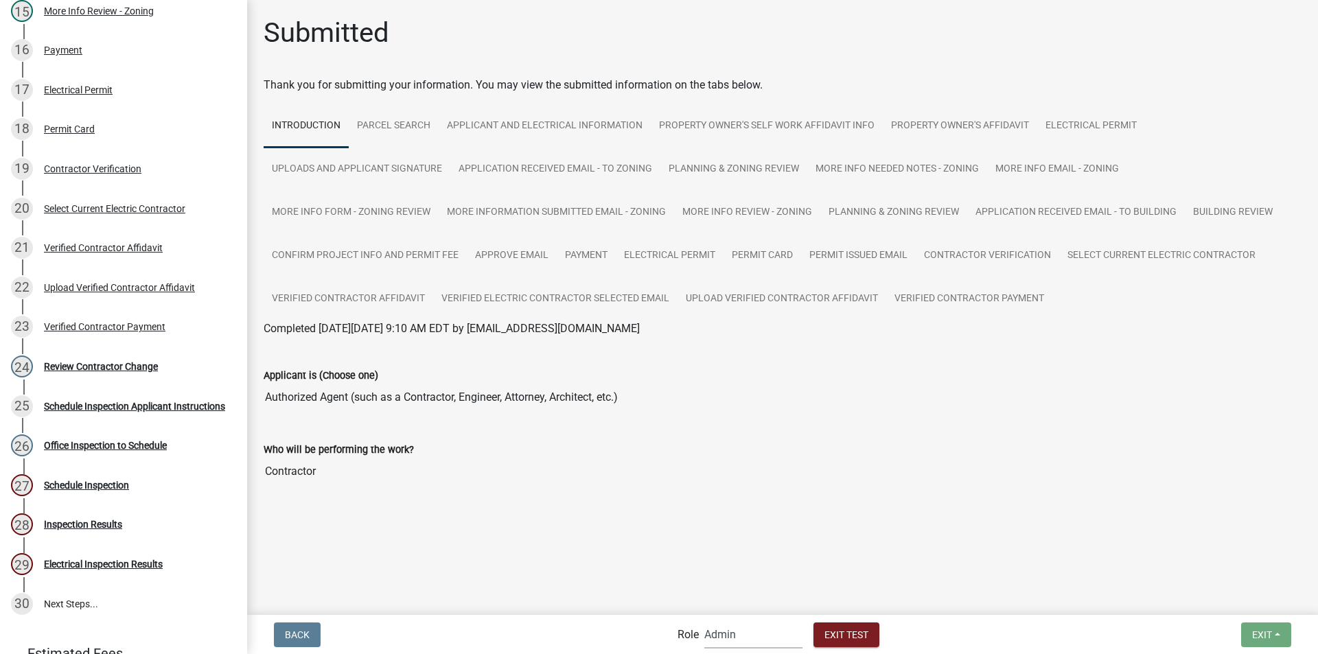
click at [741, 638] on select "Applicant Building Clerk Building Inspections Planning & Zoning Admin" at bounding box center [753, 635] width 98 height 28
click at [704, 621] on select "Applicant Building Clerk Building Inspections Planning & Zoning Admin" at bounding box center [753, 635] width 98 height 28
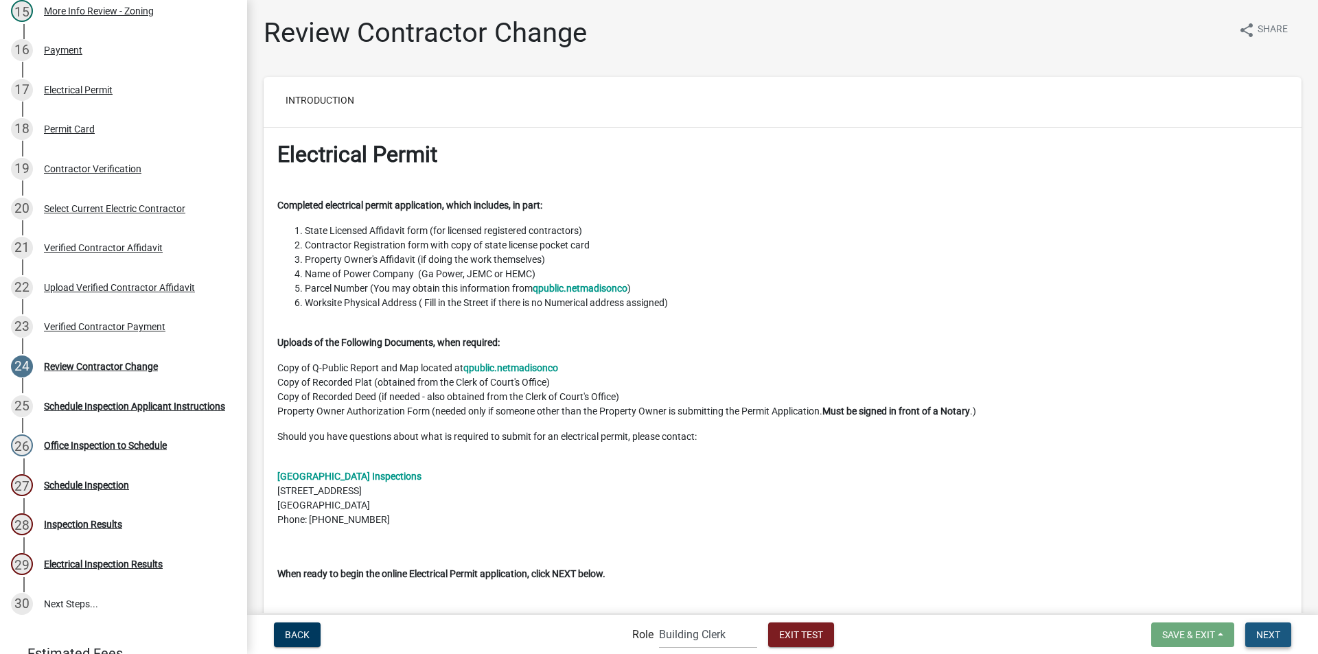
click at [1270, 640] on span "Next" at bounding box center [1268, 634] width 24 height 11
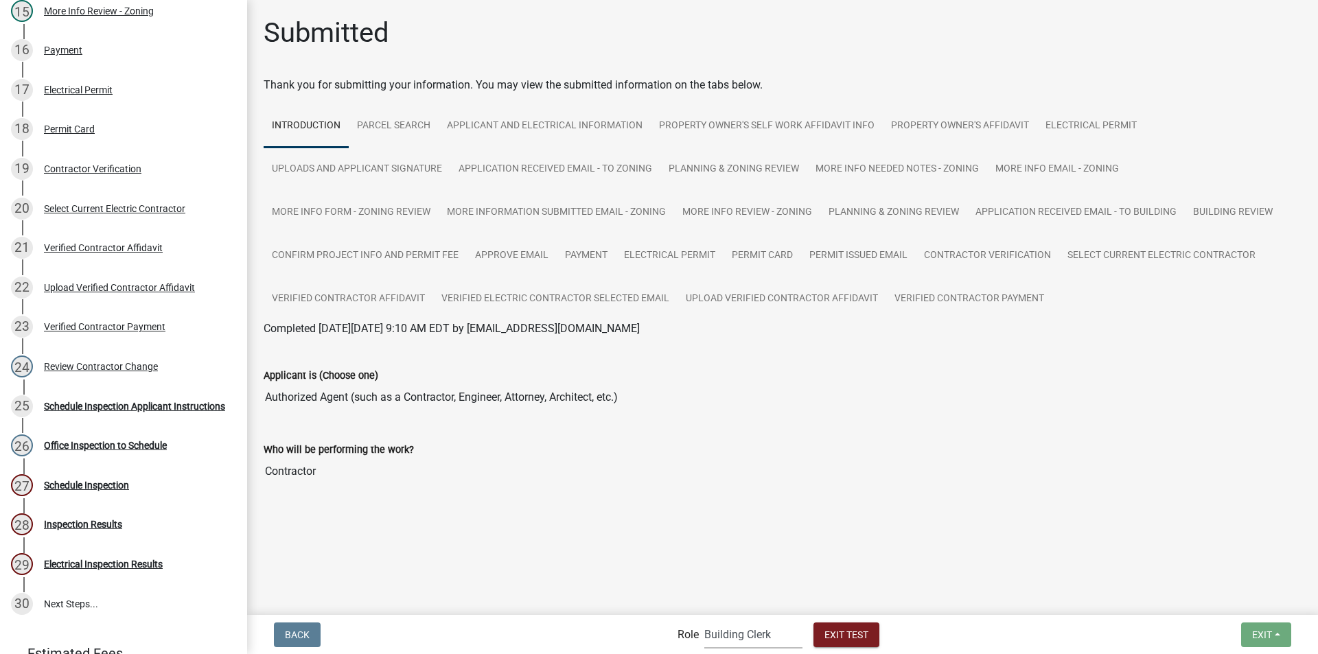
drag, startPoint x: 731, startPoint y: 633, endPoint x: 734, endPoint y: 625, distance: 8.7
click at [731, 633] on select "Applicant Building Clerk Building Inspections Planning & Zoning Admin" at bounding box center [753, 635] width 98 height 28
click at [704, 621] on select "Applicant Building Clerk Building Inspections Planning & Zoning Admin" at bounding box center [753, 635] width 98 height 28
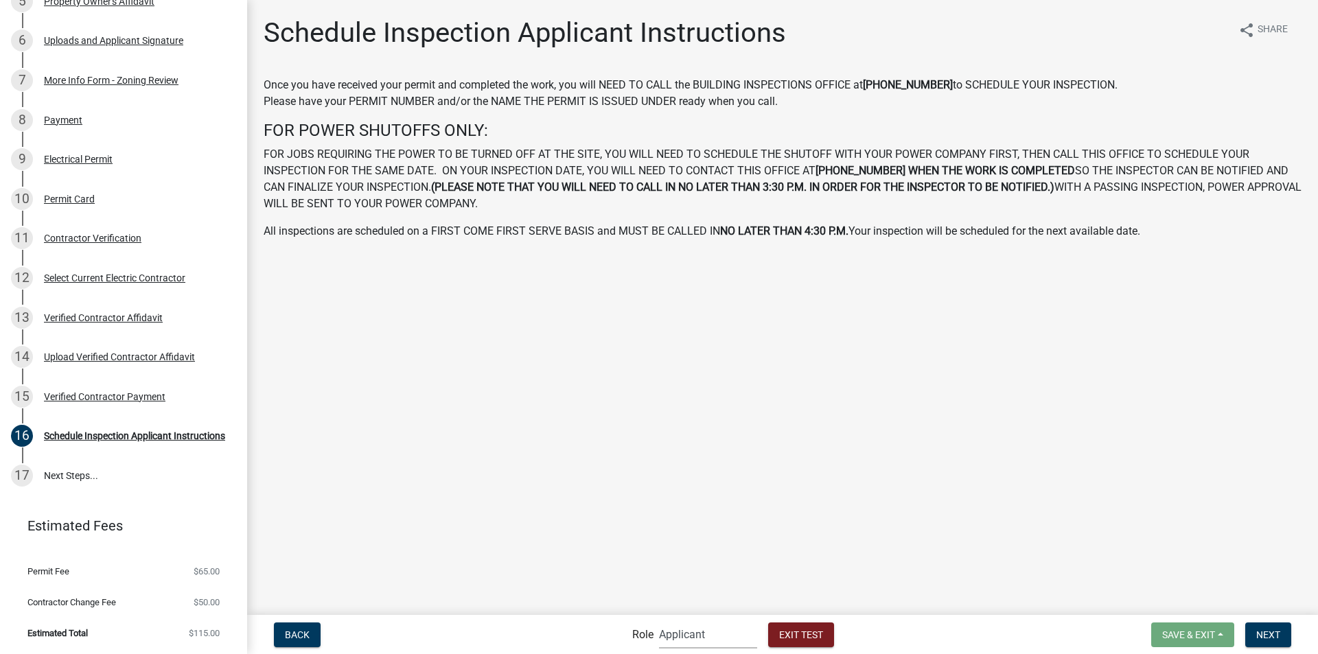
scroll to position [314, 0]
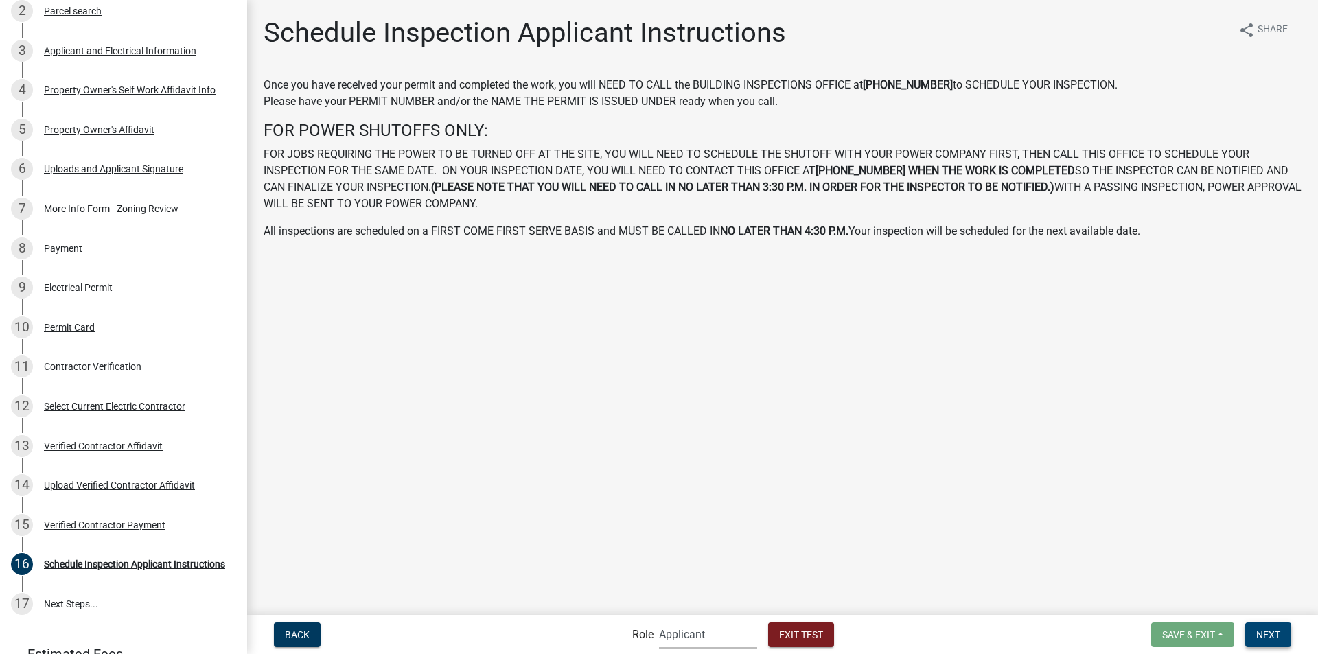
click at [1256, 630] on span "Next" at bounding box center [1268, 634] width 24 height 11
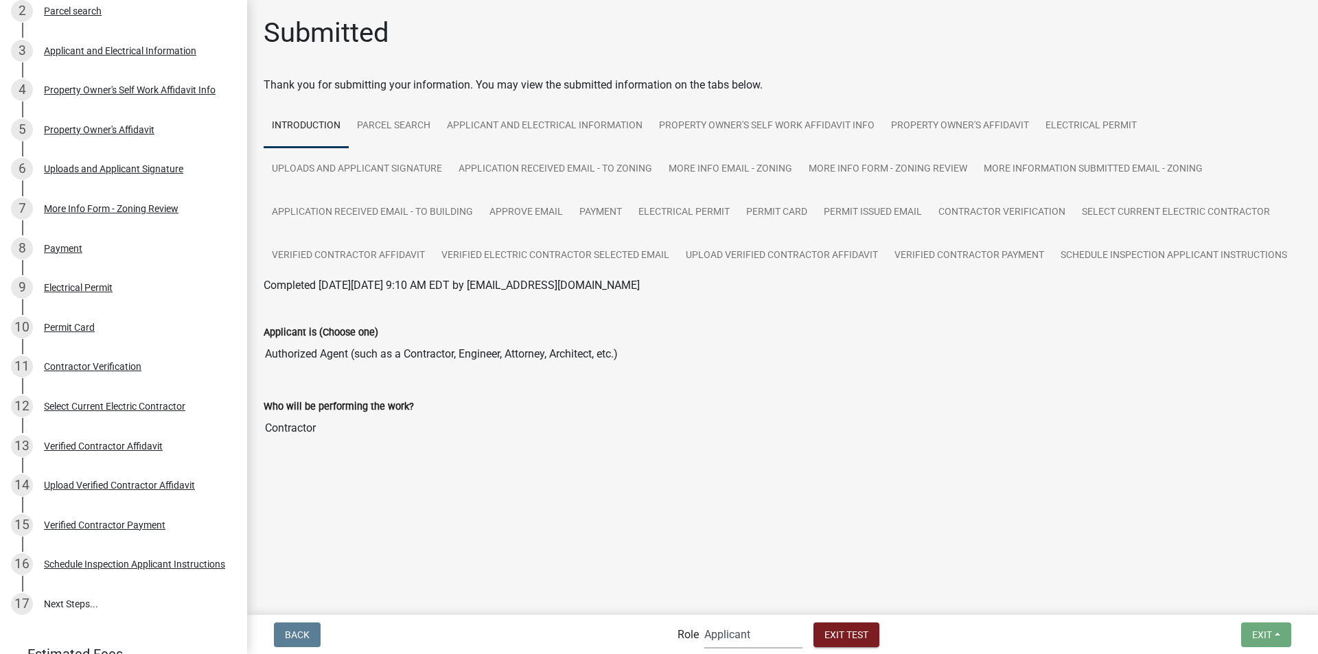
click at [721, 635] on select "Applicant Building Clerk Building Inspections Planning & Zoning Admin" at bounding box center [753, 635] width 98 height 28
select select "a1034ff1-6d4f-4586-aa83-45d6433eee28"
click at [704, 621] on select "Applicant Building Clerk Building Inspections Planning & Zoning Admin" at bounding box center [753, 635] width 98 height 28
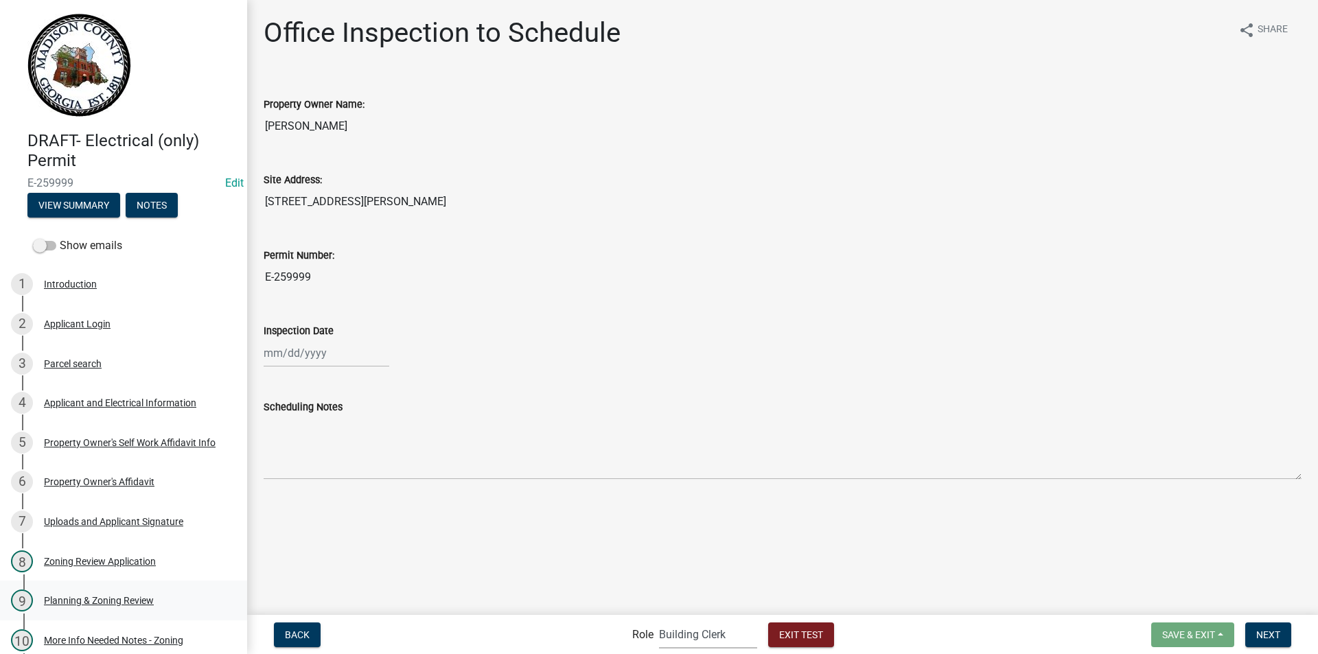
scroll to position [0, 0]
click at [84, 204] on button "View Summary" at bounding box center [73, 206] width 93 height 25
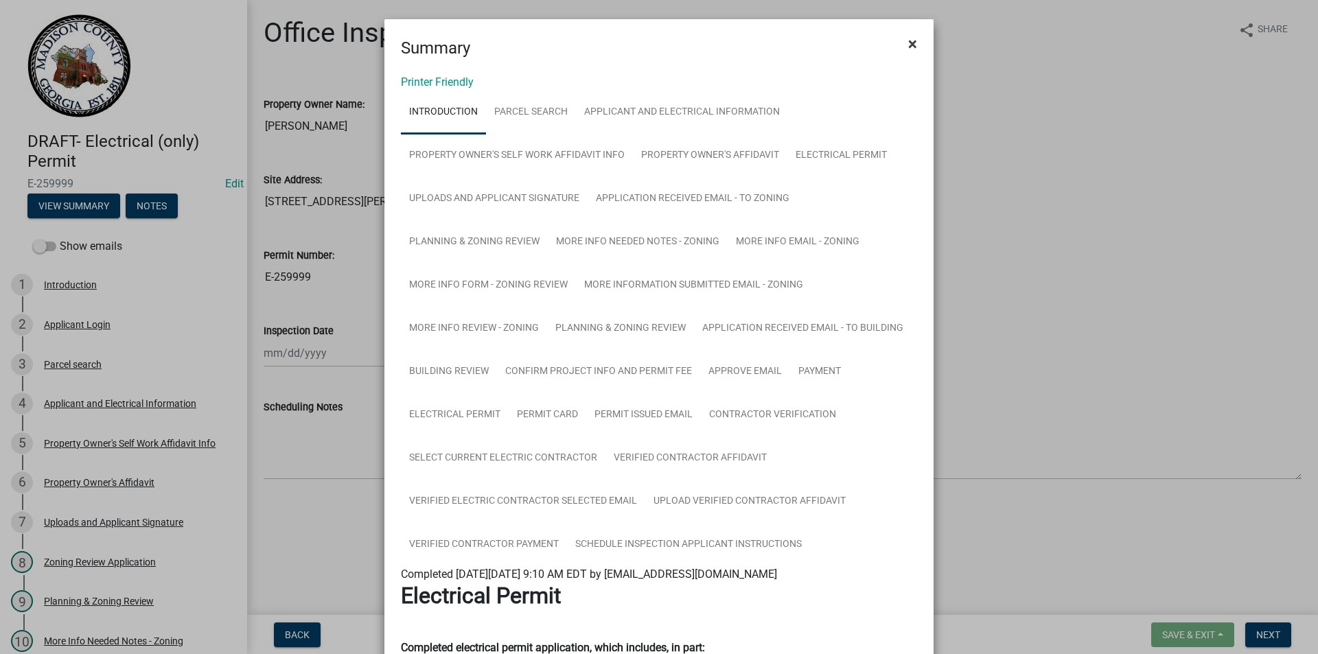
click at [910, 42] on span "×" at bounding box center [912, 43] width 9 height 19
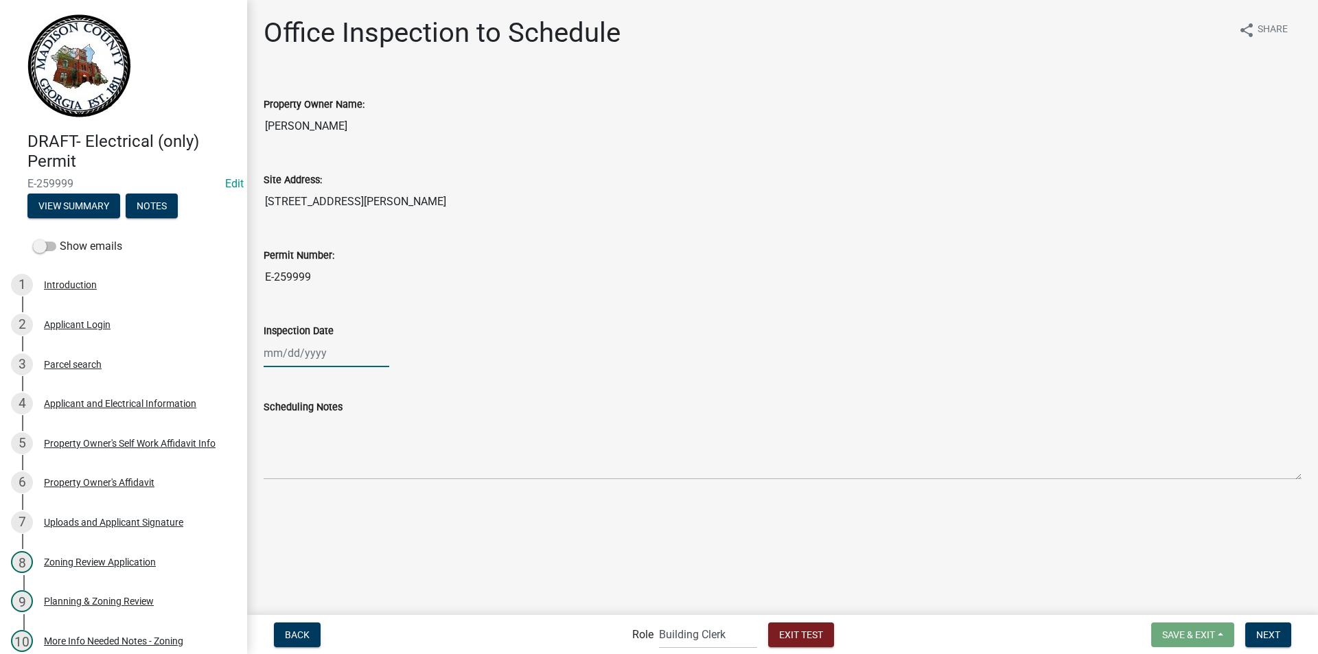
click at [299, 350] on div at bounding box center [327, 353] width 126 height 28
select select "10"
select select "2025"
click at [367, 448] on div "10" at bounding box center [365, 448] width 22 height 22
type input "[DATE]"
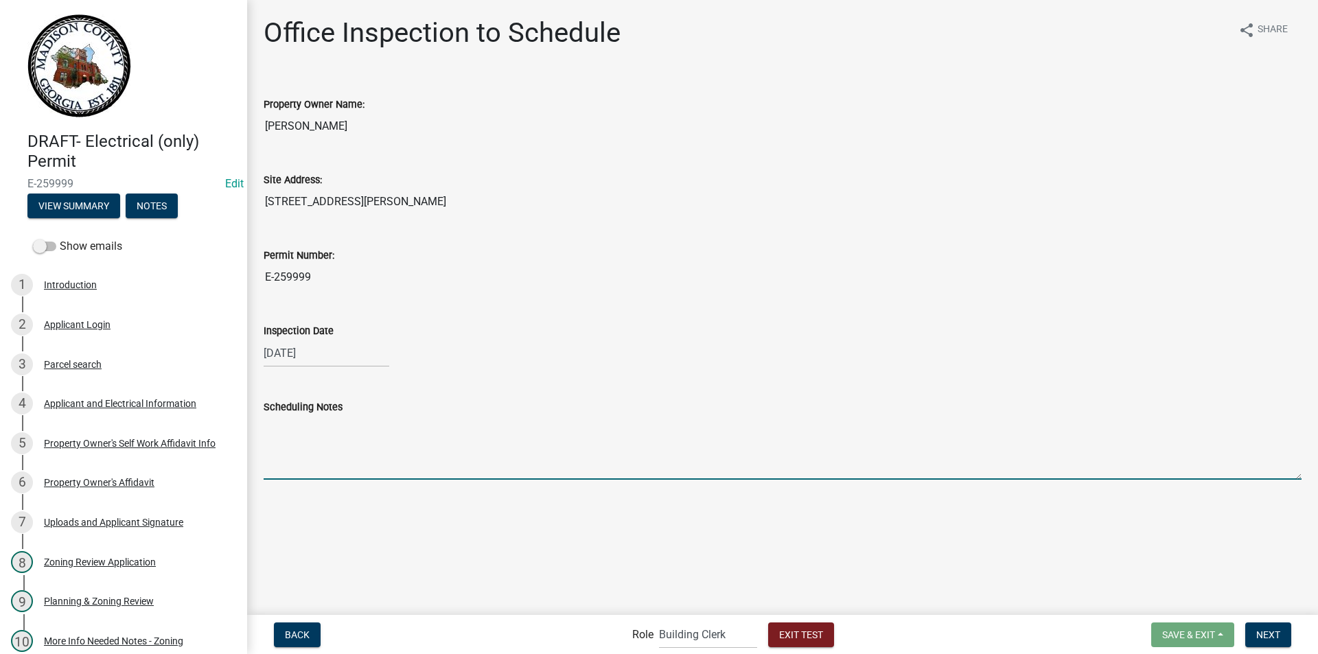
click at [309, 465] on textarea "Scheduling Notes" at bounding box center [783, 447] width 1038 height 65
type textarea "key in bag"
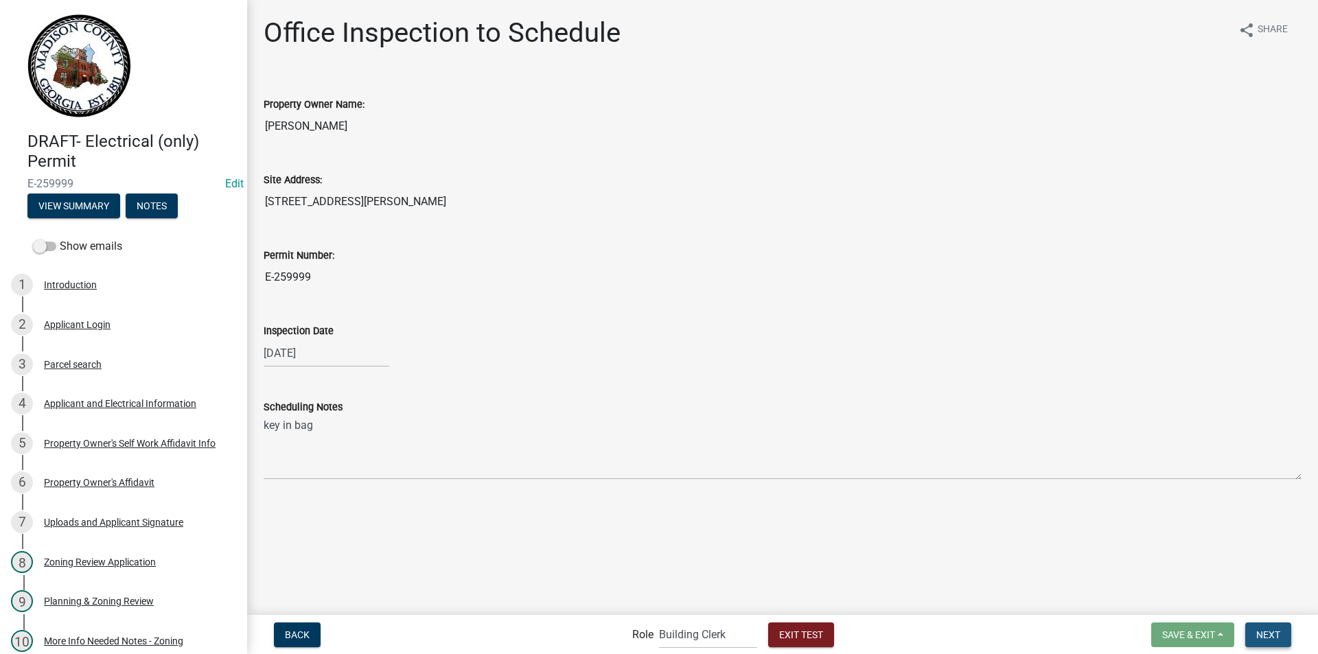
click at [1272, 639] on span "Next" at bounding box center [1268, 634] width 24 height 11
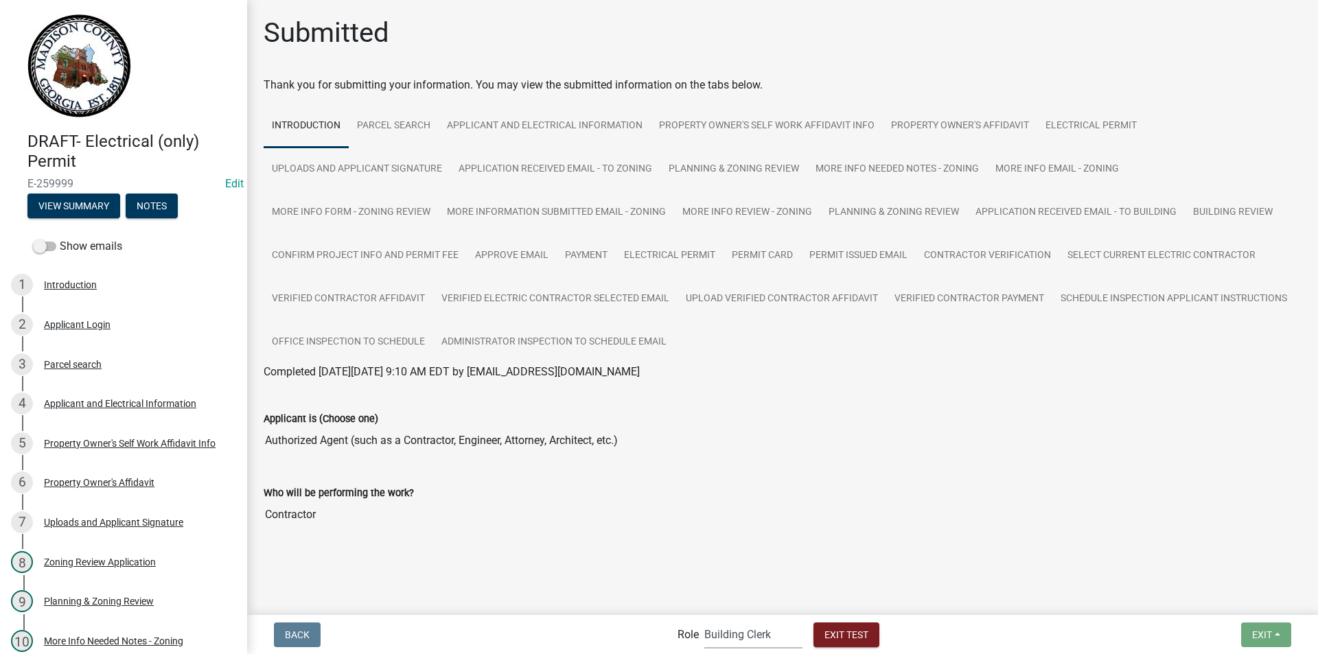
click at [717, 634] on select "Applicant Building Clerk Building Inspections Planning & Zoning Admin" at bounding box center [753, 635] width 98 height 28
select select "67b8e1bd-2e3e-4a8d-861d-598f76277593"
click at [704, 621] on select "Applicant Building Clerk Building Inspections Planning & Zoning Admin" at bounding box center [753, 635] width 98 height 28
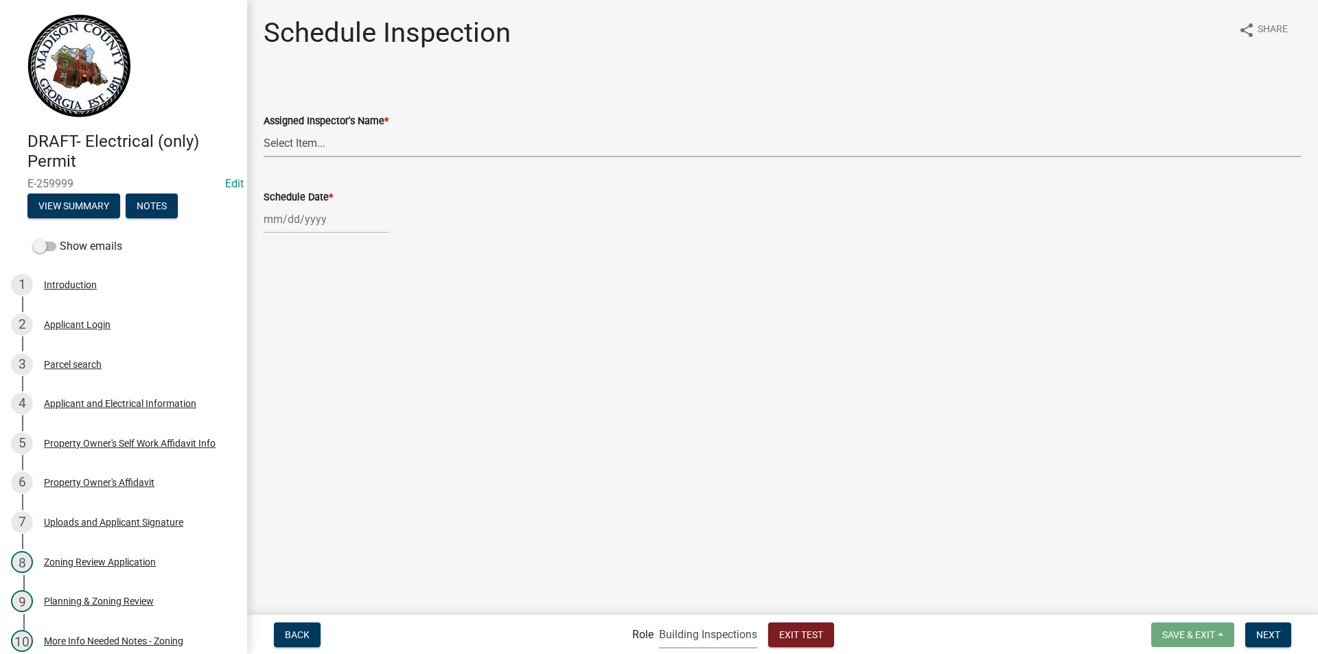
click at [297, 144] on select "Select Item... [PERSON_NAME] ([PERSON_NAME]) JonathanCook ([PERSON_NAME])" at bounding box center [783, 143] width 1038 height 28
click at [373, 320] on main "Schedule Inspection share Share Assigned Inspector's Name * Select Item... [PER…" at bounding box center [782, 306] width 1071 height 613
click at [316, 147] on select "Select Item... [PERSON_NAME] ([PERSON_NAME]) JonathanCook ([PERSON_NAME])" at bounding box center [783, 143] width 1038 height 28
select select "a26495b8-1496-4e28-bac5-328c12c30810"
click at [264, 129] on select "Select Item... [PERSON_NAME] ([PERSON_NAME]) JonathanCook ([PERSON_NAME])" at bounding box center [783, 143] width 1038 height 28
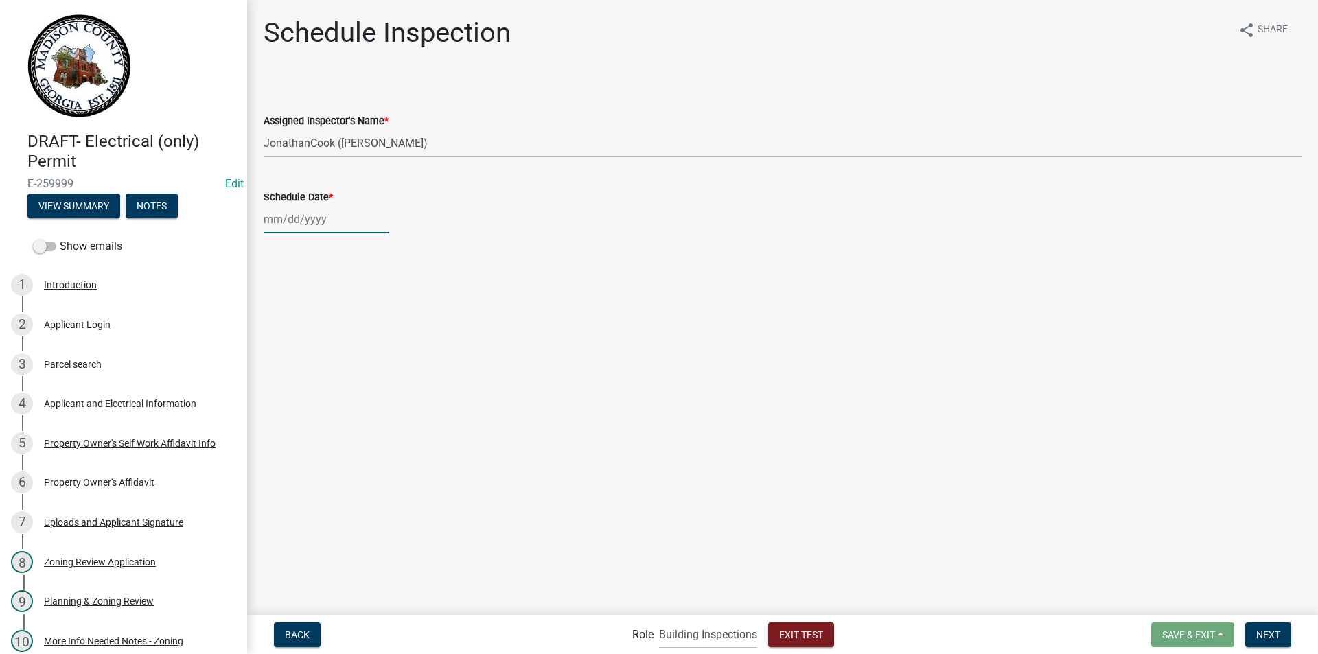
click at [290, 228] on div at bounding box center [327, 219] width 126 height 28
select select "10"
select select "2025"
drag, startPoint x: 324, startPoint y: 315, endPoint x: 380, endPoint y: 335, distance: 59.7
click at [325, 315] on div "8" at bounding box center [321, 314] width 22 height 22
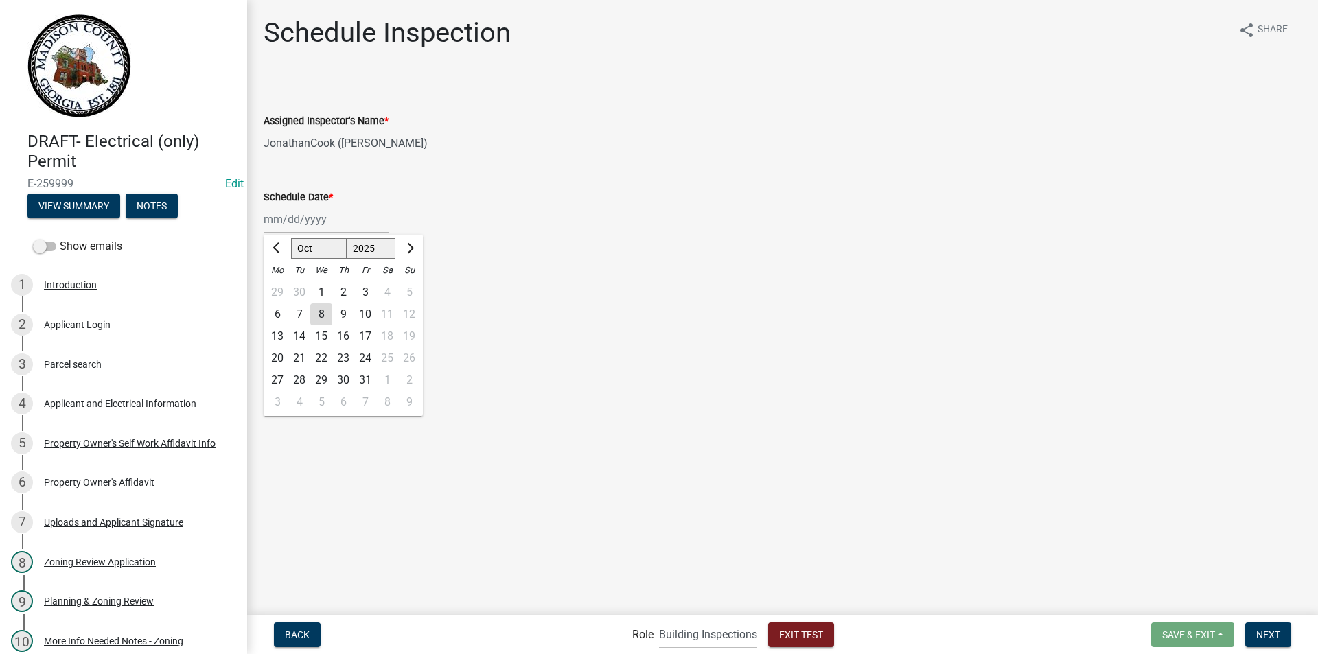
type input "[DATE]"
click at [1272, 635] on span "Next" at bounding box center [1268, 634] width 24 height 11
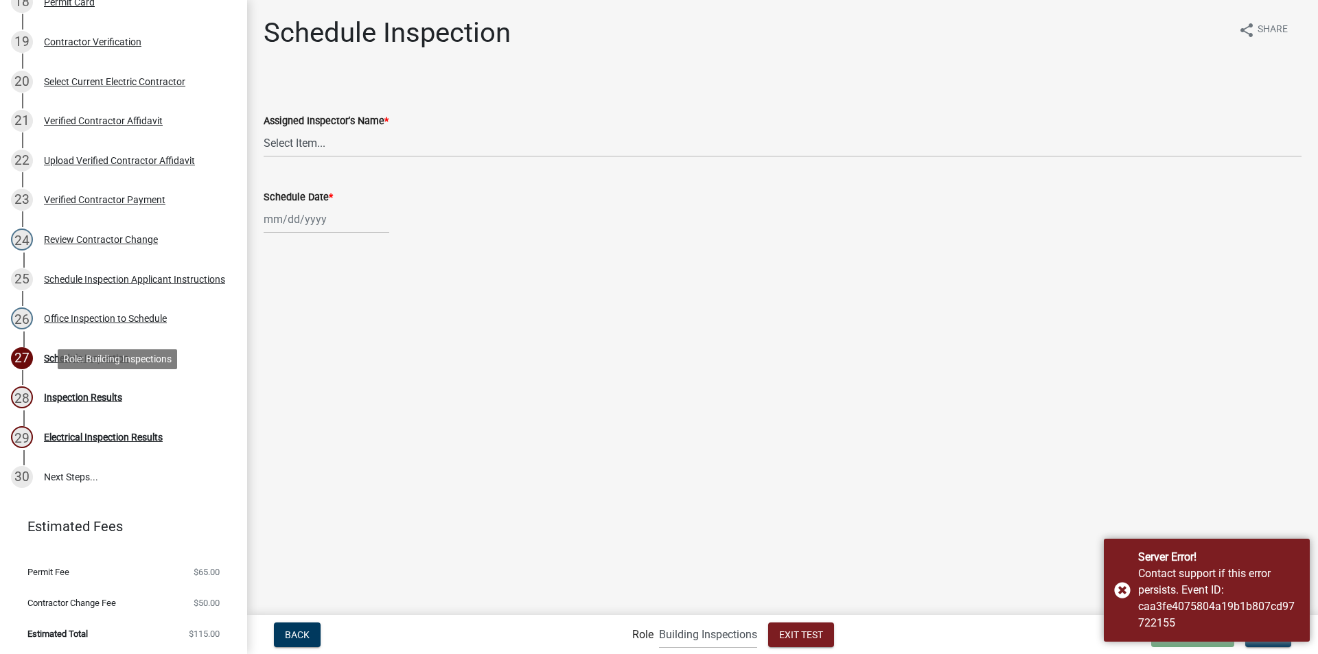
scroll to position [956, 0]
click at [330, 140] on select "Select Item... [PERSON_NAME] ([PERSON_NAME]) JonathanCook ([PERSON_NAME])" at bounding box center [783, 143] width 1038 height 28
select select "a26495b8-1496-4e28-bac5-328c12c30810"
click at [264, 129] on select "Select Item... [PERSON_NAME] ([PERSON_NAME]) JonathanCook ([PERSON_NAME])" at bounding box center [783, 143] width 1038 height 28
click at [324, 215] on div at bounding box center [327, 219] width 126 height 28
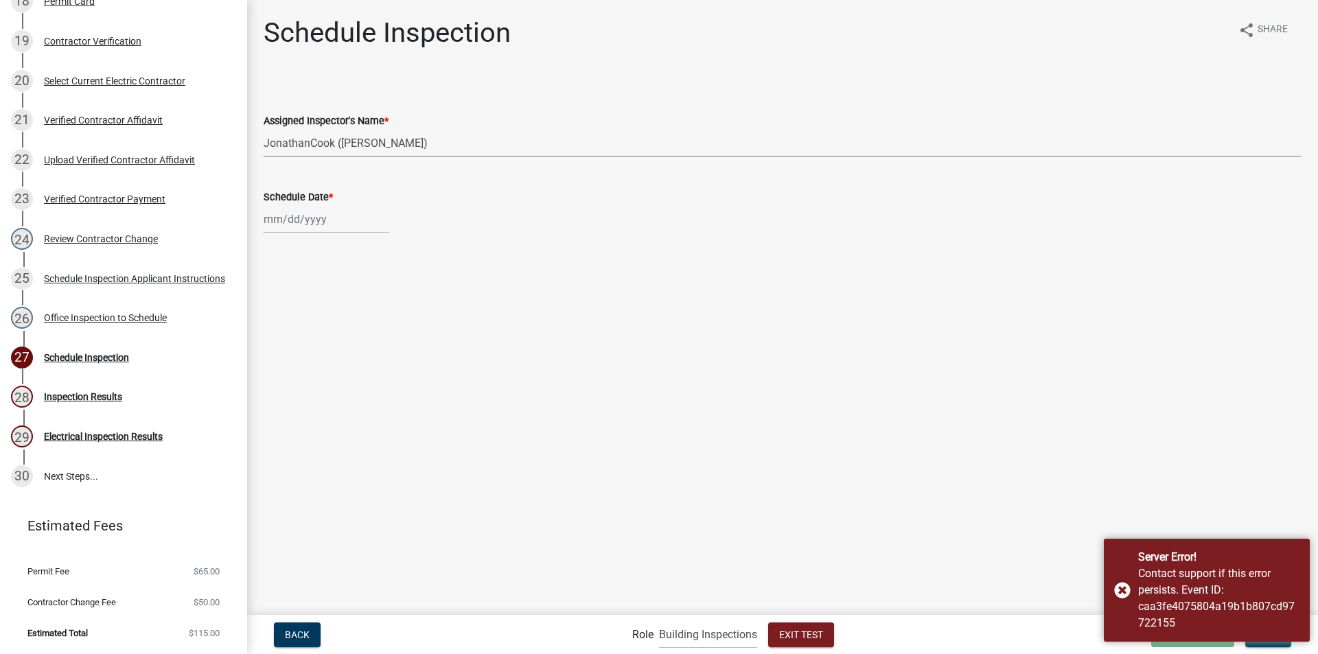
select select "10"
select select "2025"
click at [324, 310] on div "8" at bounding box center [321, 314] width 22 height 22
type input "[DATE]"
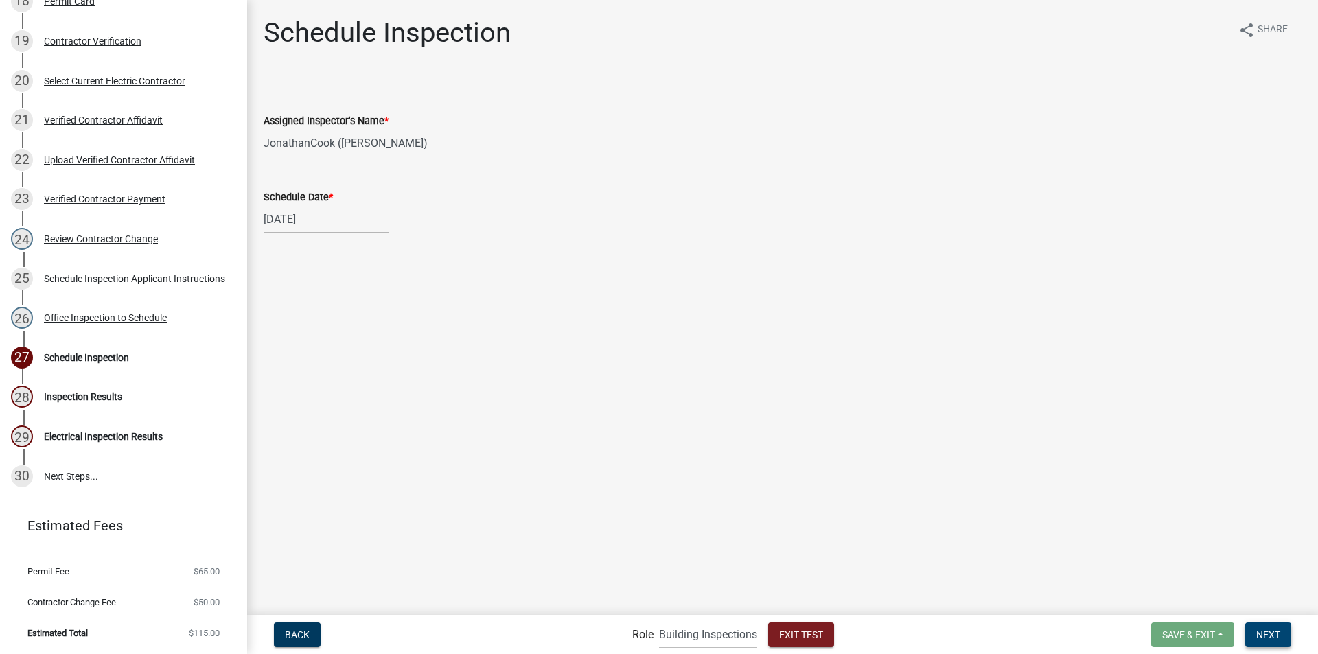
click at [1271, 632] on span "Next" at bounding box center [1268, 634] width 24 height 11
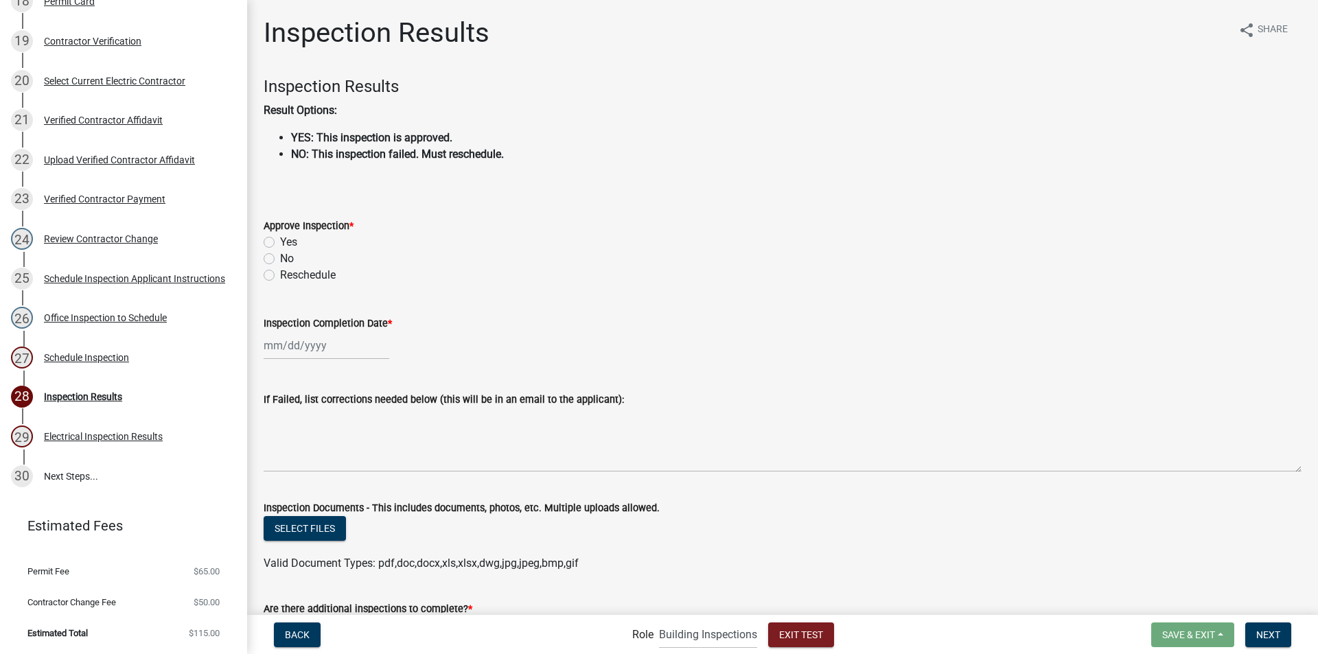
drag, startPoint x: 662, startPoint y: 192, endPoint x: 614, endPoint y: 234, distance: 63.7
click at [662, 192] on wm-data-entity-input "Inspection Results Result Options: YES: This inspection is approved. NO: This i…" at bounding box center [783, 139] width 1038 height 124
click at [280, 255] on label "No" at bounding box center [287, 259] width 14 height 16
click at [280, 255] on input "No" at bounding box center [284, 255] width 9 height 9
radio input "true"
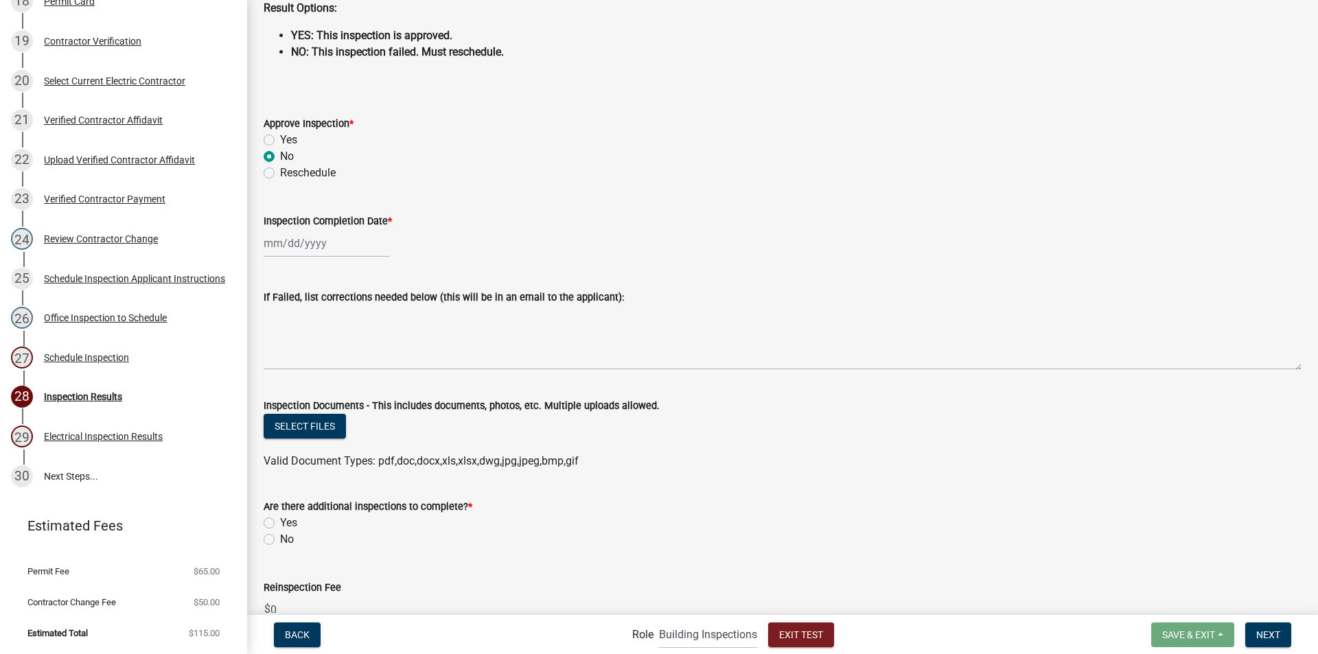
scroll to position [137, 0]
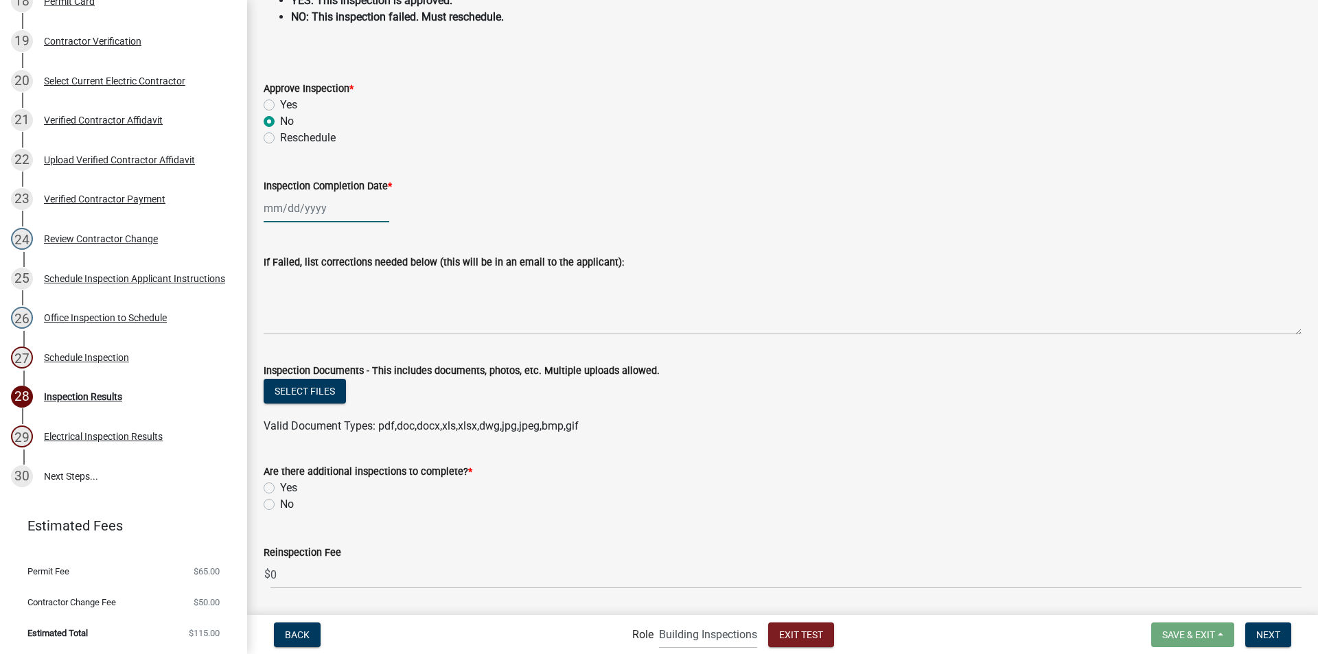
click at [303, 214] on div at bounding box center [327, 208] width 126 height 28
select select "10"
select select "2025"
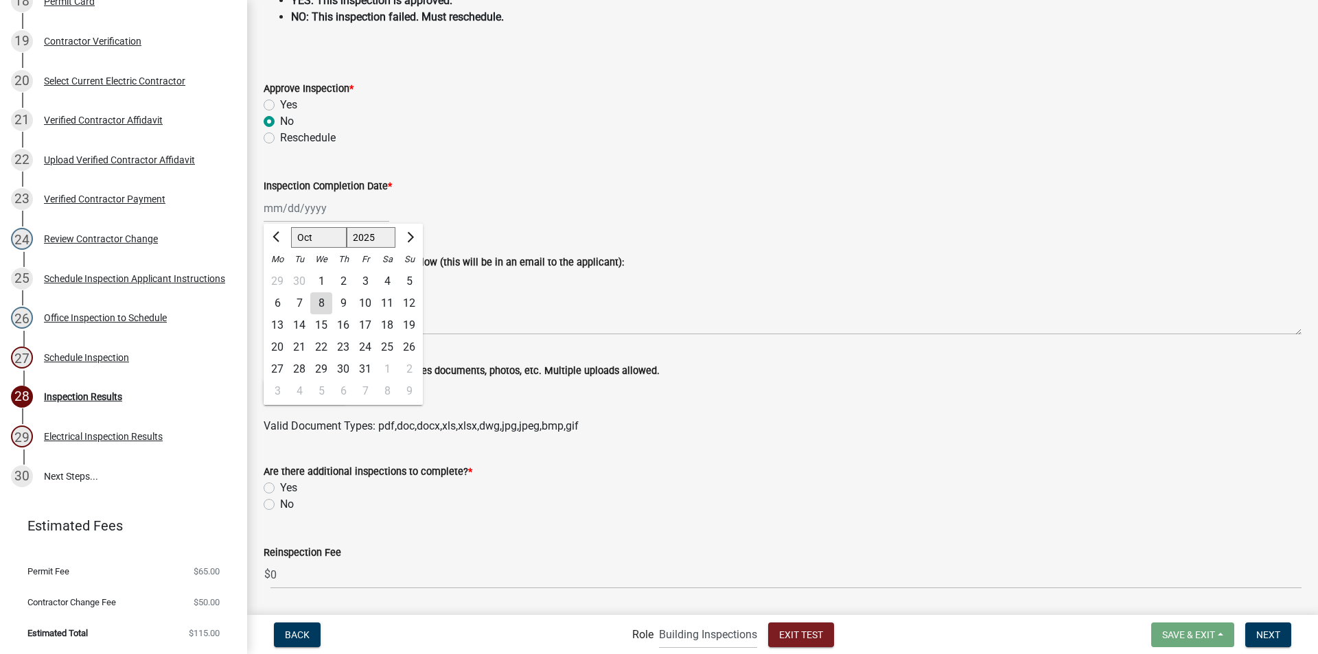
click at [323, 302] on div "8" at bounding box center [321, 303] width 22 height 22
type input "[DATE]"
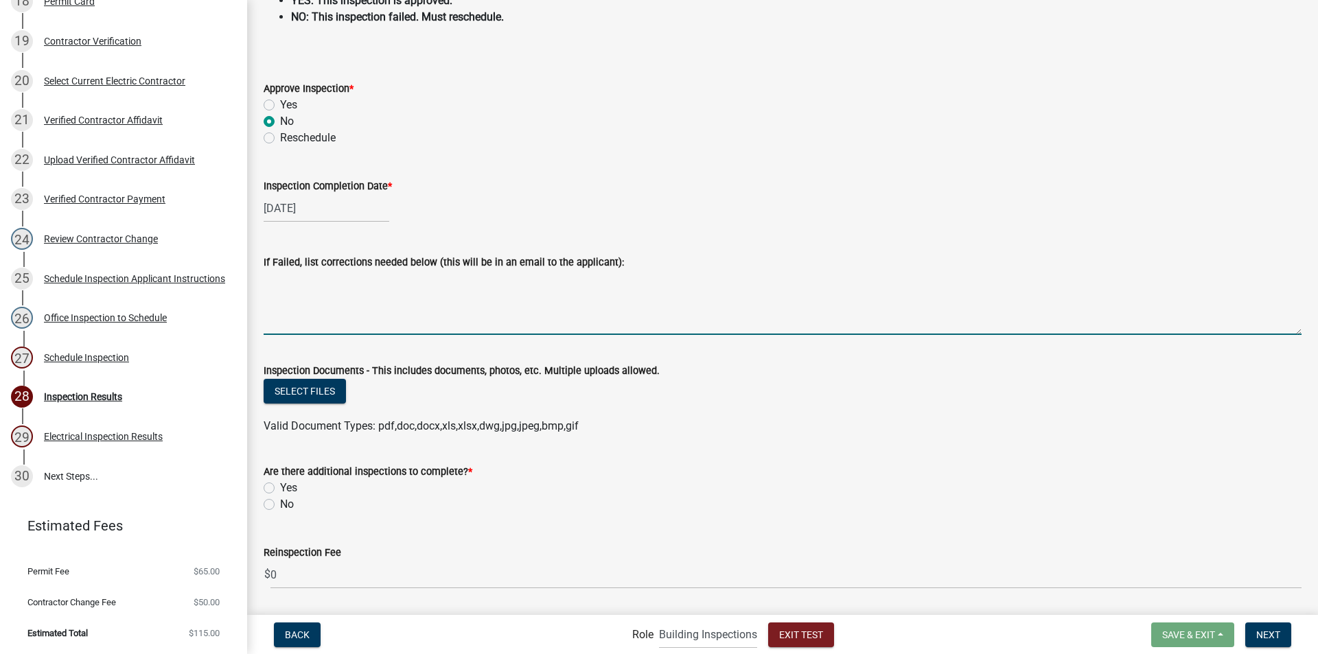
click at [386, 304] on textarea "If Failed, list corrections needed below (this will be in an email to the appli…" at bounding box center [783, 302] width 1038 height 65
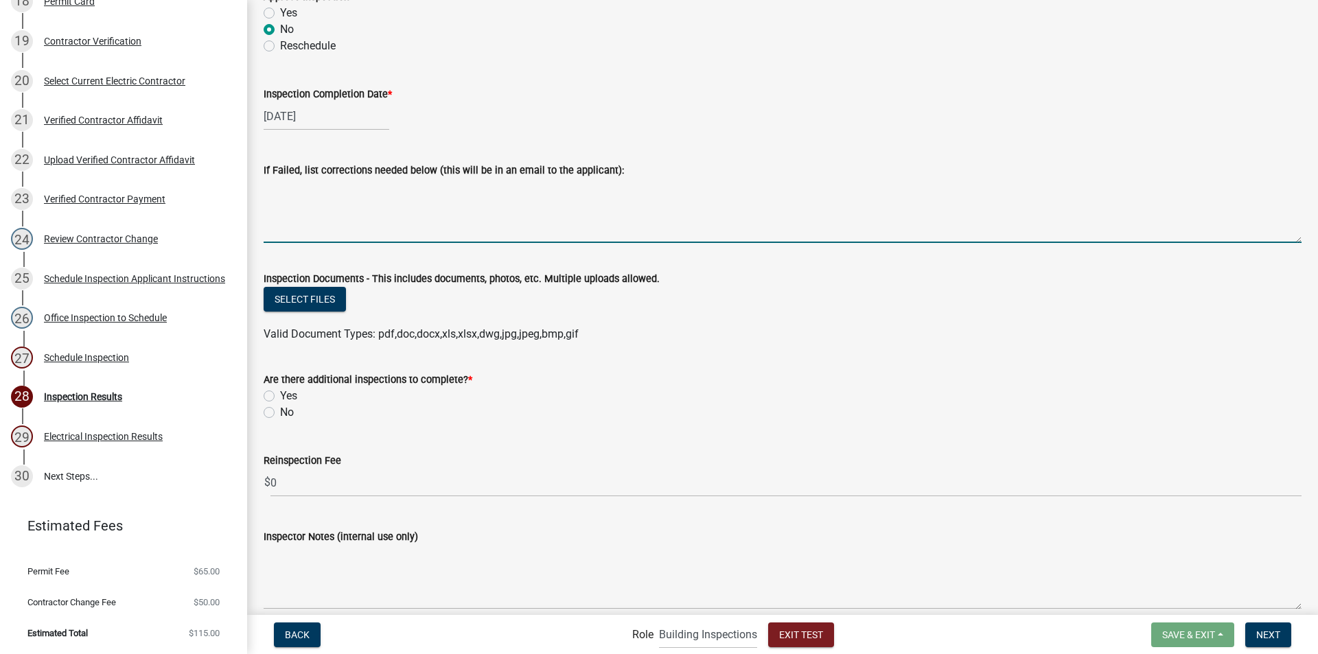
scroll to position [275, 0]
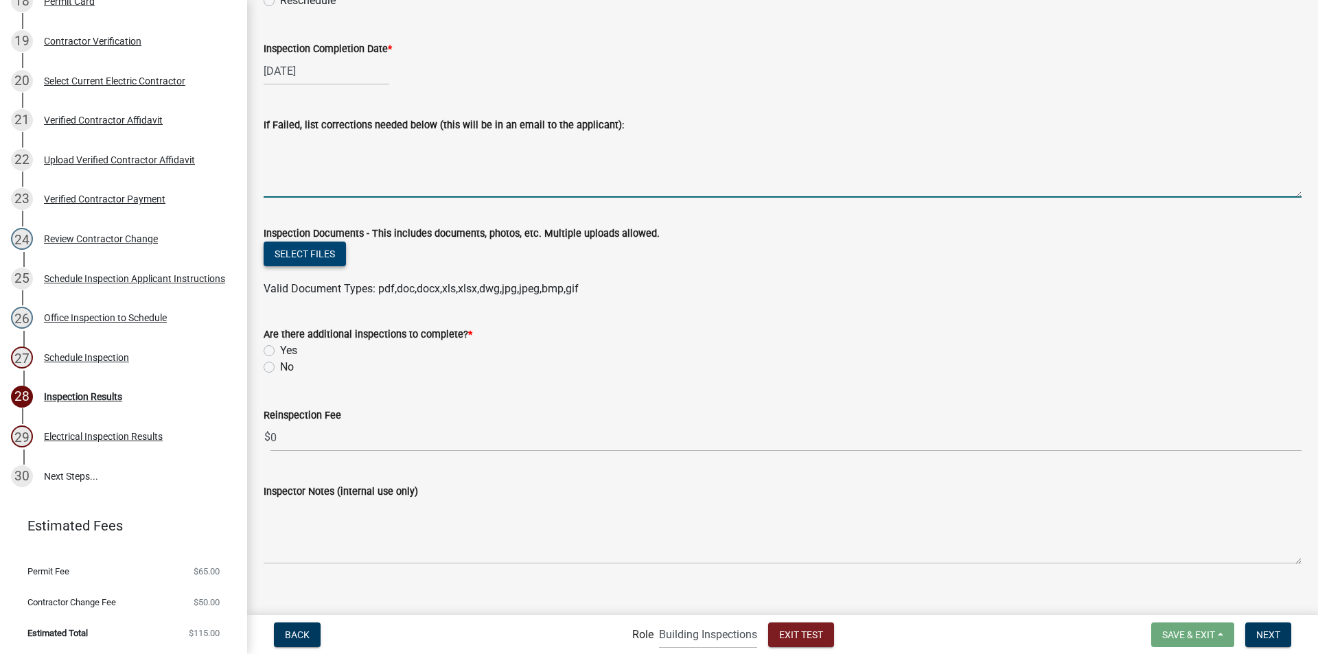
click at [324, 255] on button "Select files" at bounding box center [305, 254] width 82 height 25
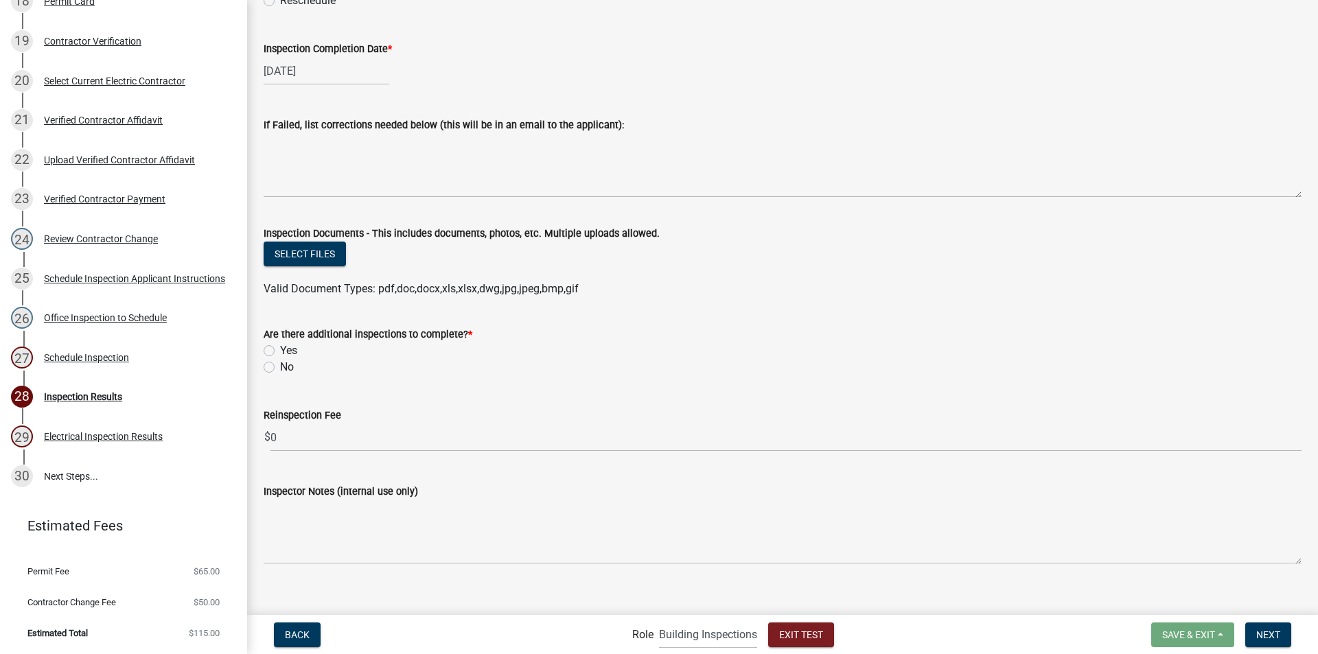
click at [280, 350] on label "Yes" at bounding box center [288, 351] width 17 height 16
click at [280, 350] on input "Yes" at bounding box center [284, 347] width 9 height 9
radio input "true"
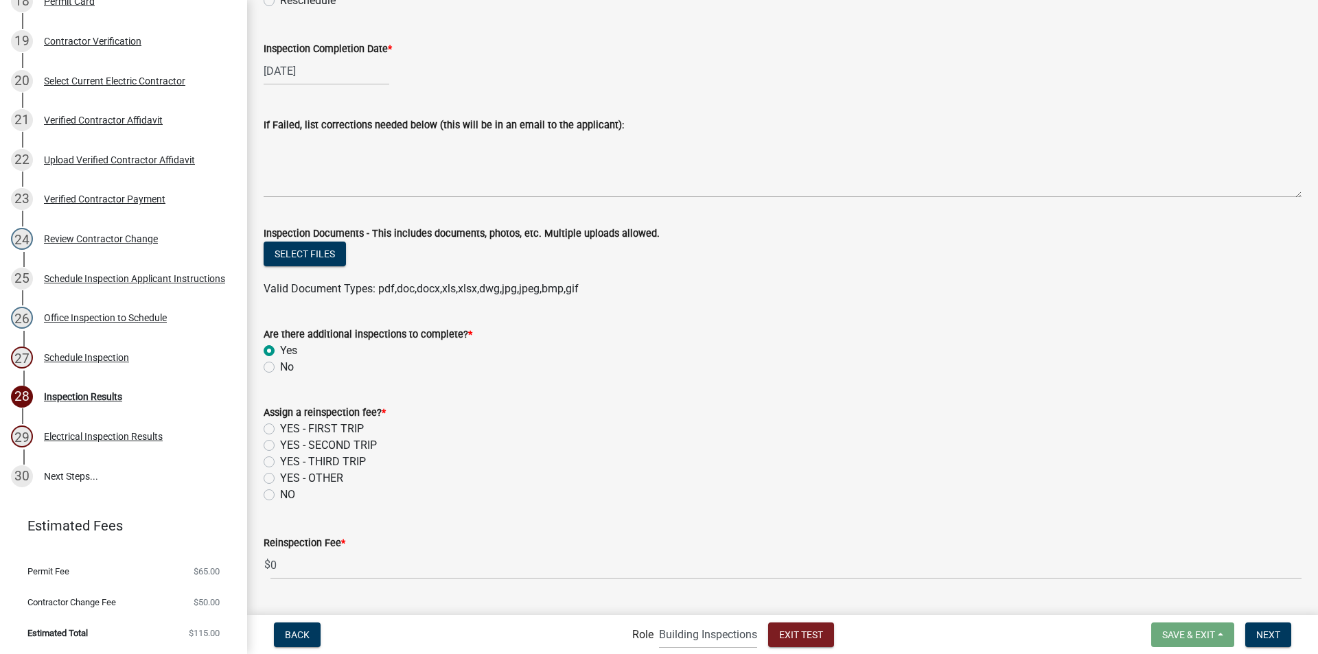
click at [280, 496] on label "NO" at bounding box center [287, 495] width 15 height 16
click at [280, 496] on input "NO" at bounding box center [284, 491] width 9 height 9
radio input "true"
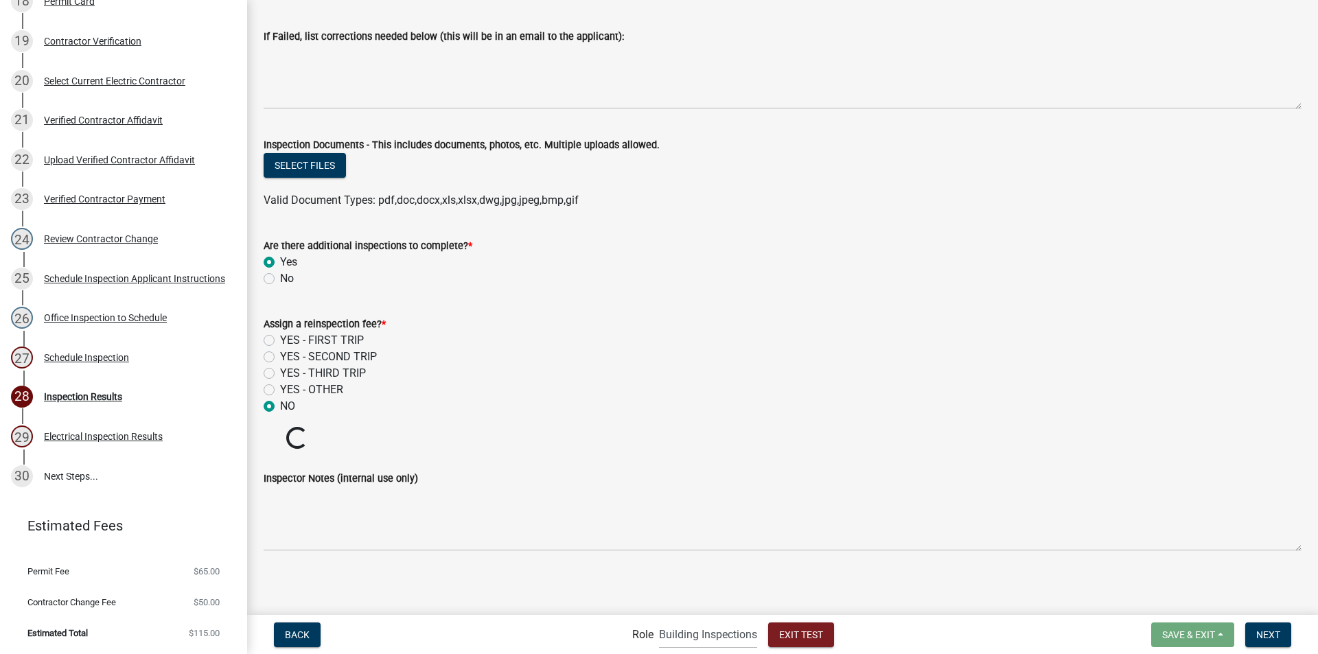
scroll to position [366, 0]
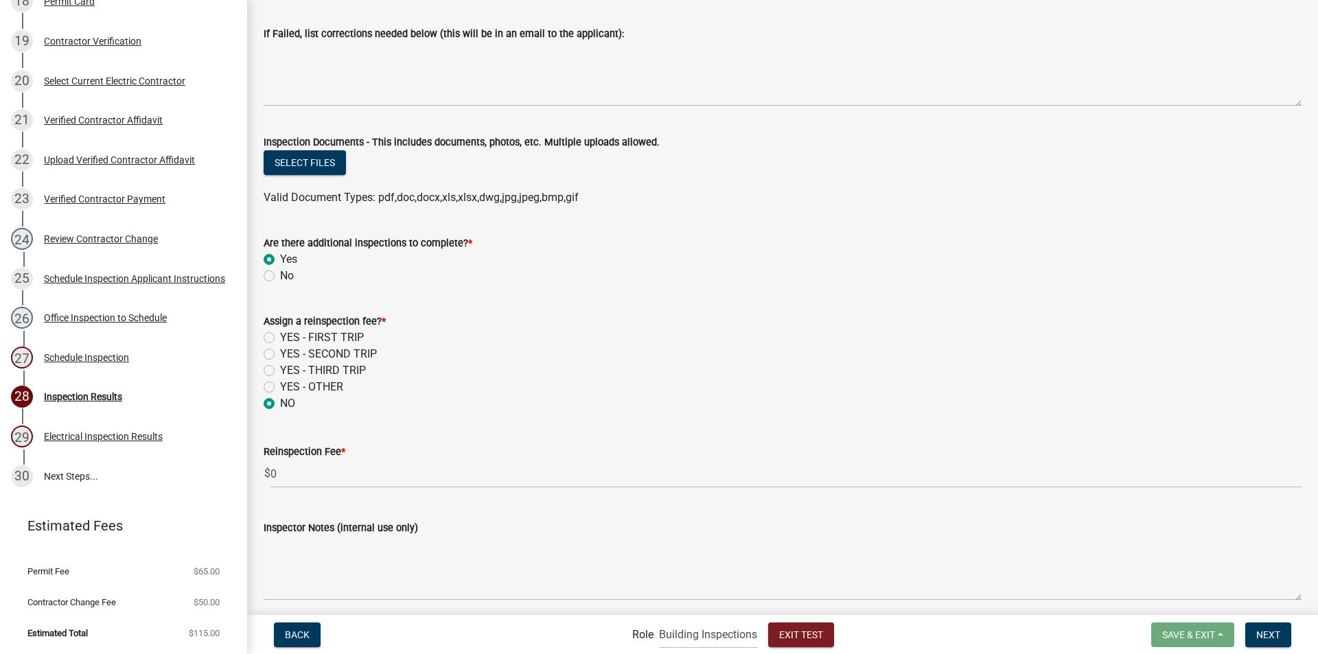
click at [280, 336] on label "YES - FIRST TRIP" at bounding box center [322, 338] width 84 height 16
click at [280, 336] on input "YES - FIRST TRIP" at bounding box center [284, 334] width 9 height 9
radio input "true"
click at [280, 403] on label "NO" at bounding box center [287, 403] width 15 height 16
click at [280, 403] on input "NO" at bounding box center [284, 399] width 9 height 9
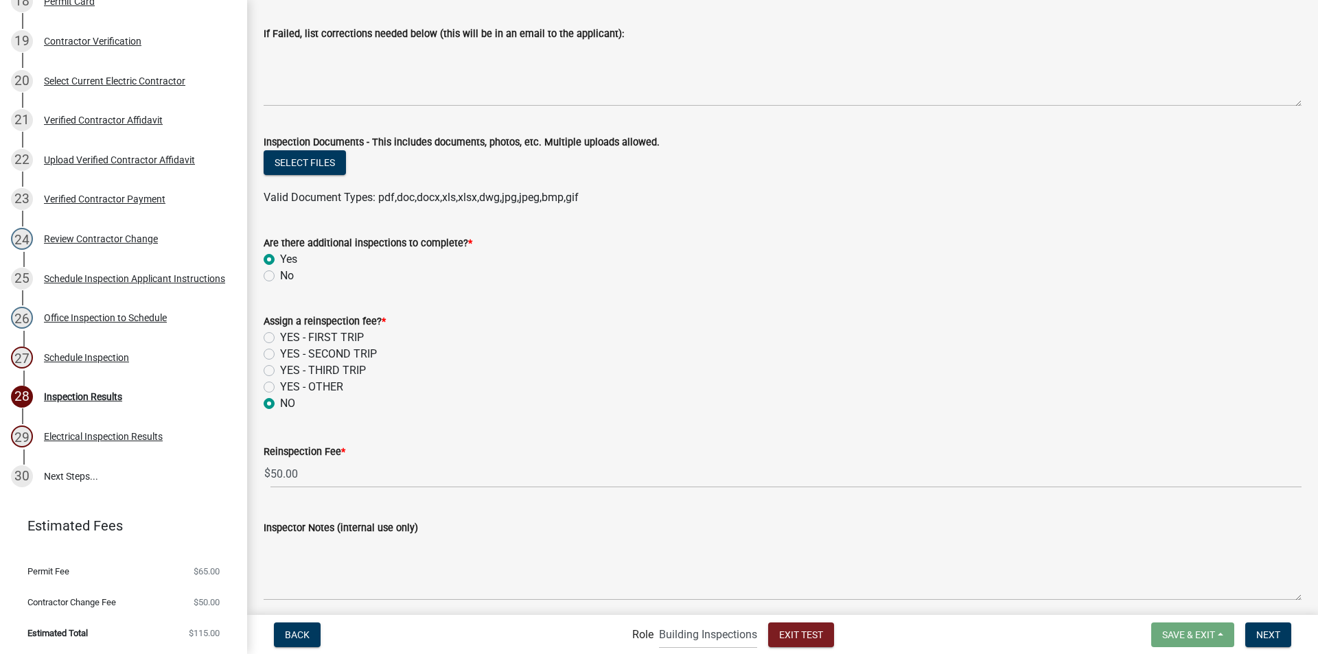
radio input "true"
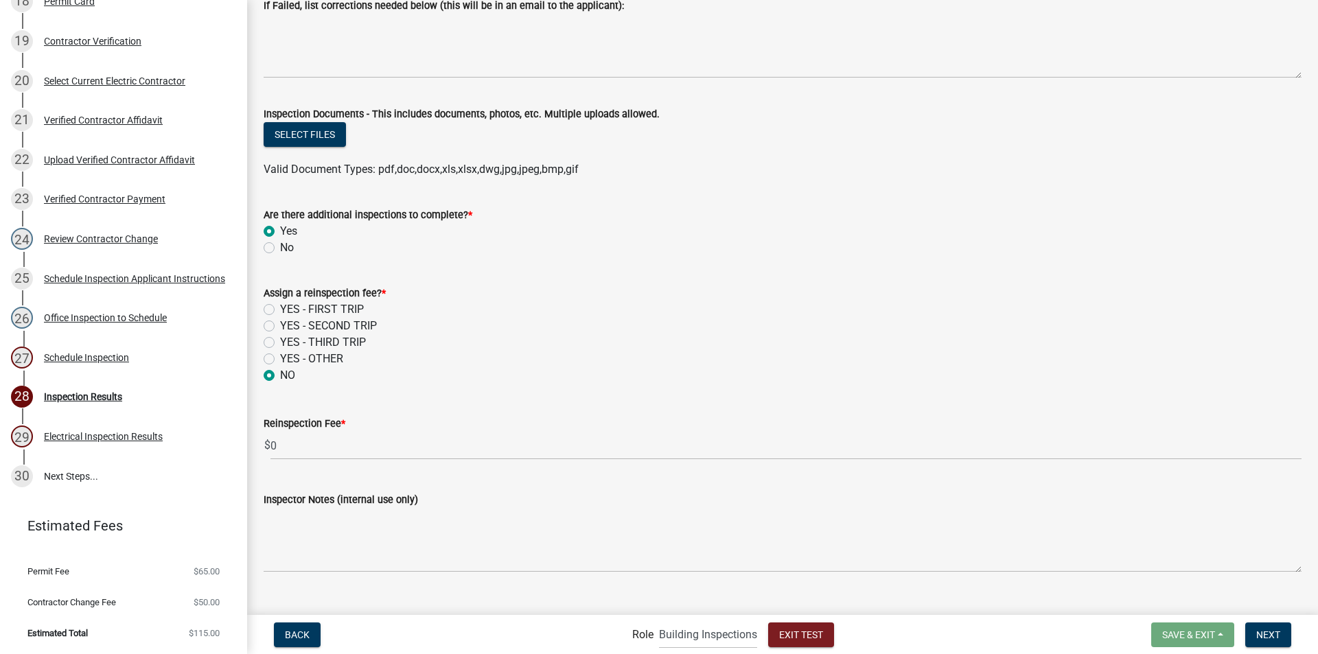
scroll to position [418, 0]
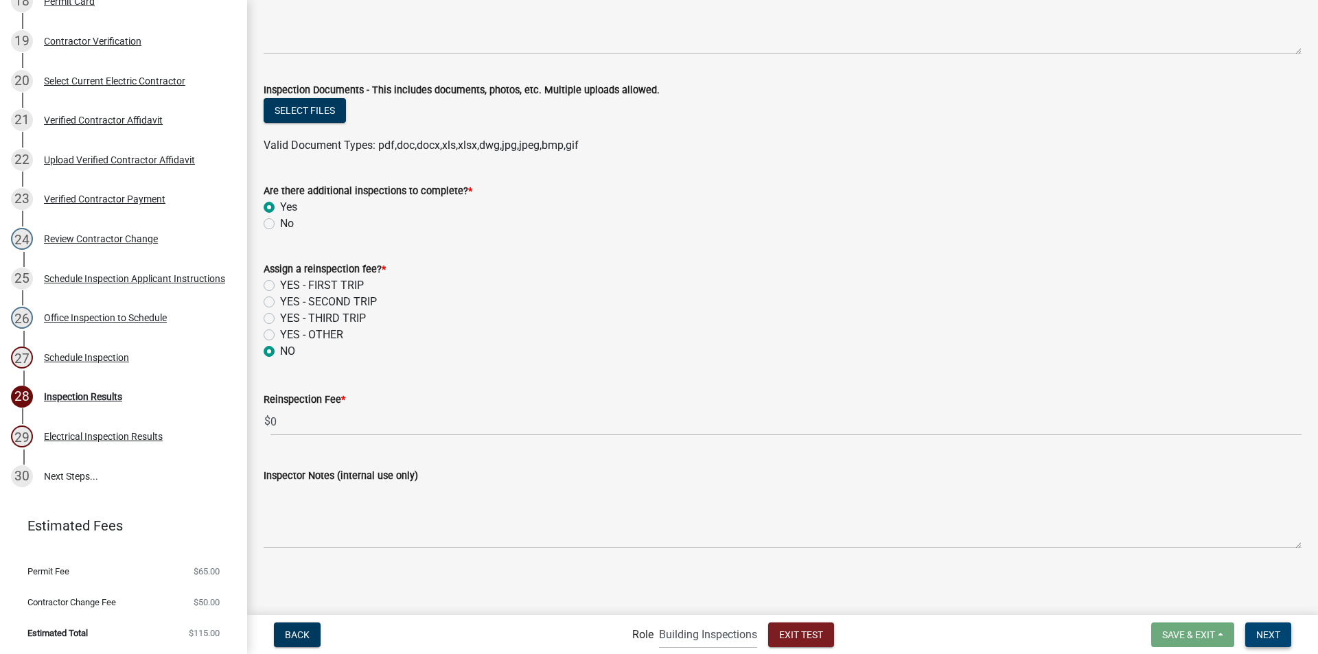
click at [1274, 630] on span "Next" at bounding box center [1268, 634] width 24 height 11
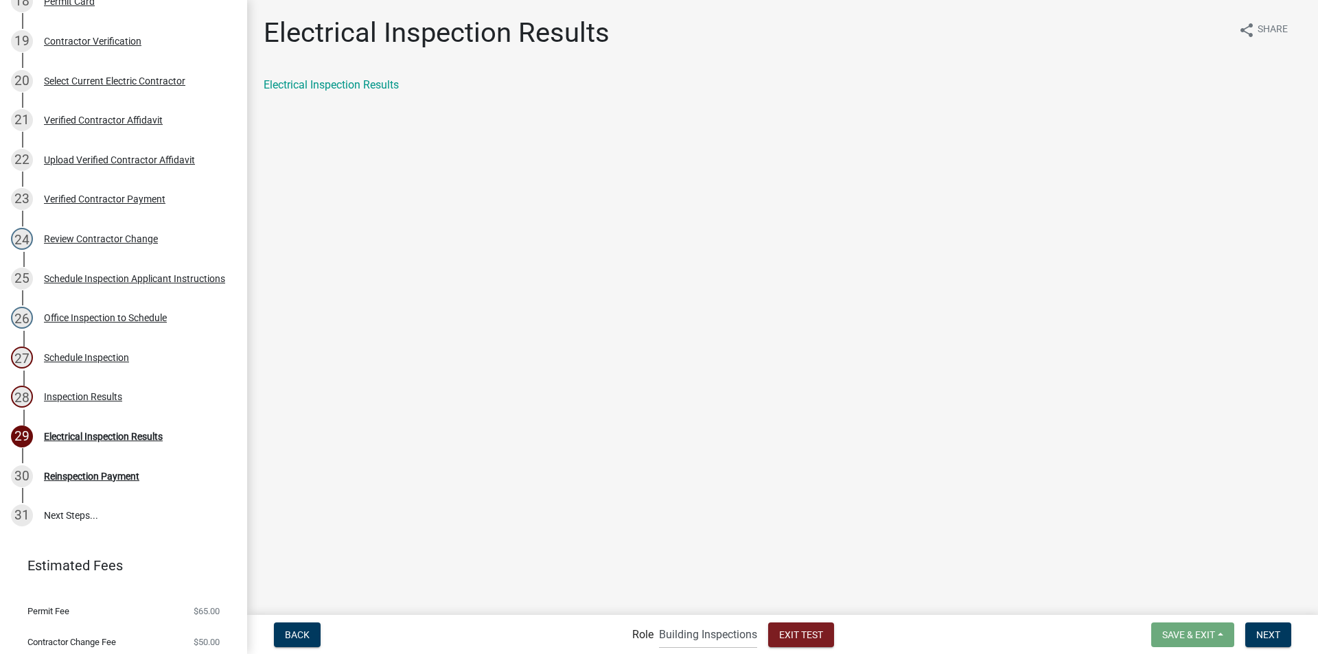
scroll to position [995, 0]
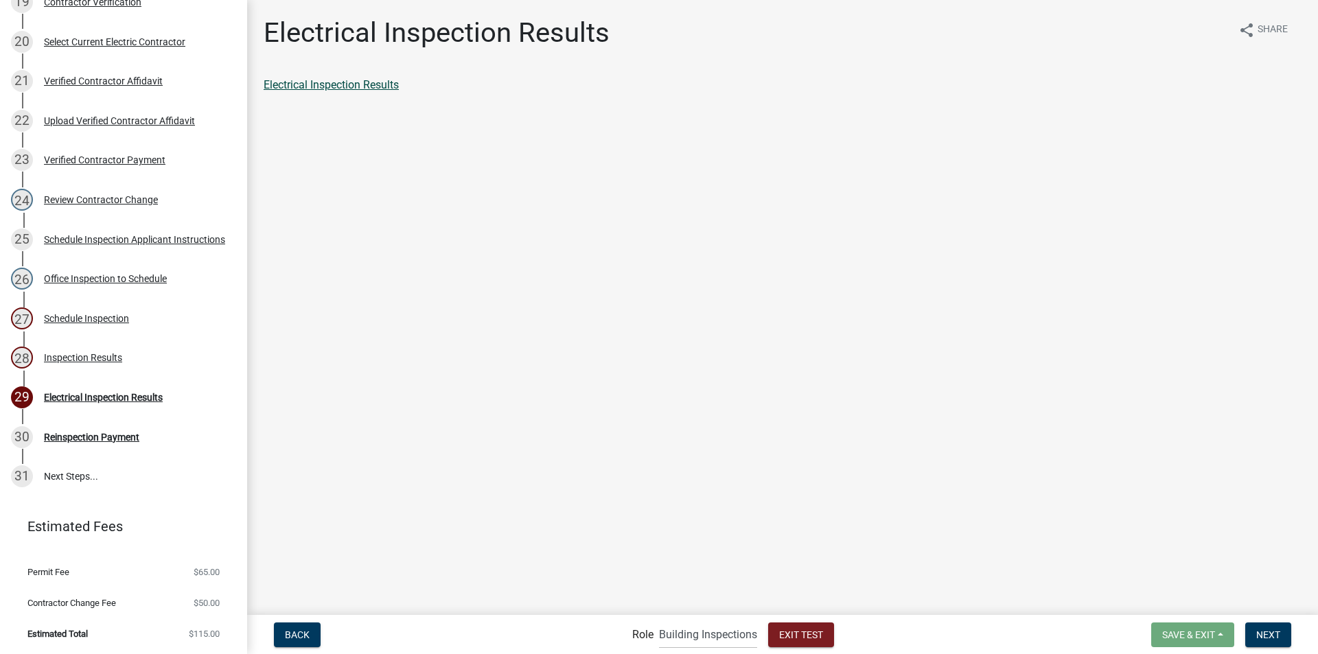
click at [339, 83] on link "Electrical Inspection Results" at bounding box center [331, 84] width 135 height 13
click at [1273, 636] on span "Next" at bounding box center [1268, 634] width 24 height 11
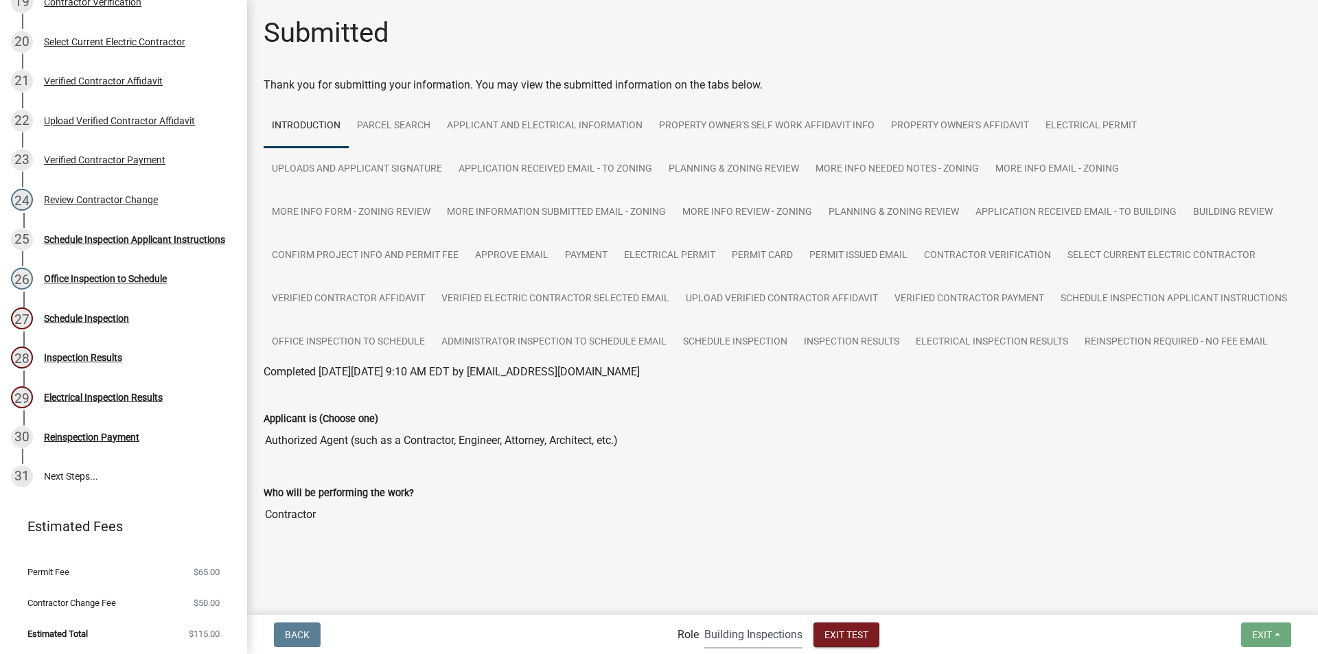
click at [738, 638] on select "Applicant Building Clerk Building Inspections Planning & Zoning Admin" at bounding box center [753, 635] width 98 height 28
click at [704, 621] on select "Applicant Building Clerk Building Inspections Planning & Zoning Admin" at bounding box center [753, 635] width 98 height 28
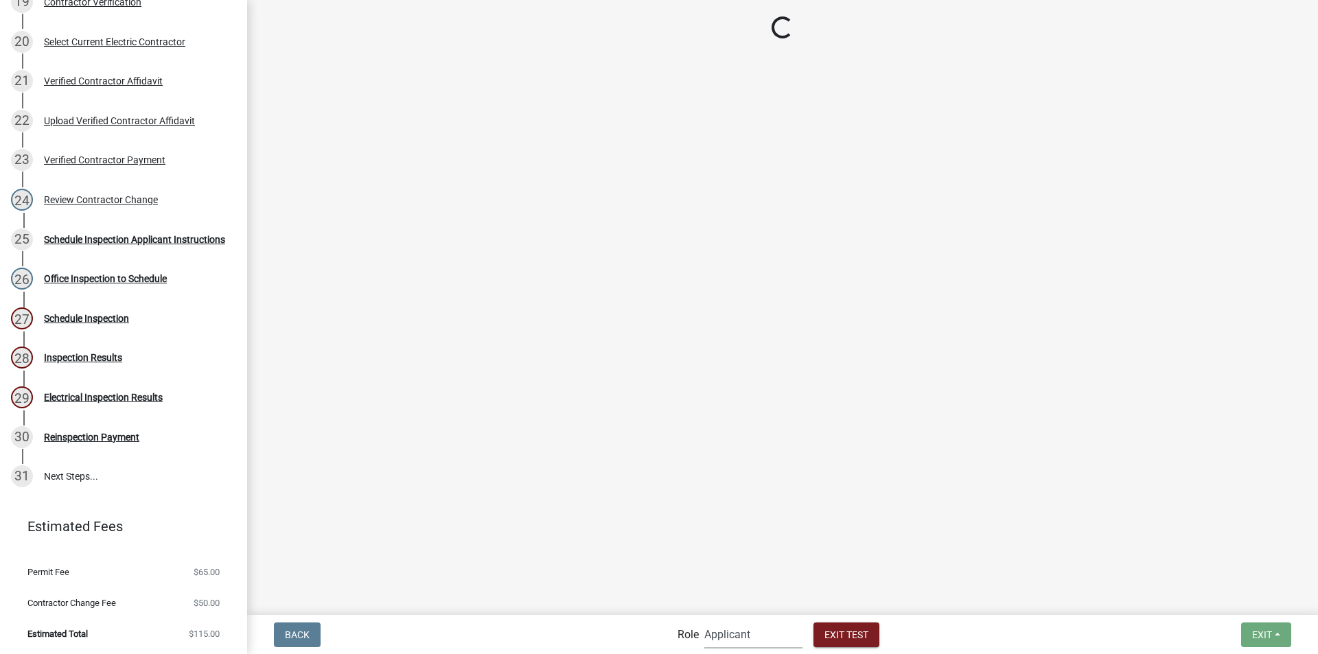
scroll to position [481, 0]
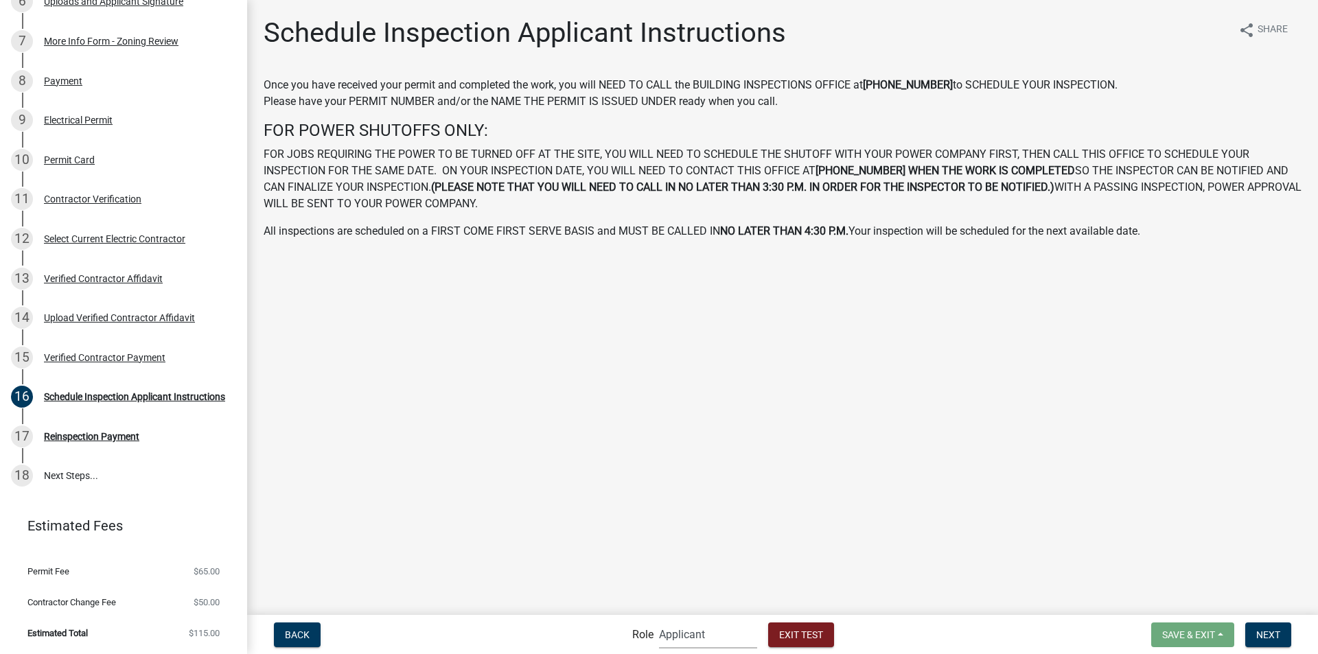
click at [698, 635] on select "Applicant Building Clerk Building Inspections Planning & Zoning Admin" at bounding box center [708, 635] width 98 height 28
click at [659, 621] on select "Applicant Building Clerk Building Inspections Planning & Zoning Admin" at bounding box center [708, 635] width 98 height 28
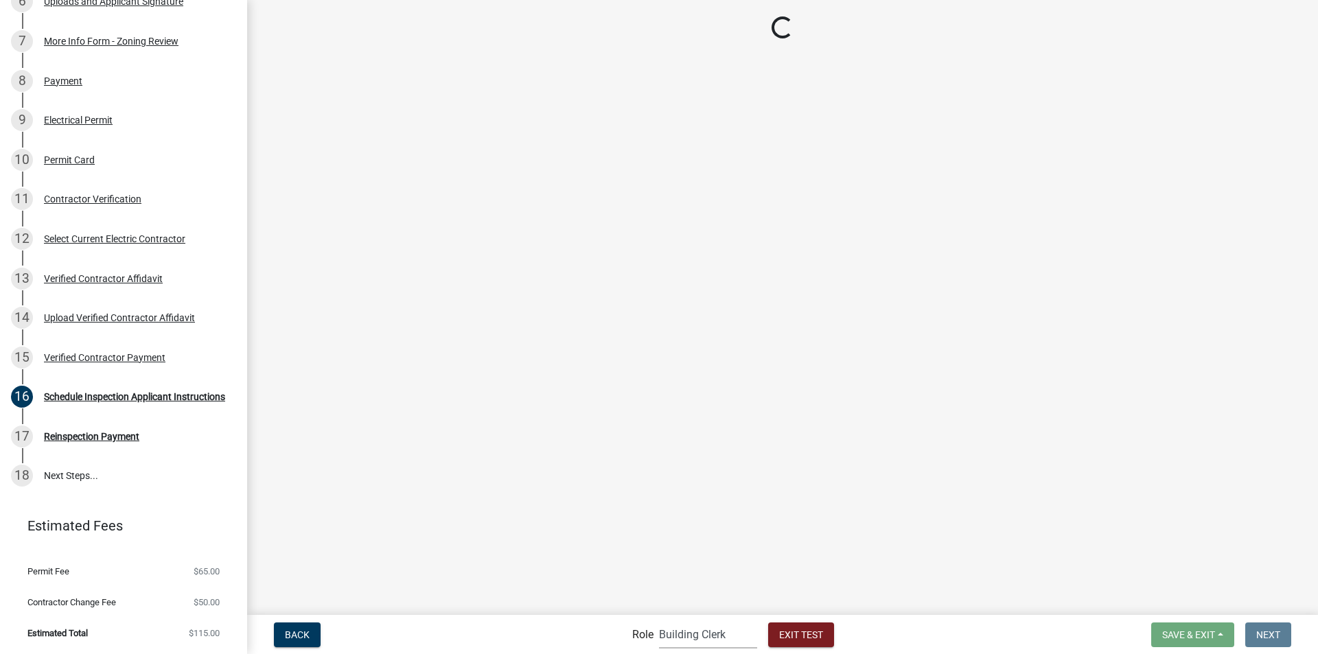
scroll to position [995, 0]
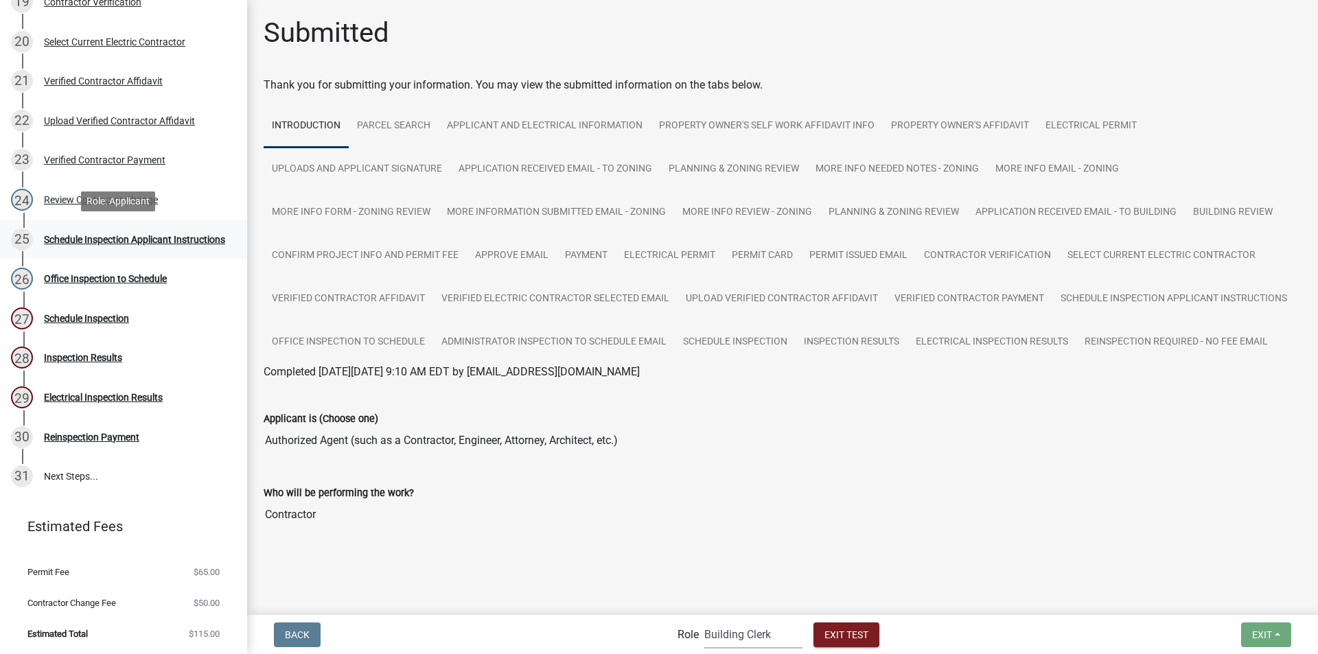
click at [109, 240] on div "Schedule Inspection Applicant Instructions" at bounding box center [134, 240] width 181 height 10
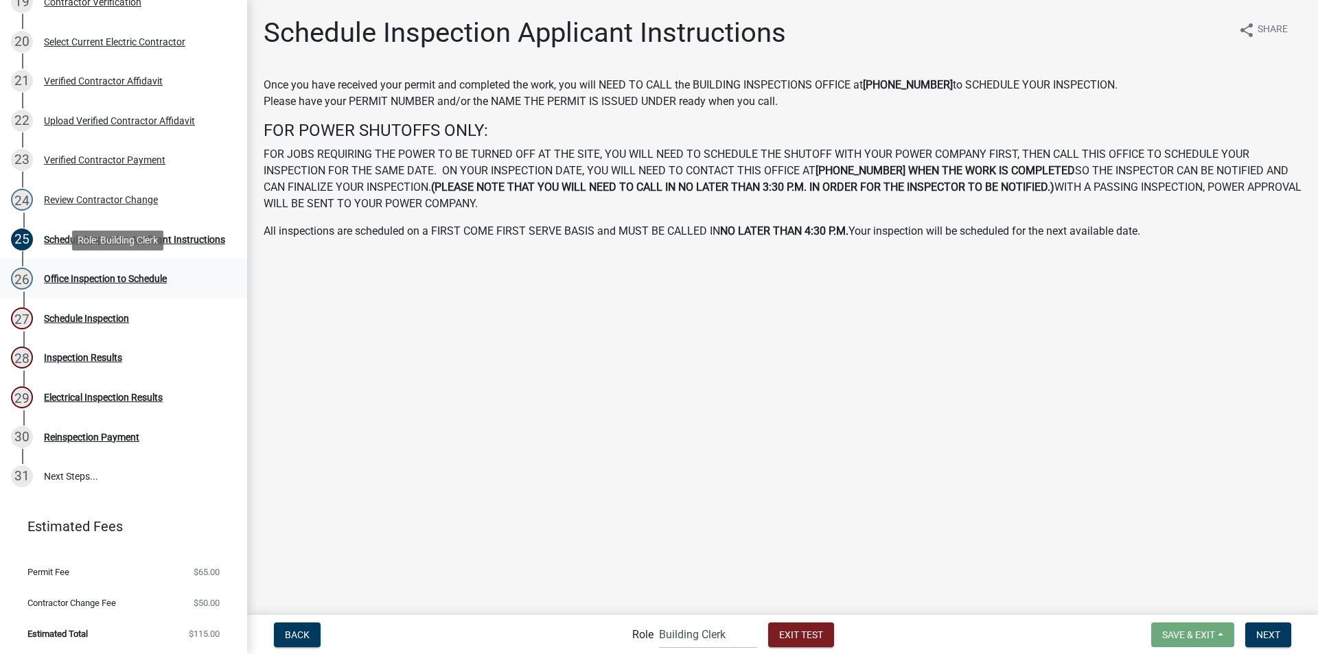
click at [103, 276] on div "Office Inspection to Schedule" at bounding box center [105, 279] width 123 height 10
click at [695, 638] on select "Applicant Building Clerk Building Inspections Planning & Zoning Admin" at bounding box center [708, 635] width 98 height 28
click at [659, 621] on select "Applicant Building Clerk Building Inspections Planning & Zoning Admin" at bounding box center [708, 635] width 98 height 28
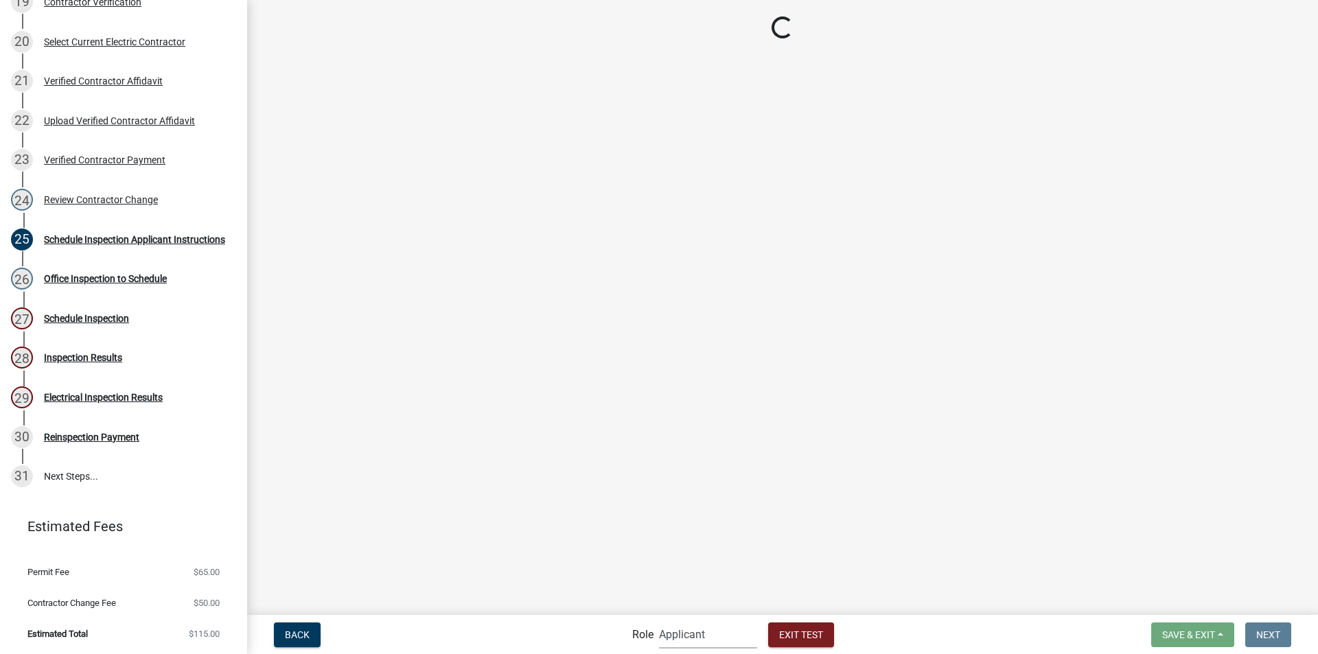
scroll to position [481, 0]
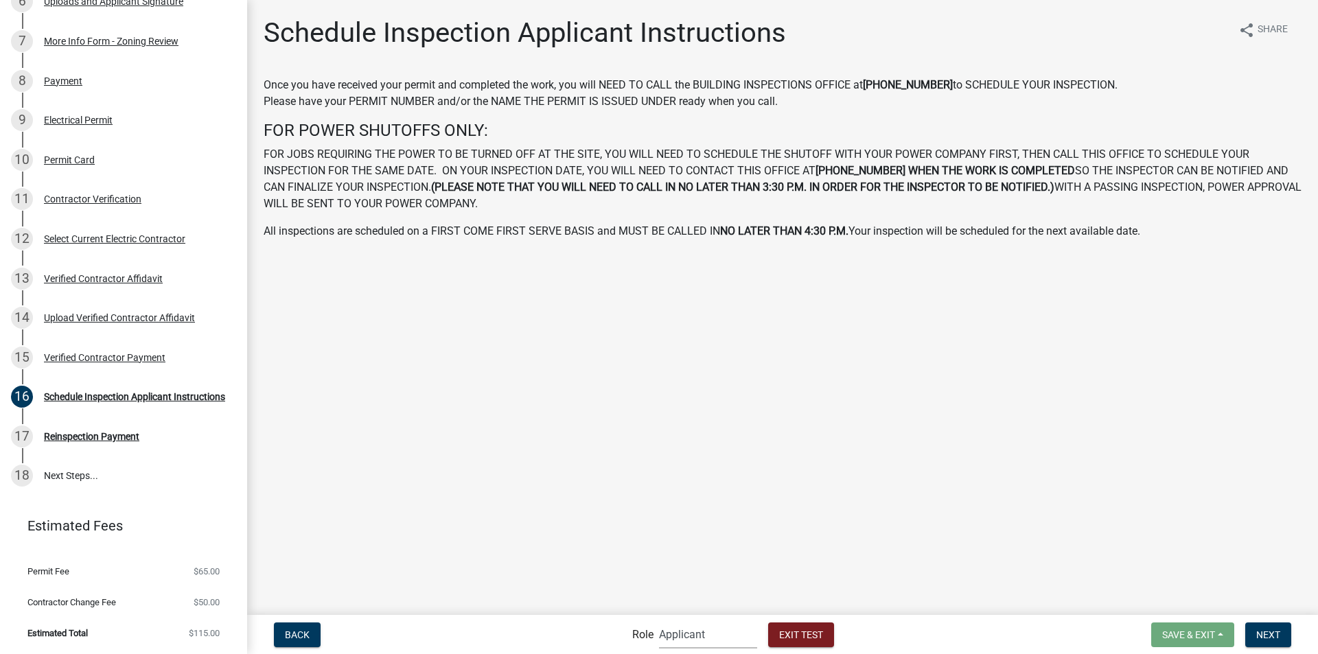
click at [699, 633] on select "Applicant Building Clerk Building Inspections Planning & Zoning Admin" at bounding box center [708, 635] width 98 height 28
click at [659, 621] on select "Applicant Building Clerk Building Inspections Planning & Zoning Admin" at bounding box center [708, 635] width 98 height 28
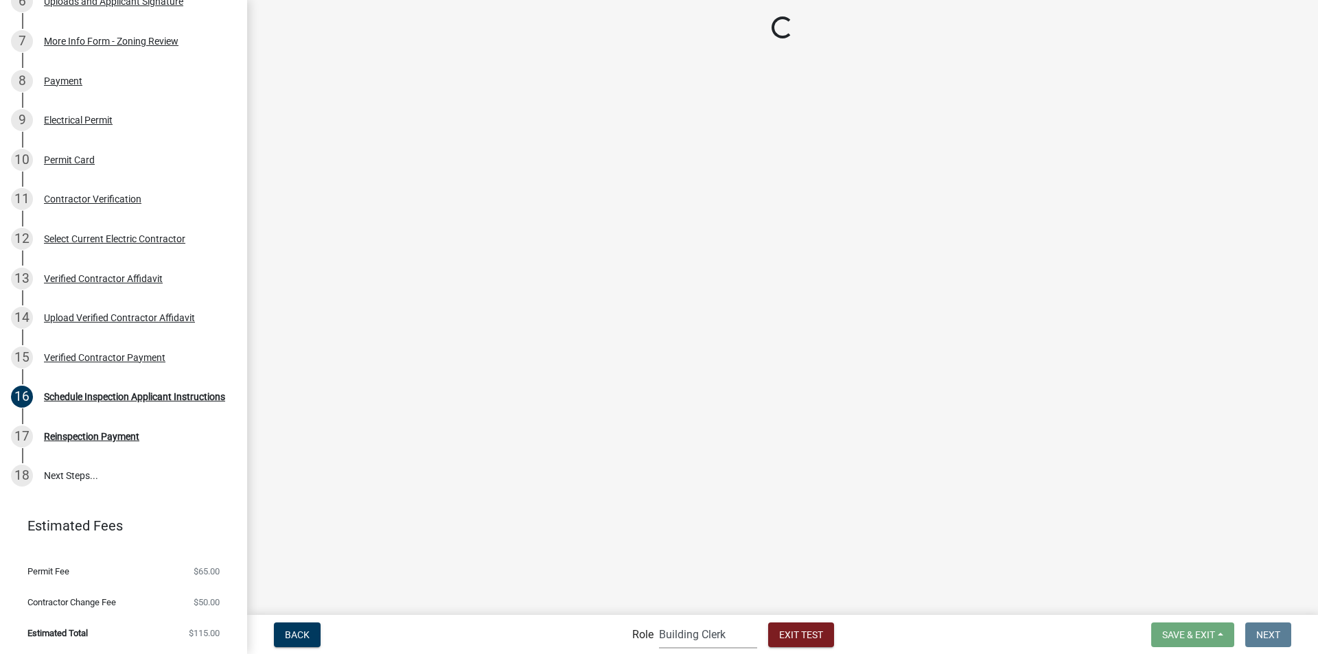
scroll to position [995, 0]
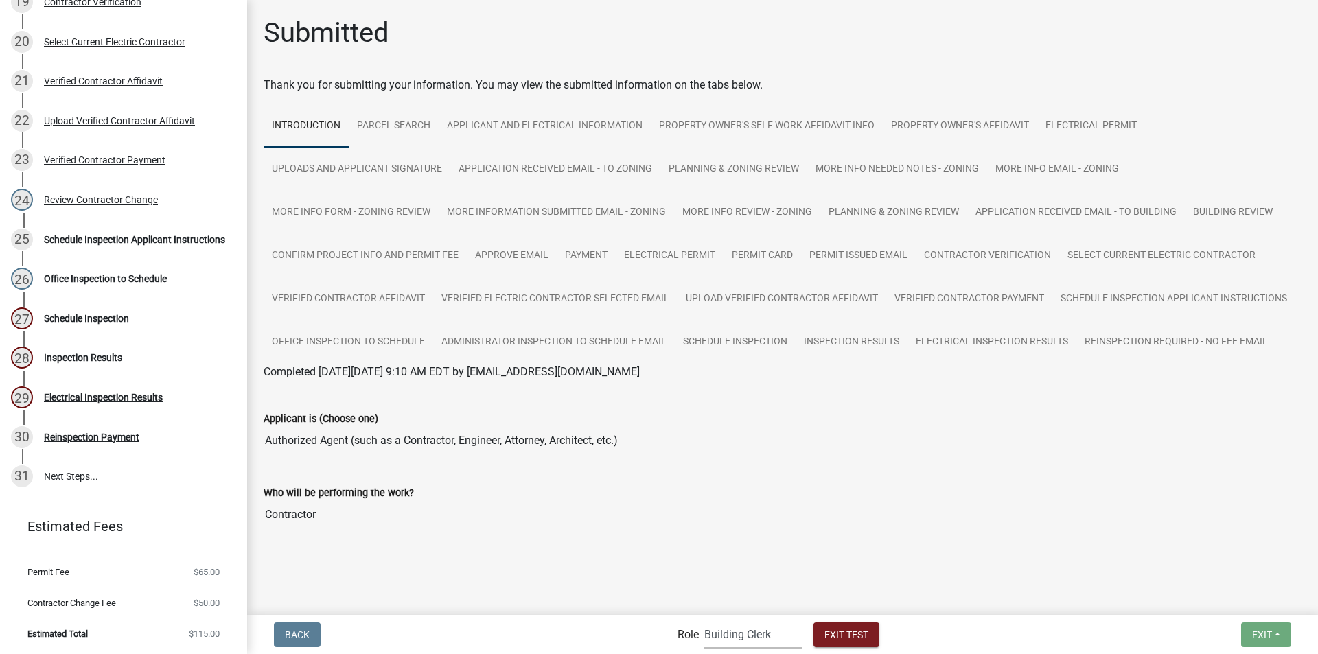
click at [733, 636] on select "Applicant Building Clerk Building Inspections Planning & Zoning Admin" at bounding box center [753, 635] width 98 height 28
click at [704, 621] on select "Applicant Building Clerk Building Inspections Planning & Zoning Admin" at bounding box center [753, 635] width 98 height 28
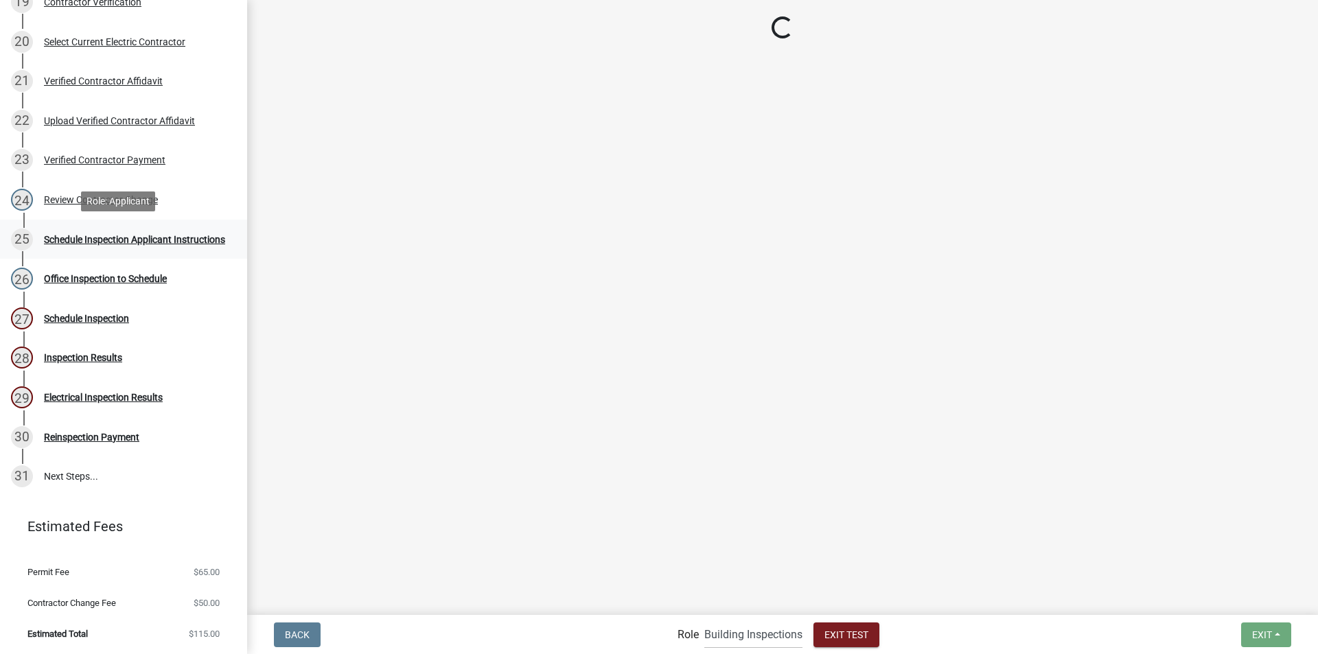
click at [106, 239] on div "Schedule Inspection Applicant Instructions" at bounding box center [134, 240] width 181 height 10
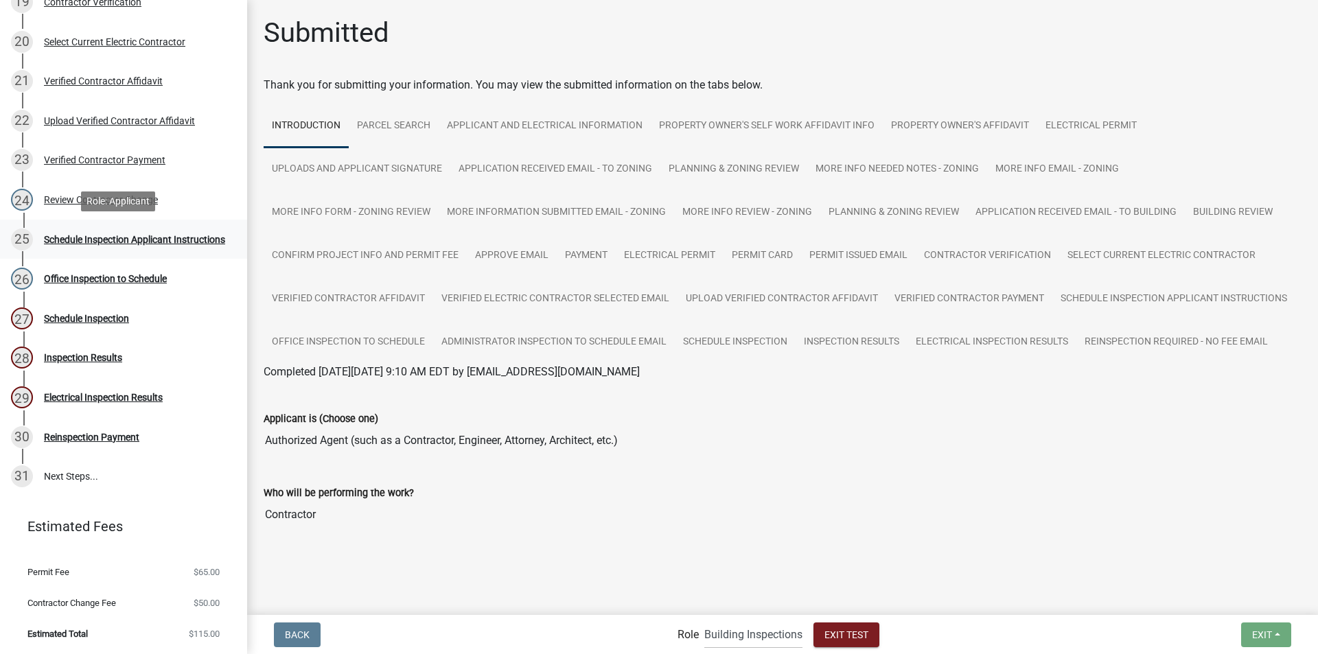
drag, startPoint x: 96, startPoint y: 241, endPoint x: 188, endPoint y: 227, distance: 93.1
click at [97, 241] on div "Schedule Inspection Applicant Instructions" at bounding box center [134, 240] width 181 height 10
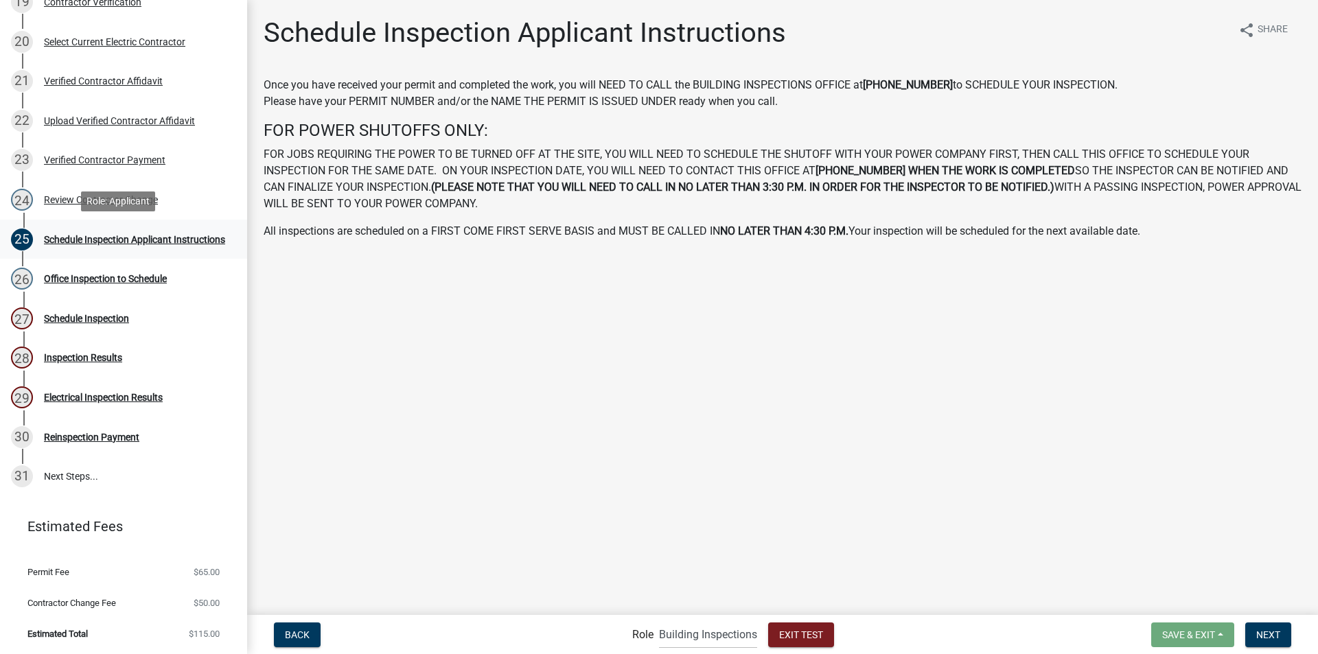
click at [69, 244] on div "Schedule Inspection Applicant Instructions" at bounding box center [134, 240] width 181 height 10
click at [82, 281] on div "Office Inspection to Schedule" at bounding box center [105, 279] width 123 height 10
click at [689, 636] on select "Applicant Building Clerk Building Inspections Planning & Zoning Admin" at bounding box center [708, 635] width 98 height 28
click at [659, 621] on select "Applicant Building Clerk Building Inspections Planning & Zoning Admin" at bounding box center [708, 635] width 98 height 28
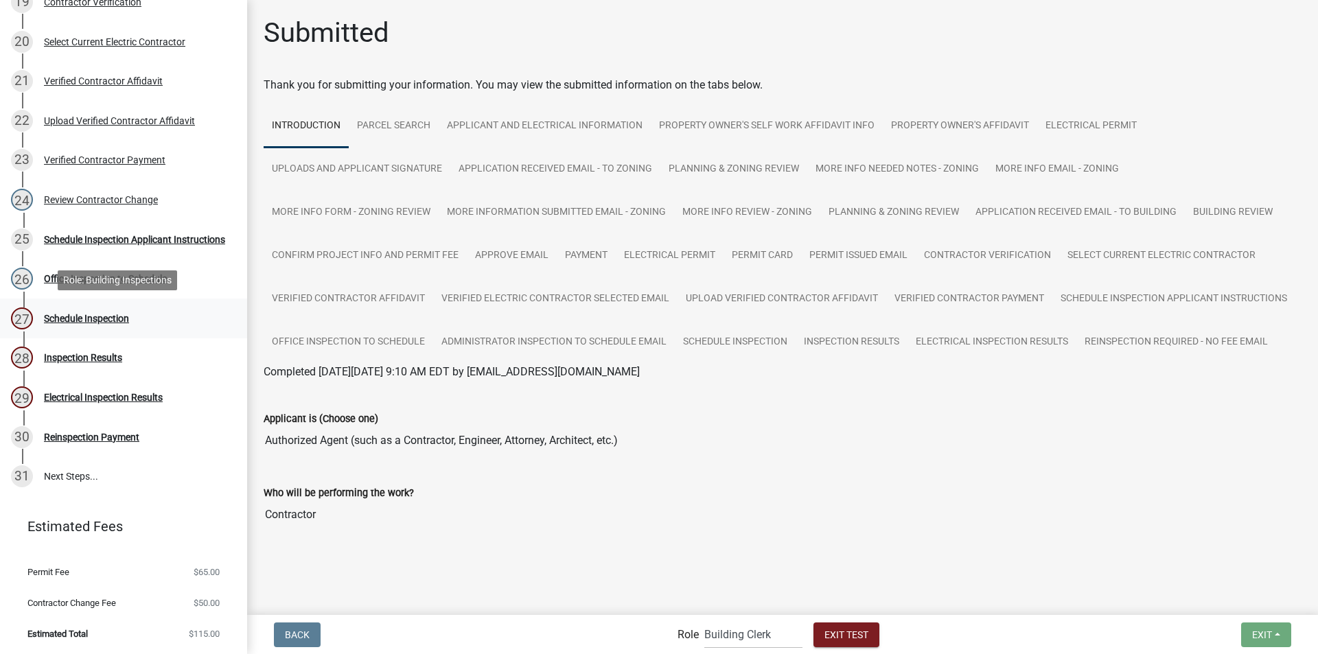
click at [58, 316] on div "Schedule Inspection" at bounding box center [86, 319] width 85 height 10
click at [737, 638] on select "Applicant Building Clerk Building Inspections Planning & Zoning Admin" at bounding box center [753, 635] width 98 height 28
click at [704, 621] on select "Applicant Building Clerk Building Inspections Planning & Zoning Admin" at bounding box center [753, 635] width 98 height 28
click at [97, 243] on div "Schedule Inspection Applicant Instructions" at bounding box center [134, 240] width 181 height 10
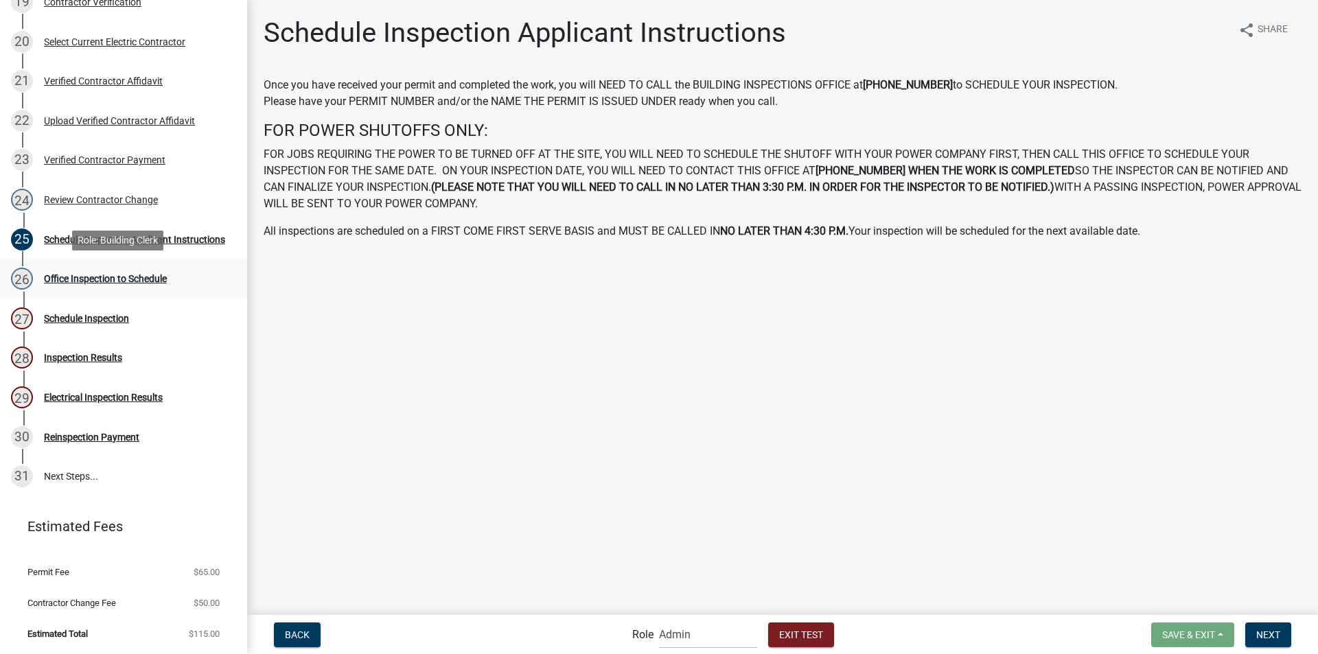
click at [95, 281] on div "Office Inspection to Schedule" at bounding box center [105, 279] width 123 height 10
click at [93, 279] on div "Office Inspection to Schedule" at bounding box center [105, 279] width 123 height 10
click at [689, 632] on select "Applicant Building Clerk Building Inspections Planning & Zoning Admin" at bounding box center [708, 635] width 98 height 28
click at [659, 621] on select "Applicant Building Clerk Building Inspections Planning & Zoning Admin" at bounding box center [708, 635] width 98 height 28
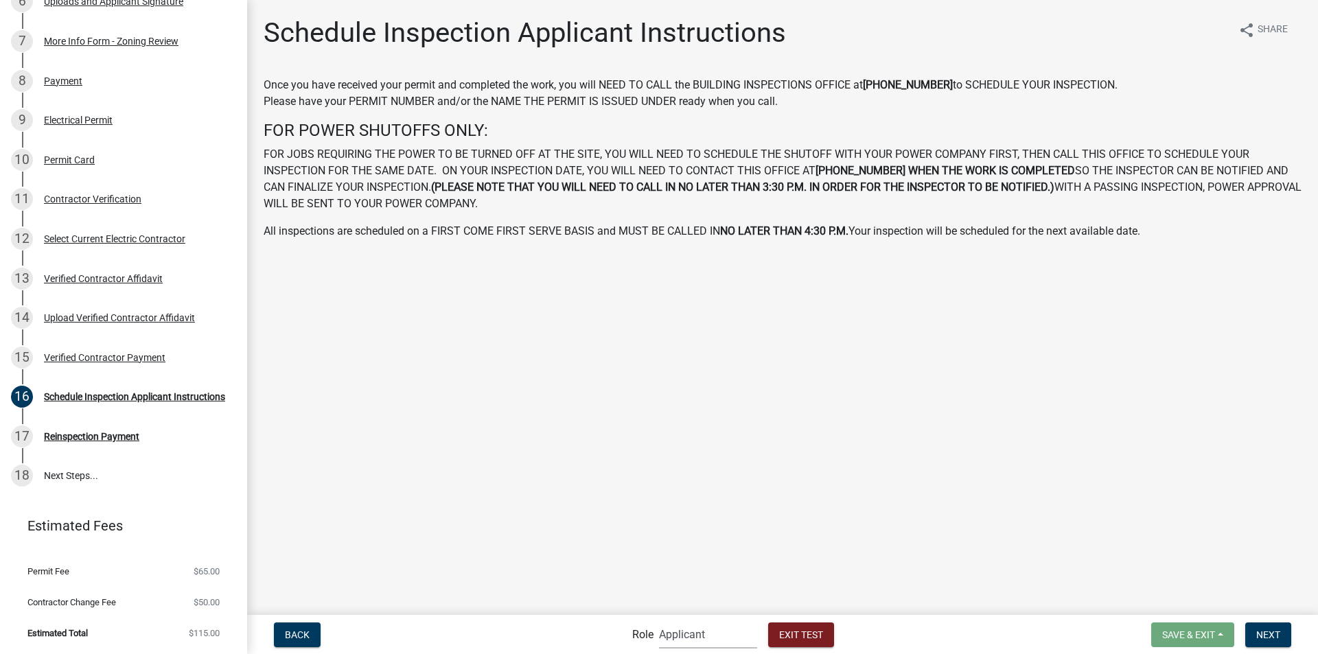
scroll to position [481, 0]
click at [699, 637] on select "Applicant Building Clerk Building Inspections Planning & Zoning Admin" at bounding box center [708, 635] width 98 height 28
click at [659, 621] on select "Applicant Building Clerk Building Inspections Planning & Zoning Admin" at bounding box center [708, 635] width 98 height 28
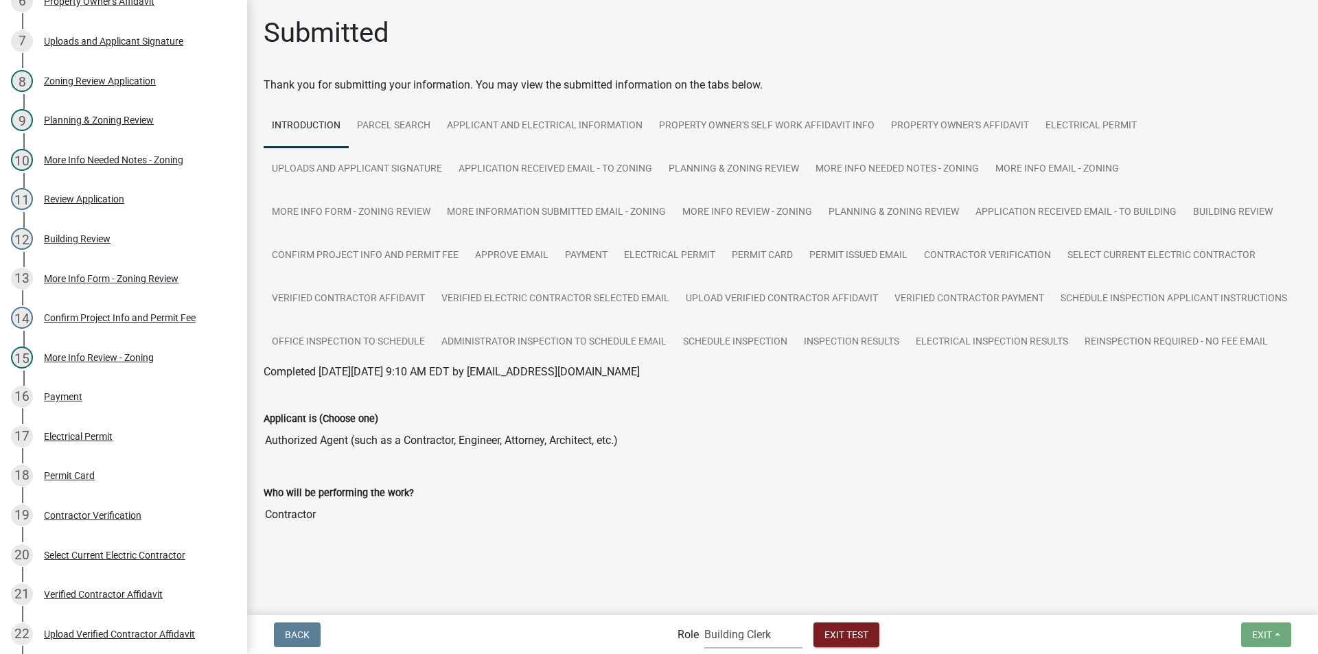
scroll to position [995, 0]
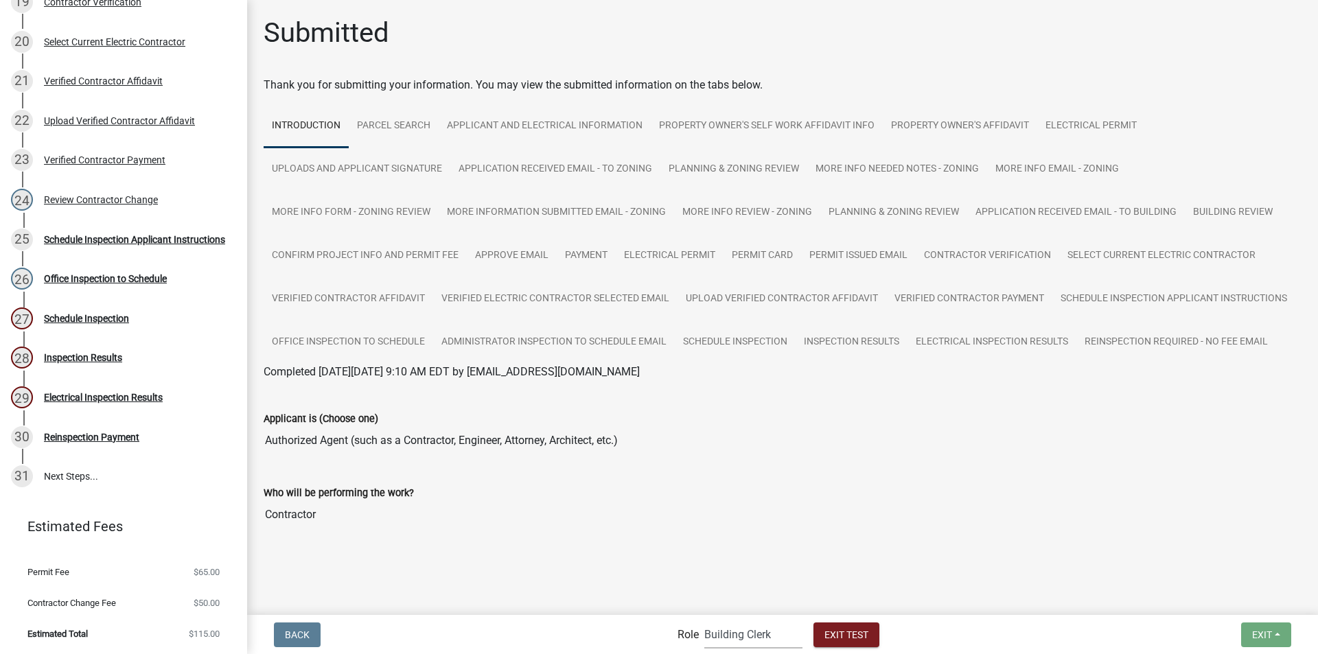
click at [757, 638] on select "Applicant Building Clerk Building Inspections Planning & Zoning Admin" at bounding box center [753, 635] width 98 height 28
click at [704, 621] on select "Applicant Building Clerk Building Inspections Planning & Zoning Admin" at bounding box center [753, 635] width 98 height 28
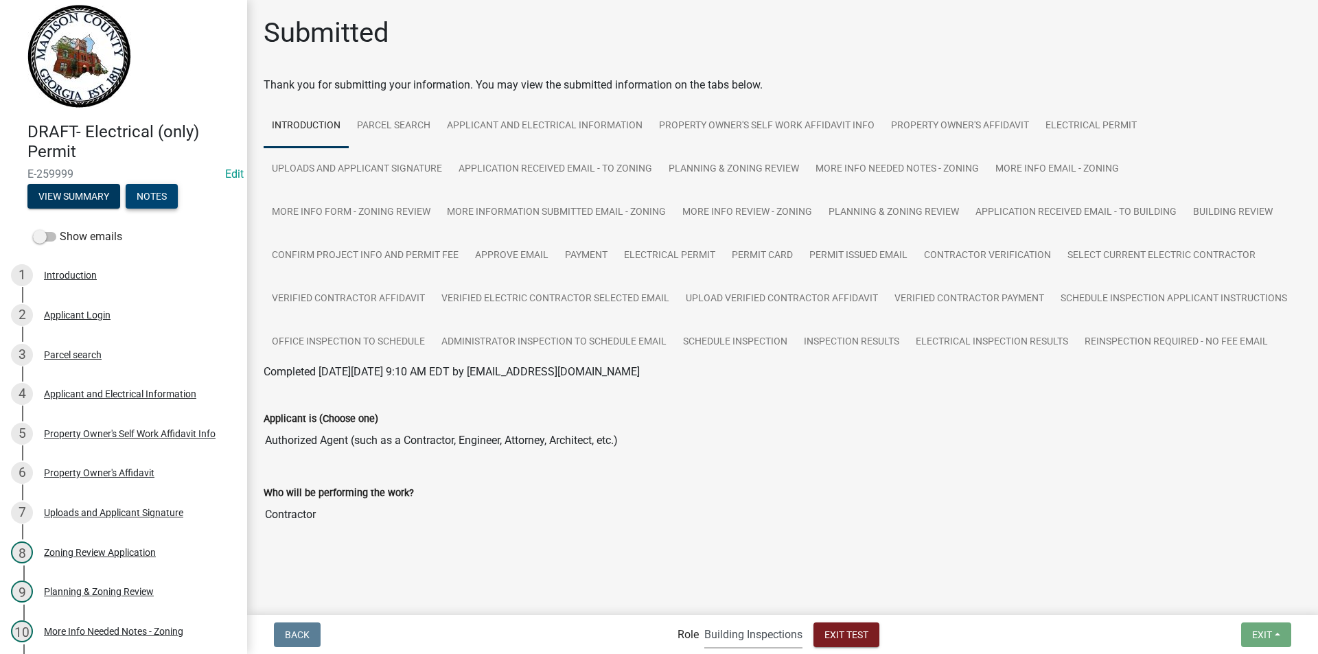
scroll to position [0, 0]
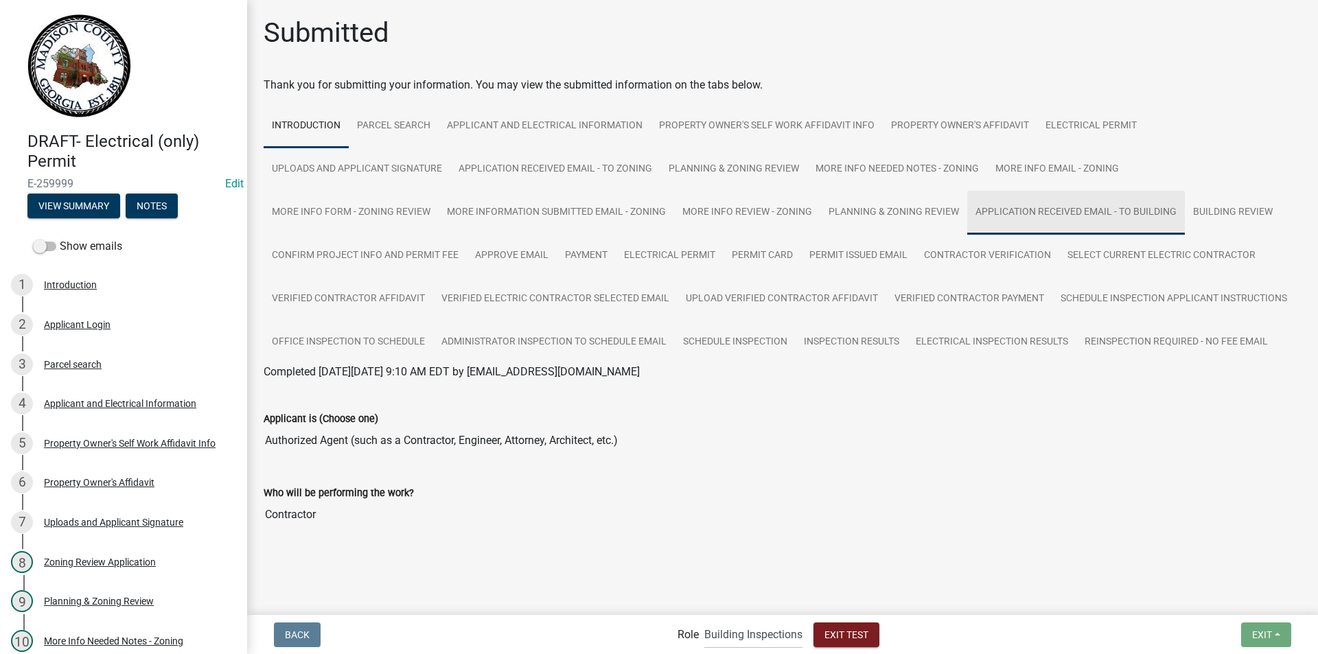
click at [967, 216] on link "Application Received Email - to Building" at bounding box center [1076, 213] width 218 height 44
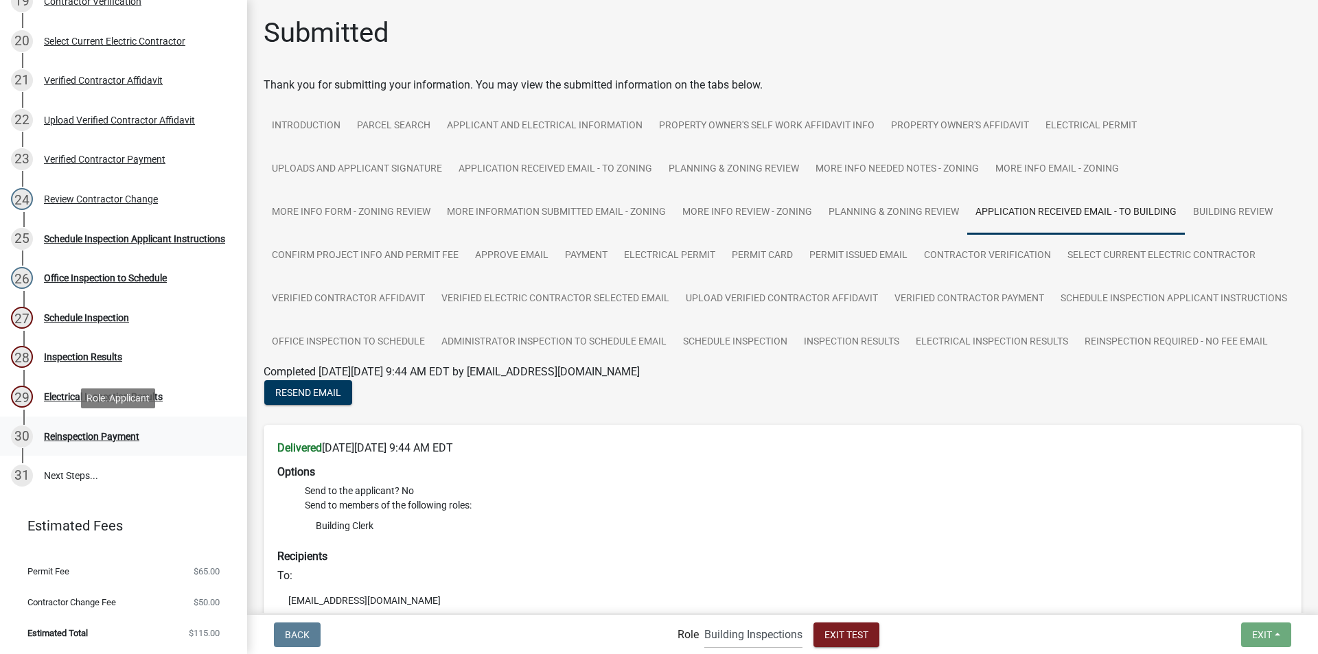
click at [96, 432] on div "Reinspection Payment" at bounding box center [91, 437] width 95 height 10
click at [97, 432] on div "Reinspection Payment" at bounding box center [91, 437] width 95 height 10
click at [72, 469] on link "31 Next Steps..." at bounding box center [123, 476] width 247 height 40
click at [117, 241] on div "Schedule Inspection Applicant Instructions" at bounding box center [134, 239] width 181 height 10
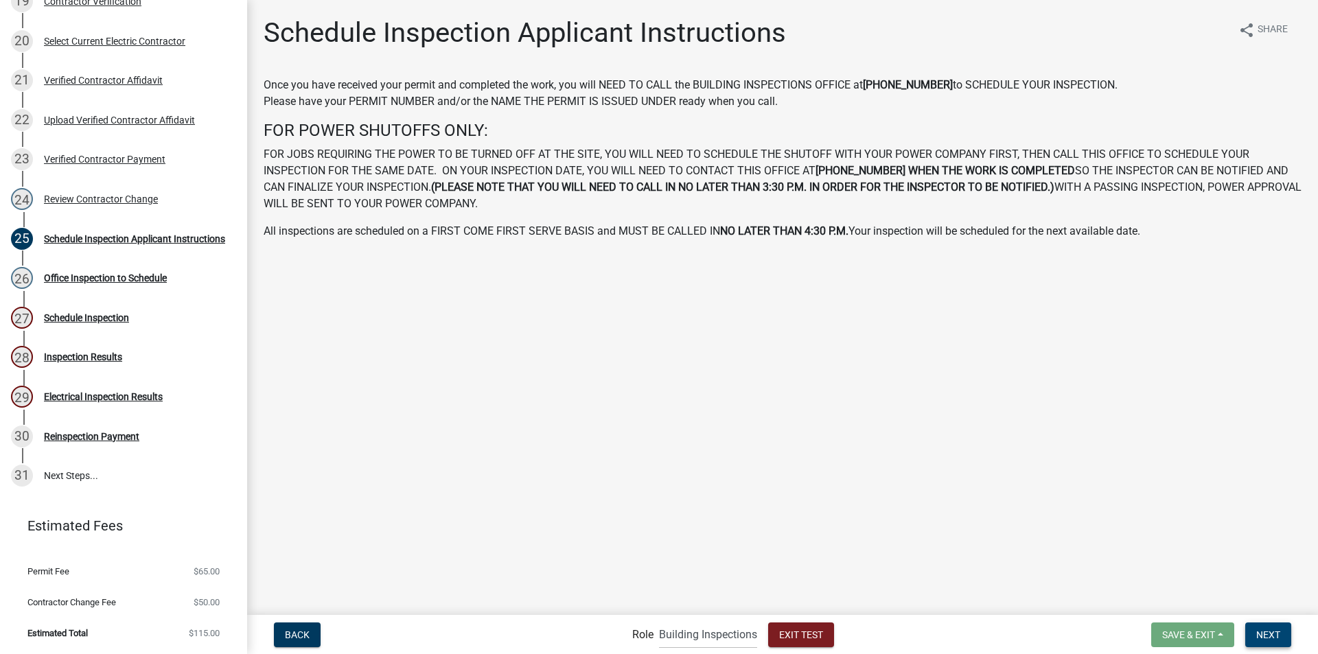
click at [1265, 631] on span "Next" at bounding box center [1268, 634] width 24 height 11
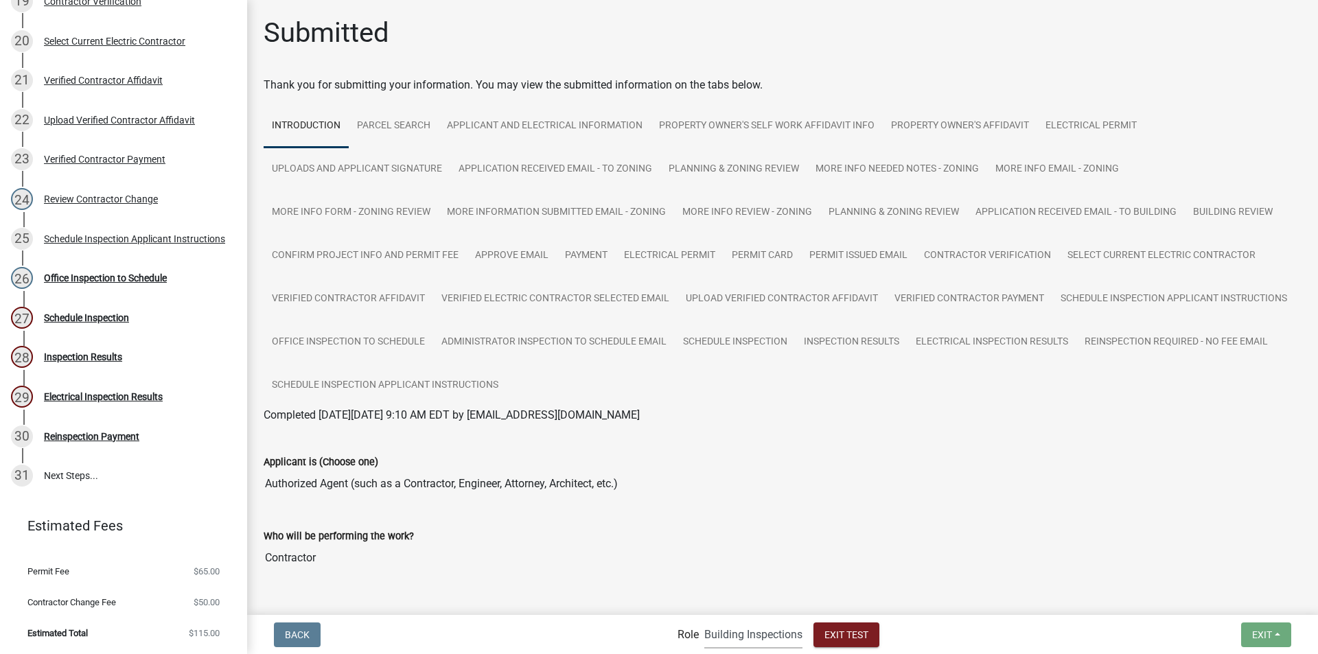
click at [757, 641] on select "Applicant Building Clerk Building Inspections Planning & Zoning Admin" at bounding box center [753, 635] width 98 height 28
click at [704, 621] on select "Applicant Building Clerk Building Inspections Planning & Zoning Admin" at bounding box center [753, 635] width 98 height 28
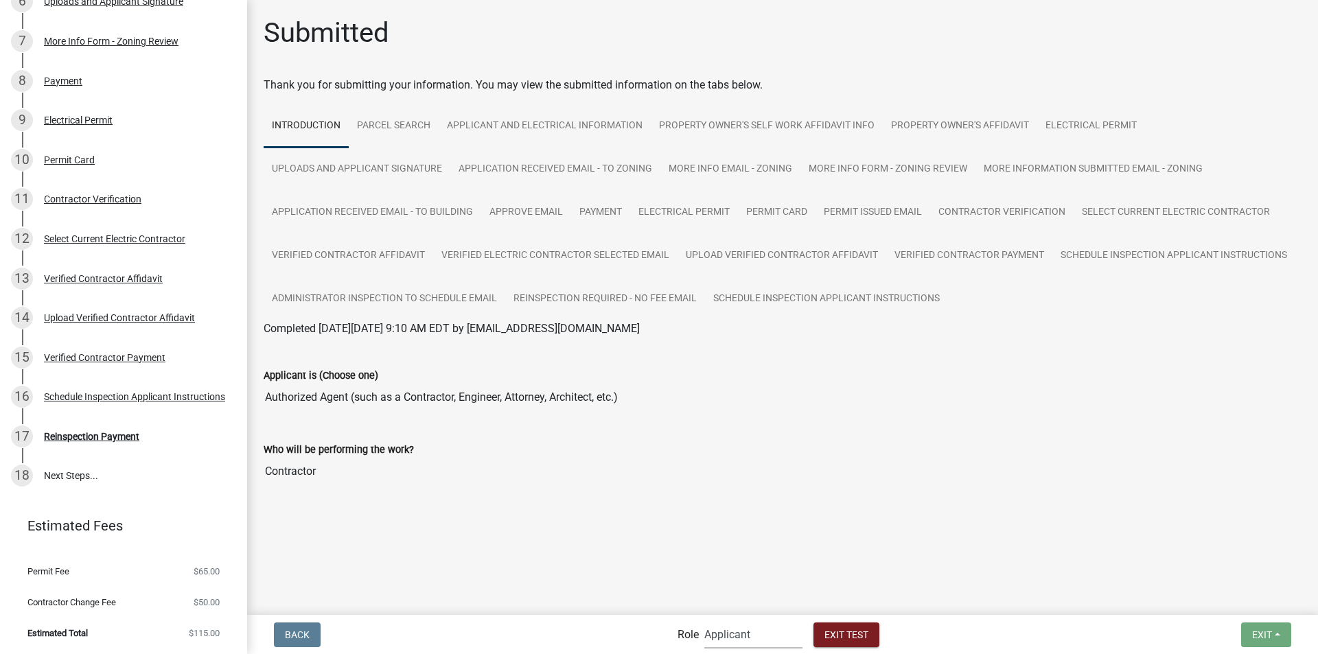
scroll to position [481, 0]
click at [722, 634] on select "Applicant Building Clerk Building Inspections Planning & Zoning Admin" at bounding box center [753, 635] width 98 height 28
select select "a1034ff1-6d4f-4586-aa83-45d6433eee28"
click at [704, 621] on select "Applicant Building Clerk Building Inspections Planning & Zoning Admin" at bounding box center [753, 635] width 98 height 28
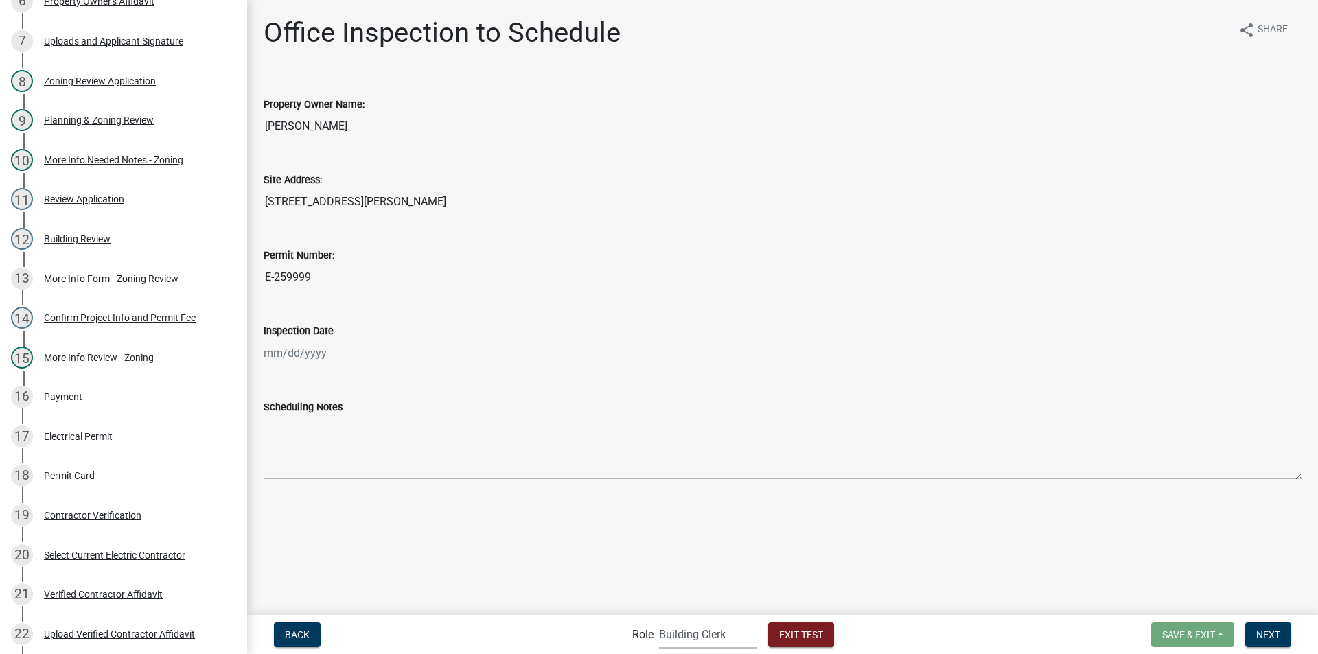
scroll to position [995, 0]
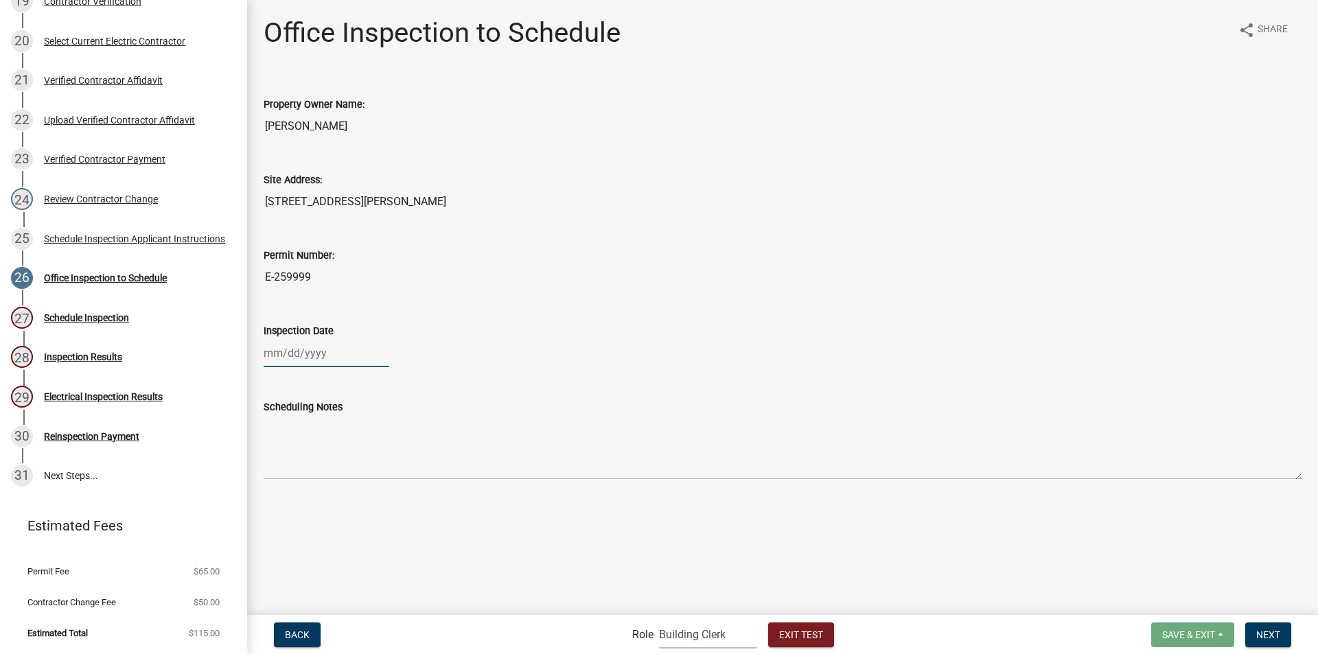
click at [299, 353] on div at bounding box center [327, 353] width 126 height 28
select select "10"
select select "2025"
click at [321, 444] on div "8" at bounding box center [321, 448] width 22 height 22
type input "[DATE]"
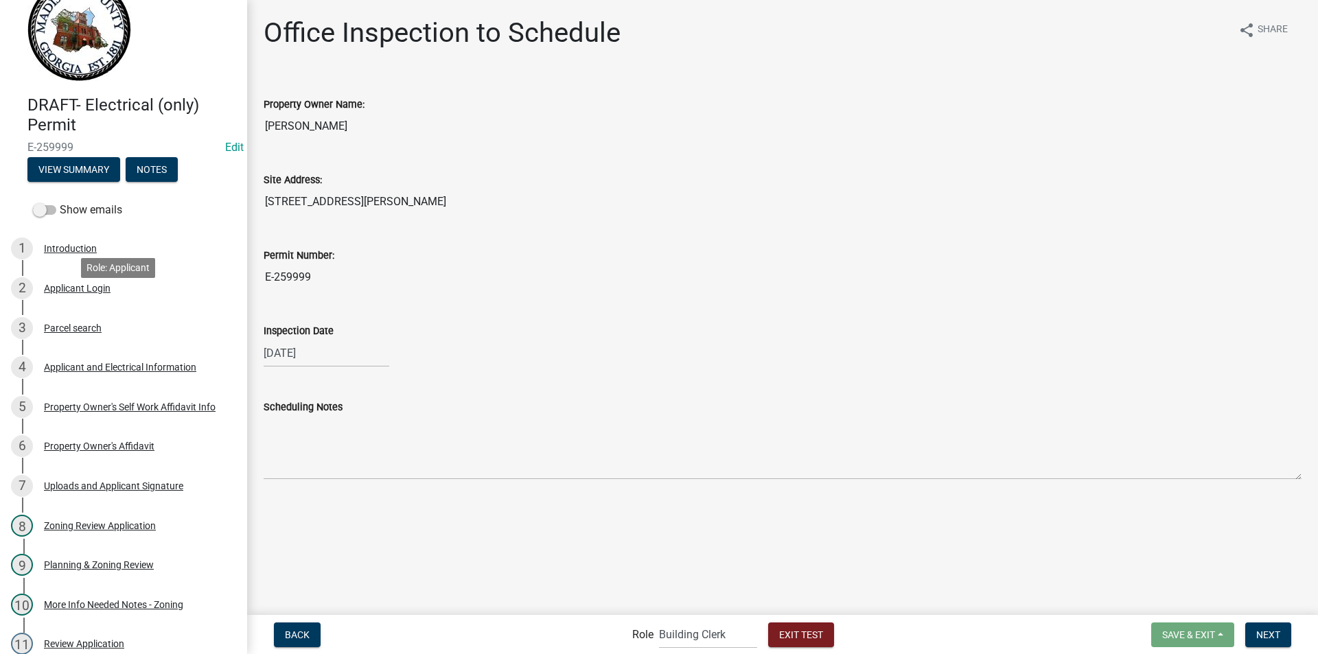
scroll to position [34, 0]
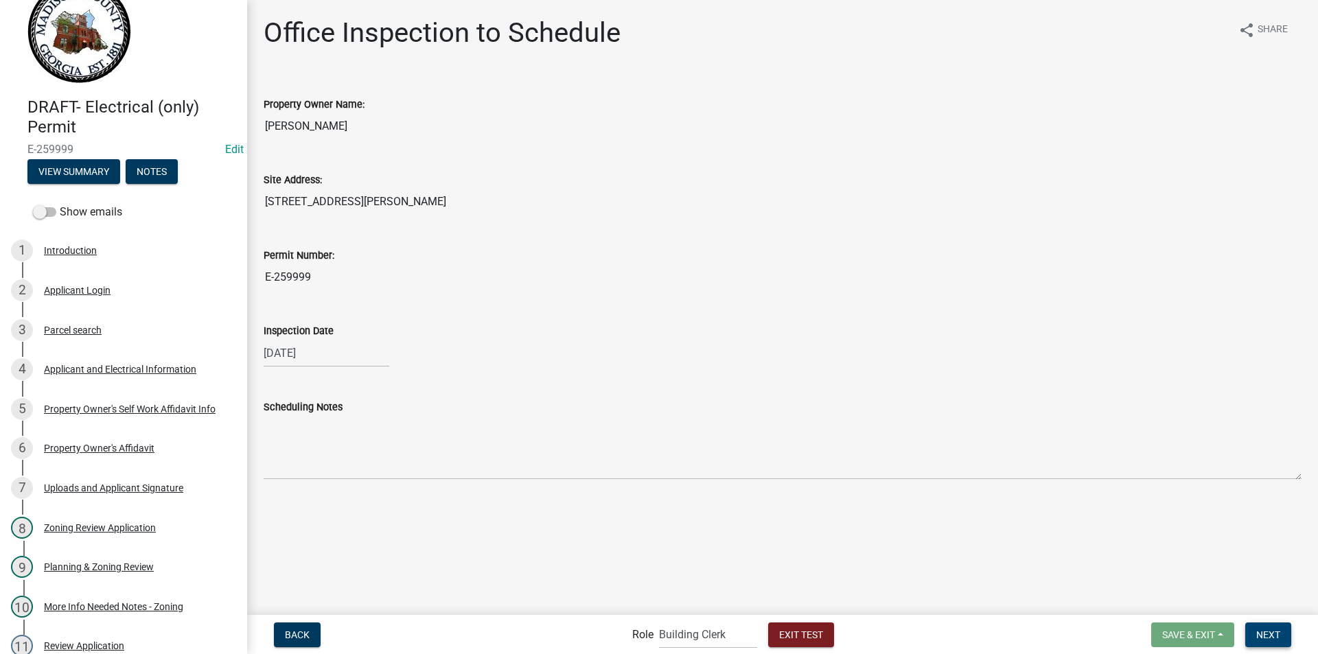
click at [1271, 634] on span "Next" at bounding box center [1268, 634] width 24 height 11
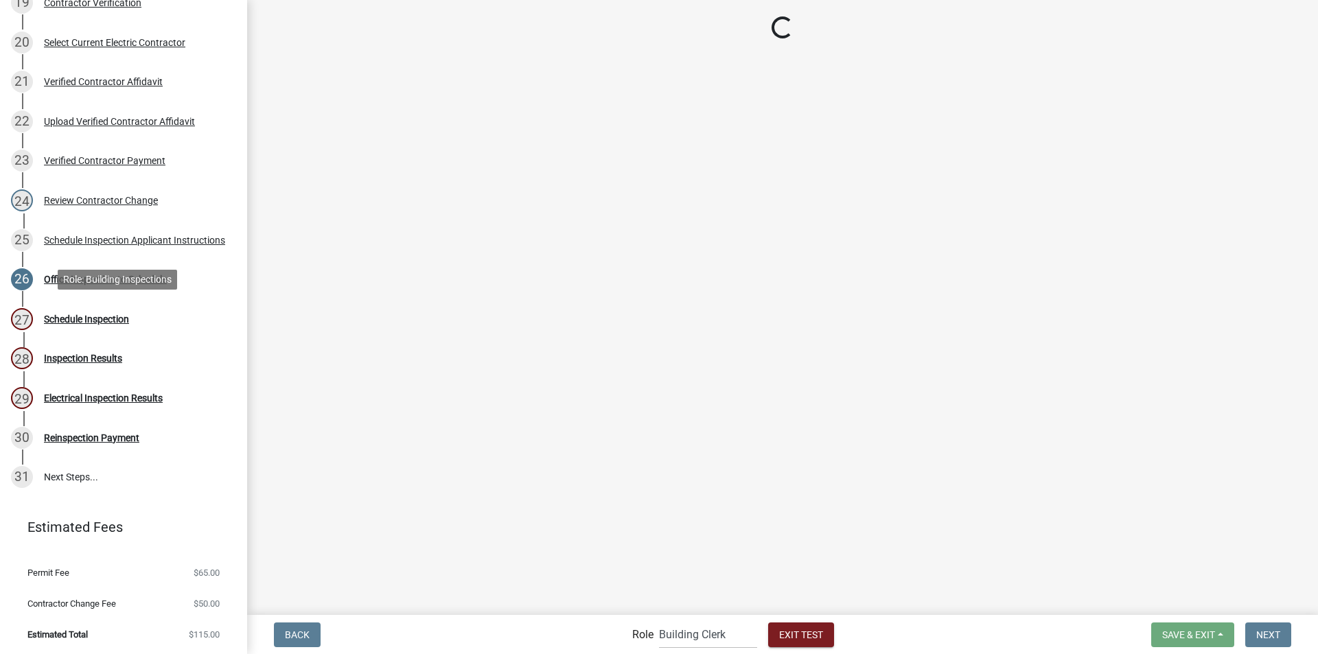
scroll to position [995, 0]
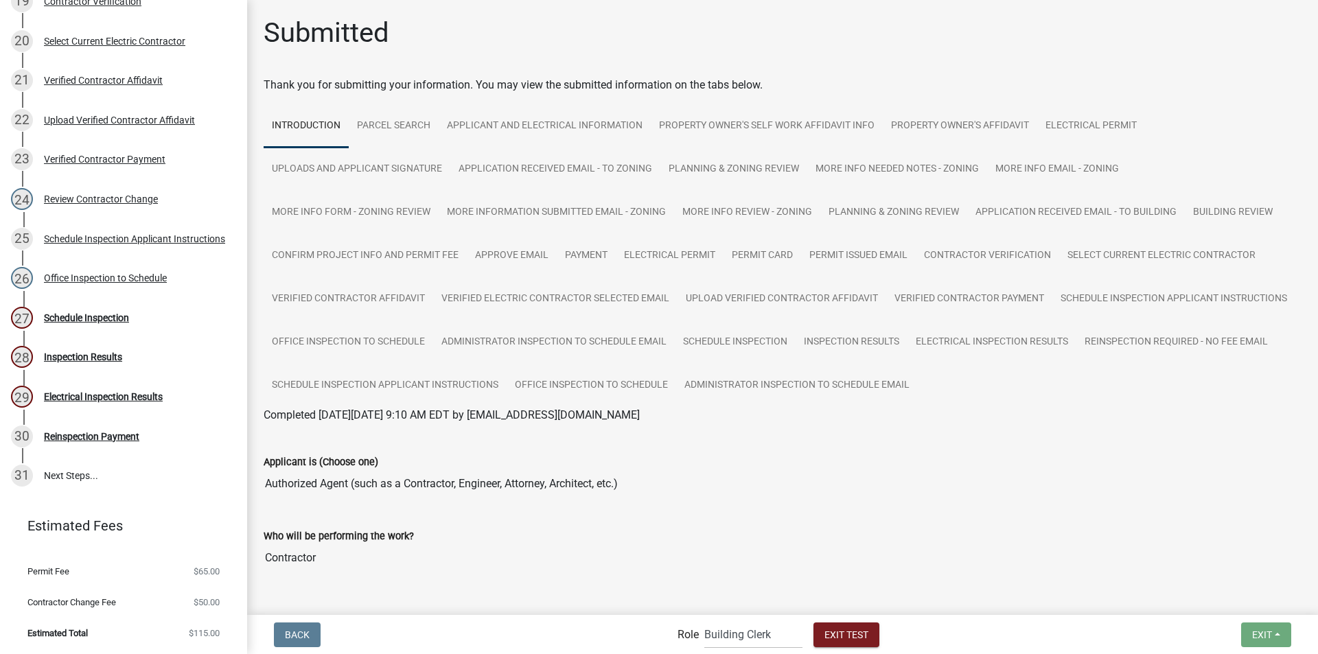
click at [701, 636] on span "Applicant Building Clerk Building Inspections Planning & Zoning Admin" at bounding box center [753, 635] width 109 height 28
click at [714, 638] on select "Applicant Building Clerk Building Inspections Planning & Zoning Admin" at bounding box center [753, 635] width 98 height 28
select select "67b8e1bd-2e3e-4a8d-861d-598f76277593"
click at [704, 621] on select "Applicant Building Clerk Building Inspections Planning & Zoning Admin" at bounding box center [753, 635] width 98 height 28
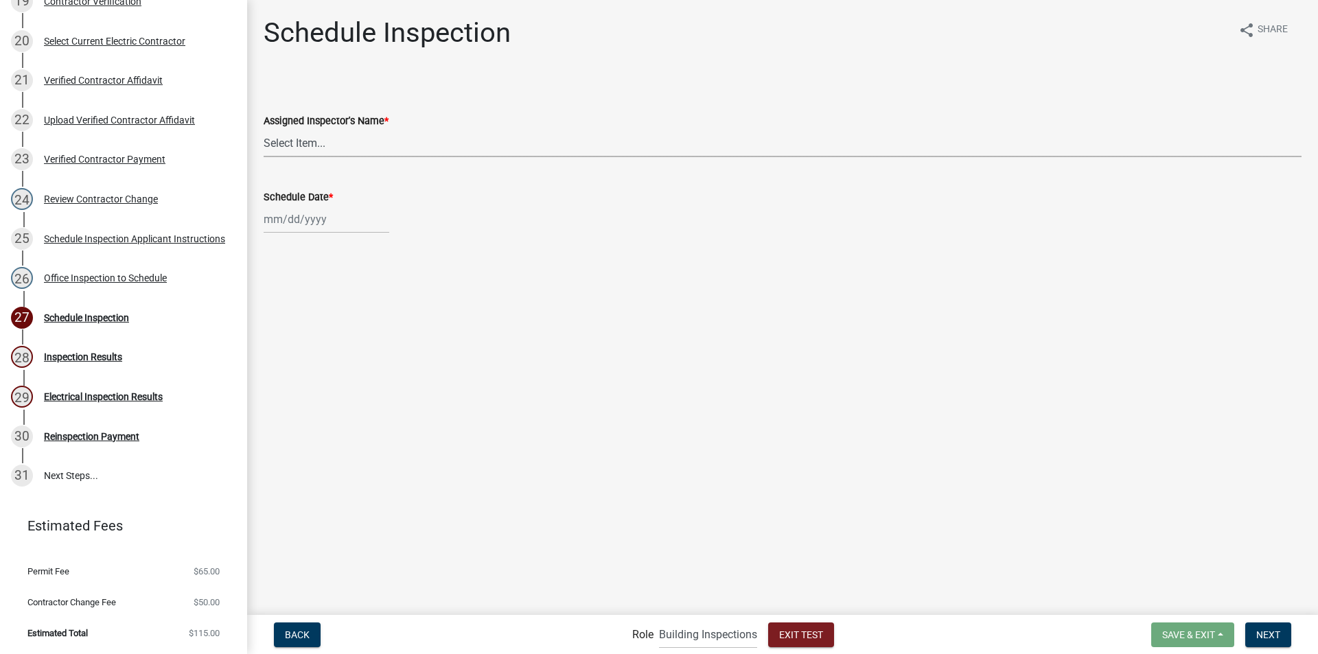
click at [346, 148] on select "Select Item... [PERSON_NAME] ([PERSON_NAME]) JonathanCook ([PERSON_NAME])" at bounding box center [783, 143] width 1038 height 28
select select "2023d007-b419-41f6-ba25-1bda40fa8b83"
click at [264, 129] on select "Select Item... [PERSON_NAME] ([PERSON_NAME]) JonathanCook ([PERSON_NAME])" at bounding box center [783, 143] width 1038 height 28
click at [319, 223] on div at bounding box center [327, 219] width 126 height 28
select select "10"
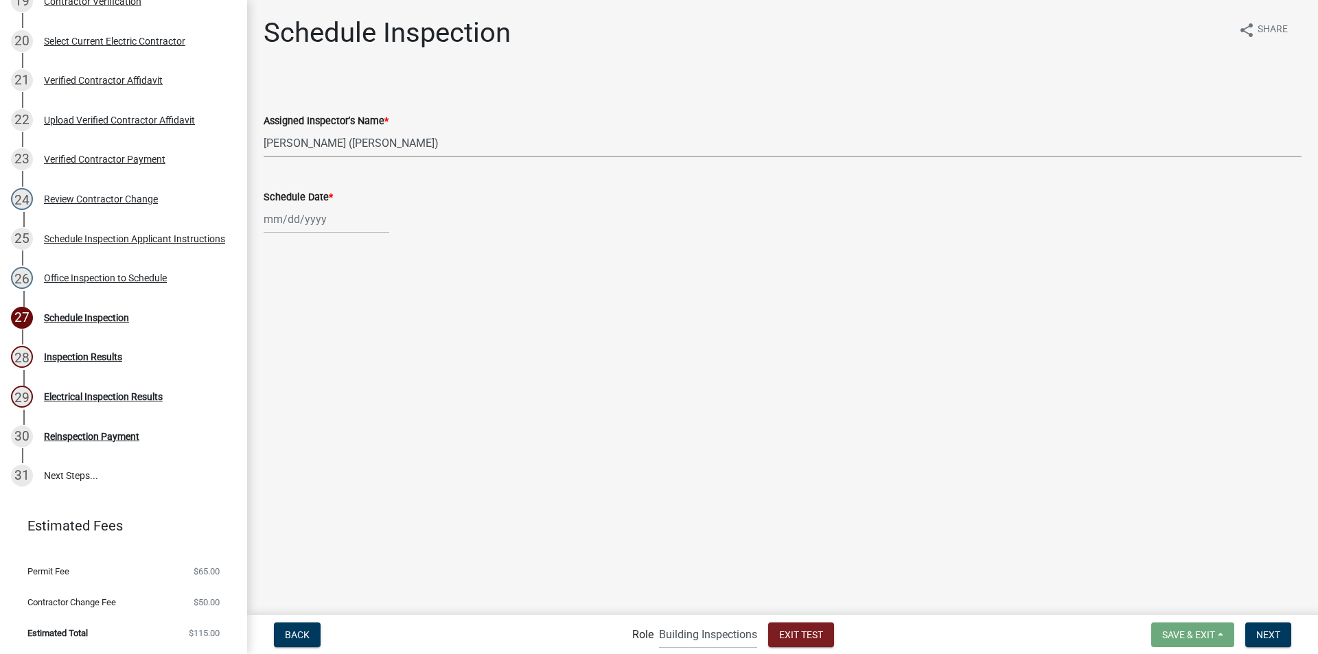
select select "2025"
click at [323, 316] on div "8" at bounding box center [321, 314] width 22 height 22
type input "[DATE]"
click at [1262, 633] on span "Next" at bounding box center [1268, 634] width 24 height 11
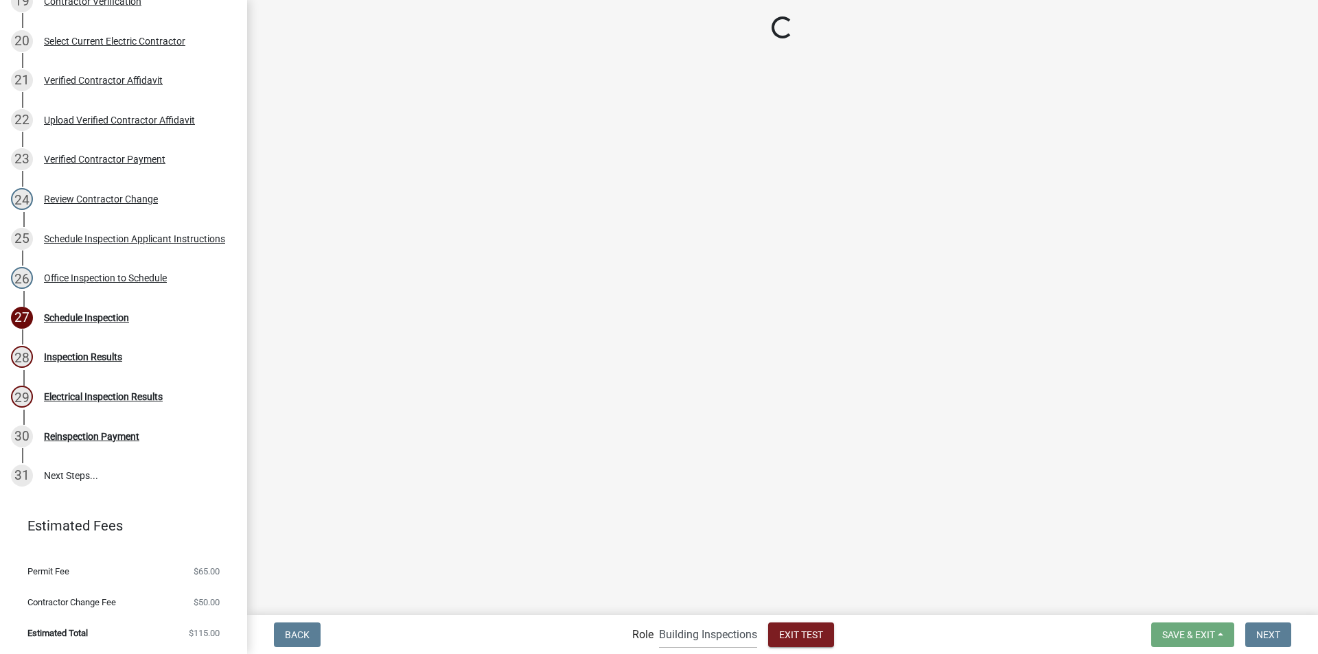
scroll to position [956, 0]
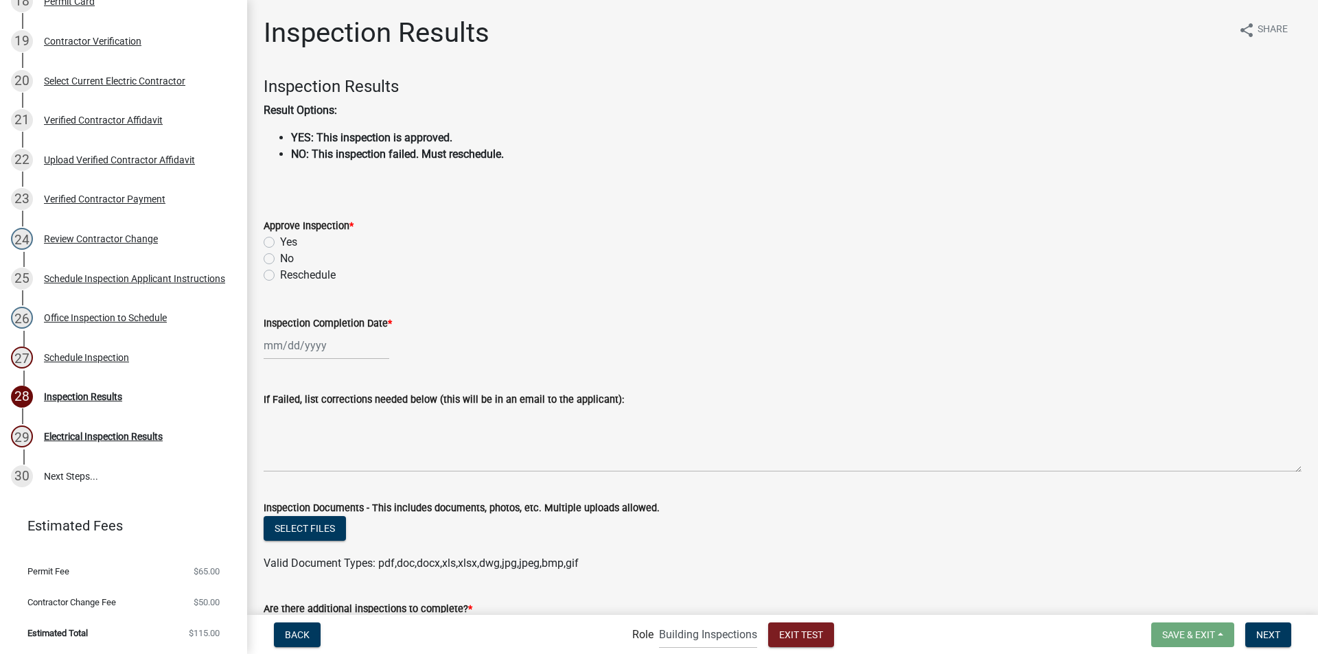
click at [280, 238] on label "Yes" at bounding box center [288, 242] width 17 height 16
click at [280, 238] on input "Yes" at bounding box center [284, 238] width 9 height 9
radio input "true"
click at [297, 350] on div at bounding box center [327, 346] width 126 height 28
select select "10"
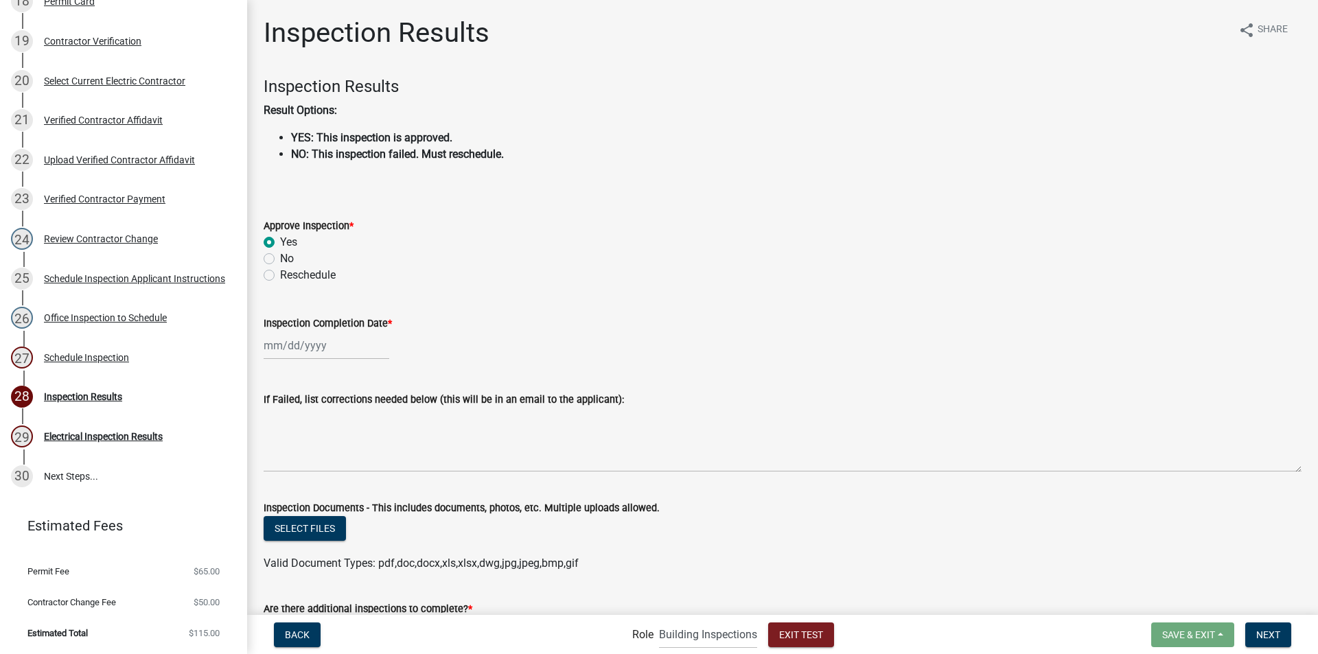
select select "2025"
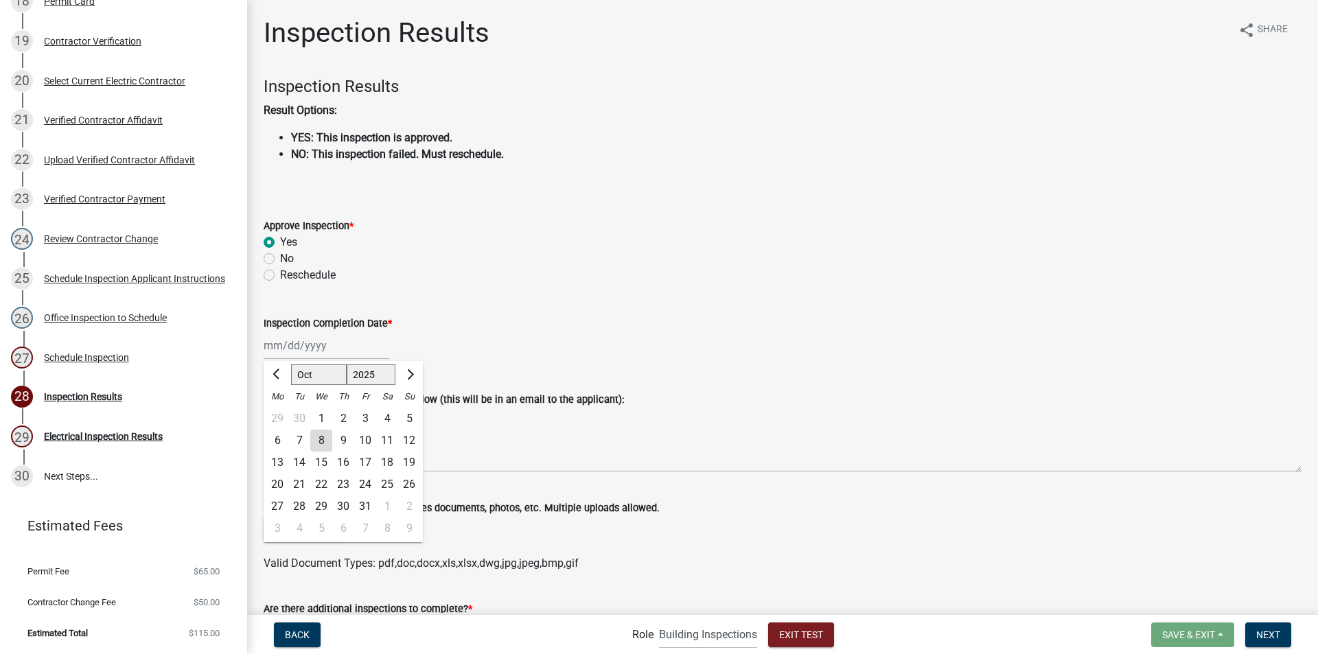
click at [326, 441] on div "8" at bounding box center [321, 441] width 22 height 22
type input "[DATE]"
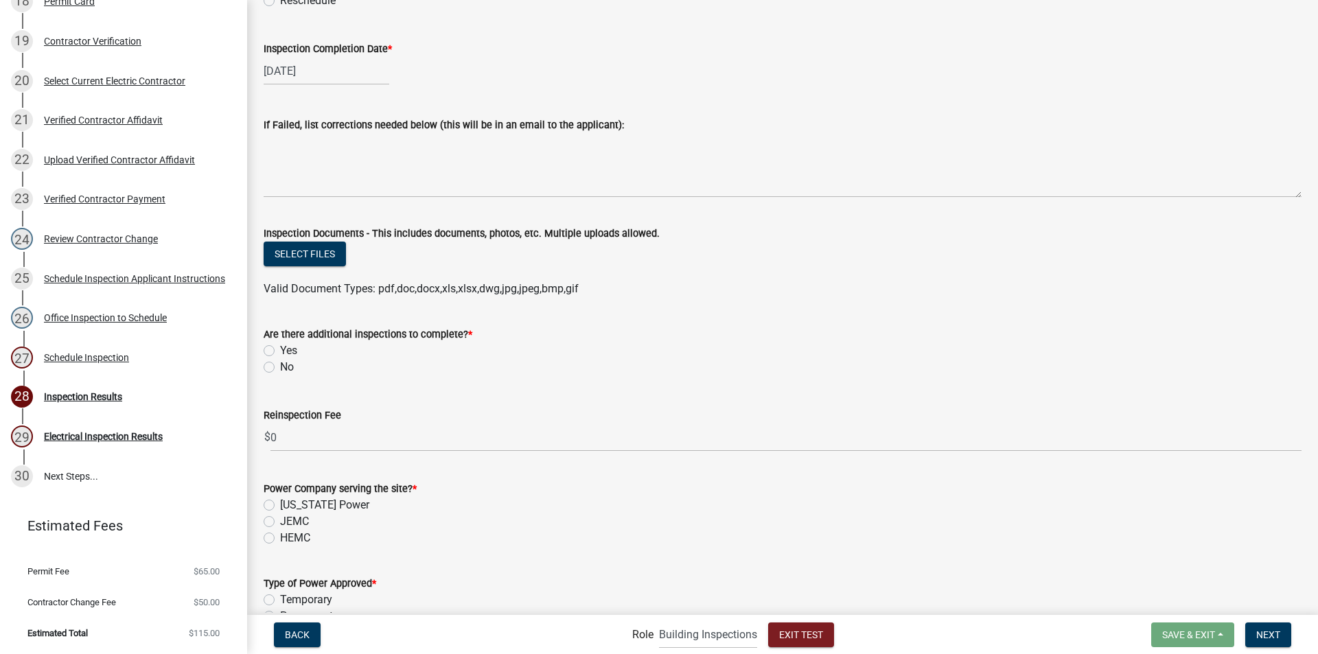
scroll to position [343, 0]
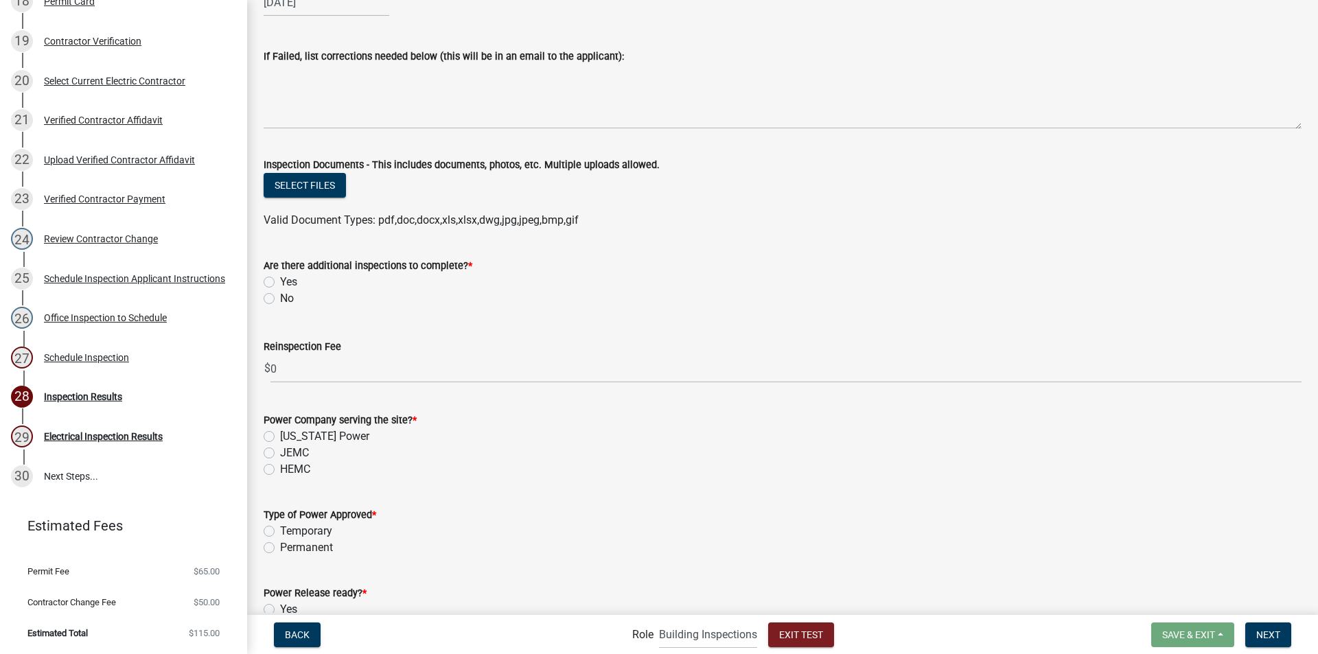
click at [280, 299] on label "No" at bounding box center [287, 298] width 14 height 16
click at [280, 299] on input "No" at bounding box center [284, 294] width 9 height 9
radio input "true"
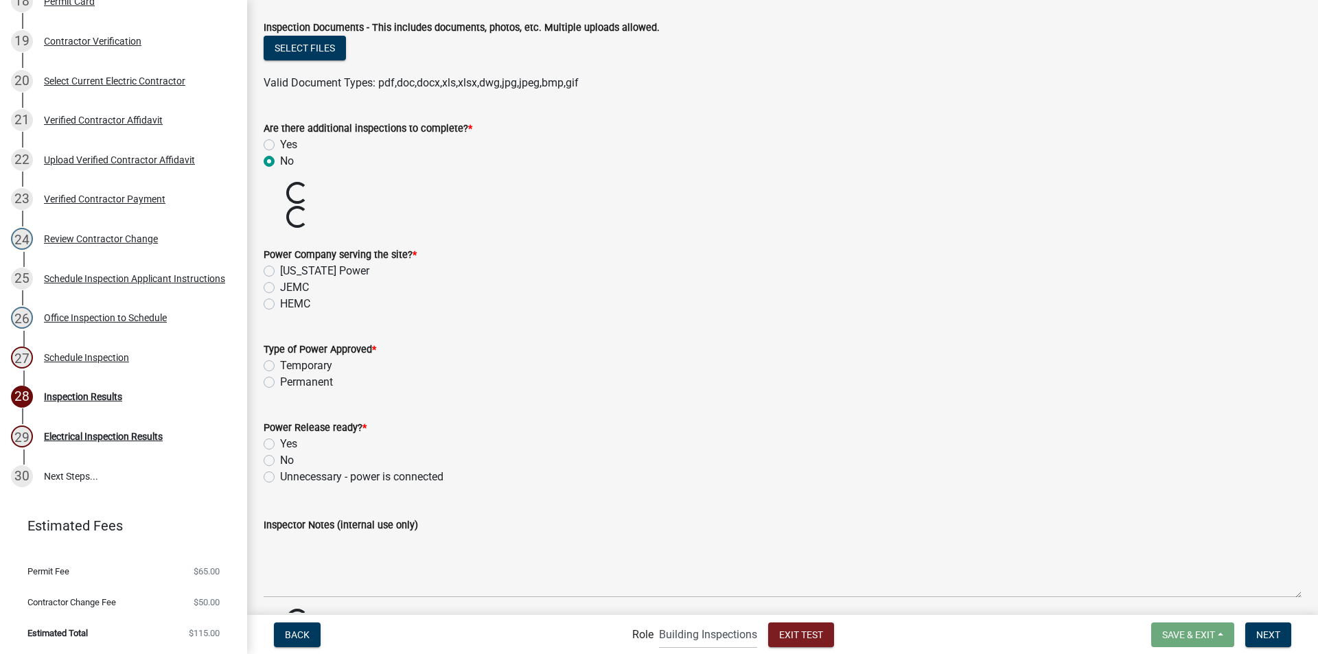
scroll to position [549, 0]
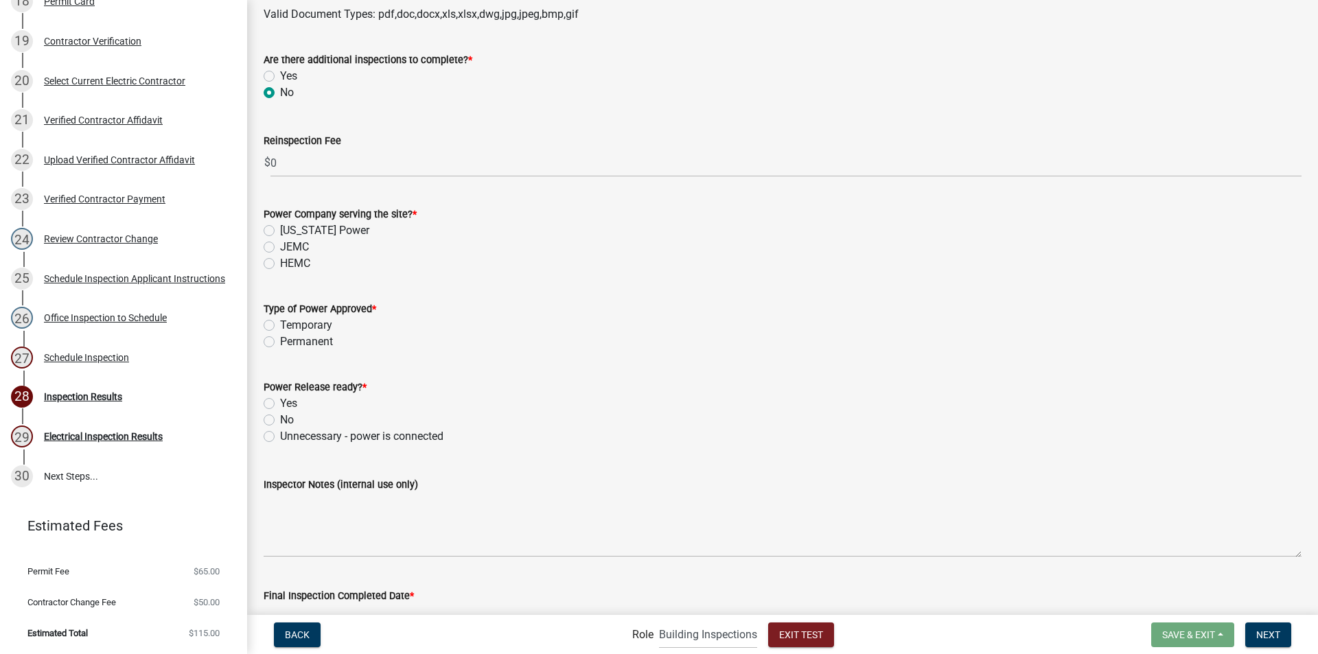
click at [280, 233] on label "[US_STATE] Power" at bounding box center [324, 230] width 89 height 16
click at [280, 231] on input "[US_STATE] Power" at bounding box center [284, 226] width 9 height 9
radio input "true"
click at [280, 342] on label "Permanent" at bounding box center [306, 342] width 53 height 16
click at [280, 342] on input "Permanent" at bounding box center [284, 338] width 9 height 9
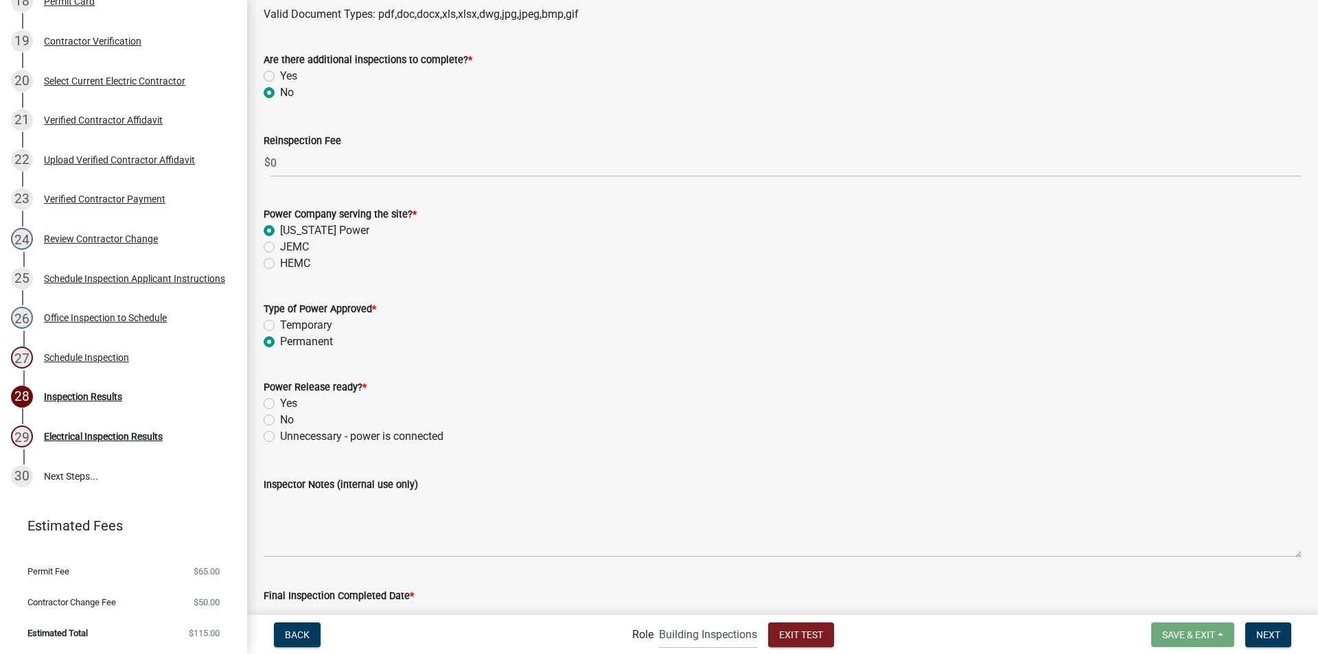
radio input "true"
click at [280, 402] on label "Yes" at bounding box center [288, 403] width 17 height 16
click at [280, 402] on input "Yes" at bounding box center [284, 399] width 9 height 9
radio input "true"
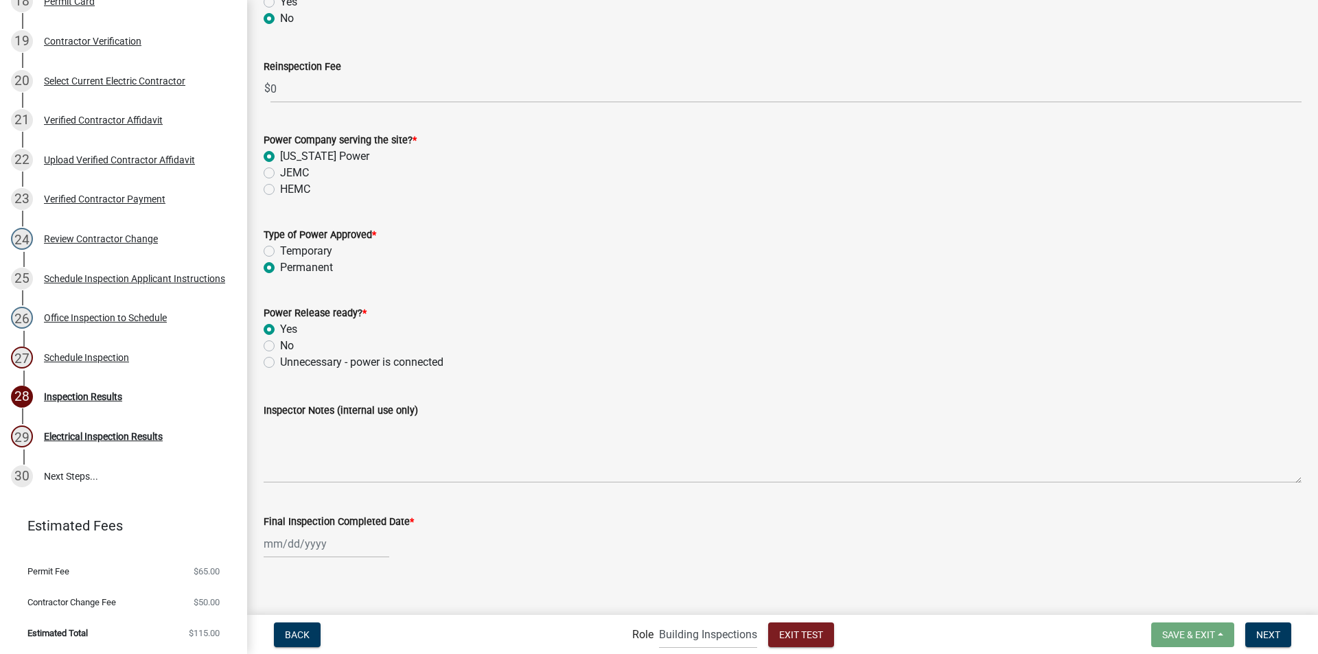
scroll to position [634, 0]
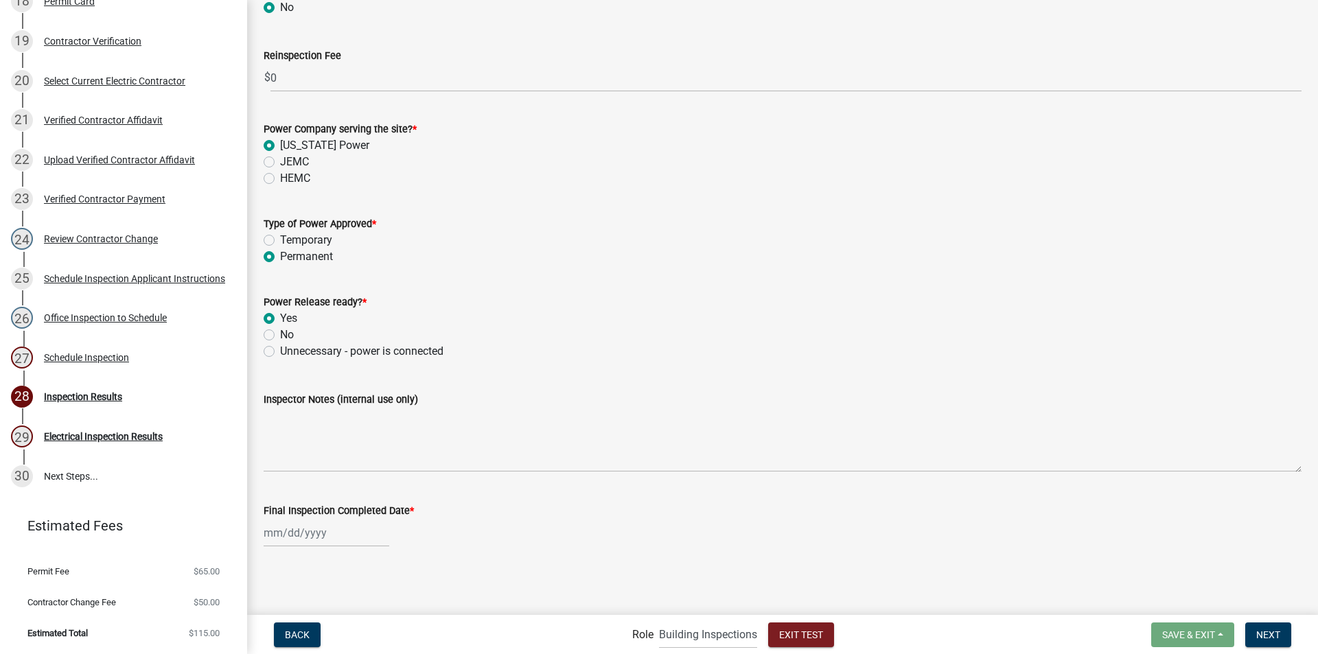
click at [317, 533] on div at bounding box center [327, 533] width 126 height 28
select select "10"
select select "2025"
click at [320, 414] on div "8" at bounding box center [321, 416] width 22 height 22
type input "[DATE]"
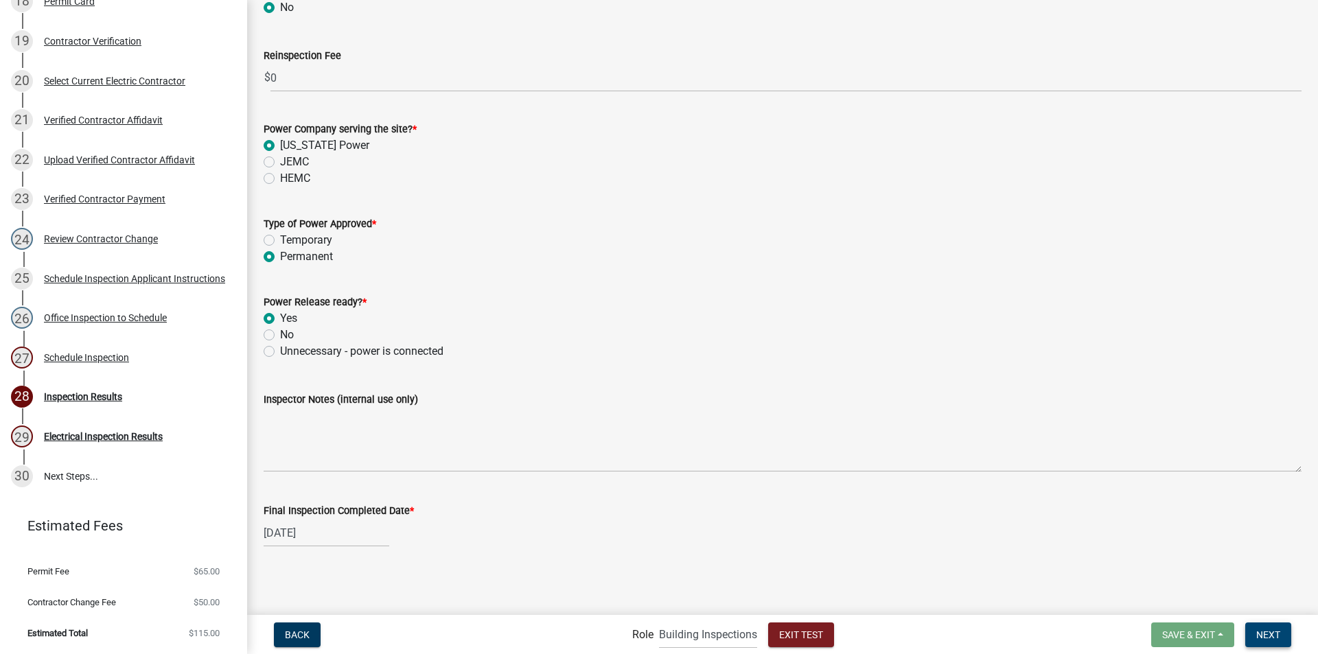
click at [1274, 633] on span "Next" at bounding box center [1268, 634] width 24 height 11
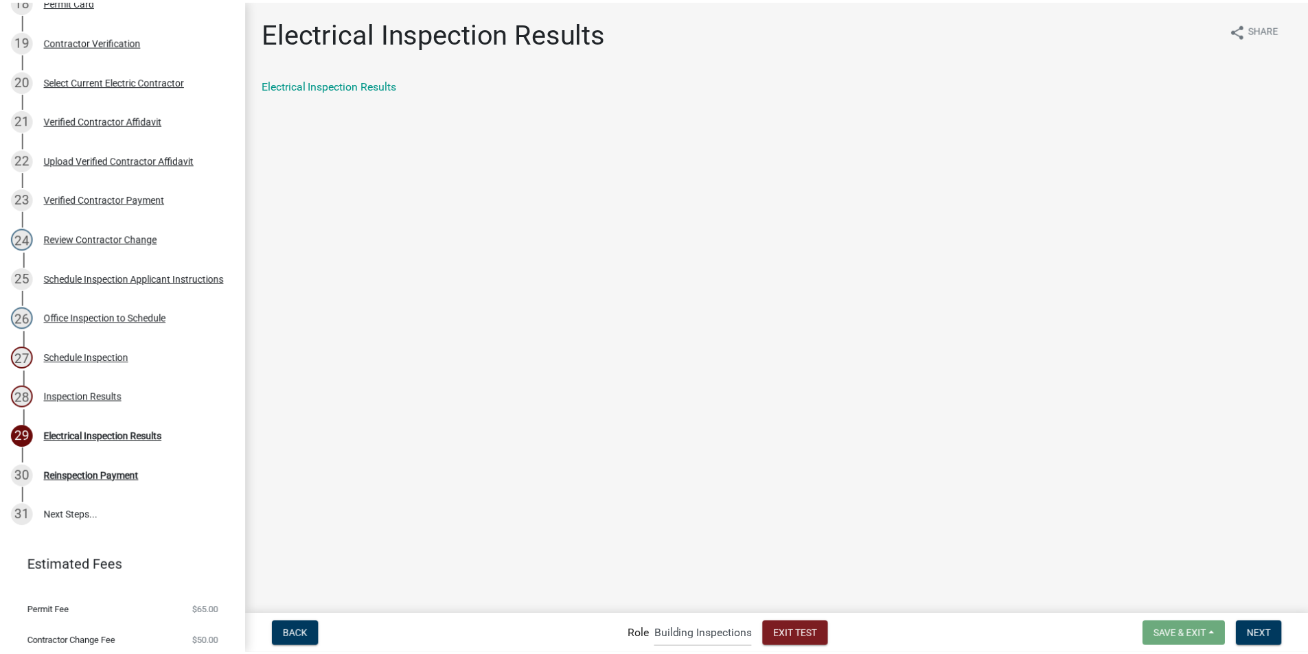
scroll to position [995, 0]
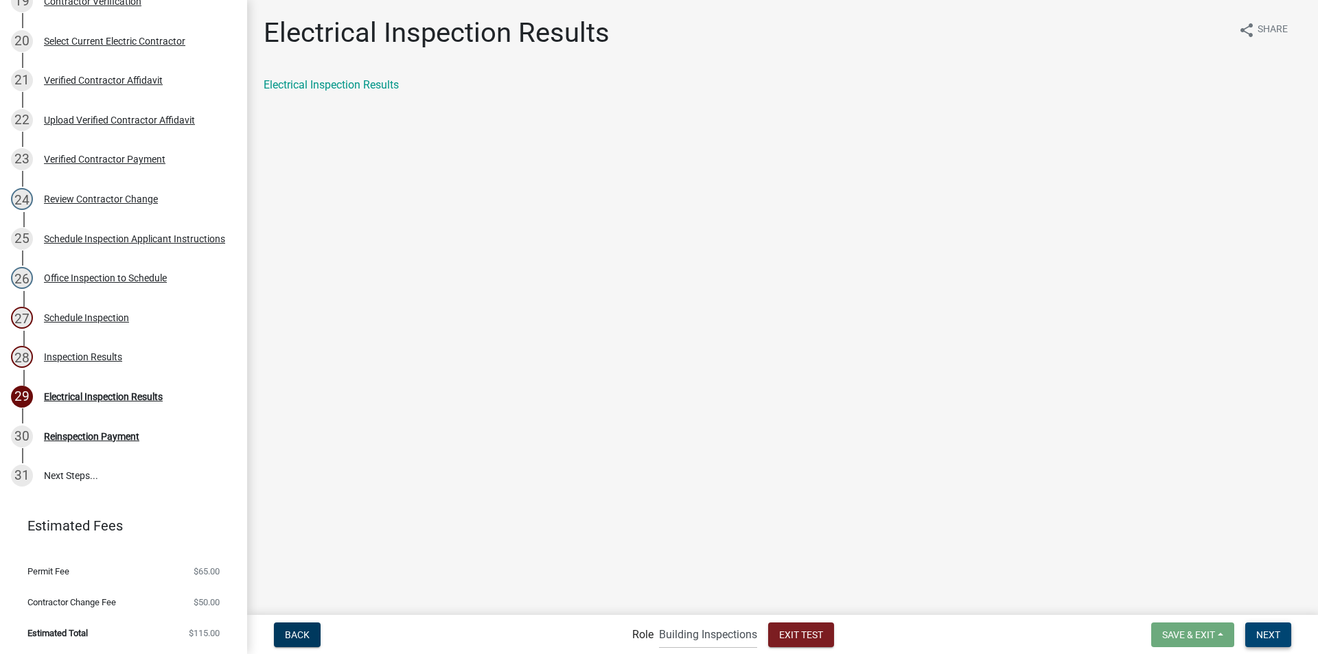
click at [1280, 631] on span "Next" at bounding box center [1268, 634] width 24 height 11
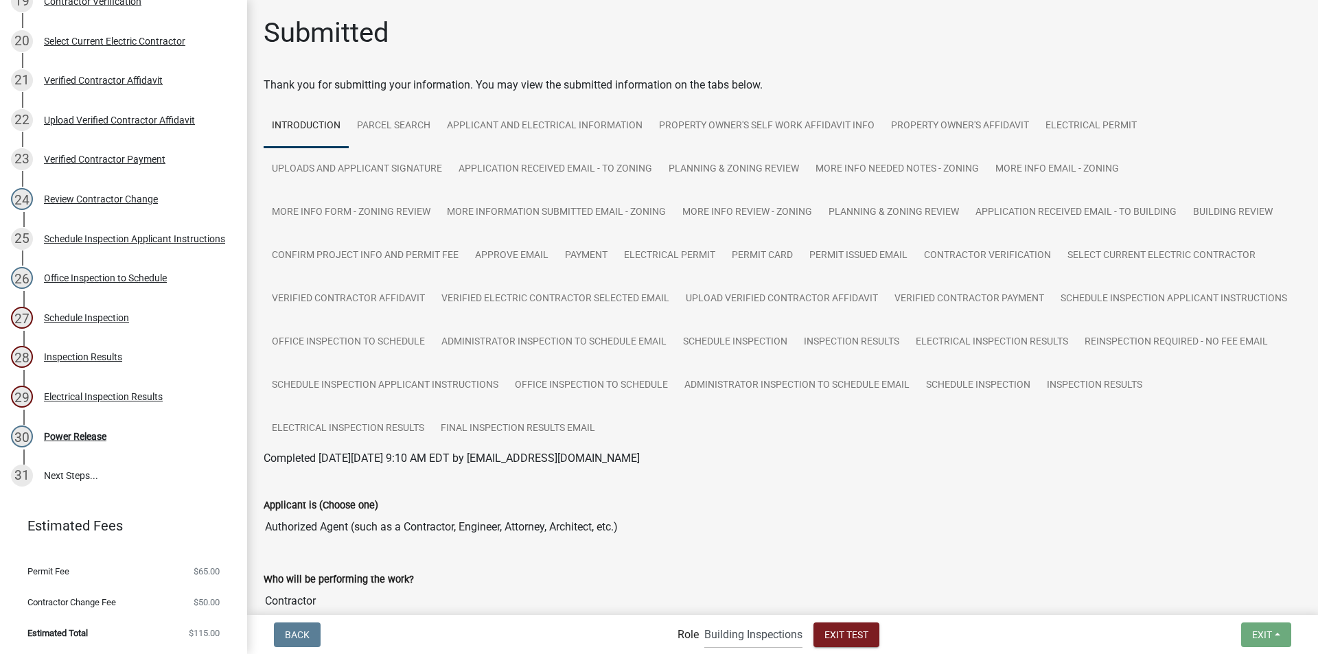
click at [700, 636] on span "Applicant Building Clerk Building Inspections Planning & Zoning Admin" at bounding box center [753, 635] width 109 height 28
drag, startPoint x: 752, startPoint y: 636, endPoint x: 755, endPoint y: 621, distance: 14.7
click at [752, 636] on select "Applicant Building Clerk Building Inspections Planning & Zoning Admin" at bounding box center [753, 635] width 98 height 28
select select "a1034ff1-6d4f-4586-aa83-45d6433eee28"
click at [704, 621] on select "Applicant Building Clerk Building Inspections Planning & Zoning Admin" at bounding box center [753, 635] width 98 height 28
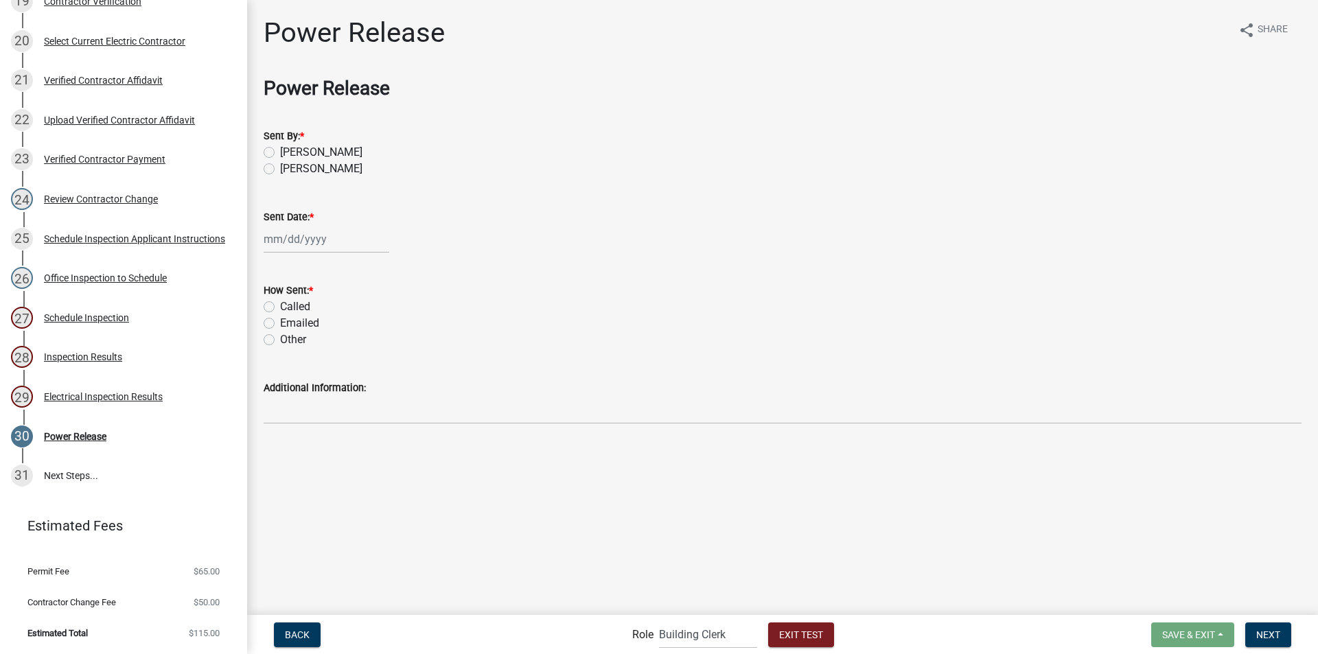
click at [280, 152] on label "[PERSON_NAME]" at bounding box center [321, 152] width 82 height 16
click at [280, 152] on input "[PERSON_NAME]" at bounding box center [284, 148] width 9 height 9
radio input "true"
click at [284, 235] on div at bounding box center [327, 239] width 126 height 28
select select "10"
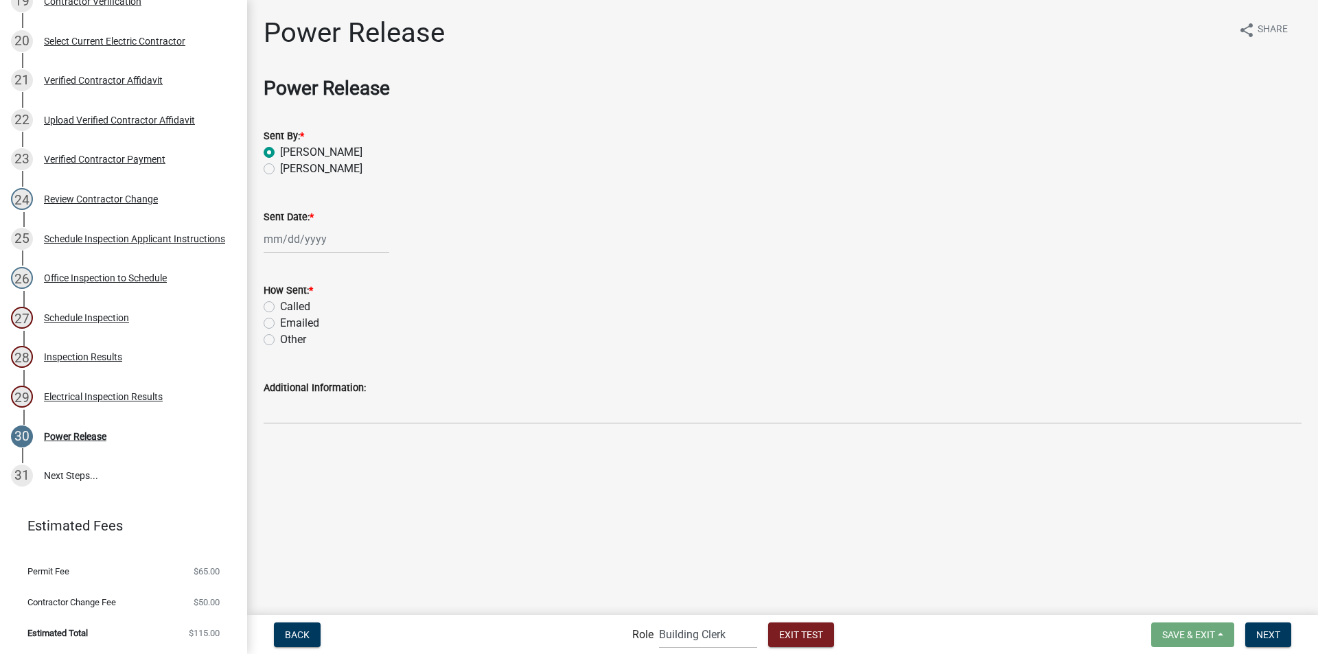
select select "2025"
click at [347, 336] on div "9" at bounding box center [343, 334] width 22 height 22
type input "[DATE]"
click at [280, 326] on label "Emailed" at bounding box center [299, 323] width 39 height 16
click at [280, 324] on input "Emailed" at bounding box center [284, 319] width 9 height 9
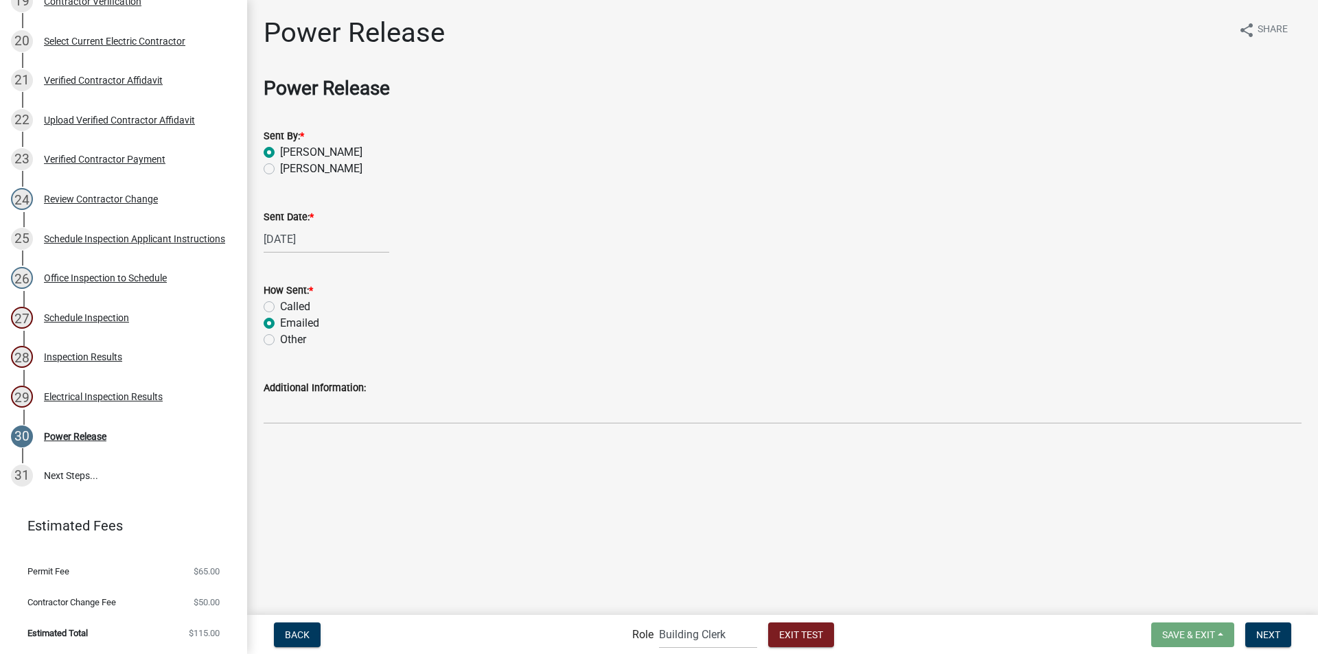
radio input "true"
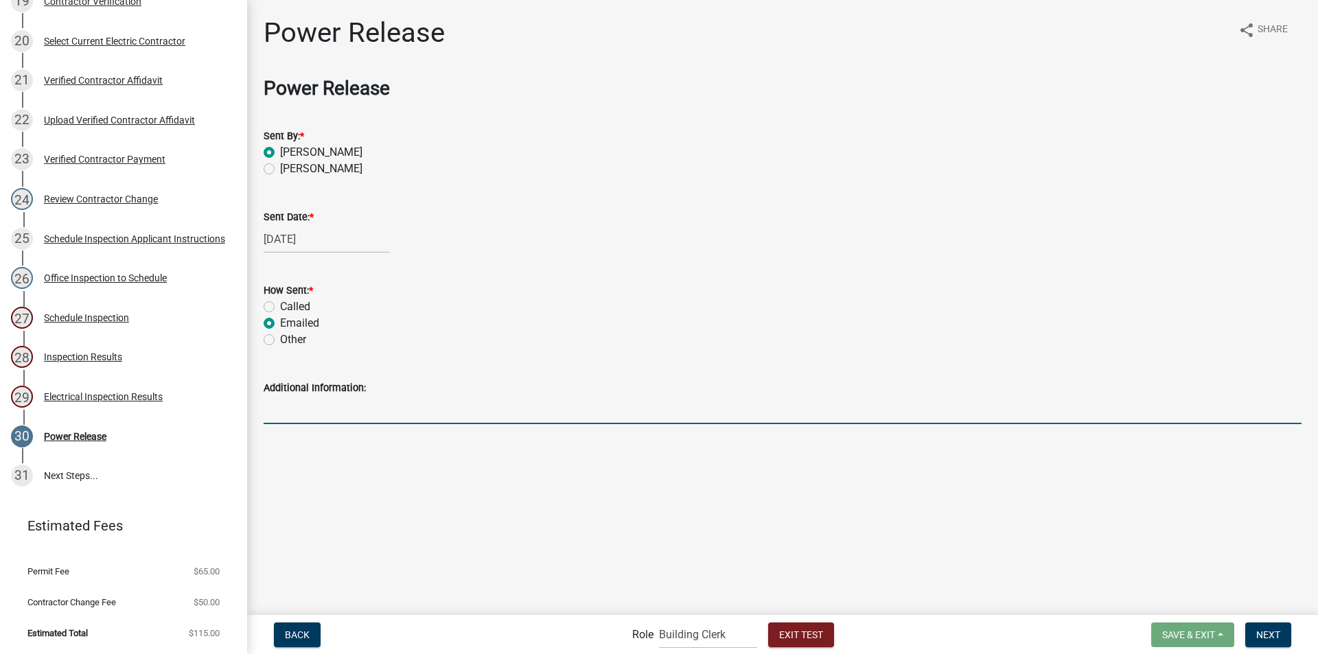
click at [288, 403] on input "Additional Information:" at bounding box center [783, 410] width 1038 height 28
click at [1269, 641] on button "Next" at bounding box center [1268, 635] width 46 height 25
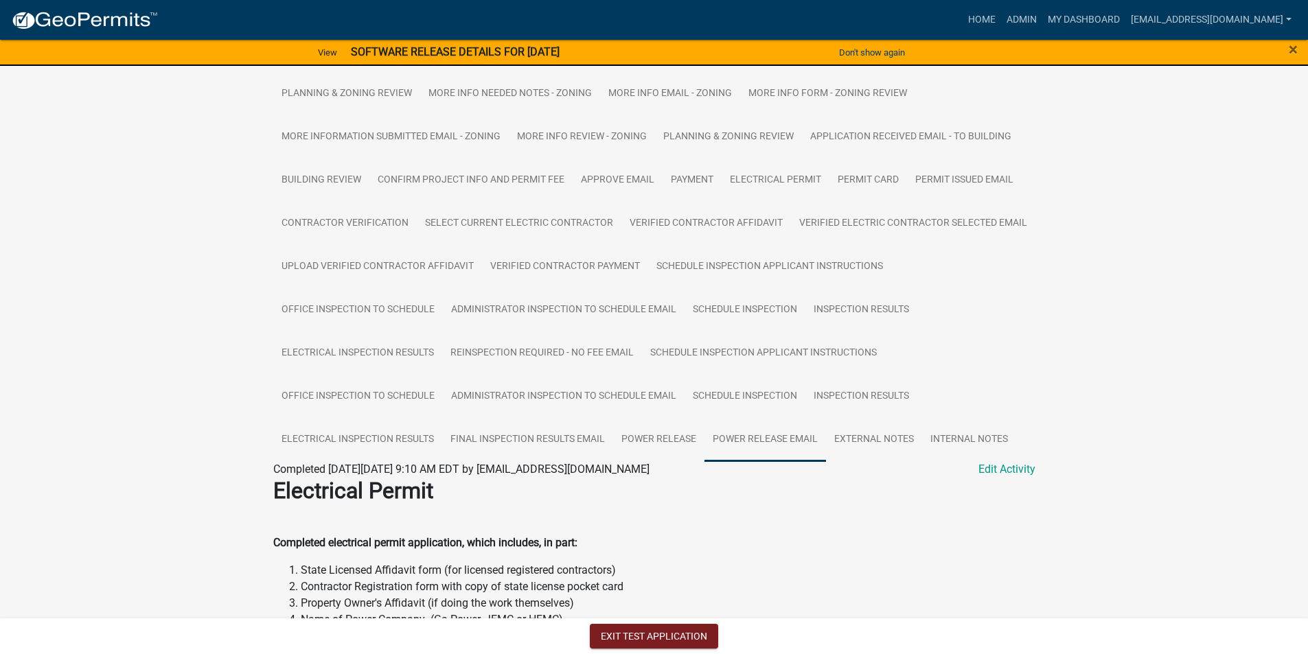
scroll to position [343, 0]
click at [759, 441] on link "Power Release Email" at bounding box center [765, 439] width 122 height 44
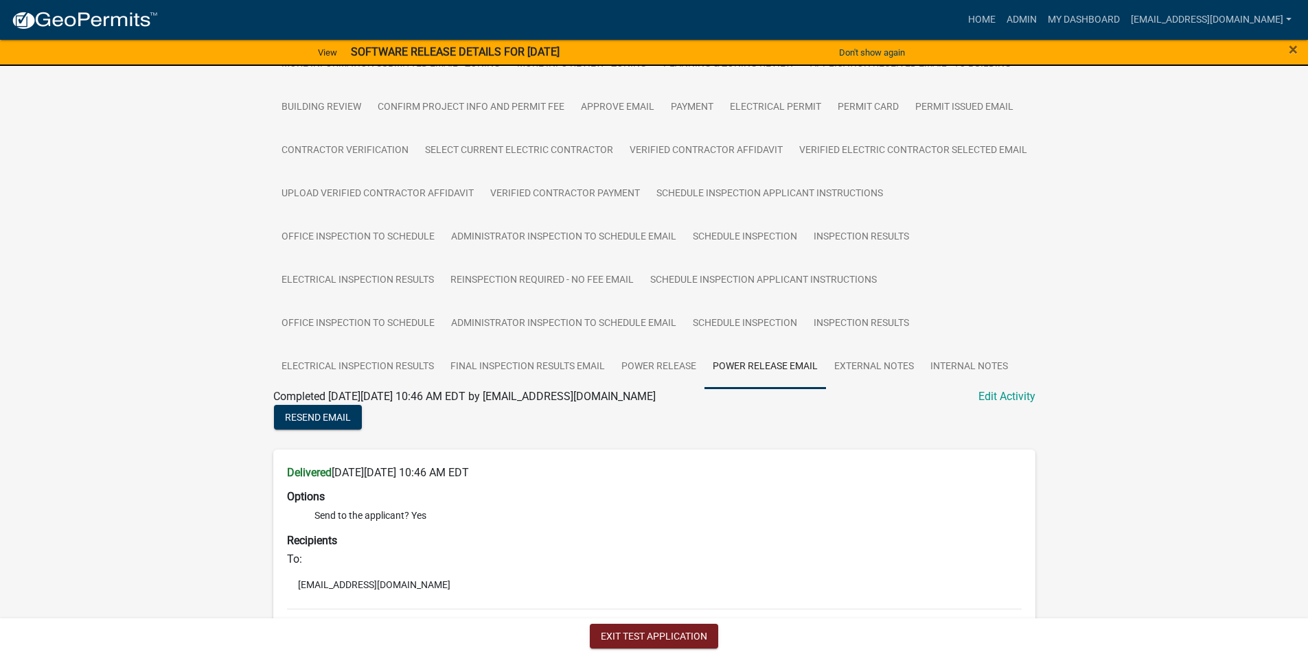
scroll to position [301, 0]
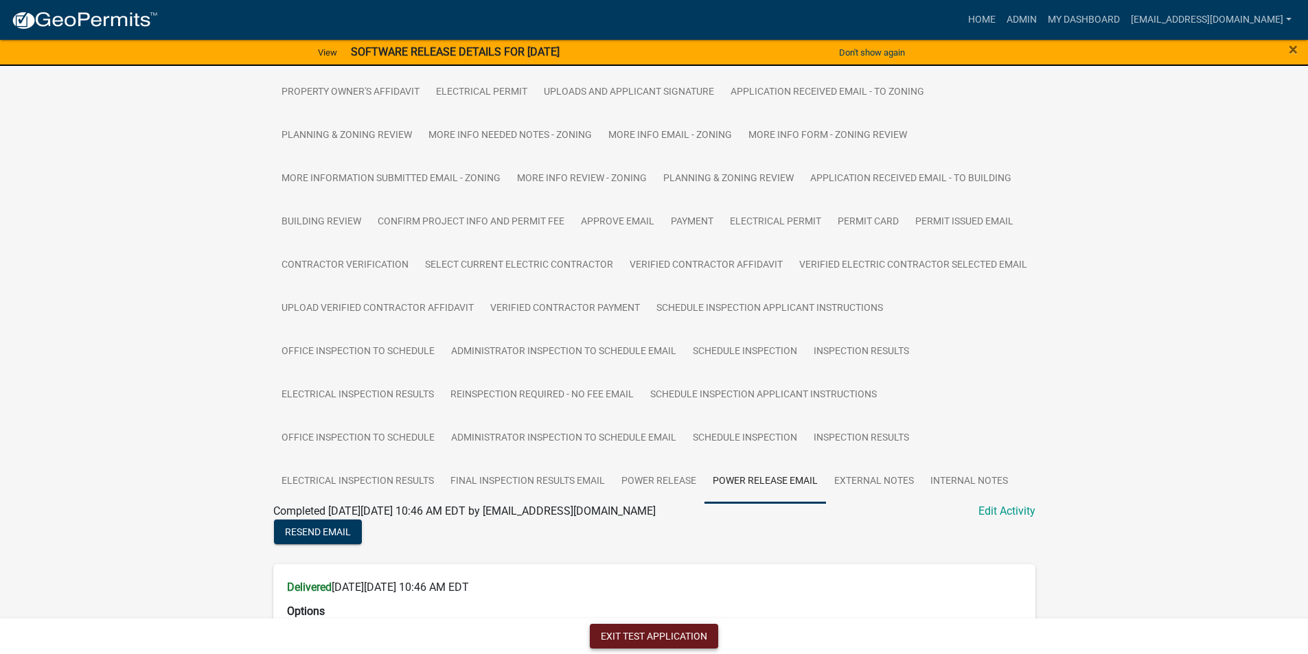
click at [646, 638] on button "Exit Test Application" at bounding box center [654, 636] width 128 height 25
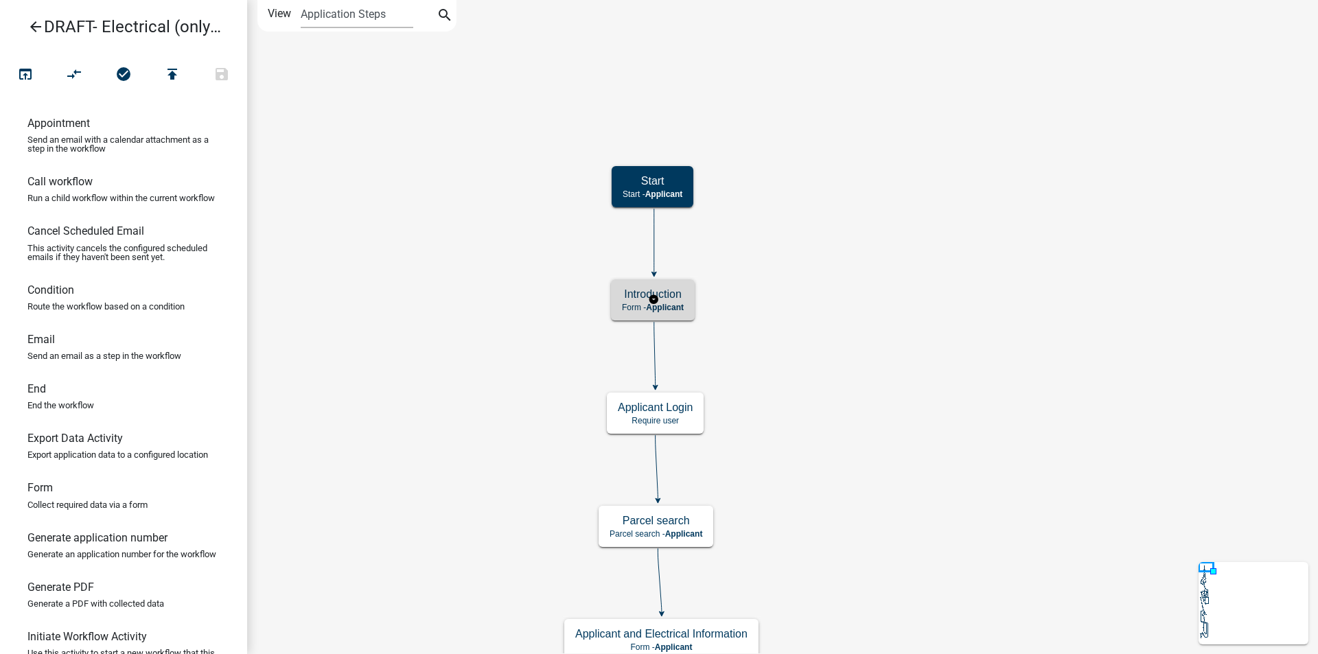
click at [633, 296] on h5 "Introduction" at bounding box center [653, 294] width 62 height 13
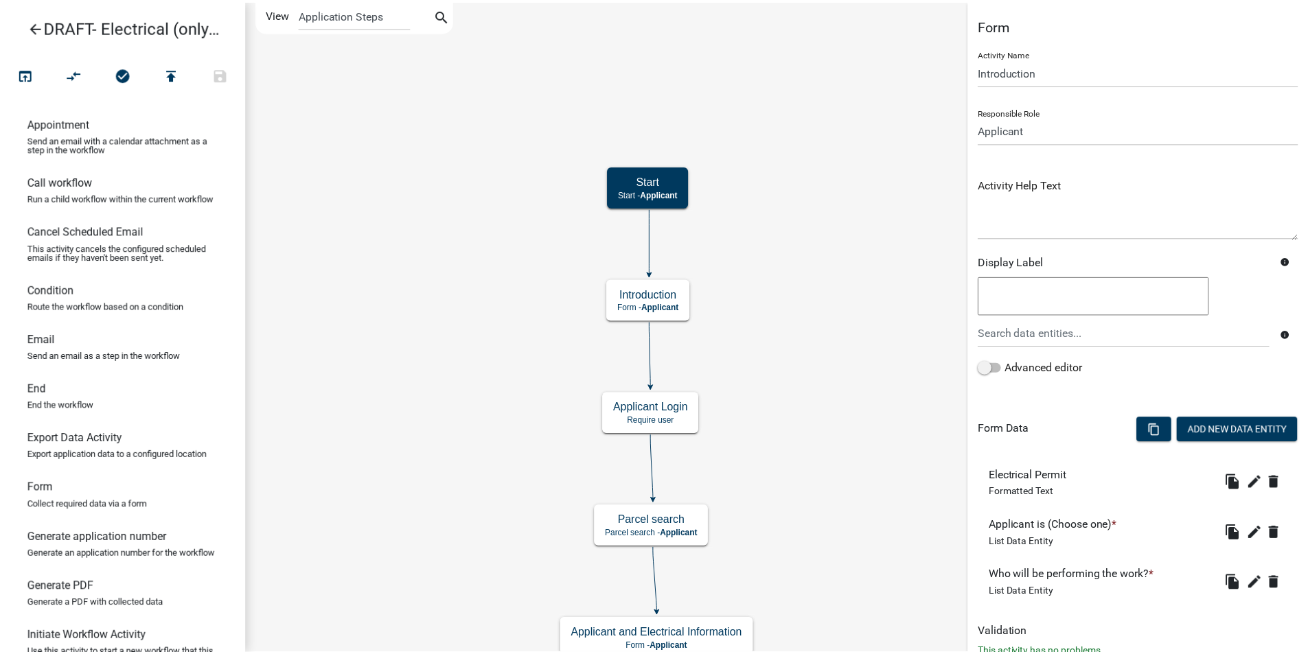
scroll to position [45, 0]
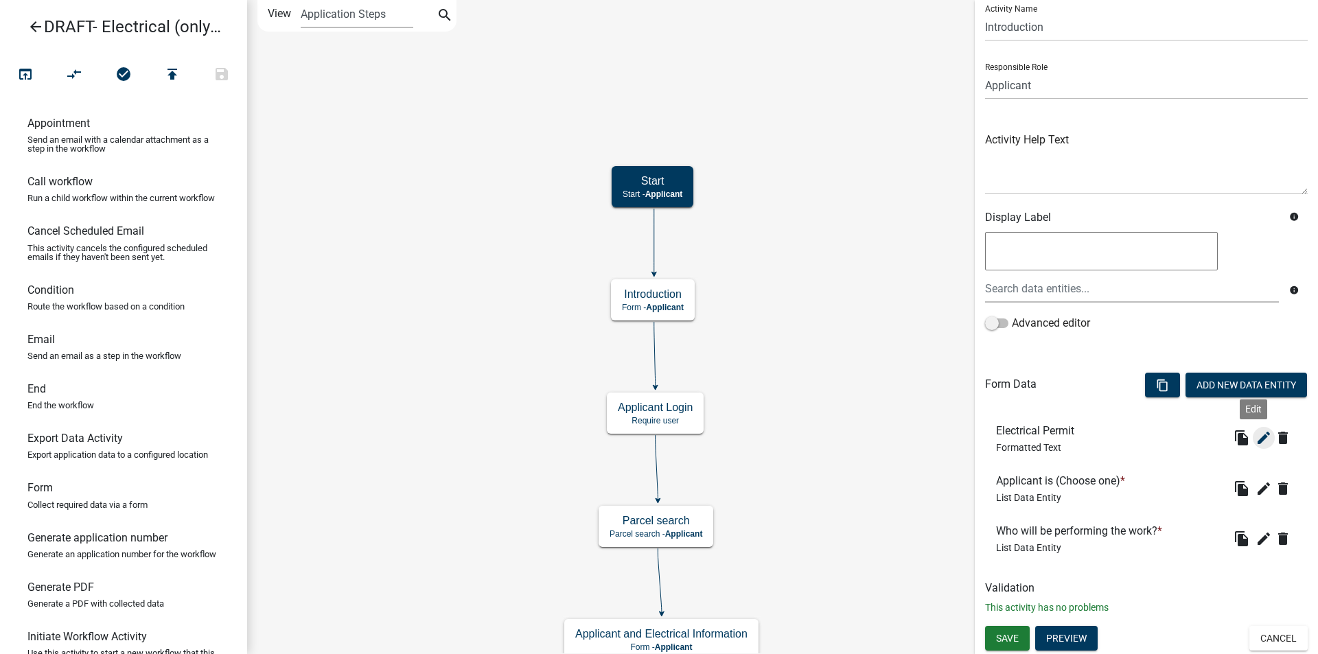
click at [1256, 443] on icon "edit" at bounding box center [1264, 438] width 16 height 16
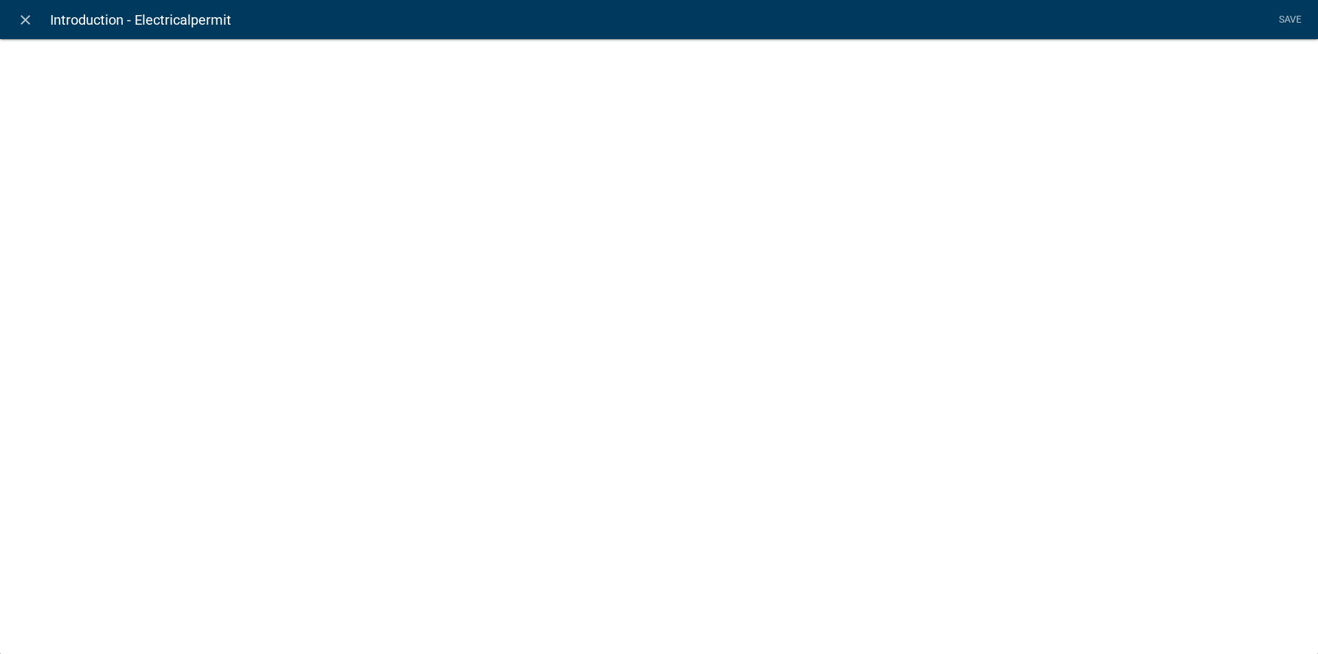
select select "rich-text"
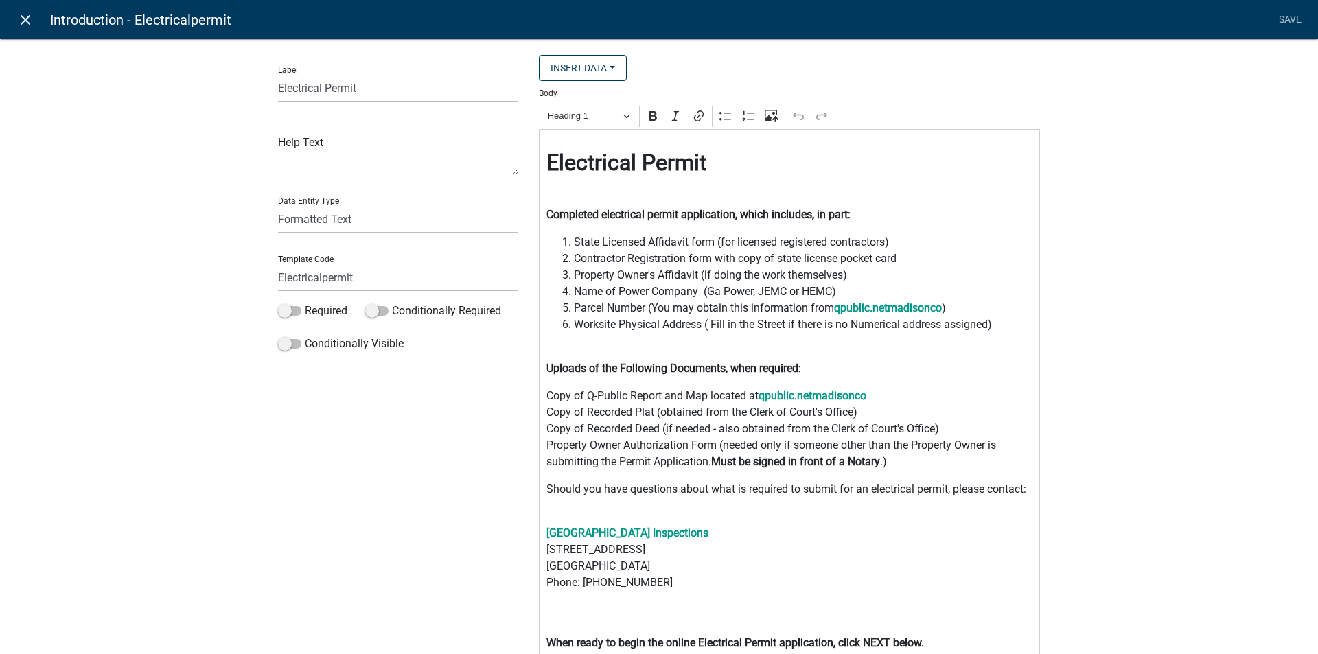
click at [25, 20] on icon "close" at bounding box center [25, 20] width 16 height 16
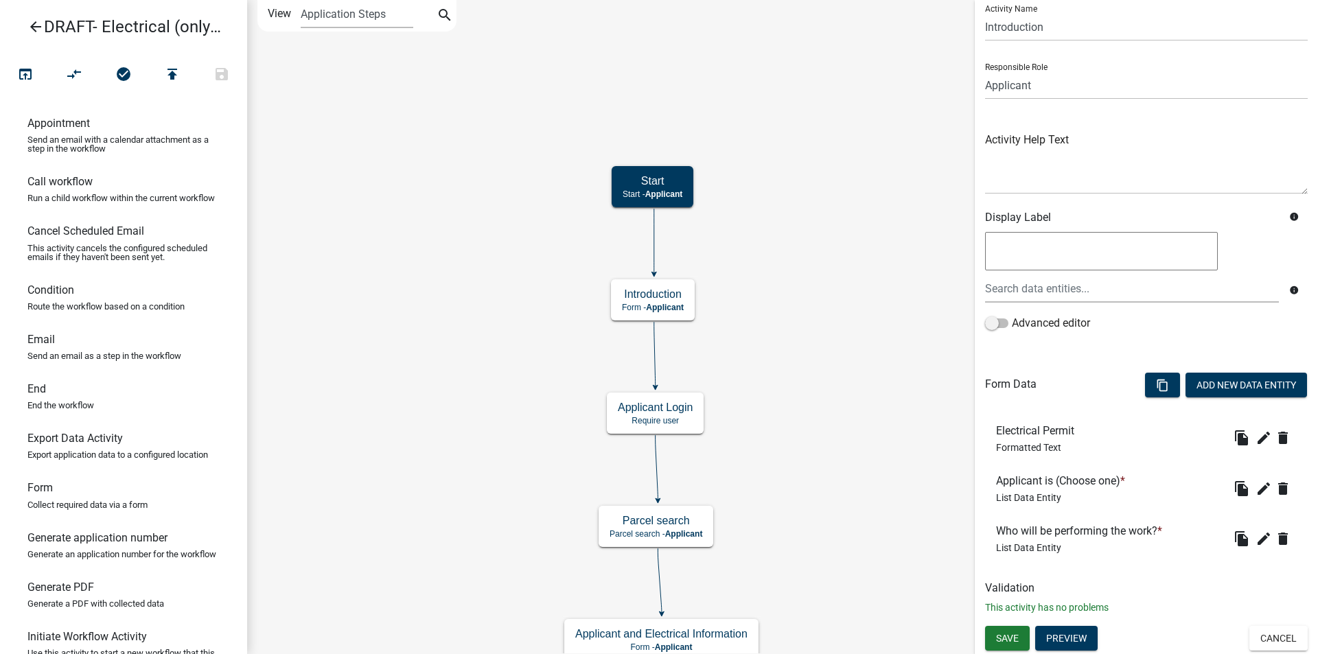
click at [34, 25] on icon "arrow_back" at bounding box center [35, 28] width 16 height 19
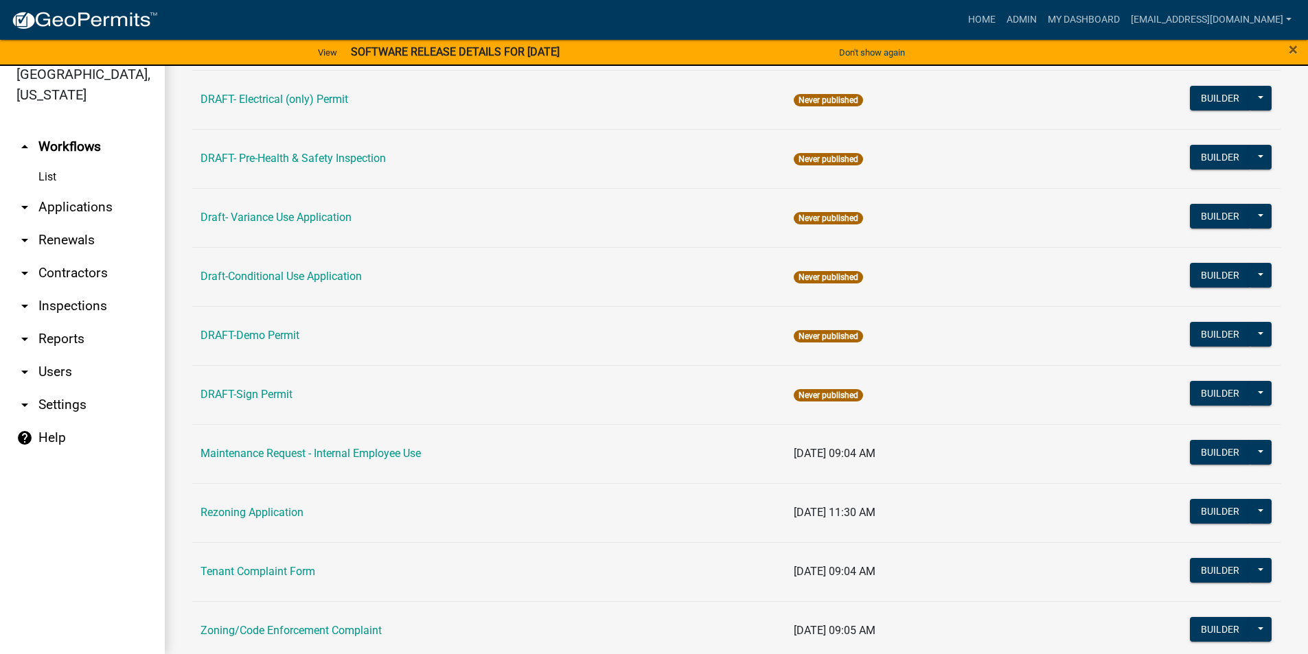
scroll to position [271, 0]
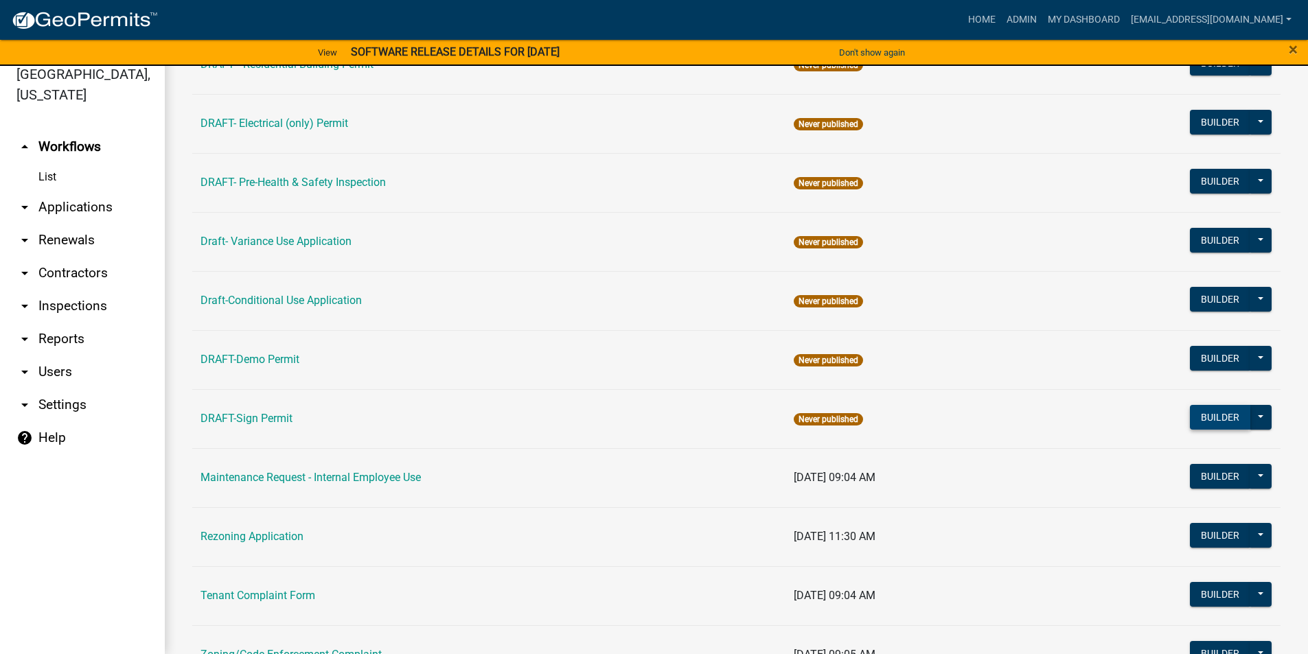
click at [1193, 419] on button "Builder" at bounding box center [1220, 417] width 60 height 25
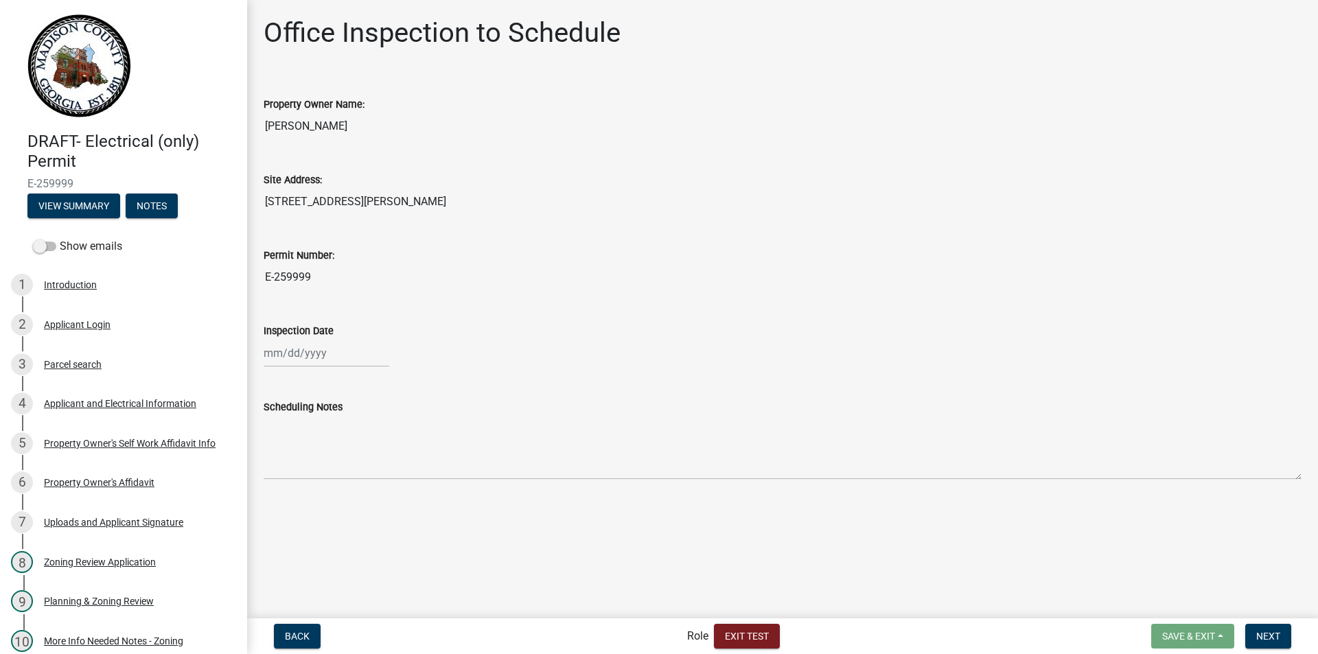
select select "a1034ff1-6d4f-4586-aa83-45d6433eee28"
click at [790, 634] on span "Exit Test" at bounding box center [801, 634] width 44 height 11
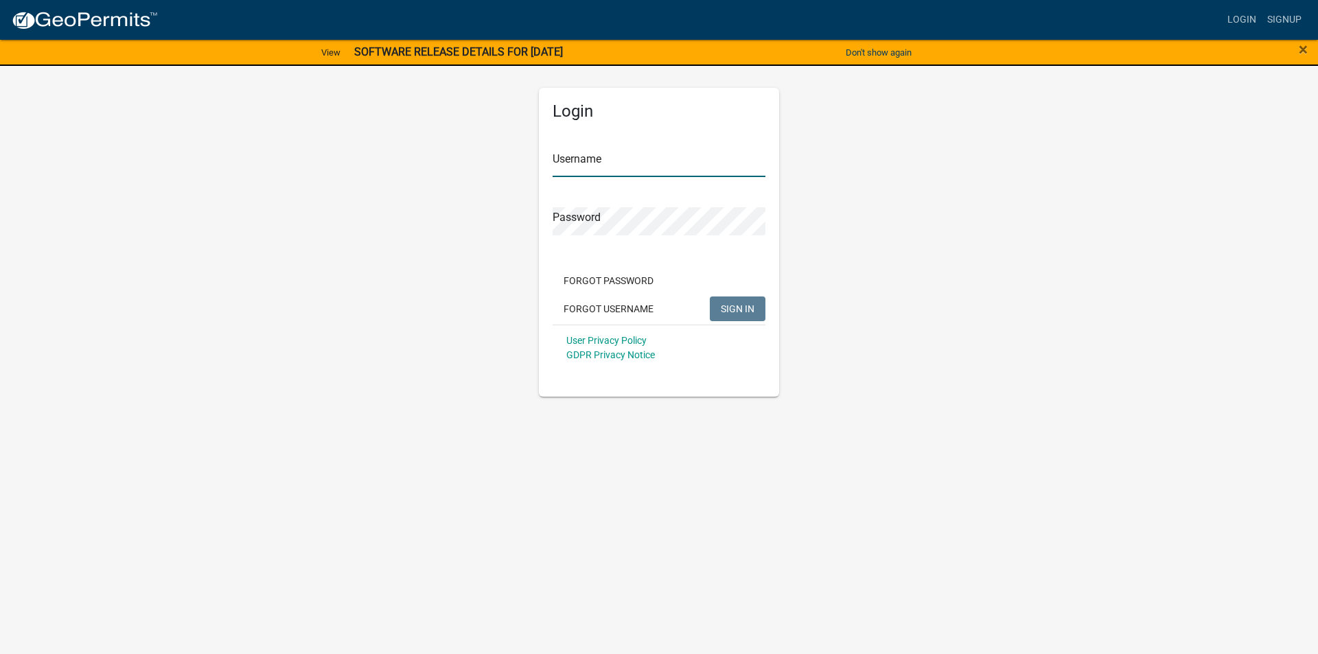
click at [584, 159] on input "Username" at bounding box center [659, 163] width 213 height 28
type input "[EMAIL_ADDRESS][DOMAIN_NAME]"
click at [710, 297] on button "SIGN IN" at bounding box center [738, 309] width 56 height 25
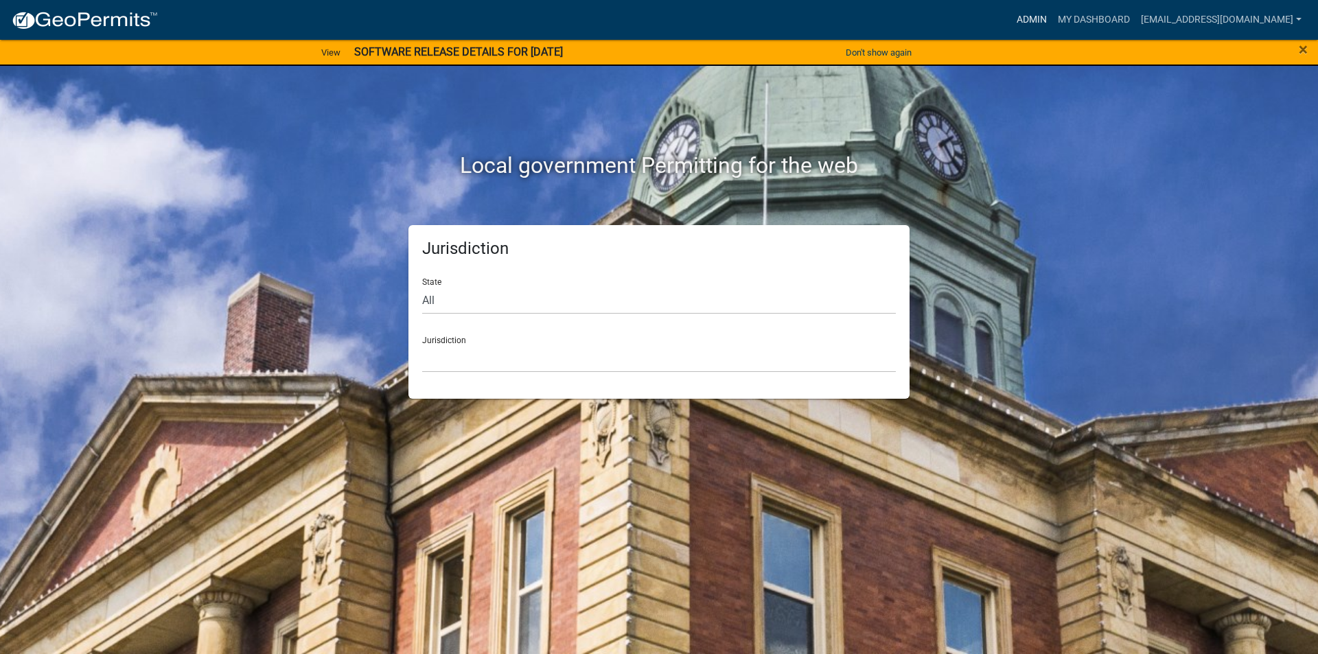
click at [1052, 20] on link "Admin" at bounding box center [1031, 20] width 41 height 26
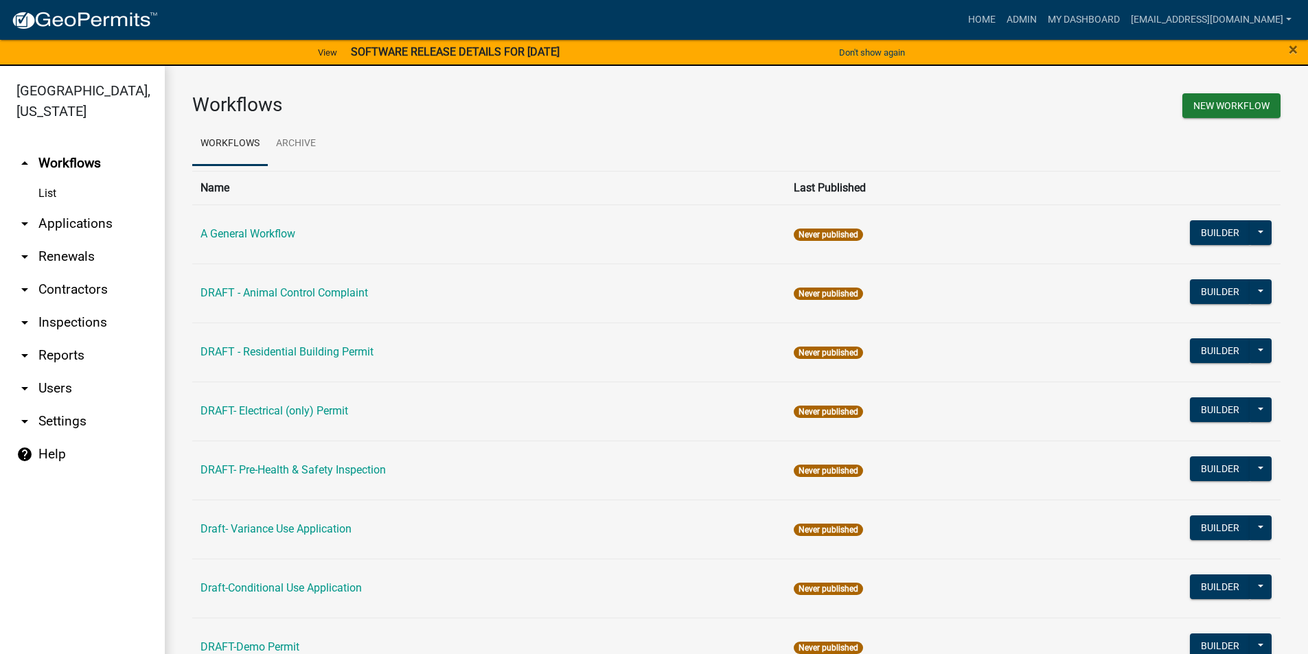
click at [62, 225] on link "arrow_drop_down Applications" at bounding box center [82, 223] width 165 height 33
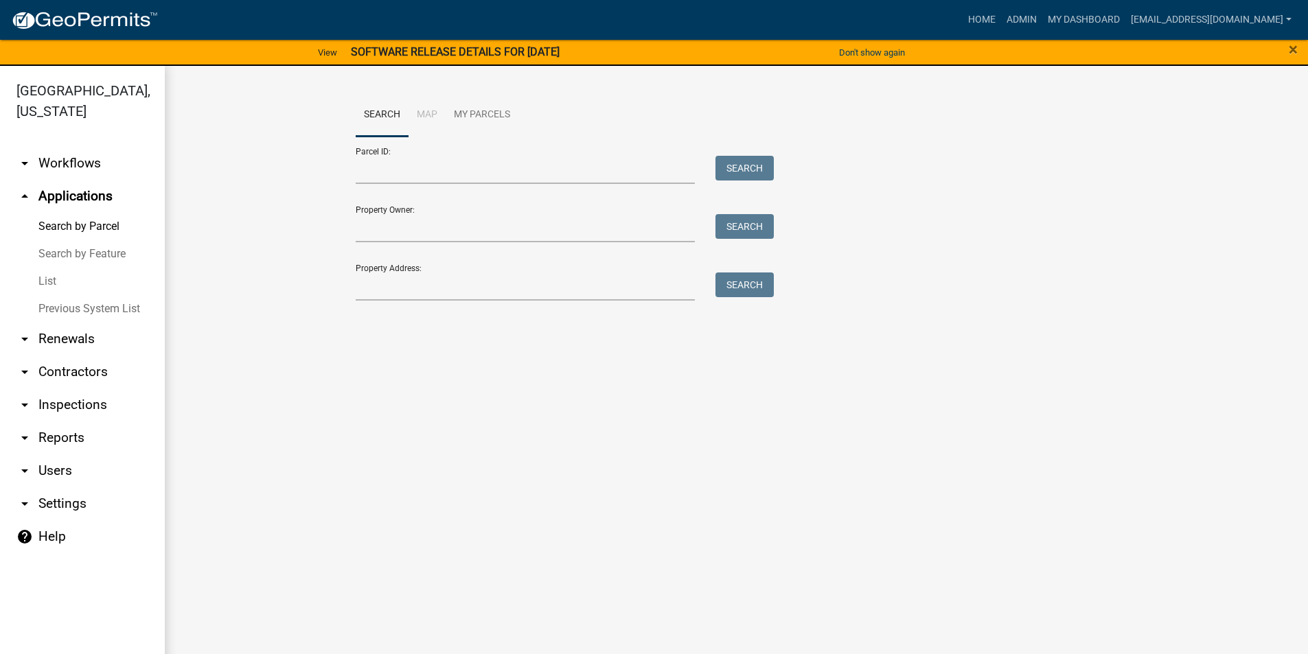
click at [48, 279] on link "List" at bounding box center [82, 281] width 165 height 27
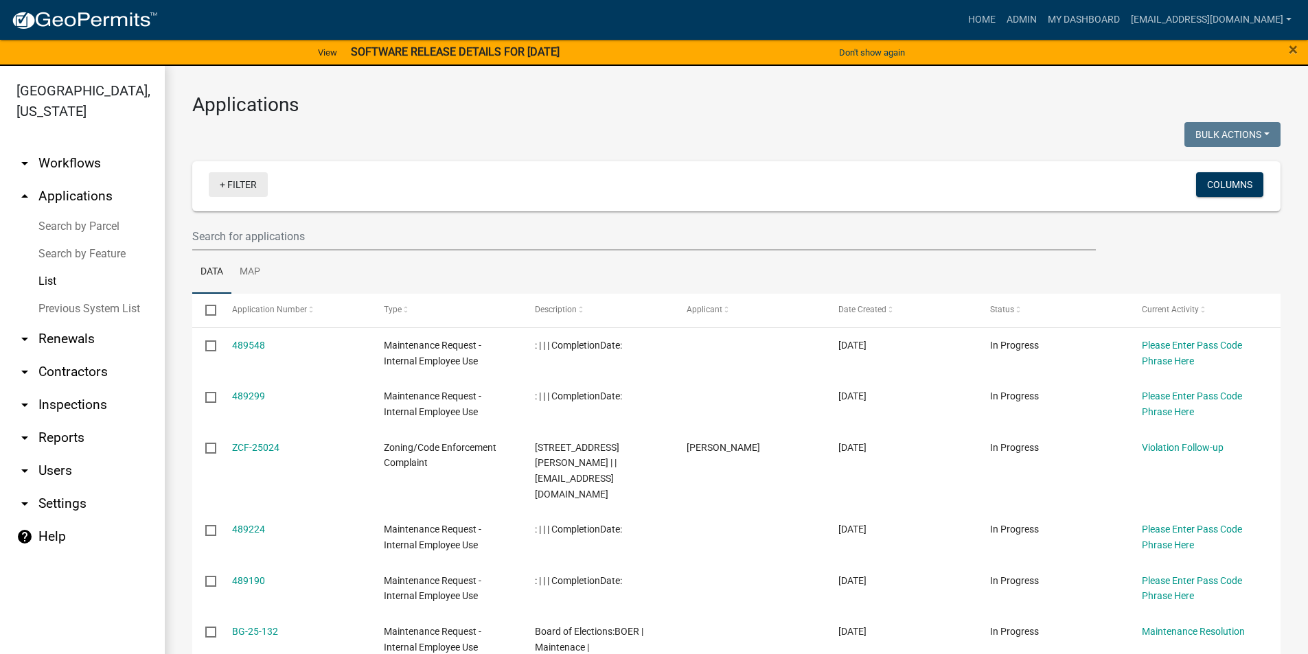
click at [251, 185] on link "+ Filter" at bounding box center [238, 184] width 59 height 25
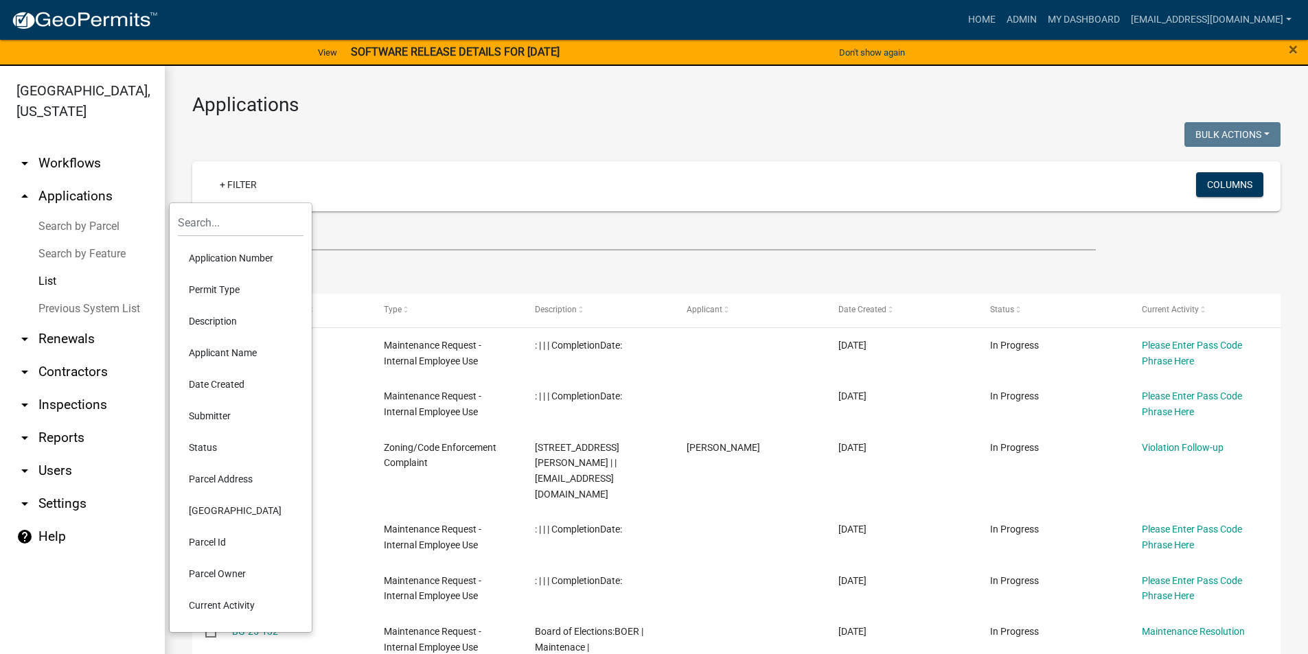
click at [219, 286] on li "Permit Type" at bounding box center [241, 290] width 126 height 32
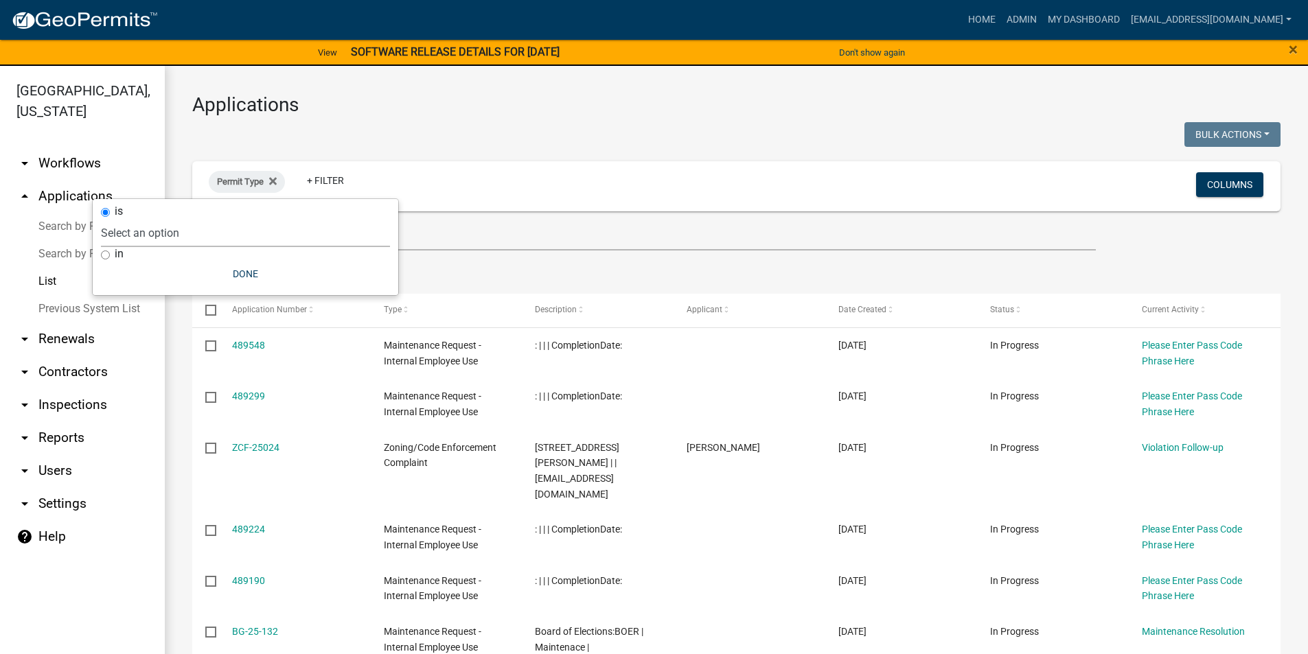
click at [198, 233] on select "Select an option A General Workflow Civil Engineer Contractor Registration (Reg…" at bounding box center [245, 233] width 289 height 28
select select "2475de2a-691d-45f2-b023-13853cc86b25"
click at [167, 219] on select "Select an option A General Workflow Civil Engineer Contractor Registration (Reg…" at bounding box center [245, 233] width 289 height 28
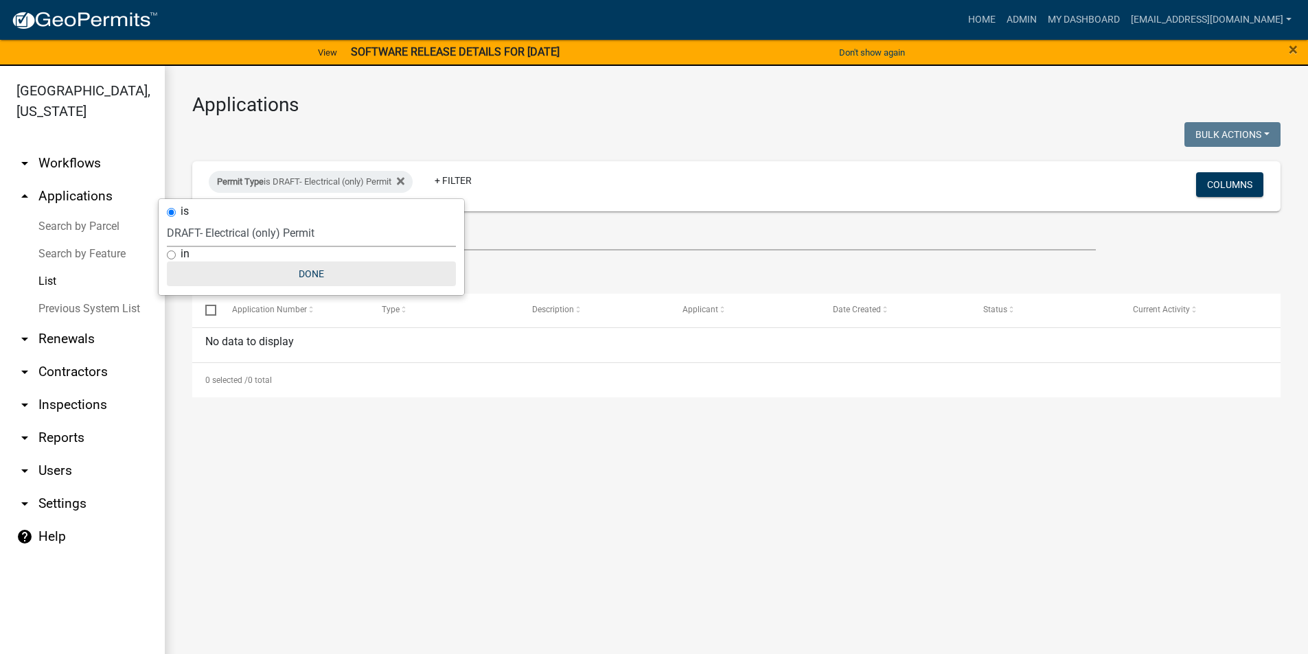
click at [315, 270] on button "Done" at bounding box center [311, 274] width 289 height 25
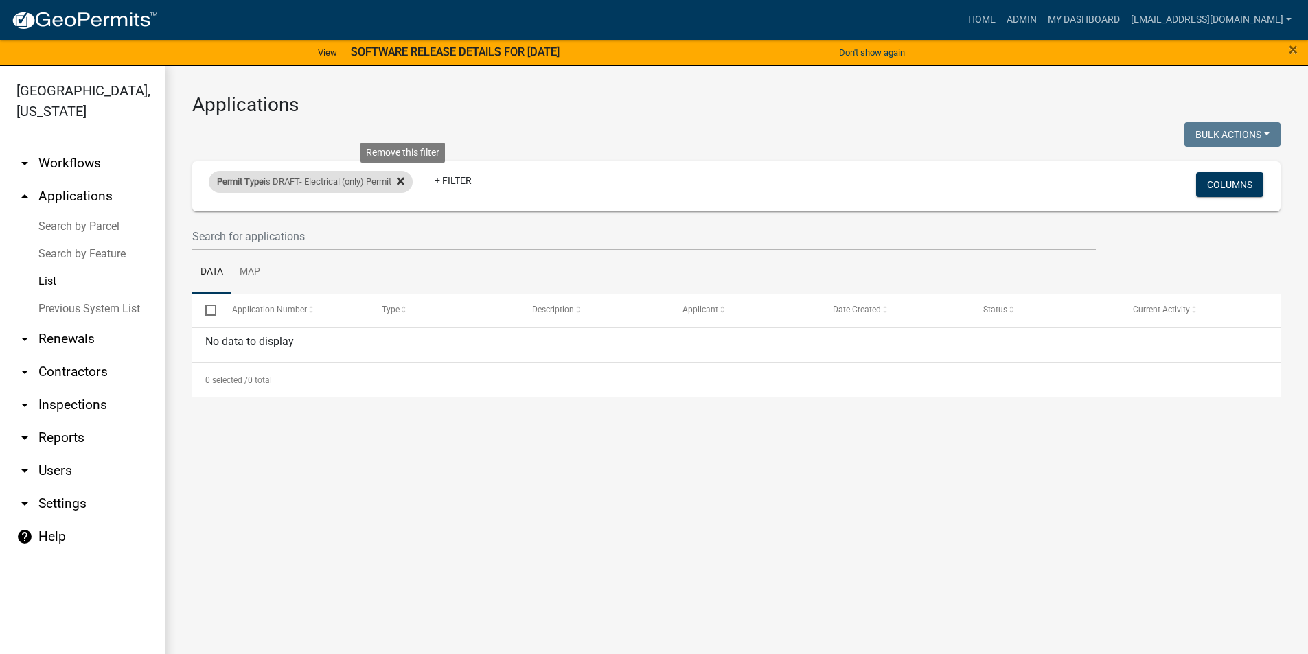
click at [404, 179] on icon at bounding box center [401, 181] width 8 height 11
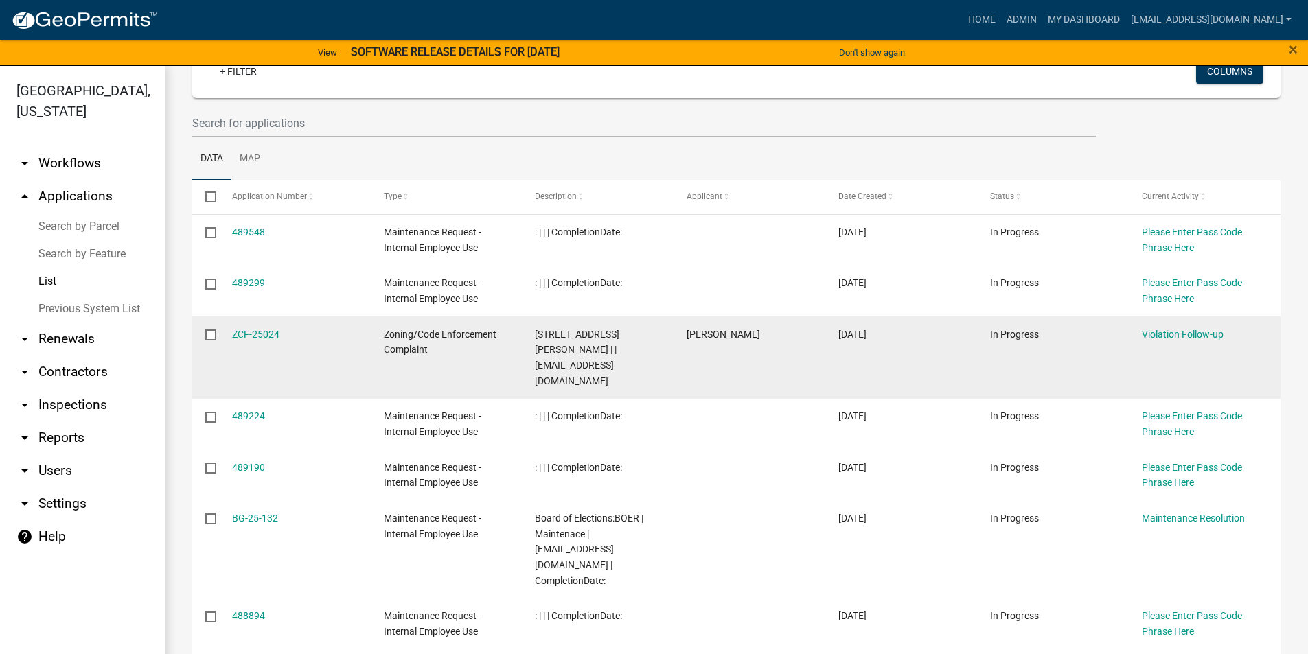
scroll to position [137, 0]
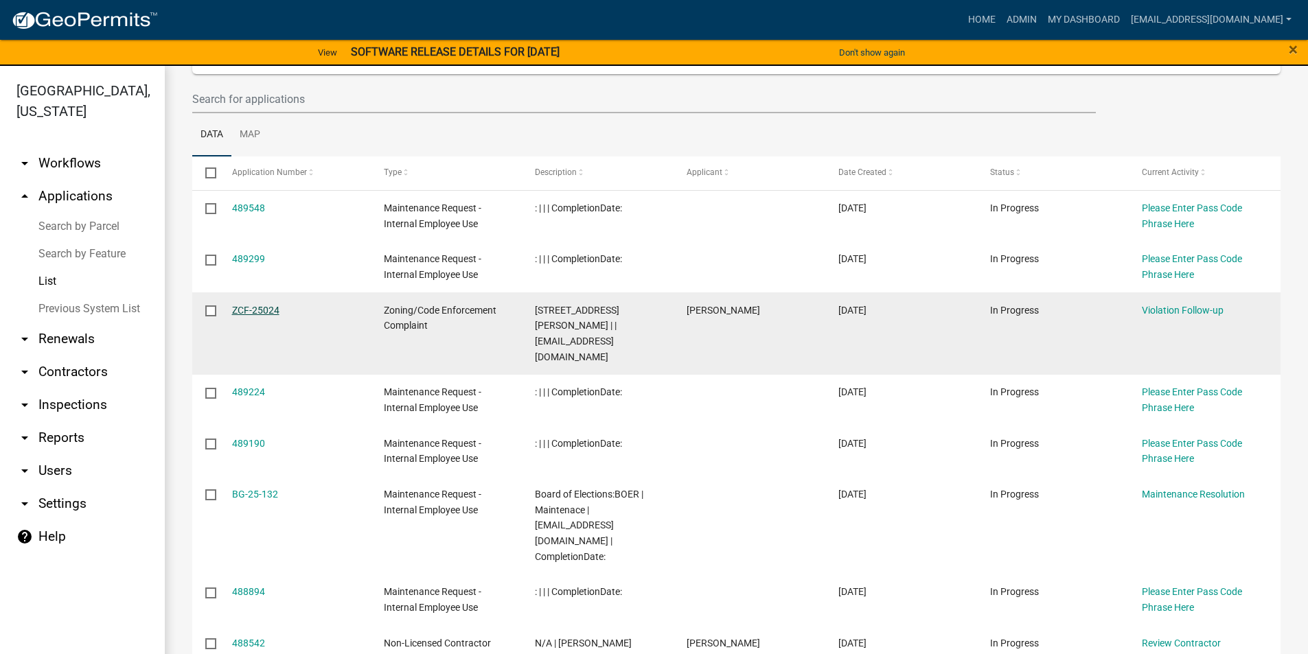
click at [246, 309] on link "ZCF-25024" at bounding box center [255, 310] width 47 height 11
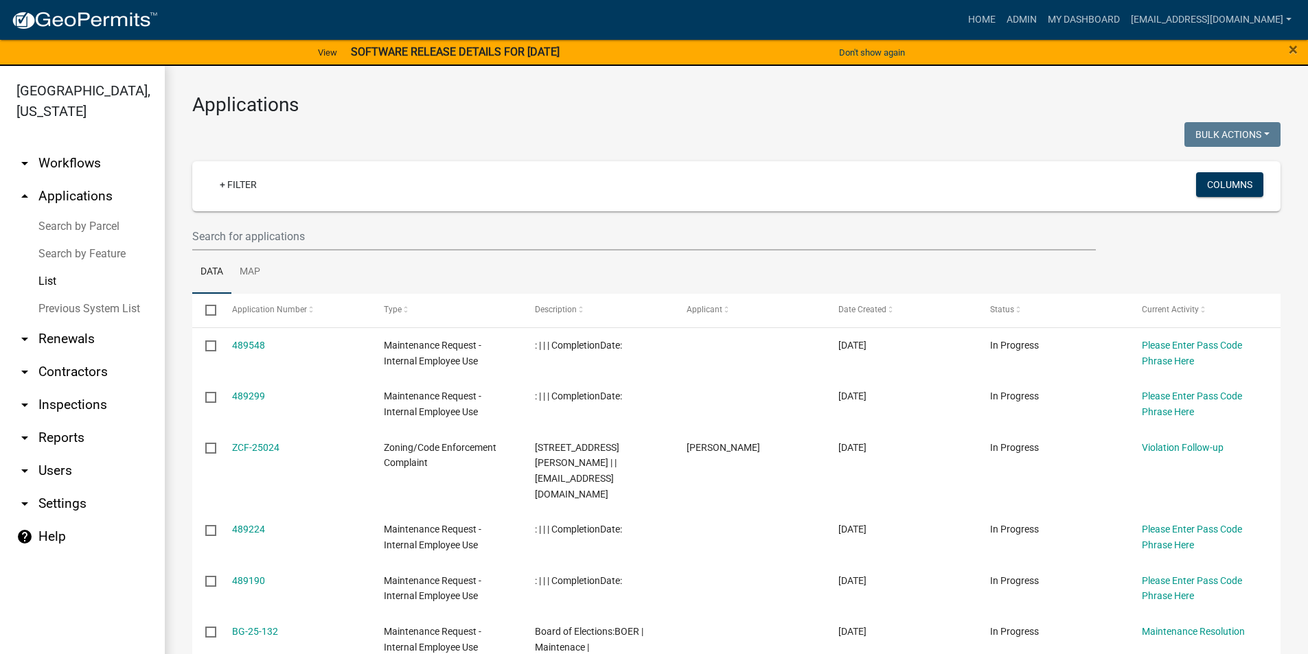
click at [73, 159] on link "arrow_drop_down Workflows" at bounding box center [82, 163] width 165 height 33
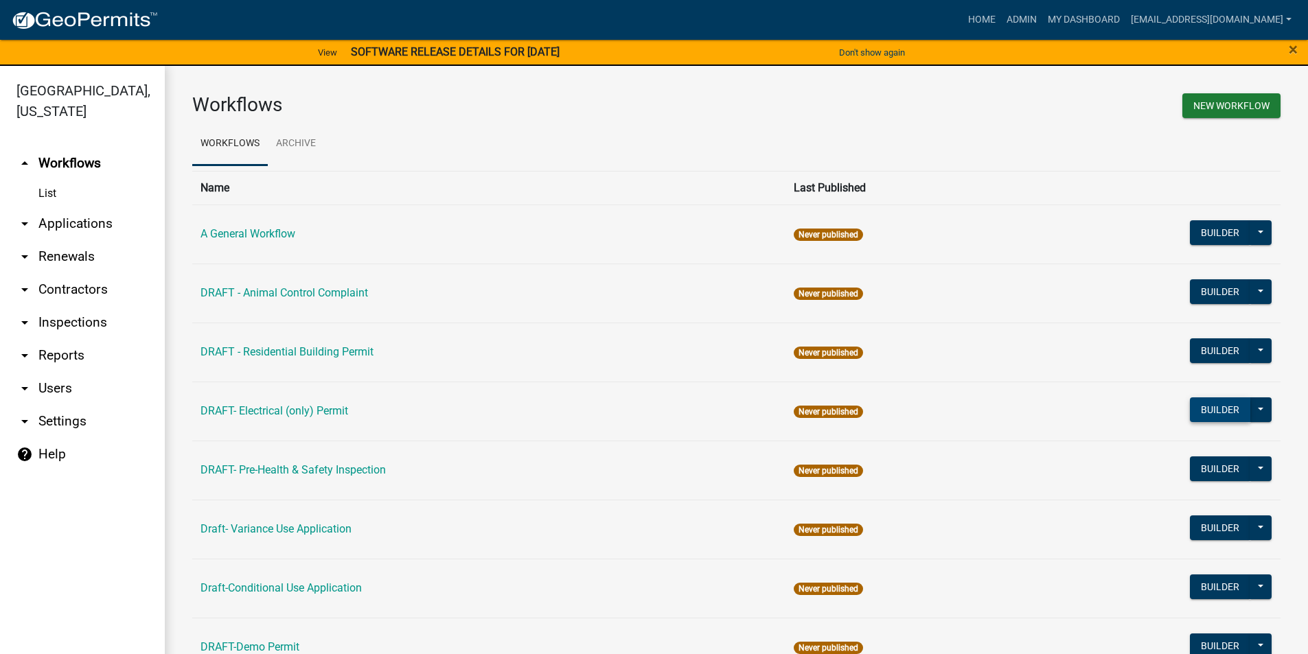
click at [1193, 408] on button "Builder" at bounding box center [1220, 410] width 60 height 25
